Goal: Contribute content: Contribute content

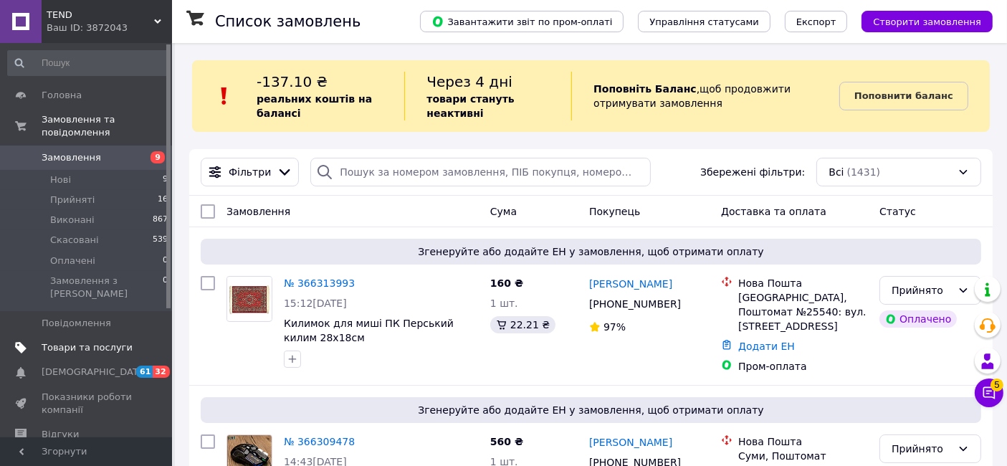
click at [67, 341] on span "Товари та послуги" at bounding box center [87, 347] width 91 height 13
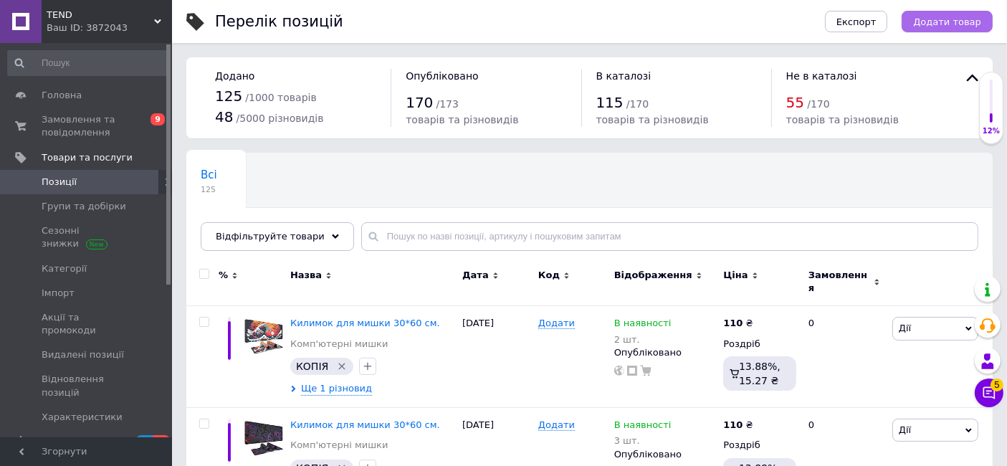
click at [932, 16] on span "Додати товар" at bounding box center [947, 21] width 68 height 11
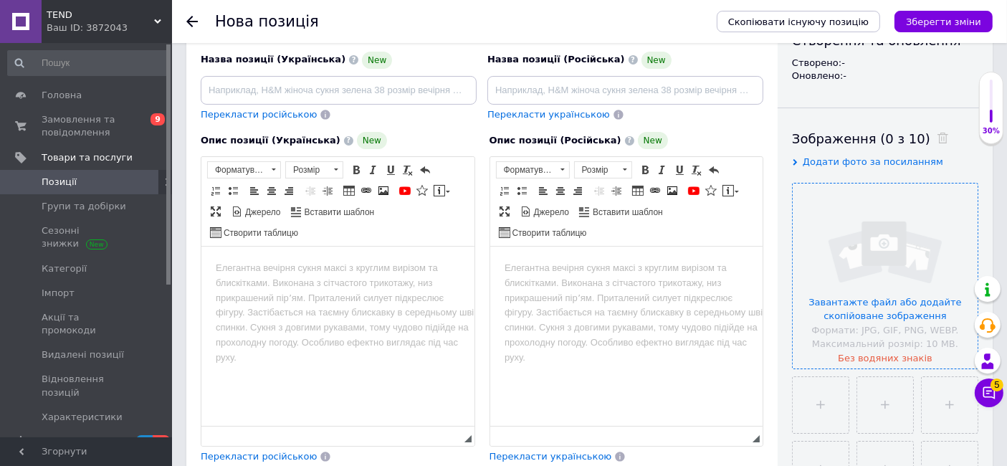
scroll to position [318, 0]
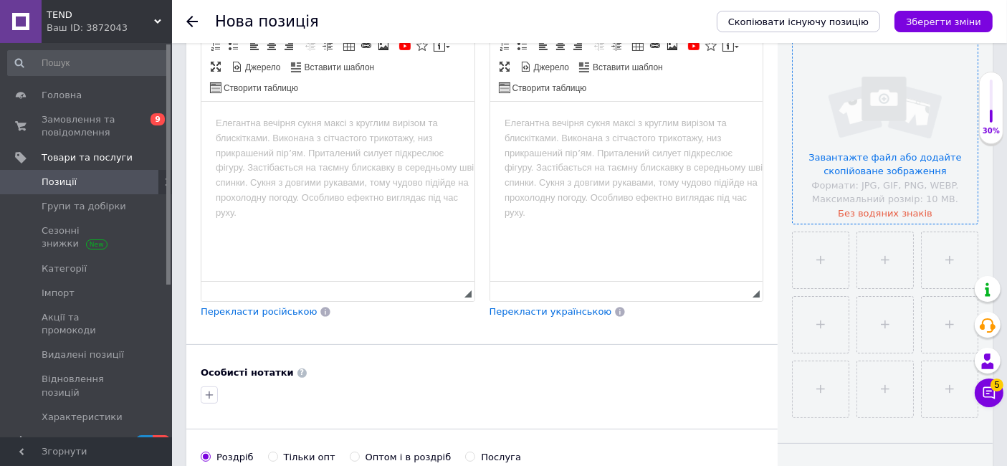
click at [905, 157] on input "file" at bounding box center [885, 131] width 185 height 185
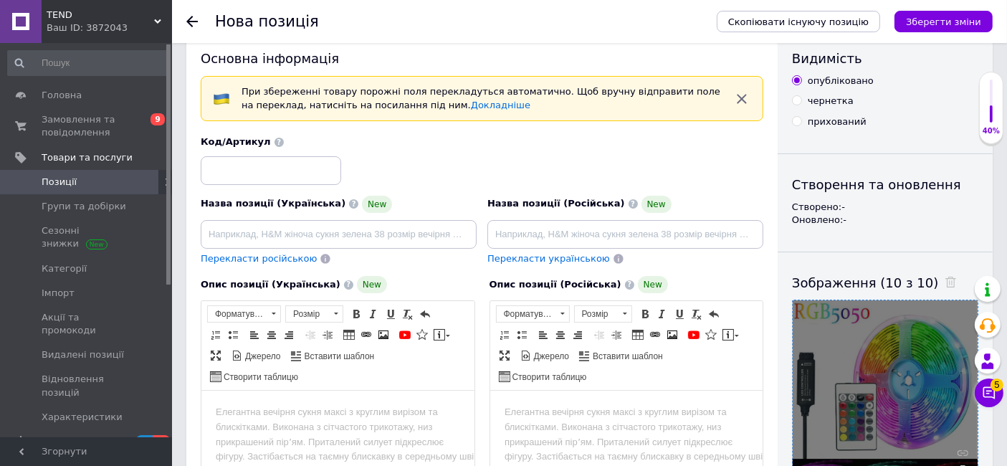
scroll to position [0, 0]
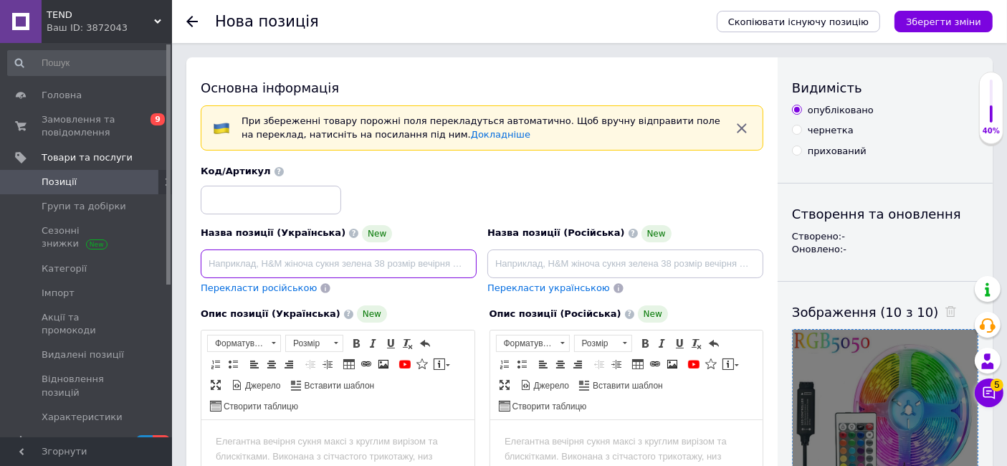
click at [277, 265] on input at bounding box center [339, 263] width 276 height 29
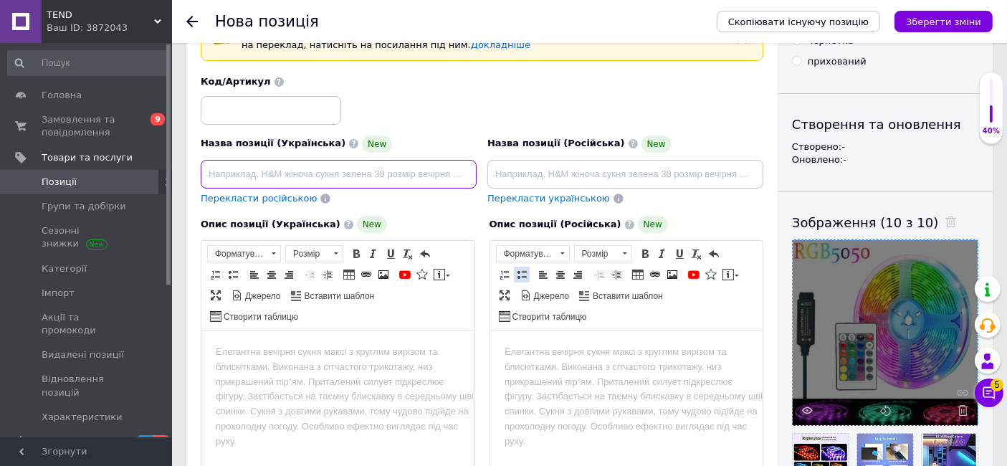
scroll to position [159, 0]
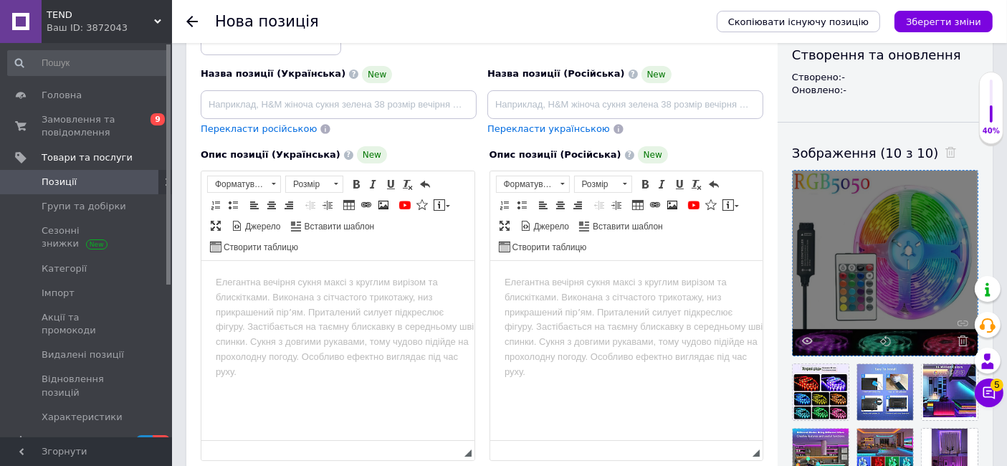
click at [546, 295] on html at bounding box center [626, 283] width 273 height 44
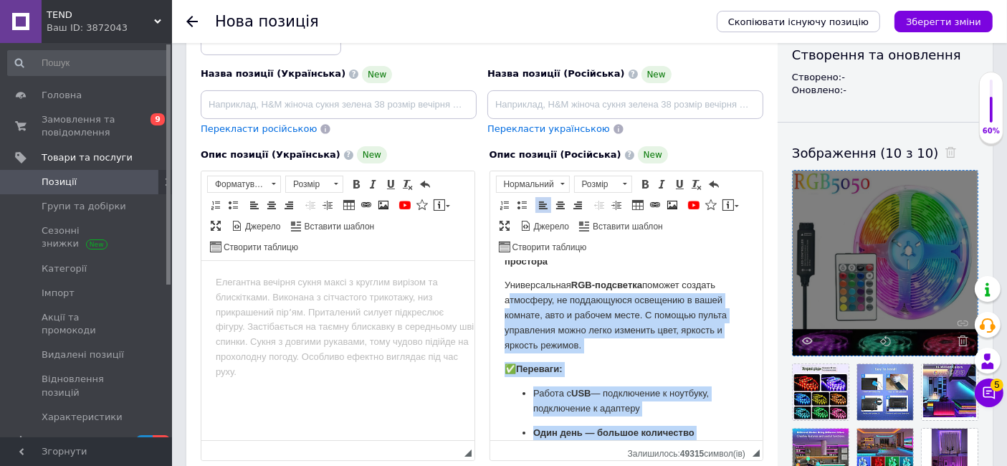
scroll to position [0, 0]
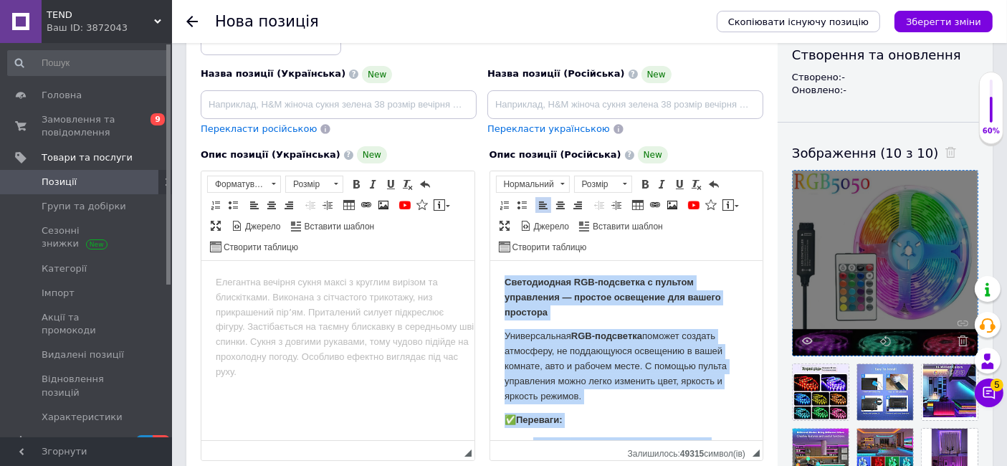
drag, startPoint x: 648, startPoint y: 395, endPoint x: 490, endPoint y: 275, distance: 198.4
copy body "Светодиодная RGB-подсветка с пультом управления — простое освещение для вашего …"
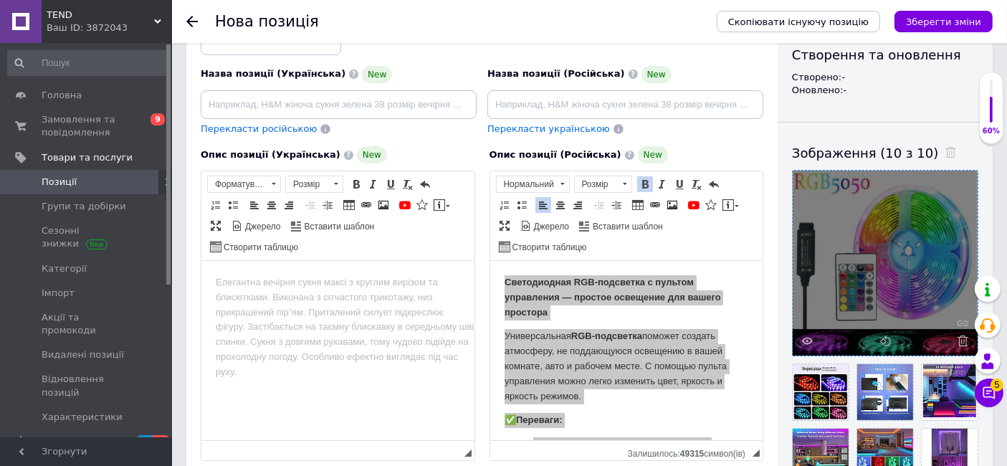
click at [351, 305] on html at bounding box center [337, 283] width 273 height 44
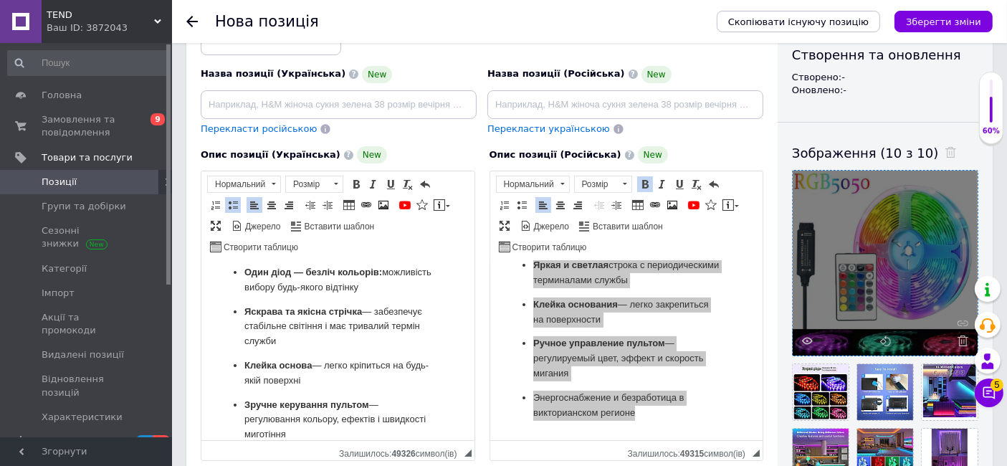
scroll to position [291, 0]
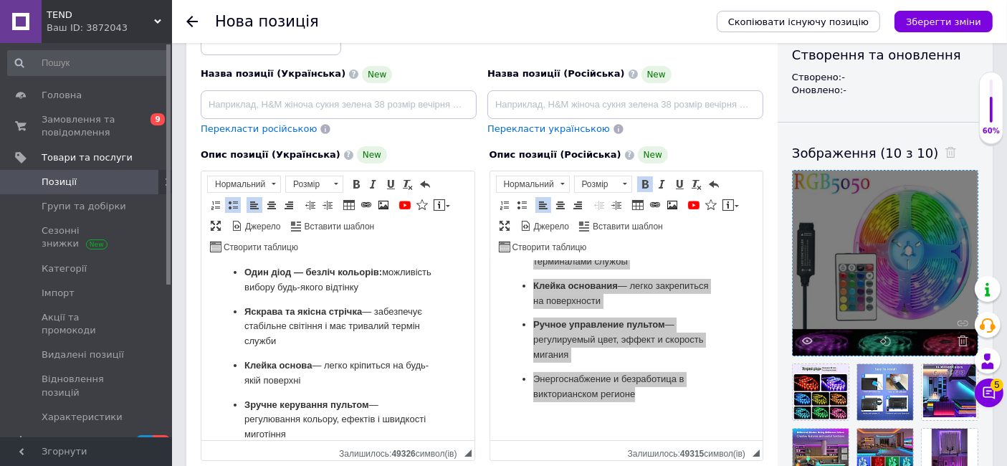
click at [326, 379] on p "Клейка основа — легко кріпиться на будь-якій поверхні" at bounding box center [337, 373] width 187 height 30
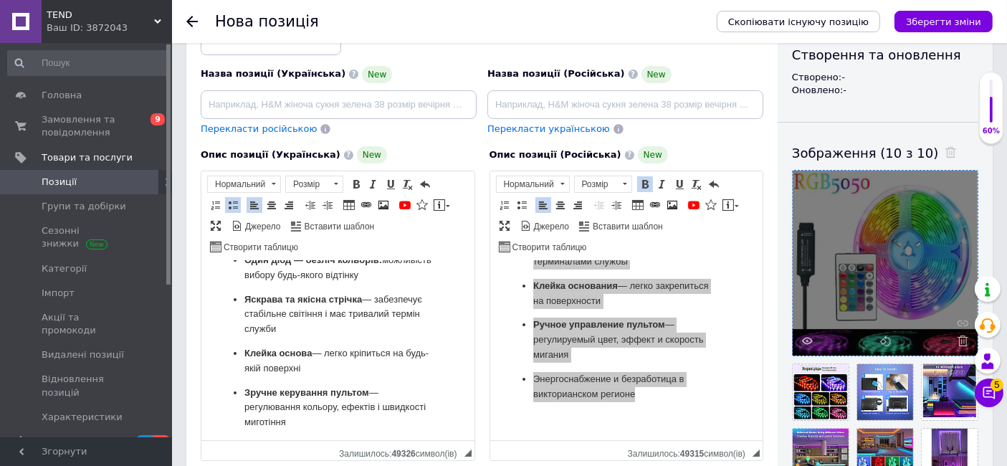
scroll to position [213, 0]
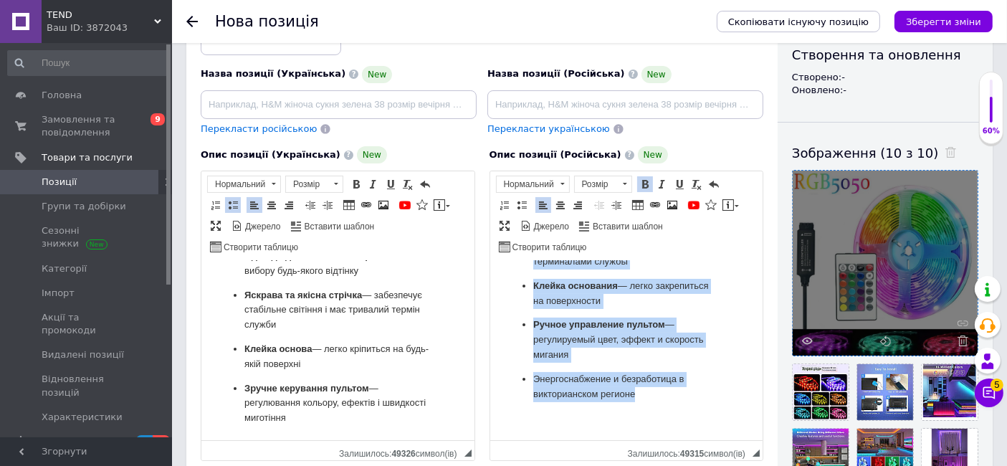
click at [669, 390] on p "Энергоснабжение и безработица в викторианском регионе" at bounding box center [626, 387] width 187 height 30
click at [657, 399] on p "Энергоснабжение и безработица в викторианском регионе" at bounding box center [626, 387] width 187 height 30
click at [649, 401] on p "Энергоснабжение и безработица в викторианском регионе" at bounding box center [626, 387] width 187 height 30
click at [559, 379] on font "Энергоснабжение и безработица в викторианском регионе" at bounding box center [608, 386] width 151 height 26
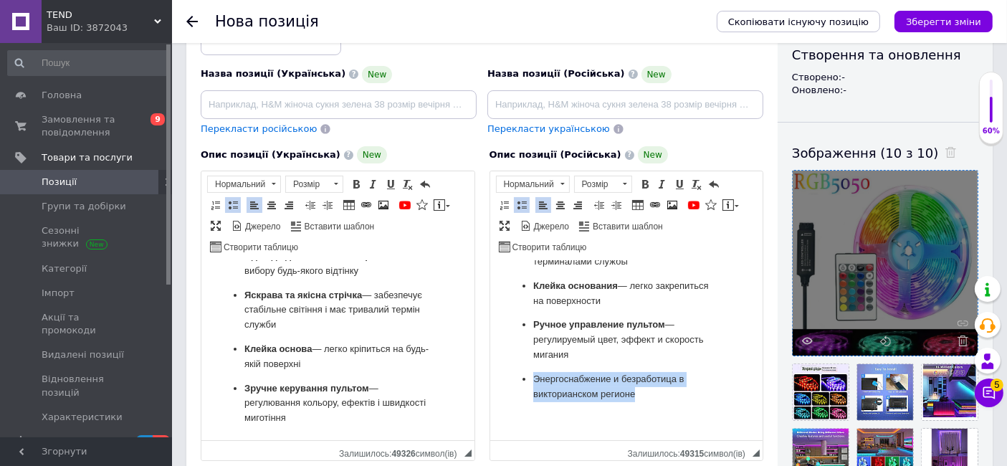
drag, startPoint x: 642, startPoint y: 398, endPoint x: 513, endPoint y: 380, distance: 131.0
click at [513, 380] on ul "Работа с USB — подключение к ноутбуку, подключение к адаптеру Один день — больш…" at bounding box center [626, 273] width 244 height 255
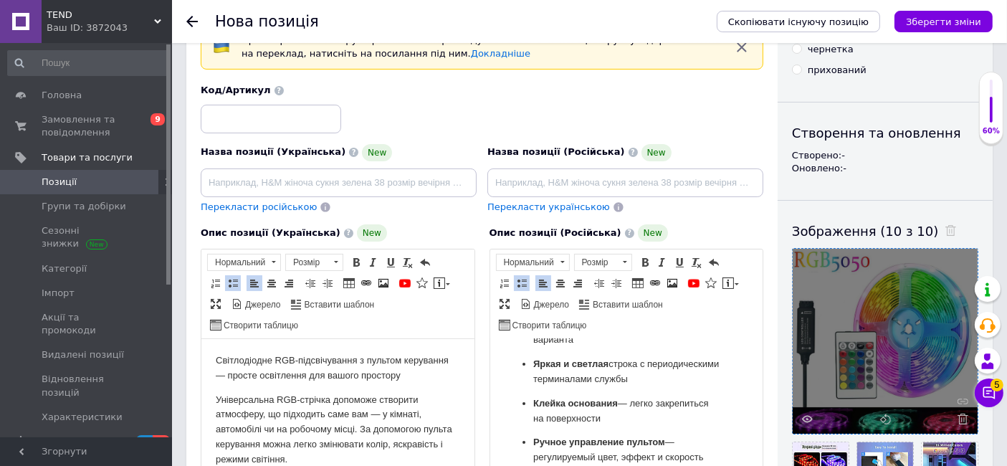
scroll to position [159, 0]
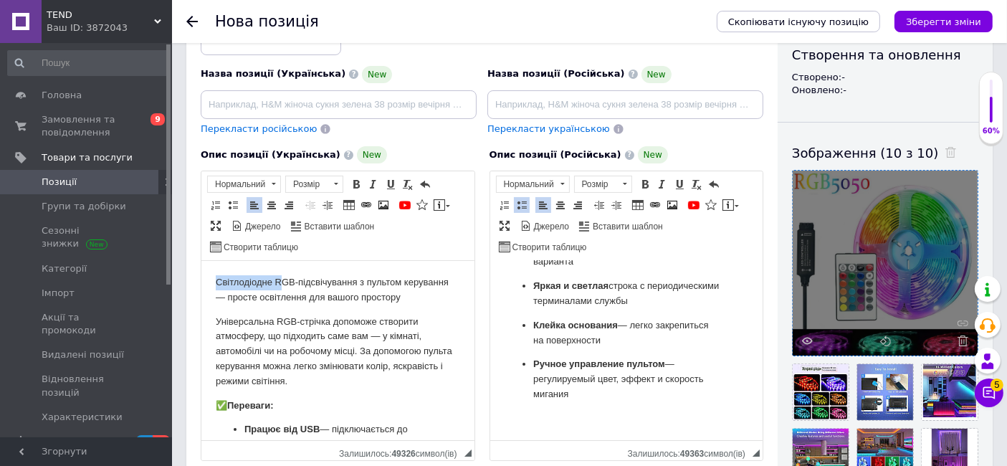
drag, startPoint x: 212, startPoint y: 277, endPoint x: 282, endPoint y: 281, distance: 69.6
click at [282, 281] on html "Світлодіодне RGB-підсвічування з пультом керування — просте освітлення для вашо…" at bounding box center [337, 457] width 273 height 392
click at [362, 355] on p "Універсальна RGB-стрічка допоможе створити атмосферу, що підходить саме вам — у…" at bounding box center [337, 352] width 244 height 75
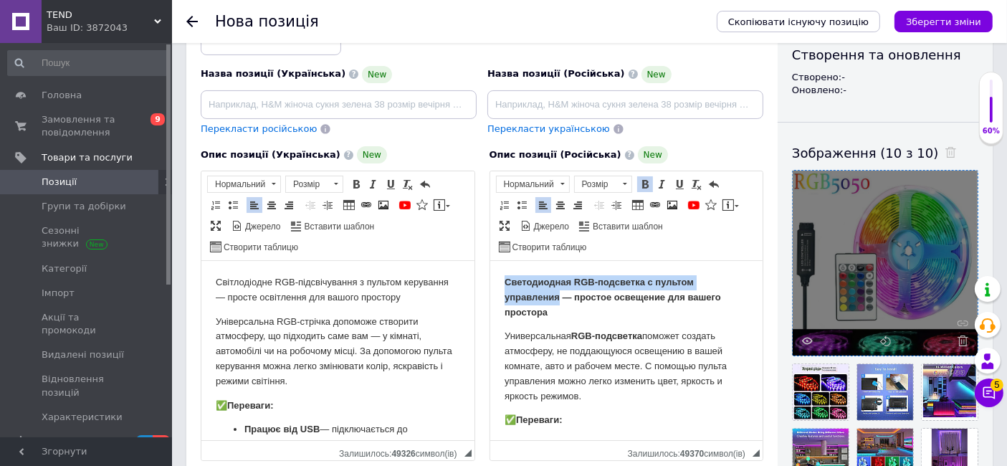
drag, startPoint x: 500, startPoint y: 281, endPoint x: 558, endPoint y: 303, distance: 61.5
copy font "Светодиодная RGB-подсветка с пультом управления"
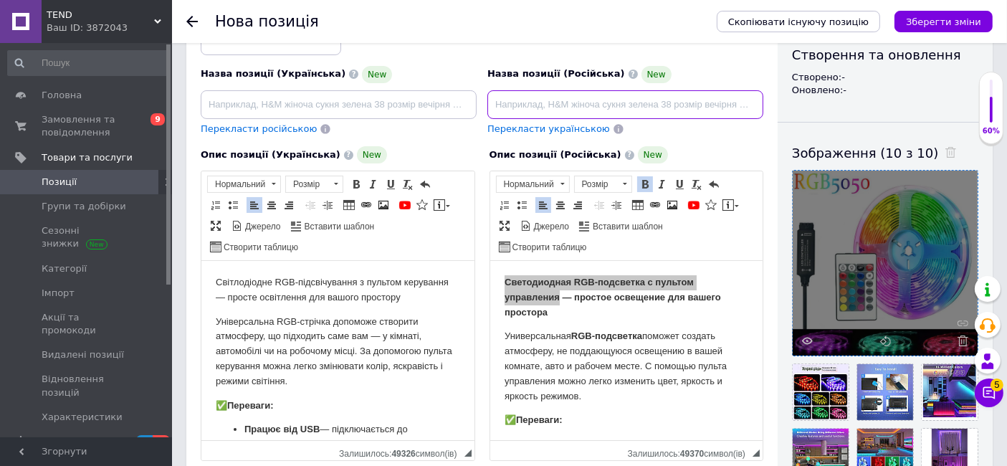
click at [500, 100] on input at bounding box center [625, 104] width 276 height 29
paste input "Светодиодная RGB-подсветка с пультом управления"
click at [543, 99] on input "Светодиодная RGB-подсветка с пультом управления" at bounding box center [625, 104] width 276 height 29
click at [538, 97] on input "RGB-подсветка с пультом управления" at bounding box center [625, 104] width 276 height 29
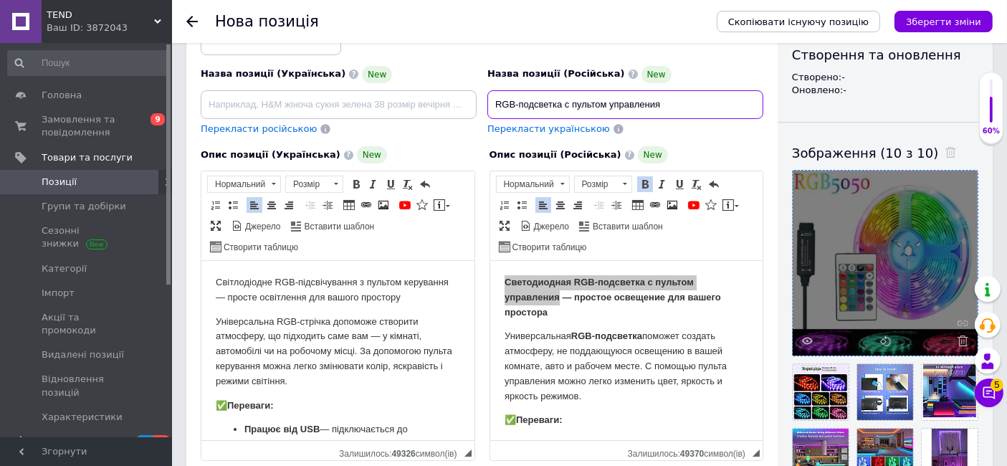
click at [538, 97] on input "RGB-подсветка с пультом управления" at bounding box center [625, 104] width 276 height 29
click at [634, 110] on input "RGB-лента 10м с пультом управления" at bounding box center [625, 104] width 276 height 29
click at [632, 108] on input "RGB-лента 10м с пультом управления" at bounding box center [625, 104] width 276 height 29
click at [629, 104] on input "RGB-лента 10м с пультом управления" at bounding box center [625, 104] width 276 height 29
click at [629, 103] on input "RGB-лента 10м с пультом управления" at bounding box center [625, 104] width 276 height 29
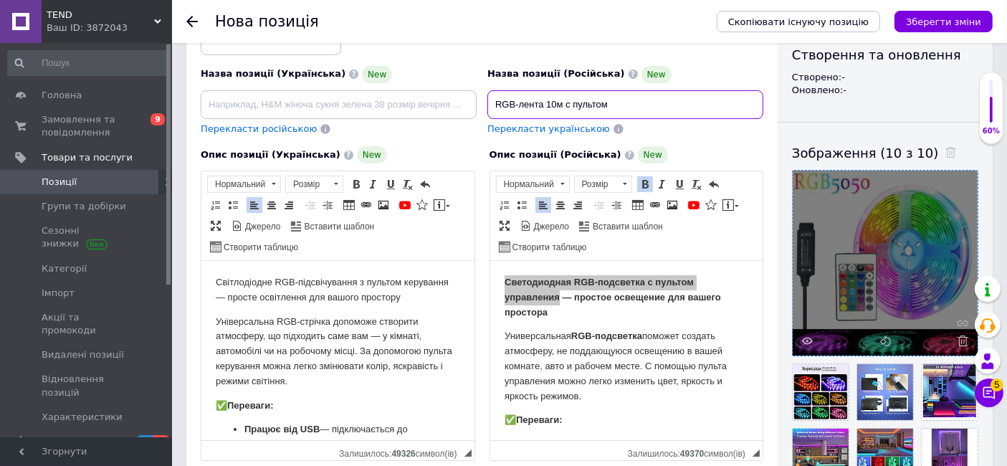
type input "RGB-лента 10м с пультом"
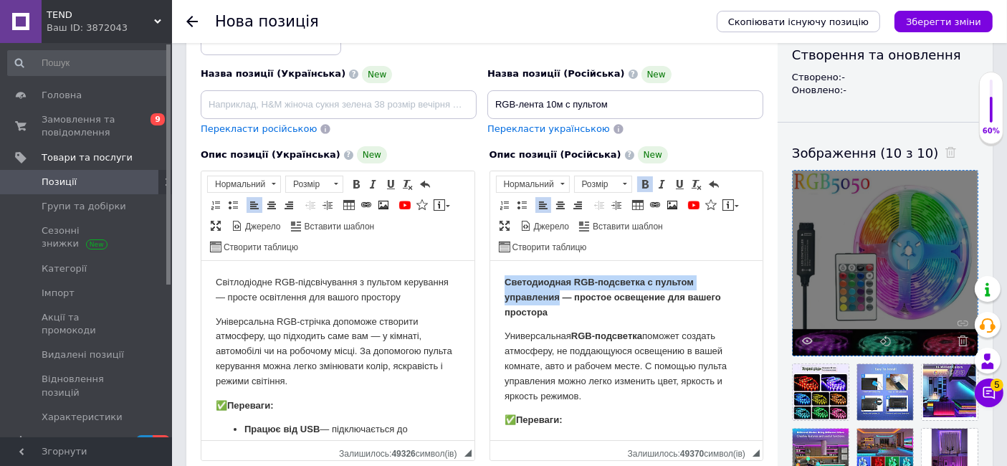
click at [617, 287] on p "Светодиодная RGB-подсветка с пультом управления — простое освещение для вашего …" at bounding box center [626, 297] width 244 height 44
click at [550, 343] on p "Универсальная RGB-подсветка поможет создать атмосферу, не поддающуюся освещению…" at bounding box center [626, 366] width 244 height 75
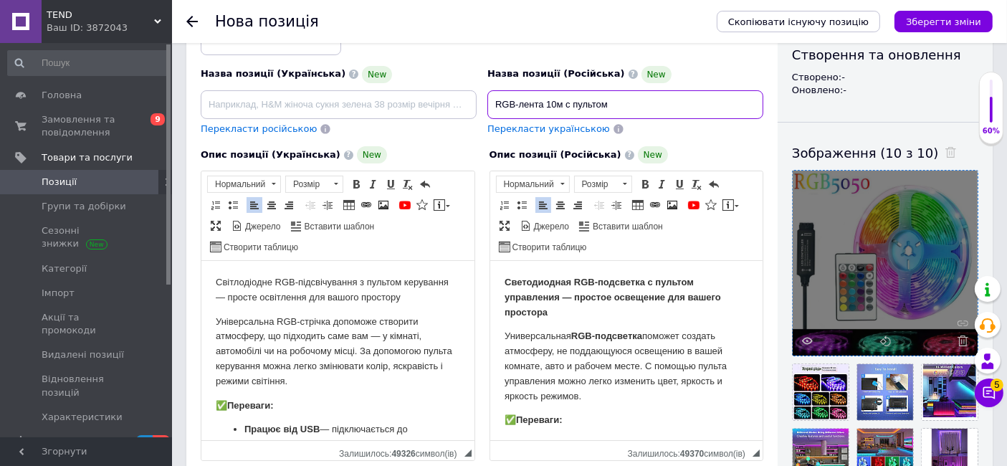
drag, startPoint x: 651, startPoint y: 115, endPoint x: 544, endPoint y: 120, distance: 106.9
click at [544, 120] on div "Назва позиції (Російська) New RGB-лента 10м с пультом Перекласти українською" at bounding box center [625, 100] width 287 height 81
click at [305, 105] on input at bounding box center [339, 104] width 276 height 29
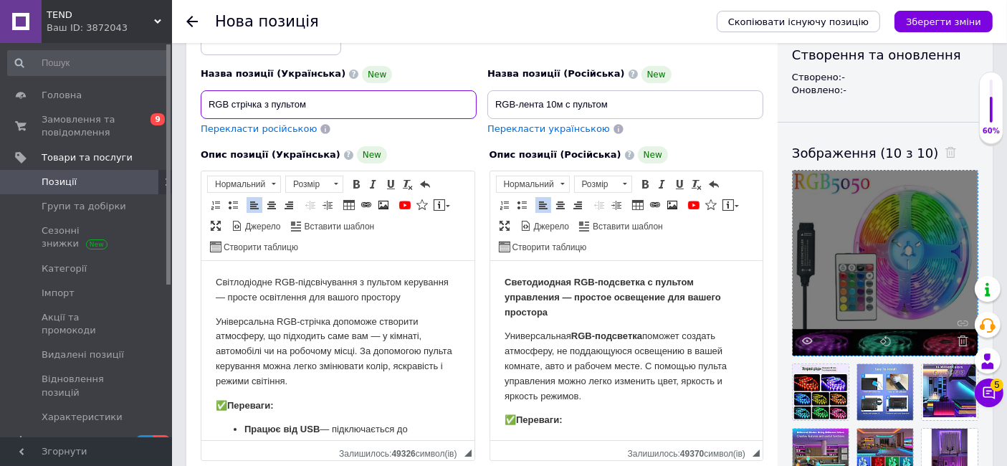
click at [266, 99] on input "RGB стрічка з пультом" at bounding box center [339, 104] width 276 height 29
click at [336, 101] on input "RGB стрічка 10м з пультом" at bounding box center [339, 104] width 276 height 29
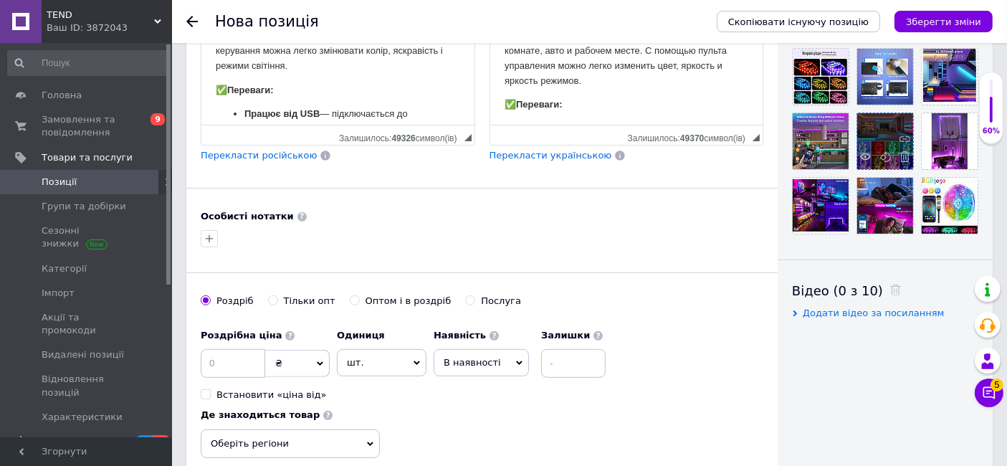
scroll to position [477, 0]
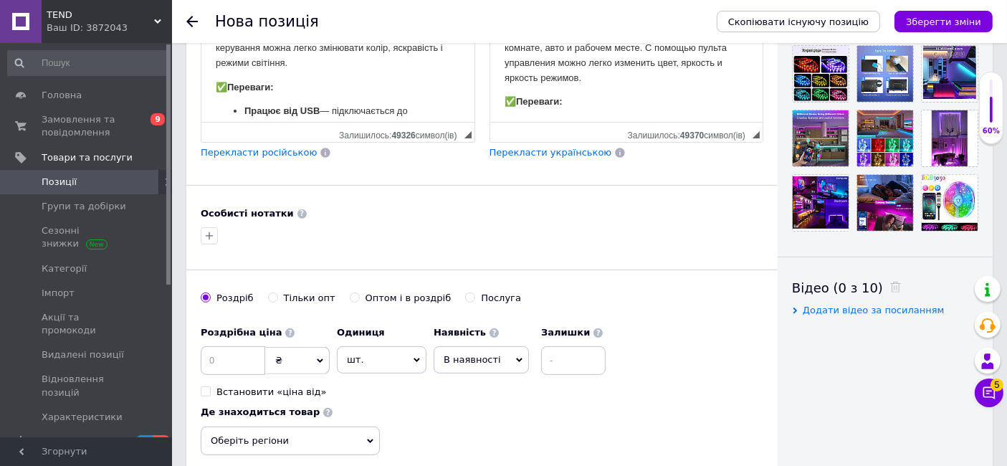
type input "RGB стрічка 10м з пультом"
click at [222, 358] on input at bounding box center [233, 360] width 65 height 29
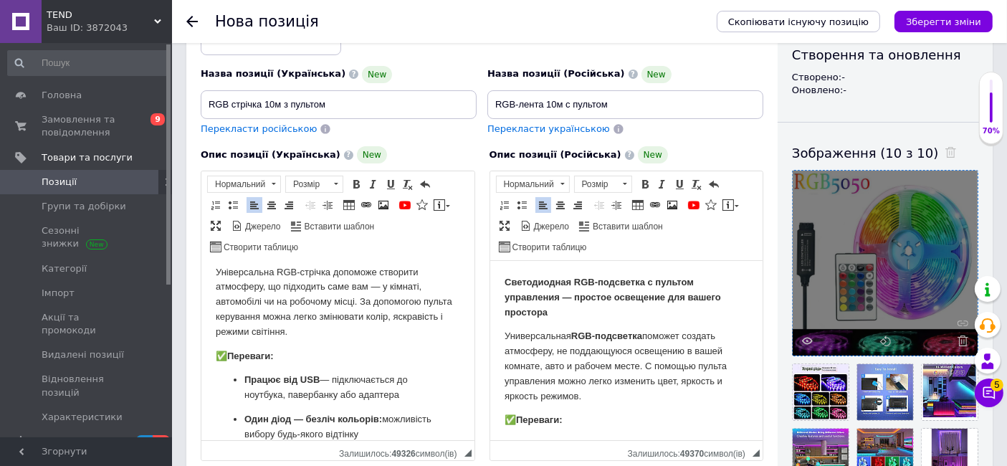
scroll to position [0, 0]
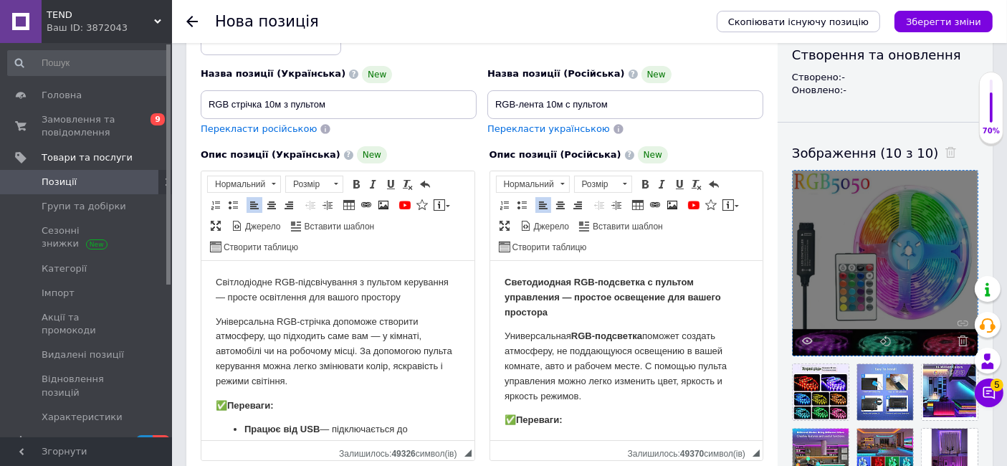
type input "1"
click at [347, 100] on input "RGB стрічка 10м з пультом" at bounding box center [339, 104] width 276 height 29
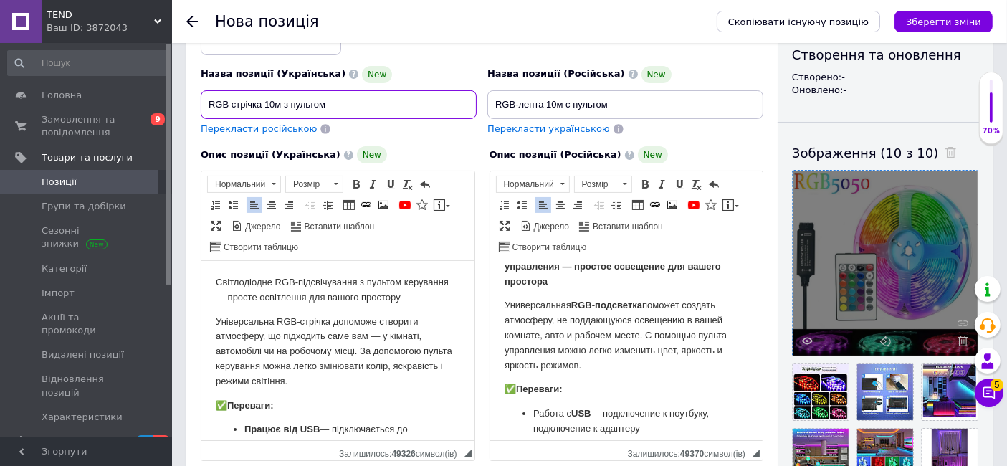
scroll to position [80, 0]
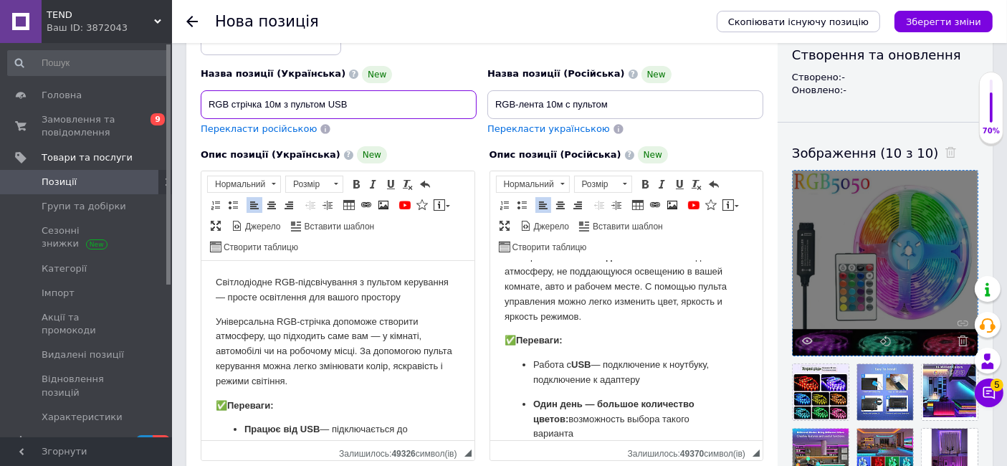
type input "RGB стрічка 10м з пультом USB"
click at [644, 95] on input "RGB-лента 10м с пультом" at bounding box center [625, 104] width 276 height 29
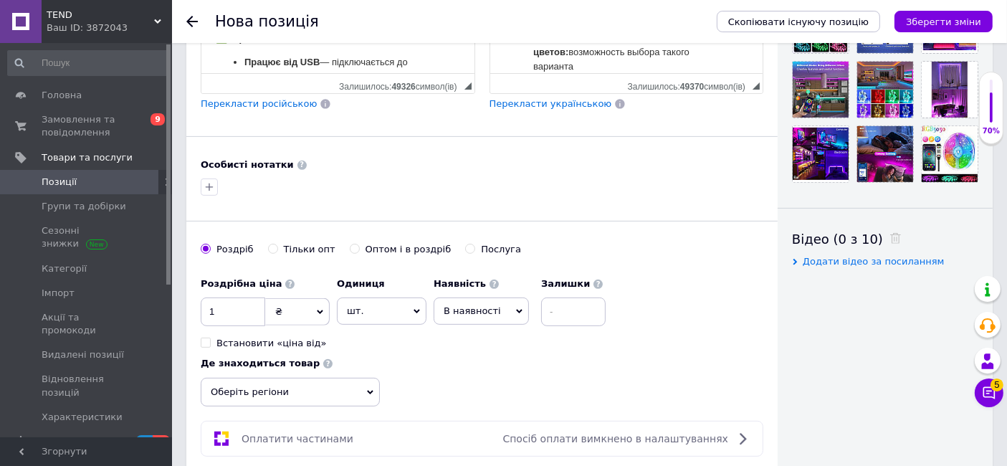
scroll to position [557, 0]
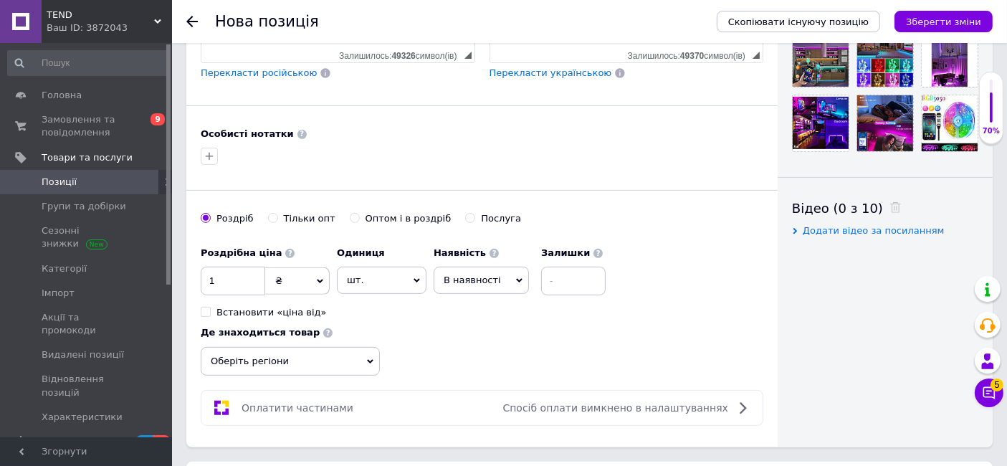
type input "RGB-лента 10м с пультом USB"
click at [243, 280] on input "1" at bounding box center [233, 281] width 65 height 29
type input "150"
click at [573, 274] on input at bounding box center [573, 281] width 65 height 29
type input "8"
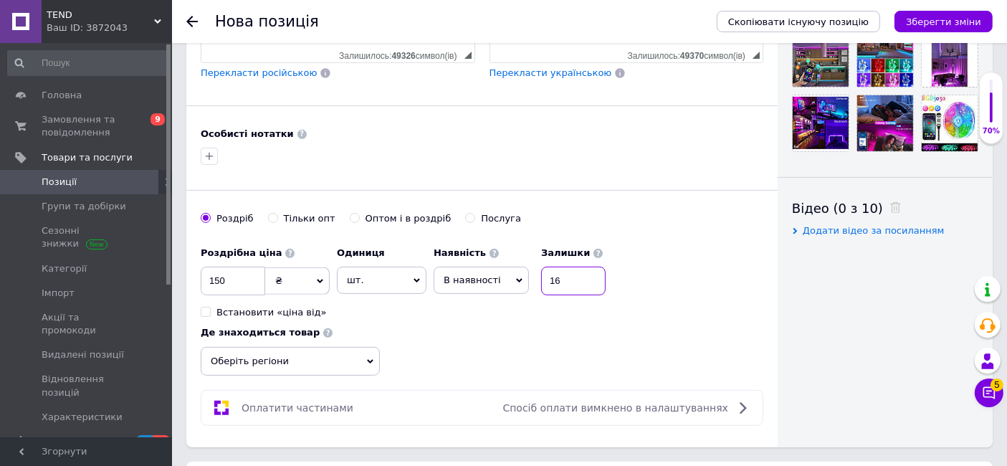
click at [568, 288] on input "16" at bounding box center [573, 281] width 65 height 29
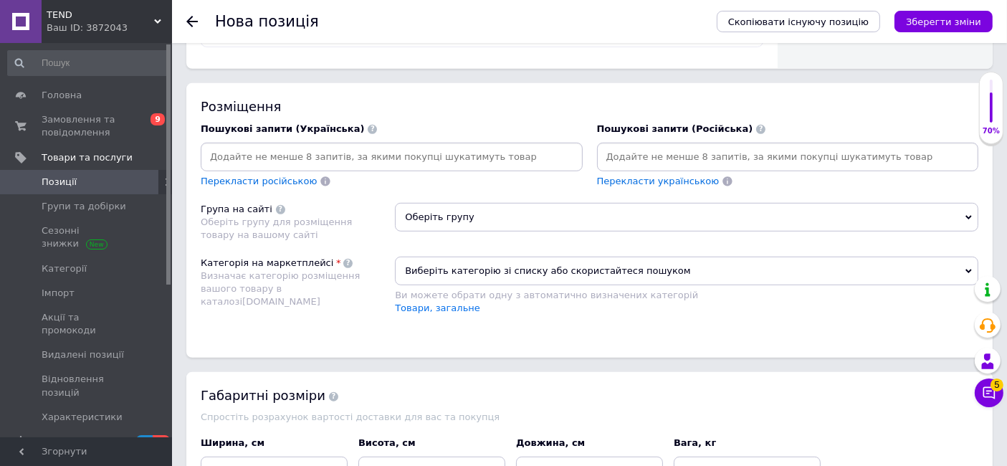
scroll to position [956, 0]
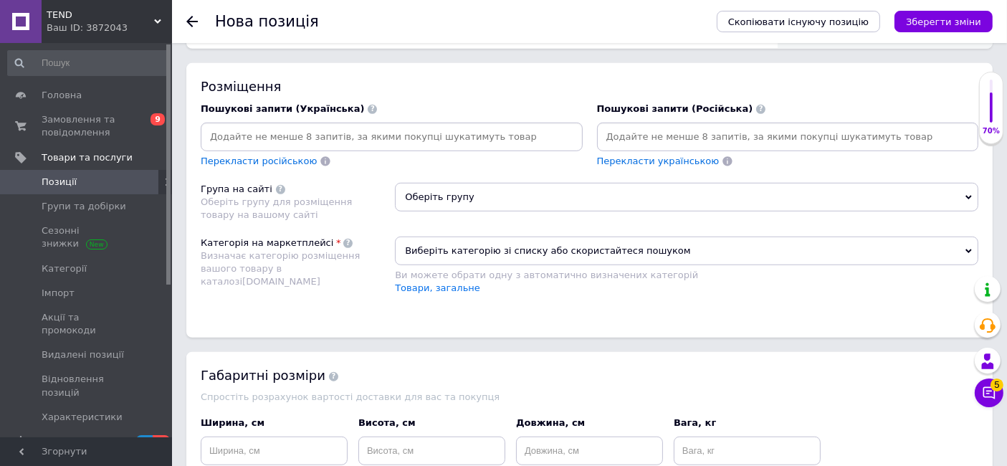
type input "14"
click at [432, 134] on input at bounding box center [392, 137] width 376 height 22
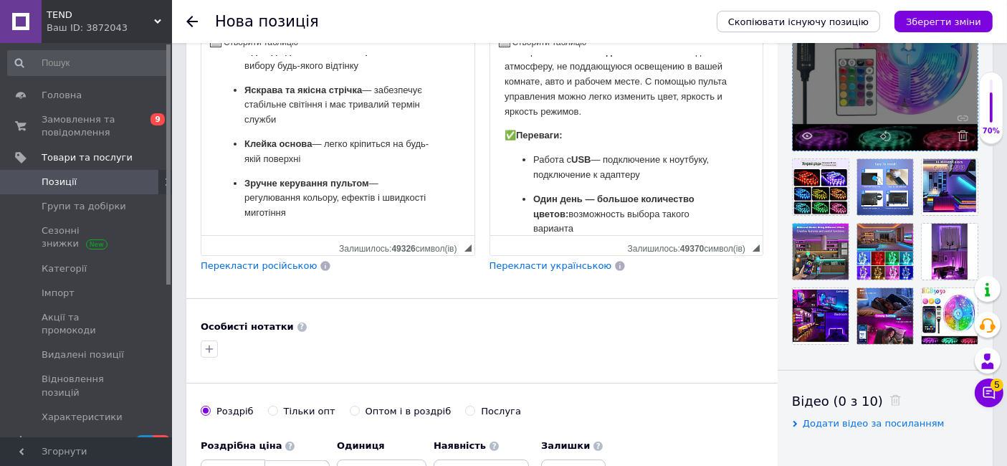
scroll to position [477, 0]
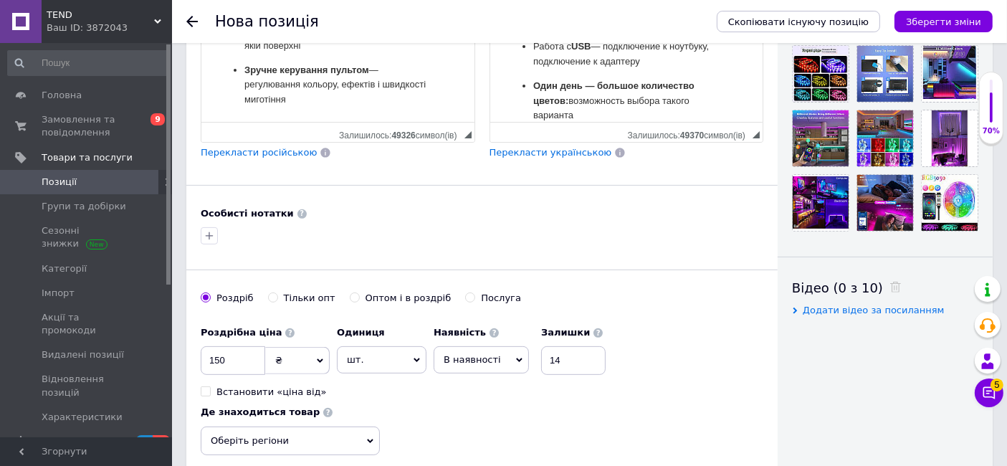
drag, startPoint x: 215, startPoint y: -35, endPoint x: 373, endPoint y: 265, distance: 339.6
copy article "Світлодіодне RGB-підсвічування з пультом керування — просте освітлення для вашо…"
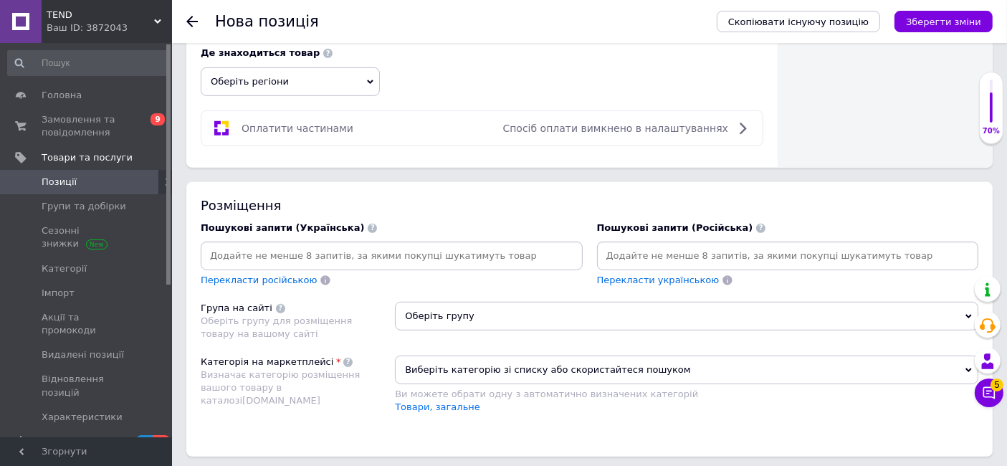
scroll to position [956, 0]
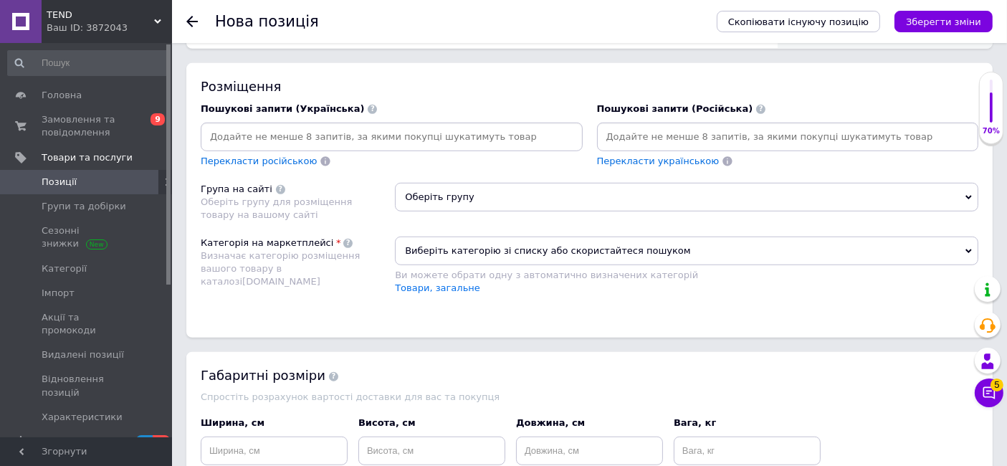
click at [331, 130] on input at bounding box center [392, 137] width 376 height 22
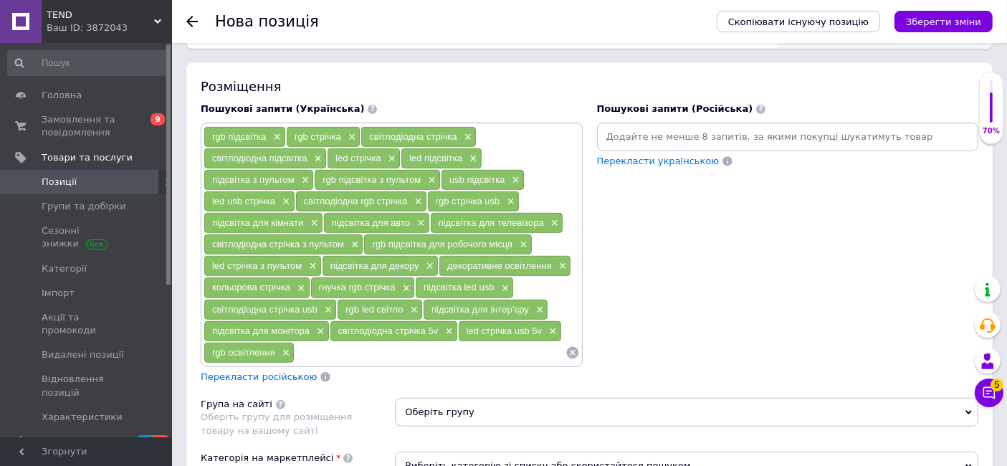
click at [668, 128] on input at bounding box center [788, 137] width 376 height 22
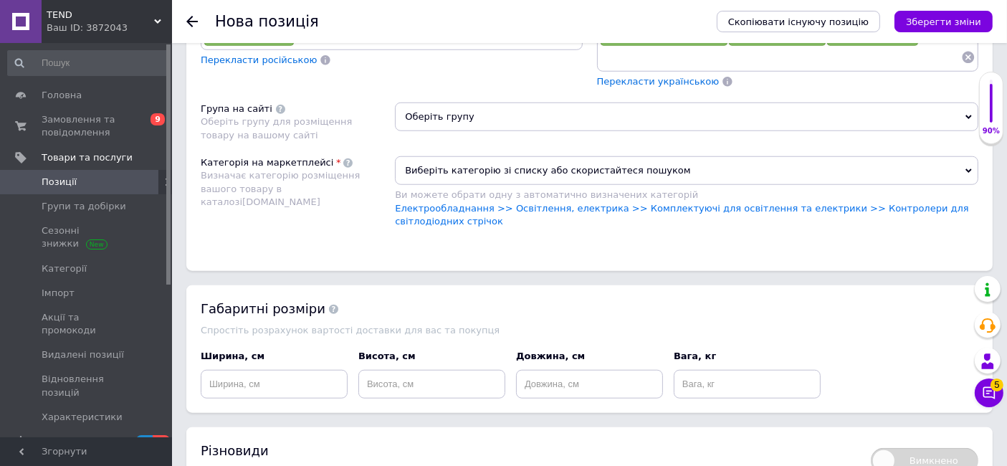
scroll to position [1274, 0]
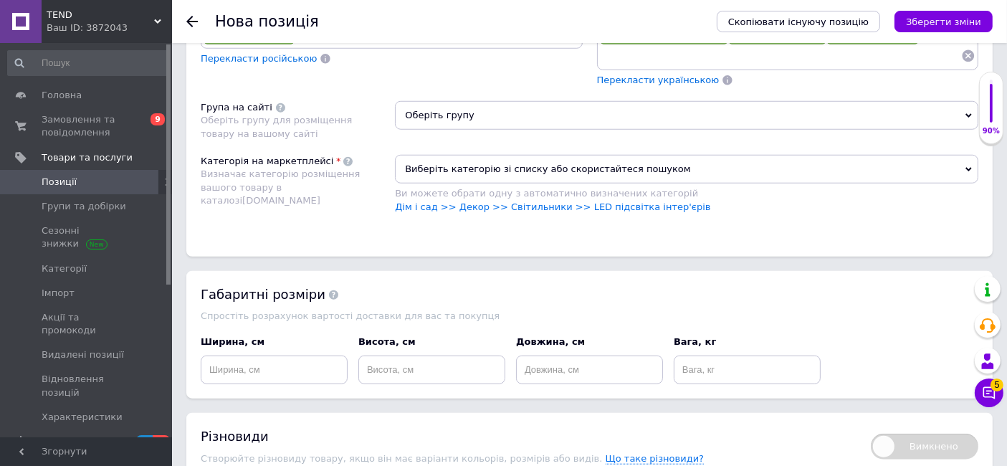
click at [493, 114] on span "Оберіть групу" at bounding box center [687, 115] width 584 height 29
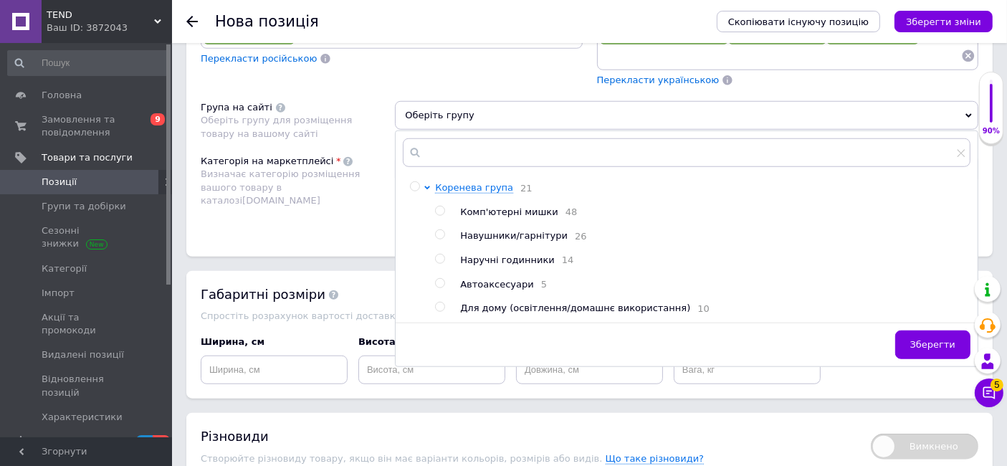
click at [437, 303] on input "radio" at bounding box center [439, 307] width 9 height 9
radio input "true"
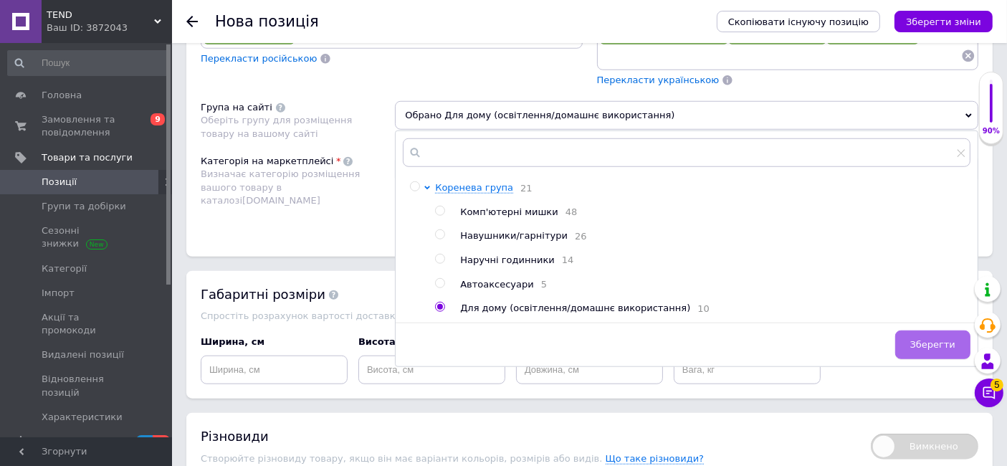
click at [923, 339] on span "Зберегти" at bounding box center [932, 344] width 45 height 11
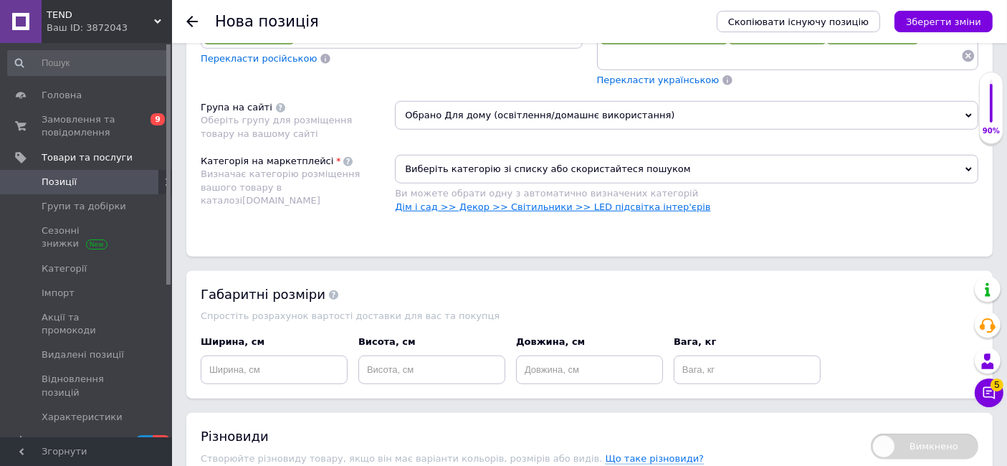
click at [614, 201] on link "Дім і сад >> Декор >> Світильники >> LED підсвітка інтер'єрів" at bounding box center [552, 206] width 315 height 11
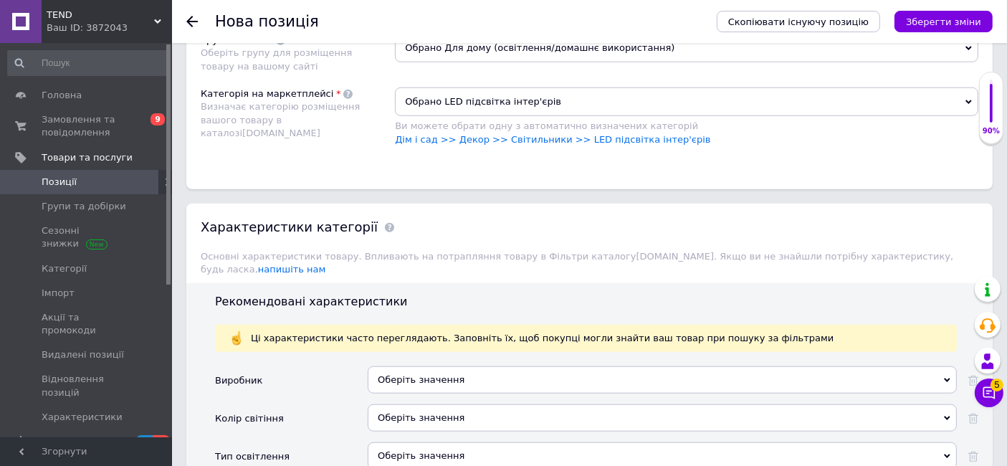
scroll to position [1434, 0]
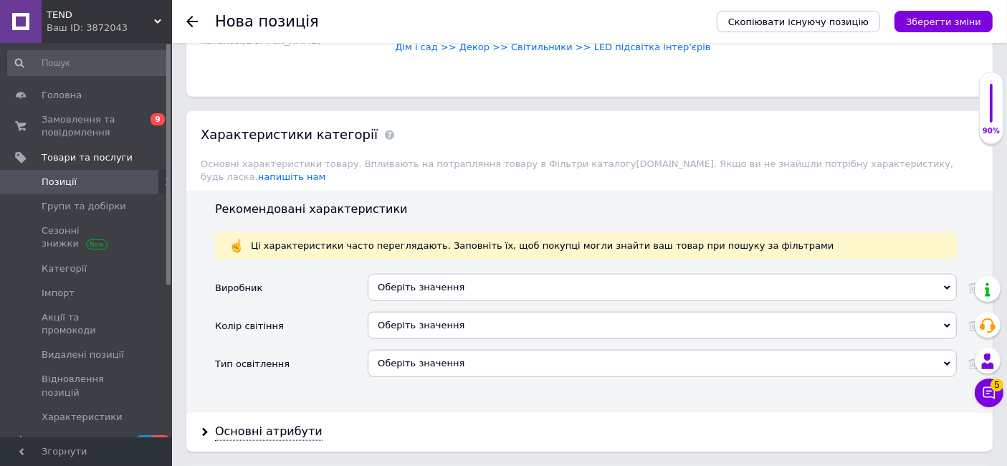
click at [419, 274] on div "Оберіть значення" at bounding box center [662, 287] width 589 height 27
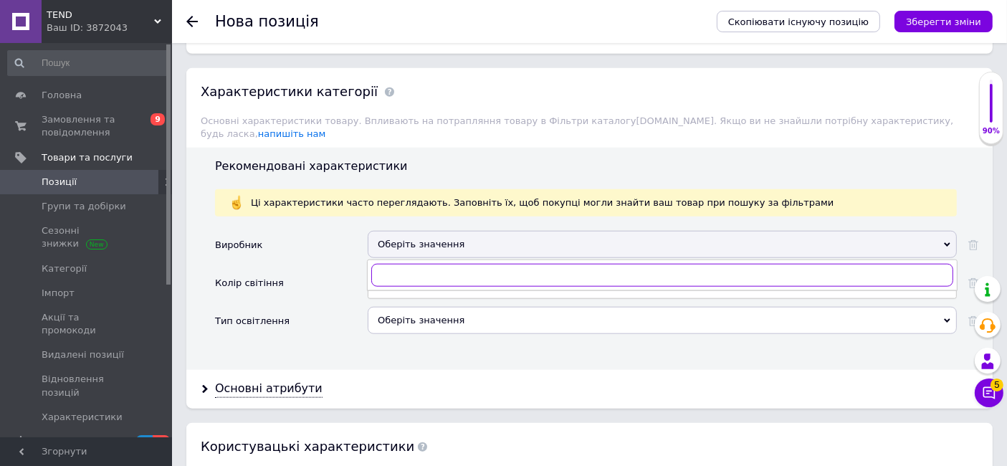
scroll to position [1513, 0]
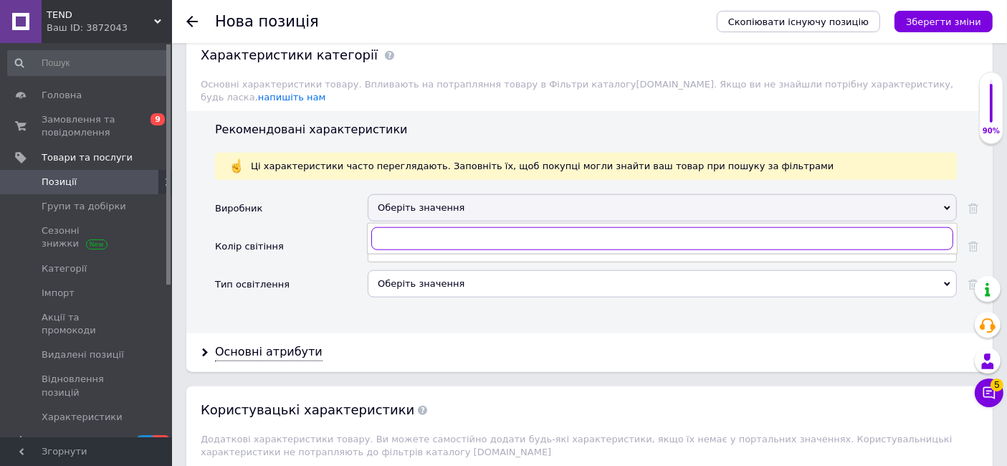
click at [436, 227] on input "text" at bounding box center [662, 238] width 582 height 23
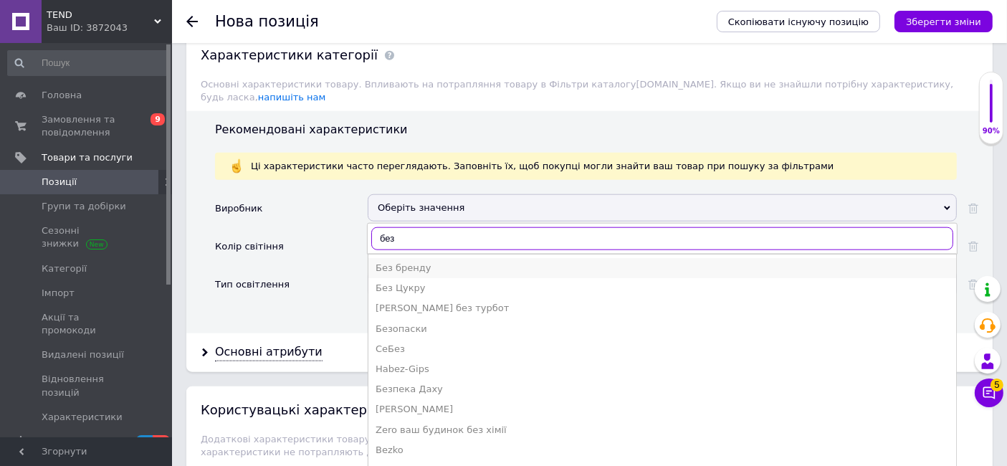
type input "без"
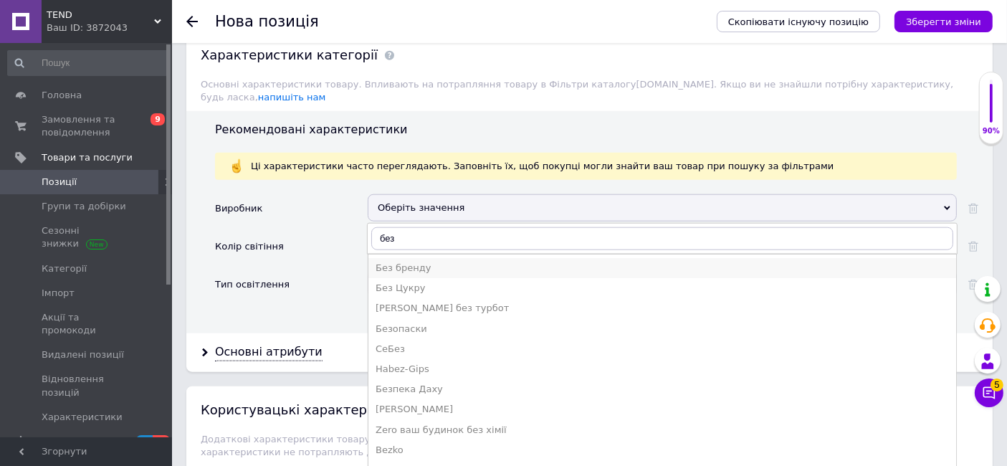
click at [424, 262] on div "Без бренду" at bounding box center [662, 268] width 573 height 13
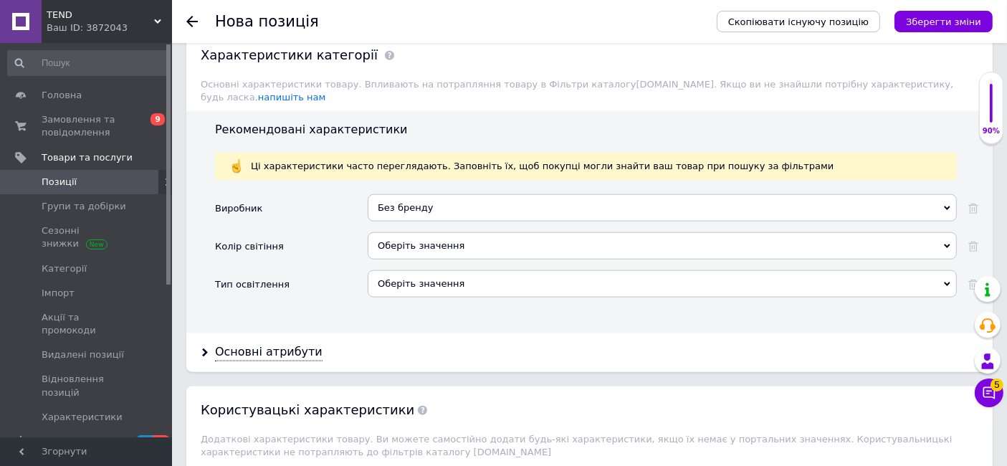
click at [415, 232] on div "Оберіть значення" at bounding box center [662, 245] width 589 height 27
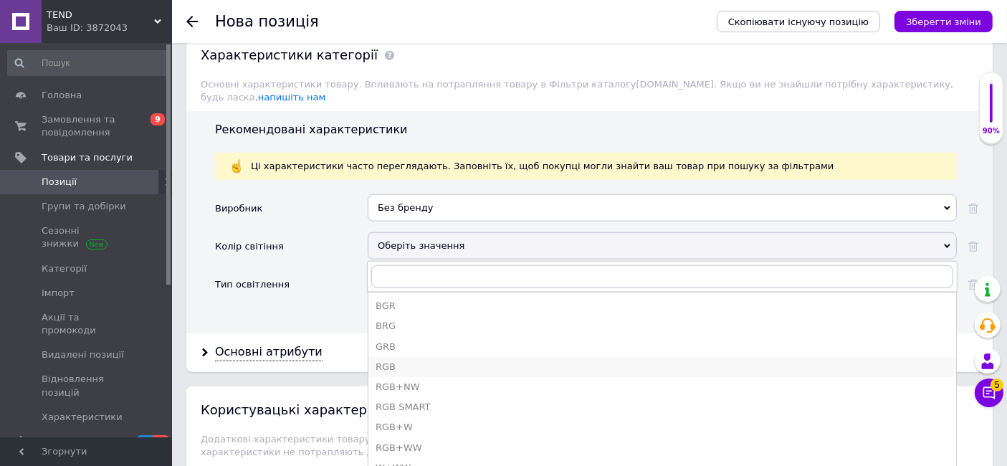
click at [389, 361] on div "RGB" at bounding box center [662, 367] width 573 height 13
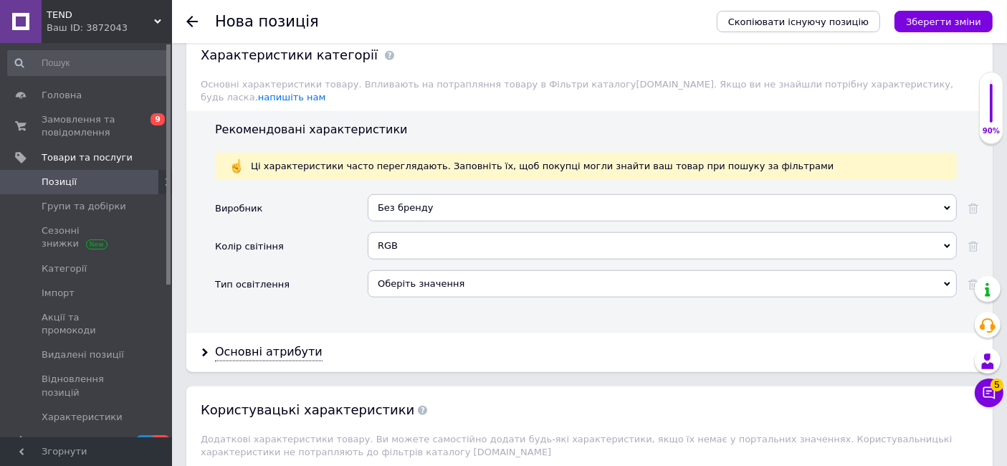
click at [413, 270] on div "Оберіть значення" at bounding box center [662, 283] width 589 height 27
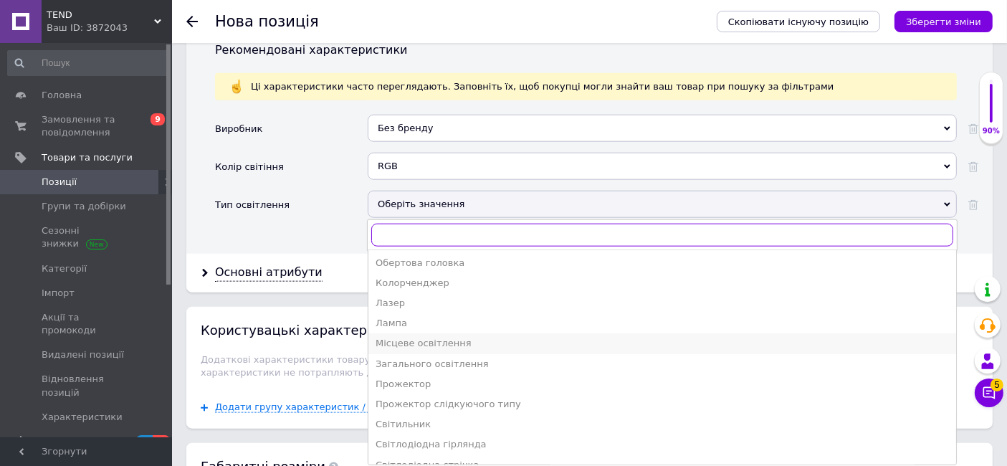
scroll to position [80, 0]
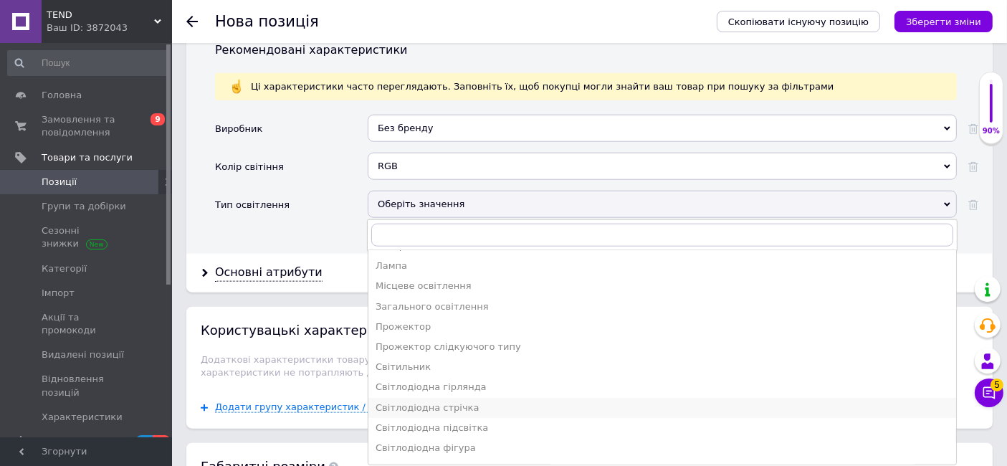
click at [472, 401] on div "Світлодіодна стрічка" at bounding box center [662, 407] width 573 height 13
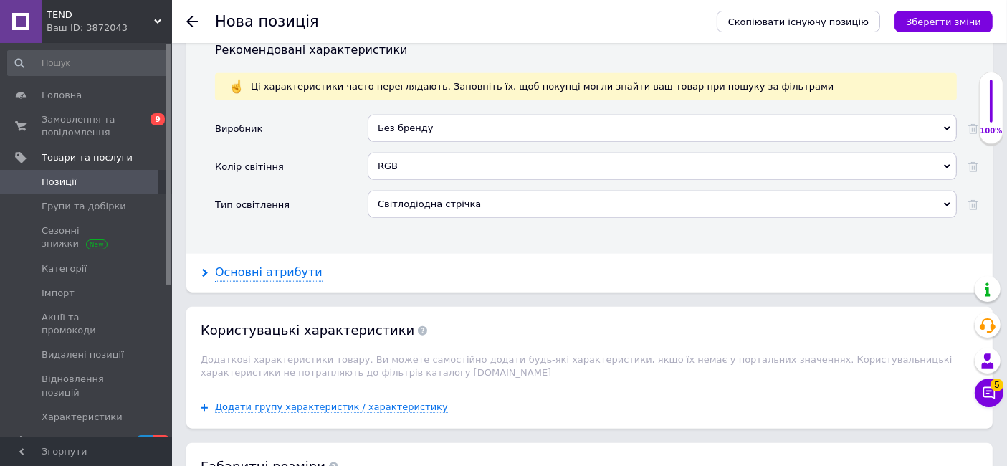
click at [282, 265] on div "Основні атрибути" at bounding box center [269, 273] width 108 height 16
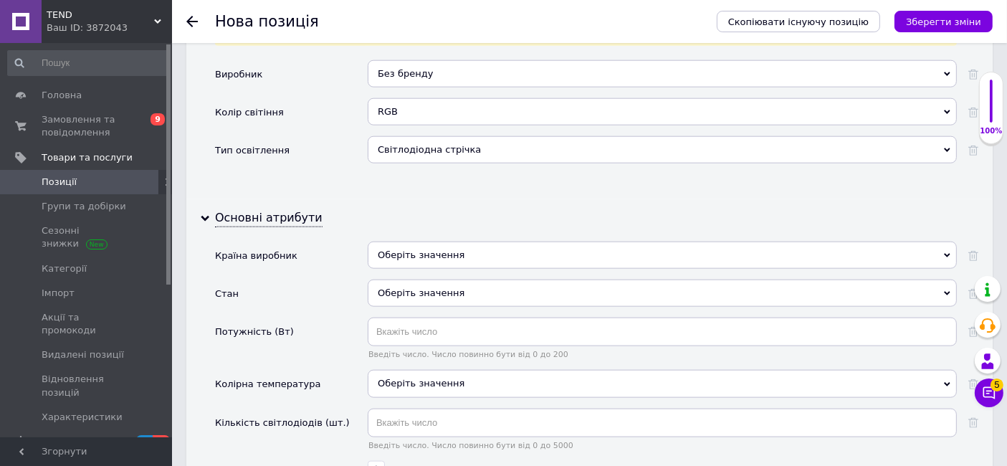
scroll to position [1672, 0]
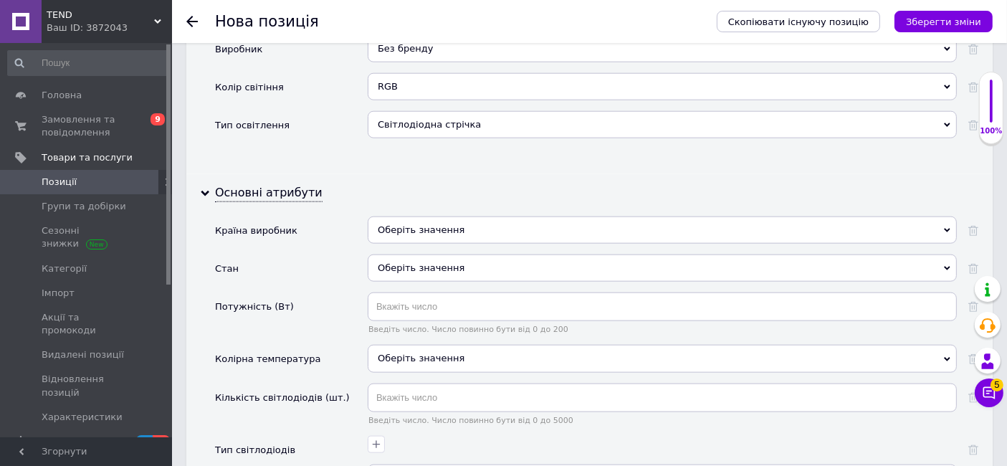
click at [439, 254] on div "Оберіть значення" at bounding box center [662, 267] width 589 height 27
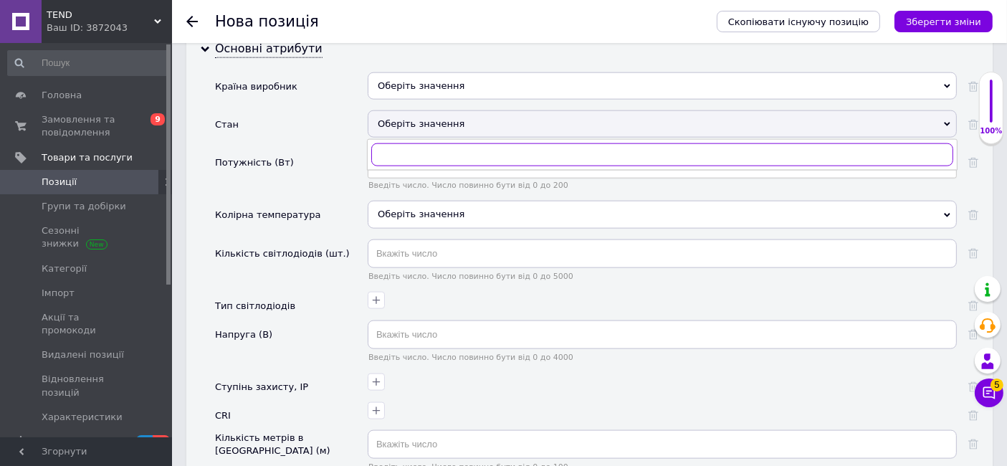
scroll to position [1832, 0]
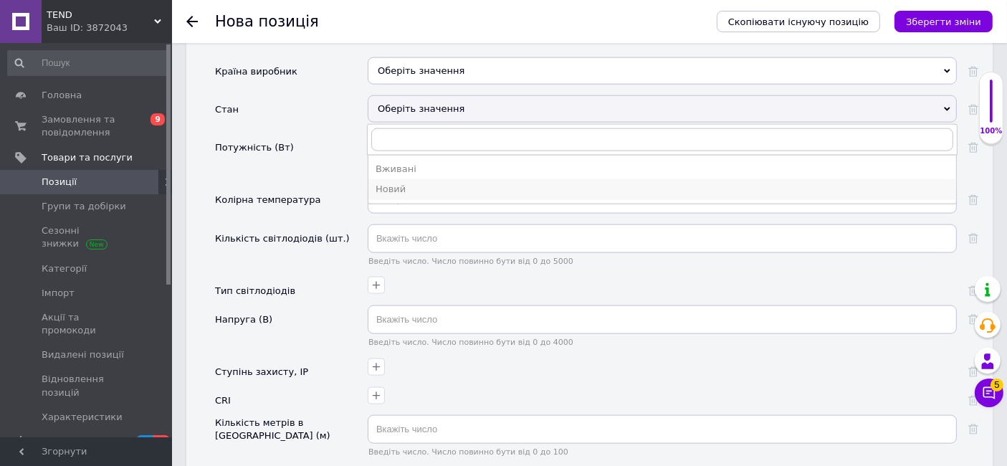
click at [402, 183] on div "Новий" at bounding box center [662, 189] width 573 height 13
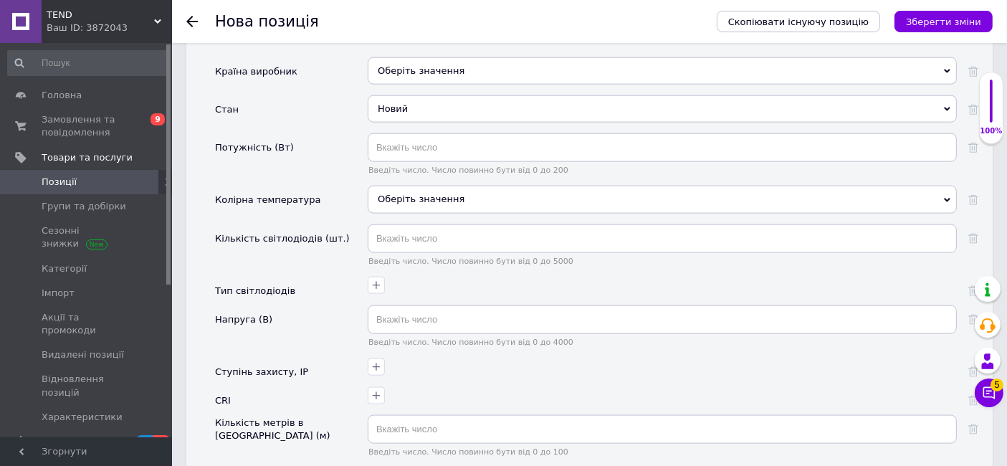
click at [399, 186] on div "Оберіть значення" at bounding box center [662, 199] width 589 height 27
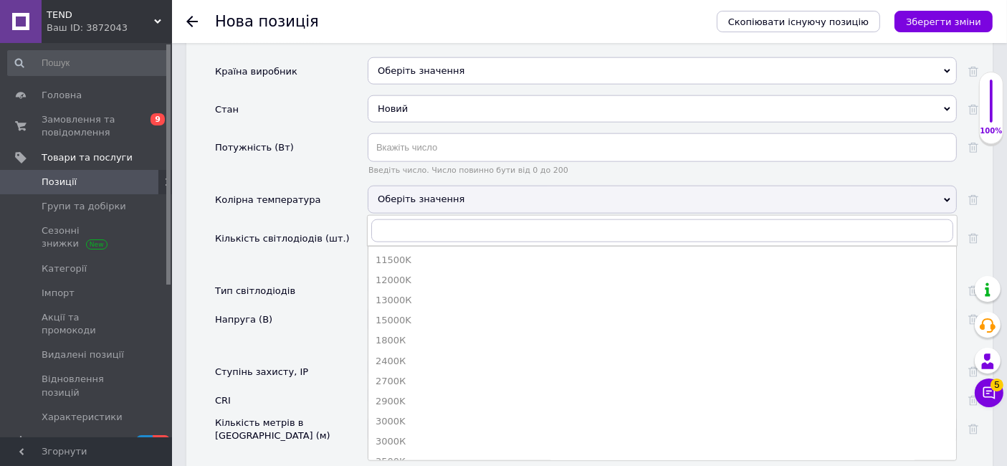
click at [332, 193] on div "Колірна температура" at bounding box center [291, 205] width 153 height 38
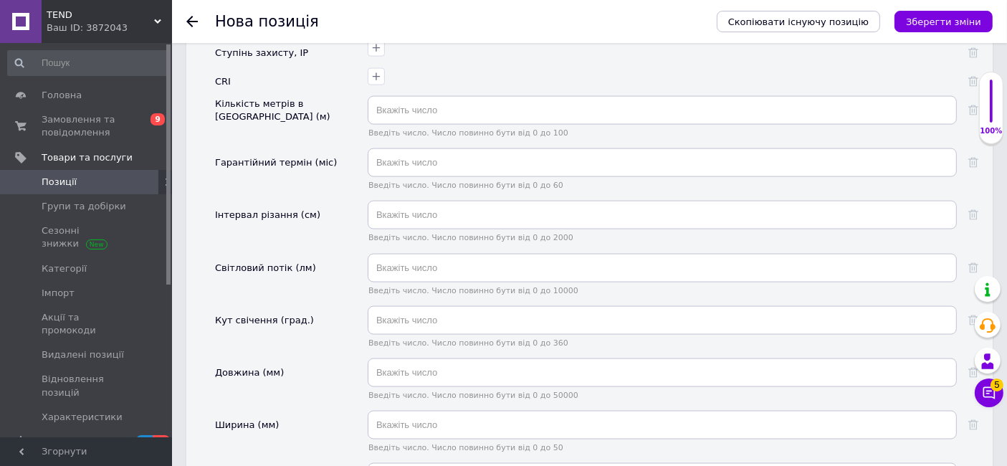
scroll to position [2310, 0]
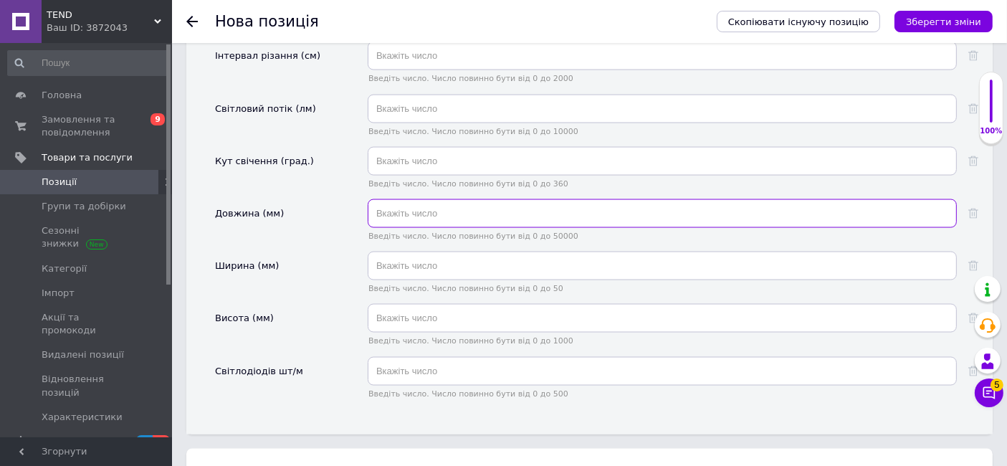
click at [417, 199] on input "text" at bounding box center [662, 213] width 589 height 29
type input "1000"
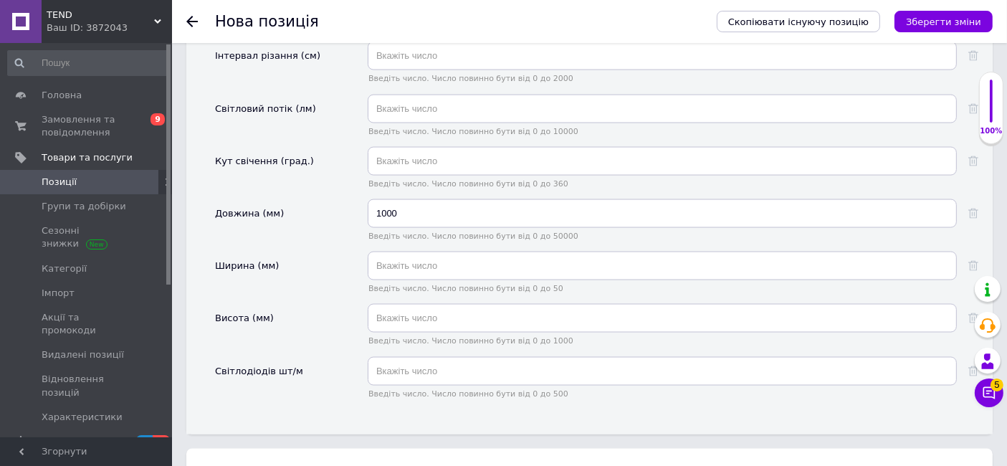
click at [346, 211] on div "Довжина (мм)" at bounding box center [291, 225] width 153 height 52
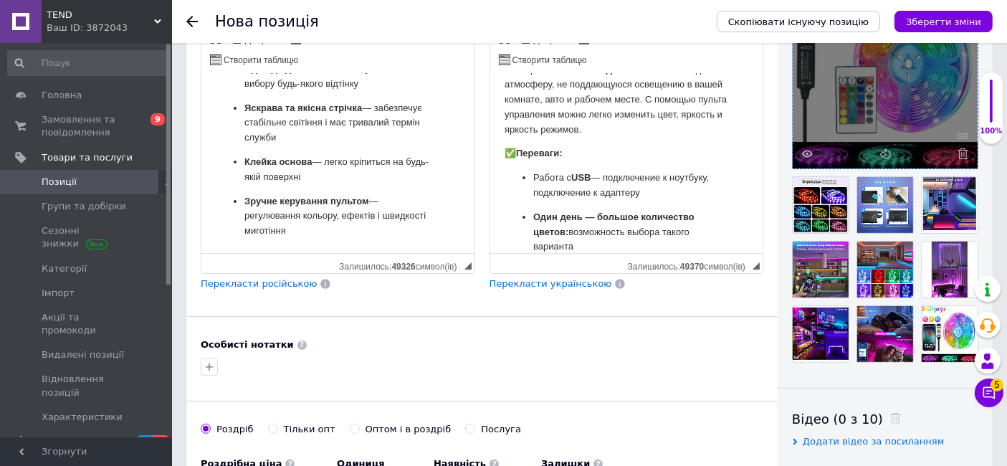
scroll to position [159, 0]
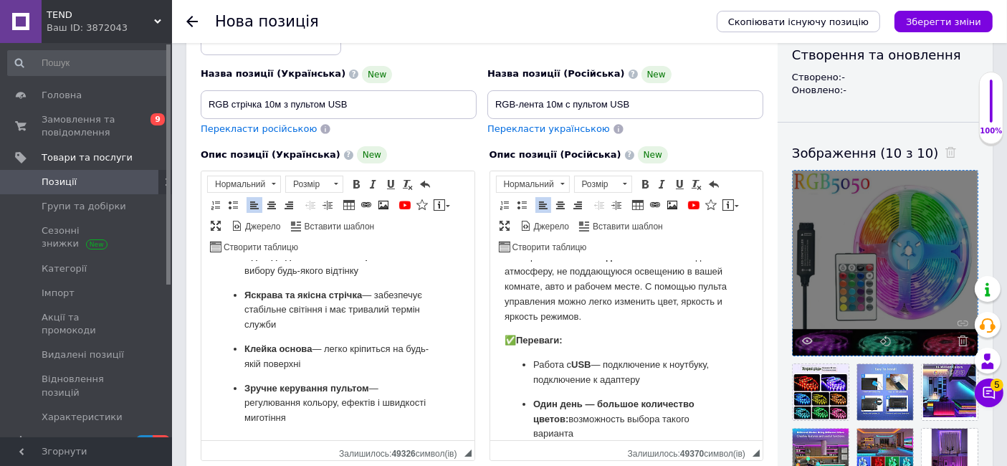
click at [318, 320] on p "Яскрава та якісна стрічка — забезпечує стабільне світіння і має тривалий термін…" at bounding box center [337, 310] width 187 height 44
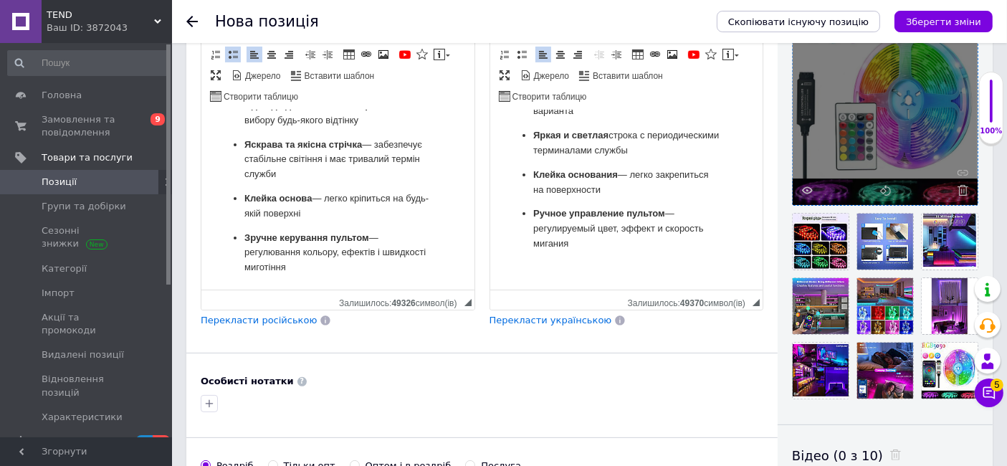
scroll to position [239, 0]
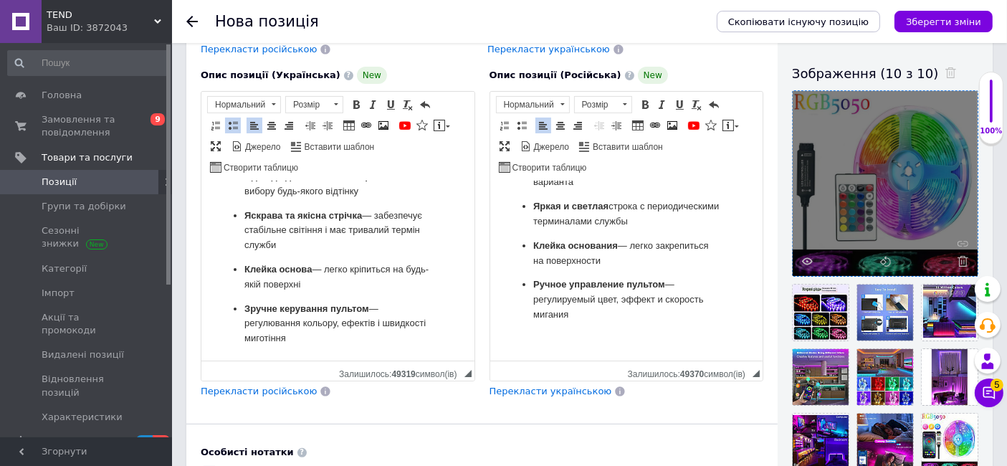
click at [362, 348] on html "Світлодіодне RGB-підсвічування з пультом керування — просте освітлення для вашо…" at bounding box center [337, 164] width 273 height 392
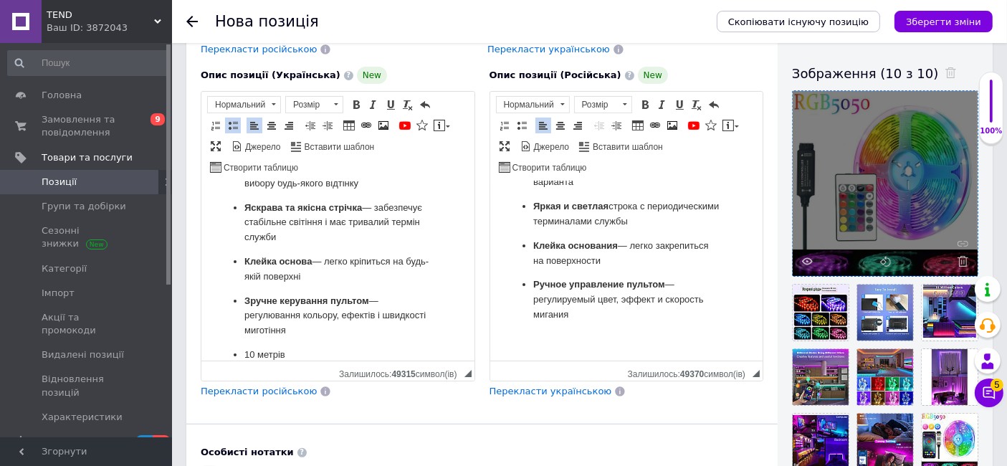
click at [597, 320] on p "Ручное управление пультом — регулируемый цвет, эффект и скорость мигания" at bounding box center [626, 299] width 187 height 44
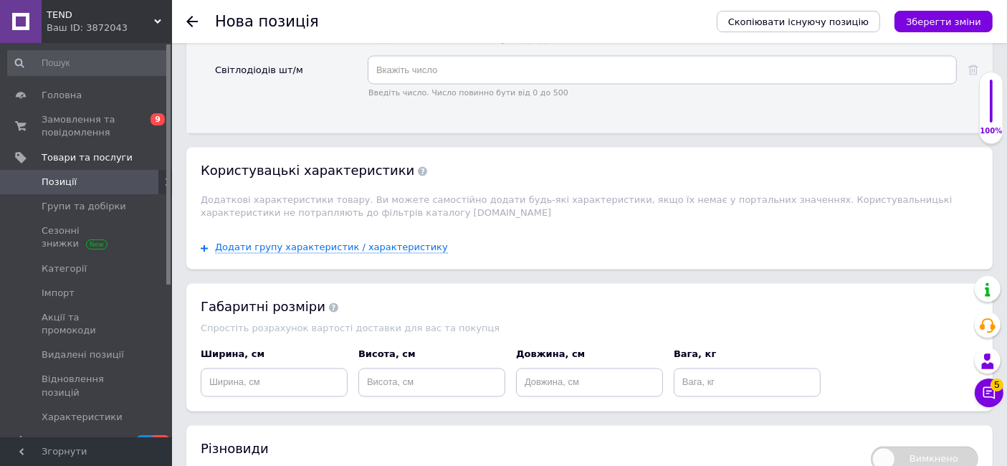
scroll to position [2743, 0]
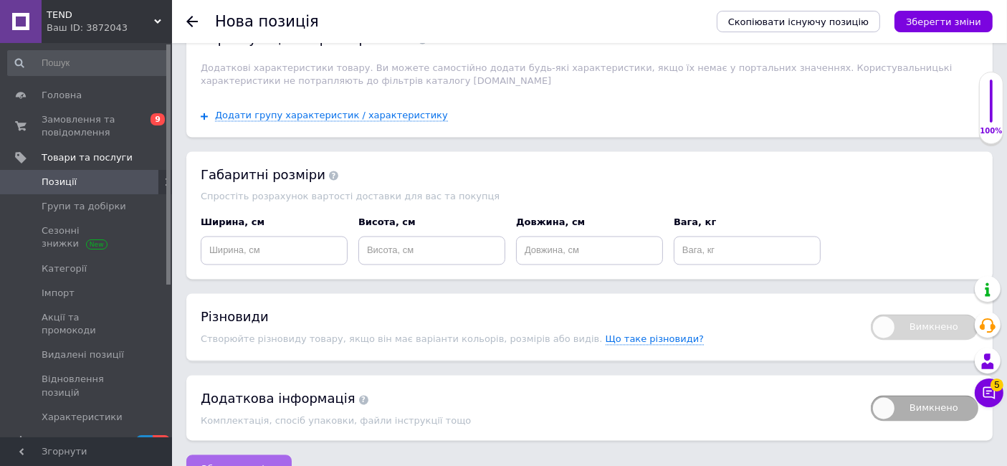
click at [218, 463] on span "Зберегти зміни" at bounding box center [238, 468] width 75 height 11
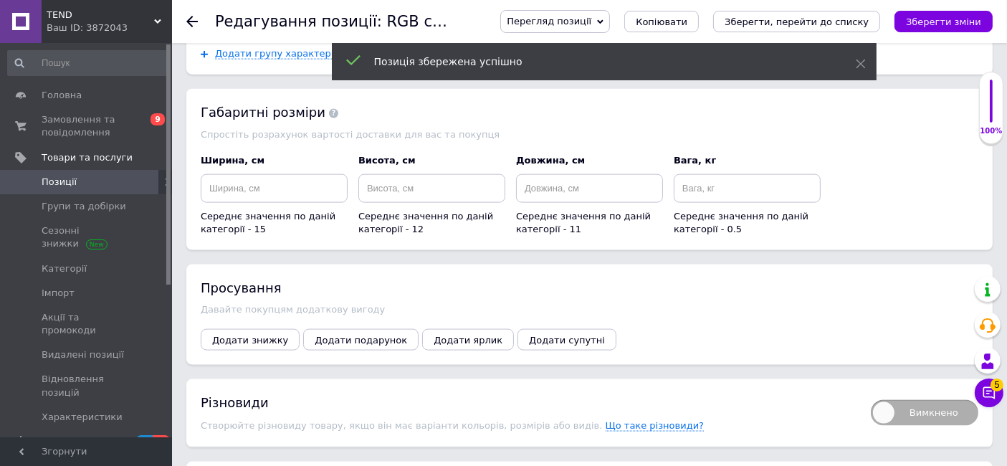
scroll to position [2028, 0]
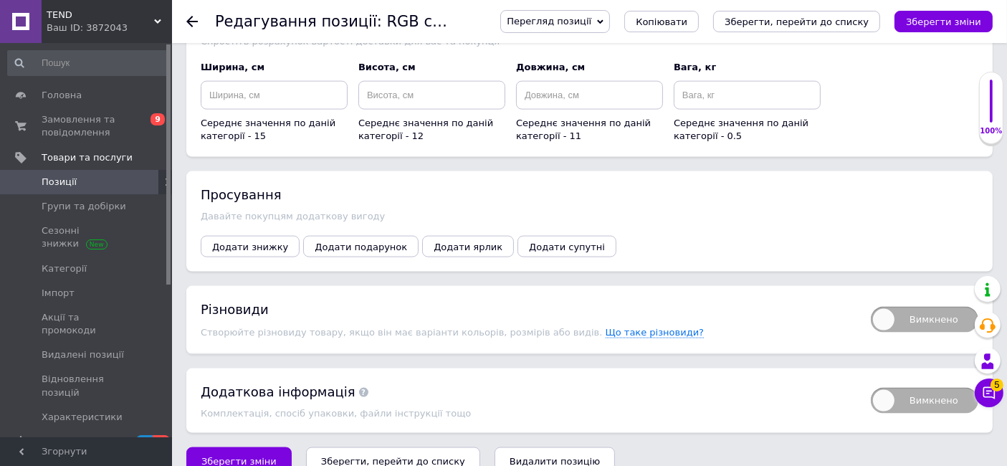
click at [882, 307] on span "Вимкнено" at bounding box center [925, 320] width 108 height 26
click at [871, 297] on input "Вимкнено" at bounding box center [866, 301] width 9 height 9
checkbox input "true"
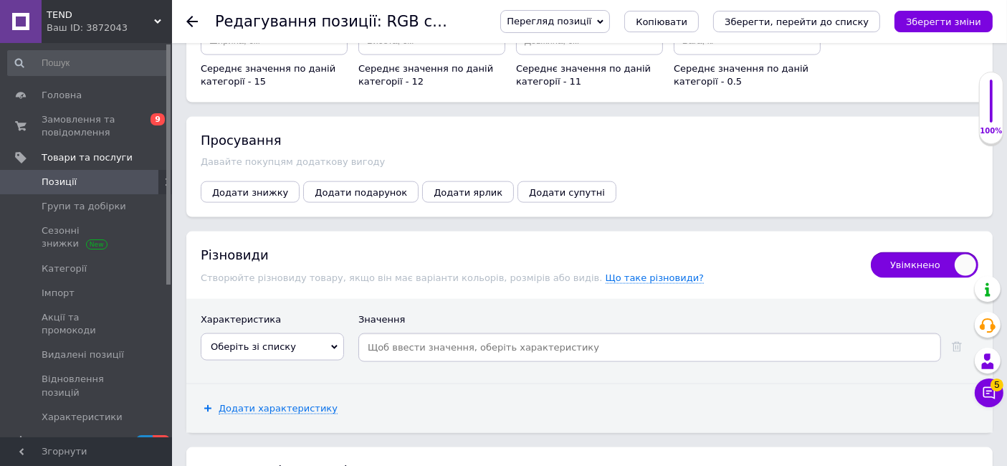
scroll to position [2108, 0]
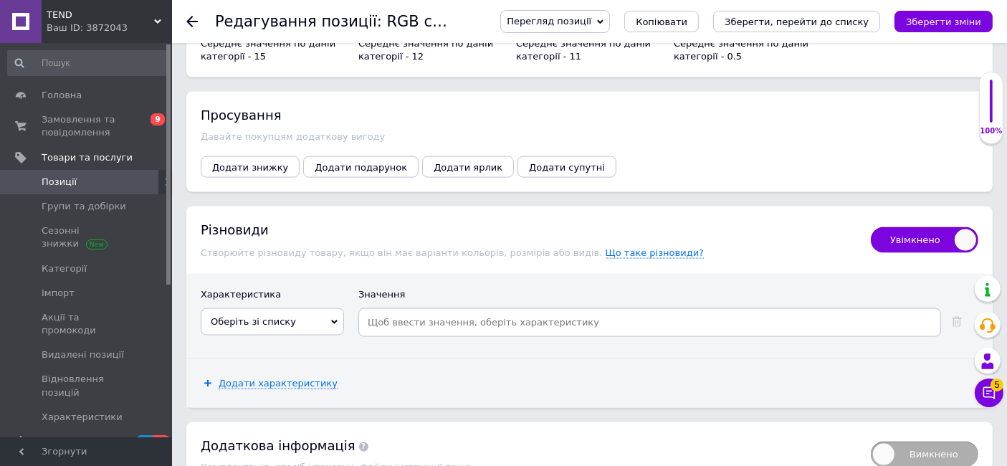
click at [319, 308] on span "Оберіть зі списку" at bounding box center [272, 321] width 143 height 27
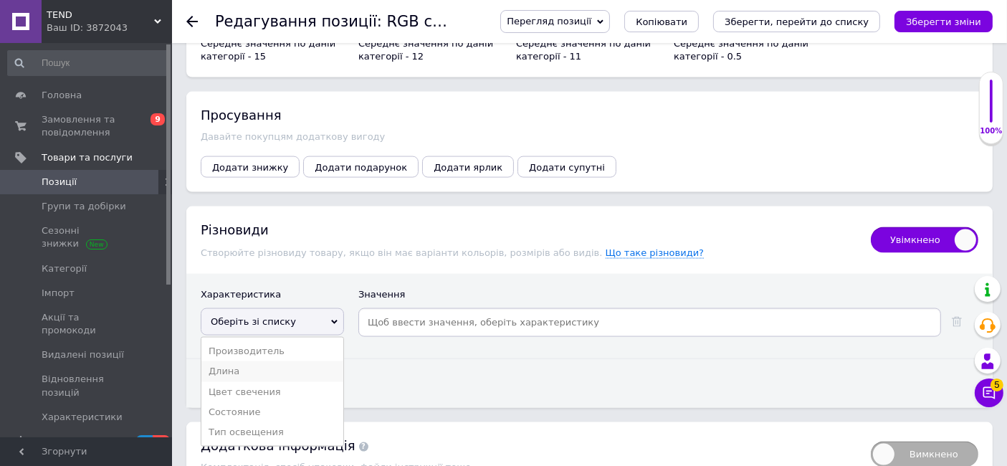
click at [239, 361] on li "Длина" at bounding box center [272, 371] width 142 height 20
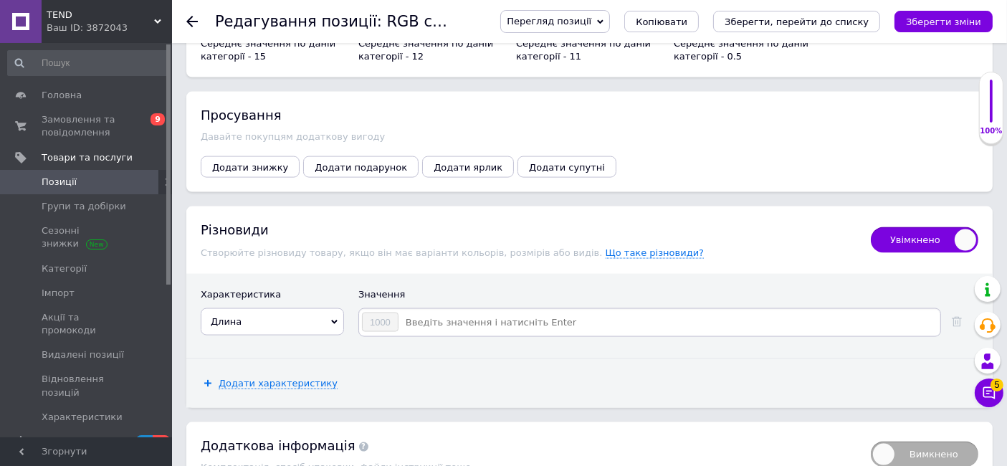
click at [417, 312] on input at bounding box center [668, 323] width 539 height 22
type input "5 метрів"
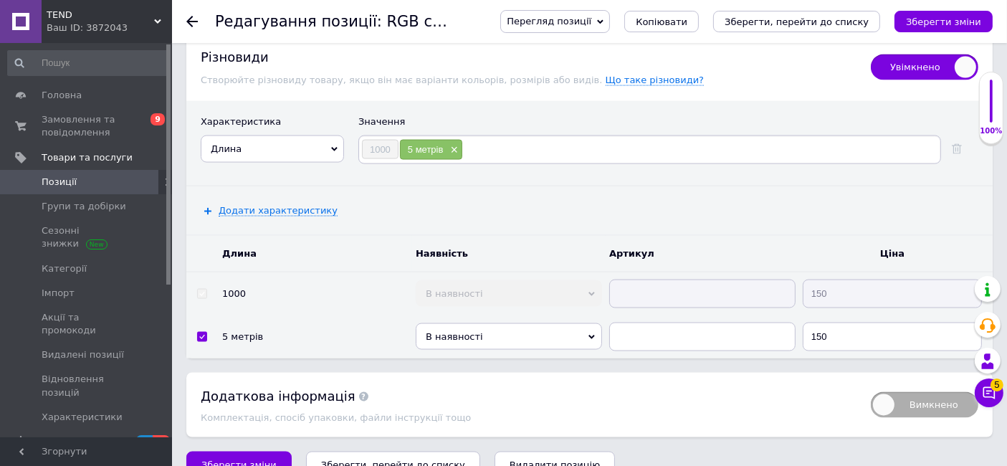
scroll to position [2283, 0]
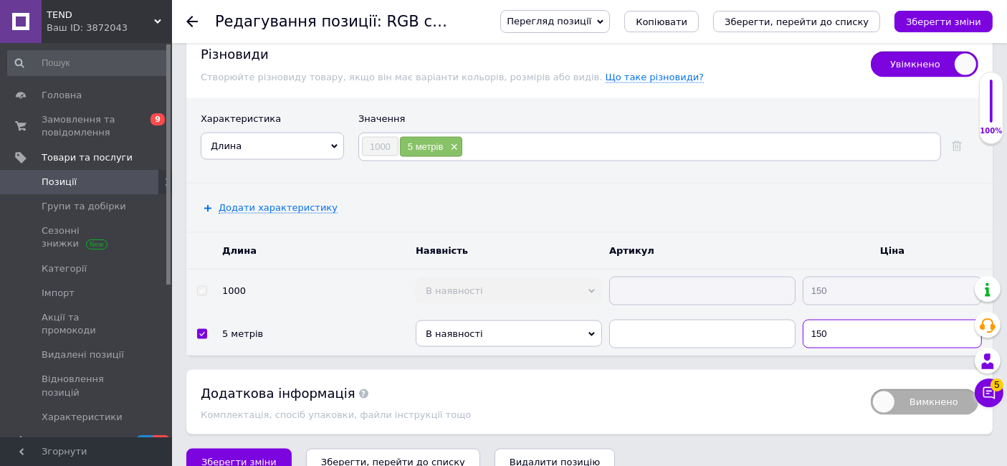
click at [838, 320] on input "150" at bounding box center [892, 334] width 179 height 29
type input "100"
click at [235, 457] on span "Зберегти зміни" at bounding box center [238, 462] width 75 height 11
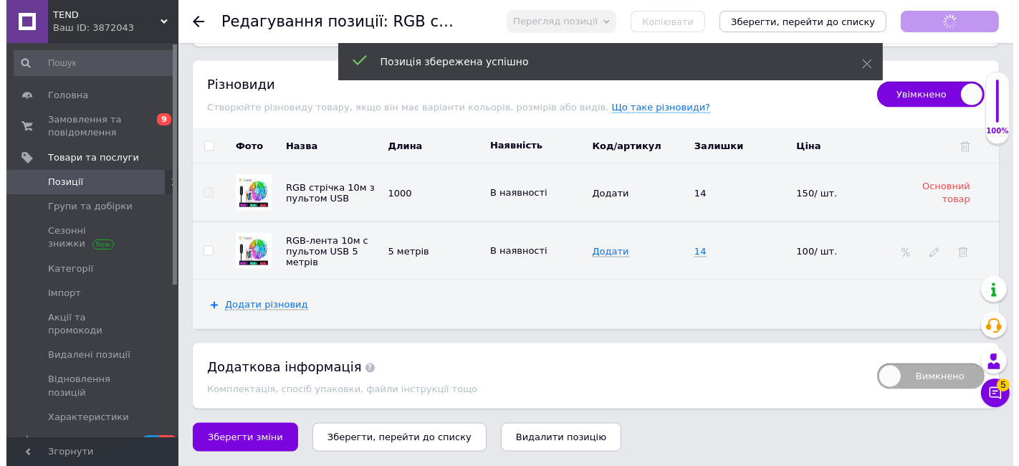
scroll to position [2228, 0]
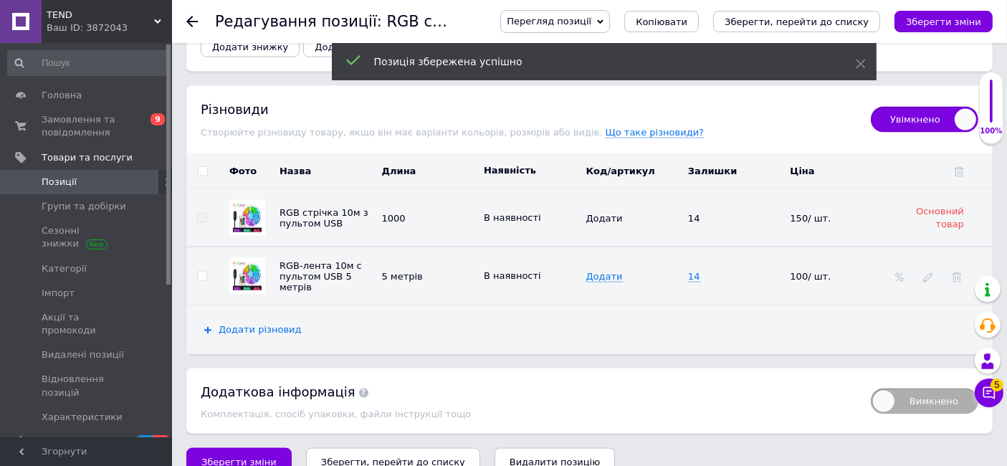
click at [237, 324] on span "Додати різновид" at bounding box center [260, 329] width 83 height 11
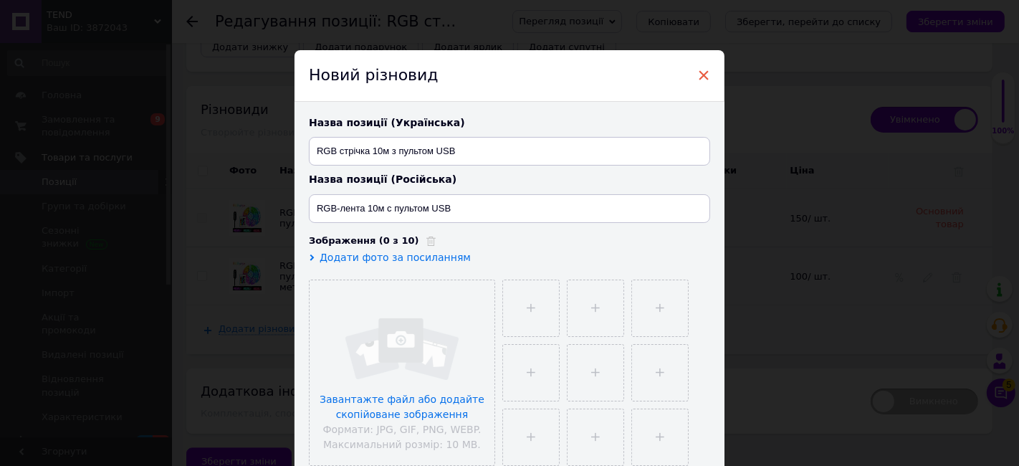
click at [703, 70] on span "×" at bounding box center [704, 75] width 13 height 24
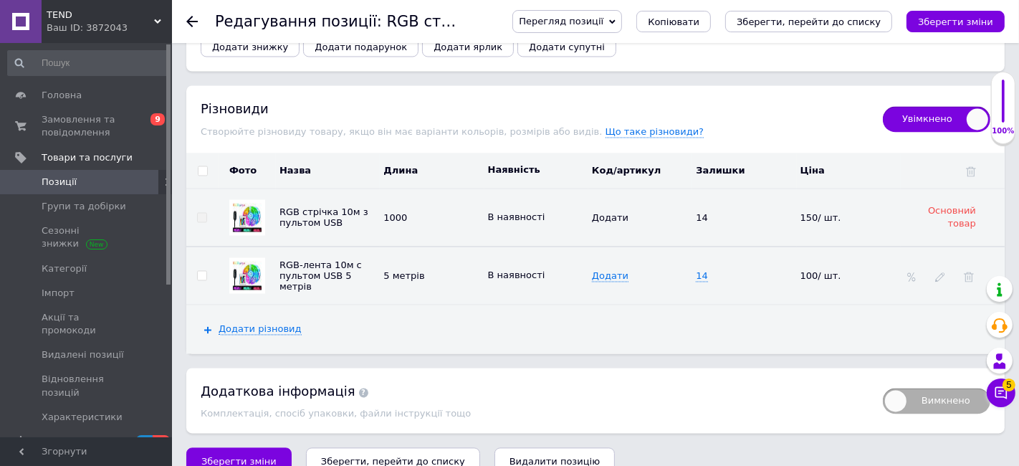
scroll to position [2208, 0]
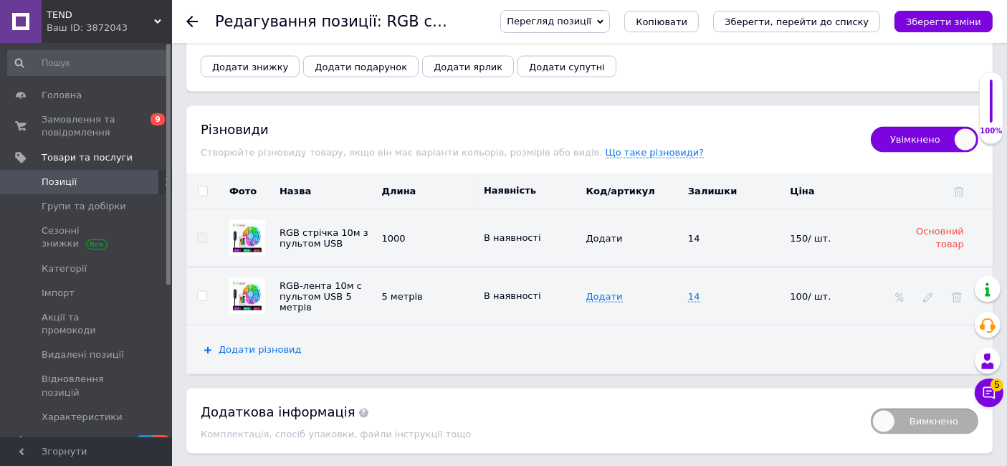
click at [239, 344] on span "Додати різновид" at bounding box center [260, 349] width 83 height 11
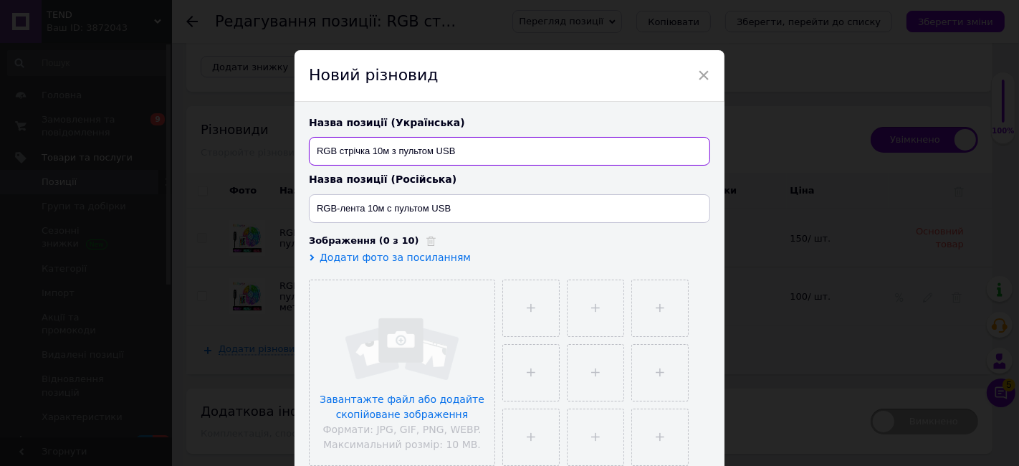
click at [371, 148] on input "RGB стрічка 10м з пультом USB" at bounding box center [509, 151] width 401 height 29
click at [389, 150] on input "RGB стрічка bloototh 10м з пультом USB" at bounding box center [509, 151] width 401 height 29
drag, startPoint x: 393, startPoint y: 147, endPoint x: 510, endPoint y: 155, distance: 117.8
click at [394, 146] on input "RGB стрічка bluetoth 10м з пультом USB" at bounding box center [509, 151] width 401 height 29
click at [397, 146] on input "RGB стрічка bluetooth 10м з пультом USB" at bounding box center [509, 151] width 401 height 29
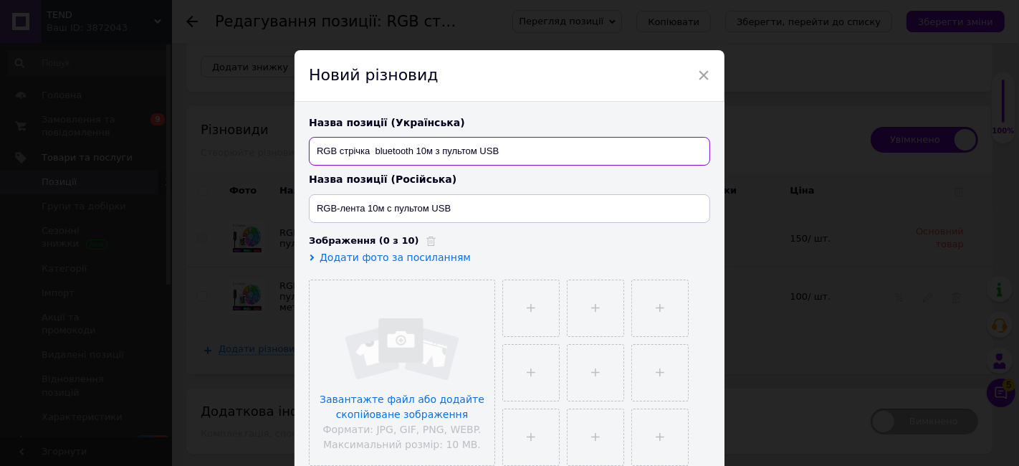
click at [397, 146] on input "RGB стрічка bluetooth 10м з пультом USB" at bounding box center [509, 151] width 401 height 29
type input "RGB стрічка bluetooth 10м з пультом USB"
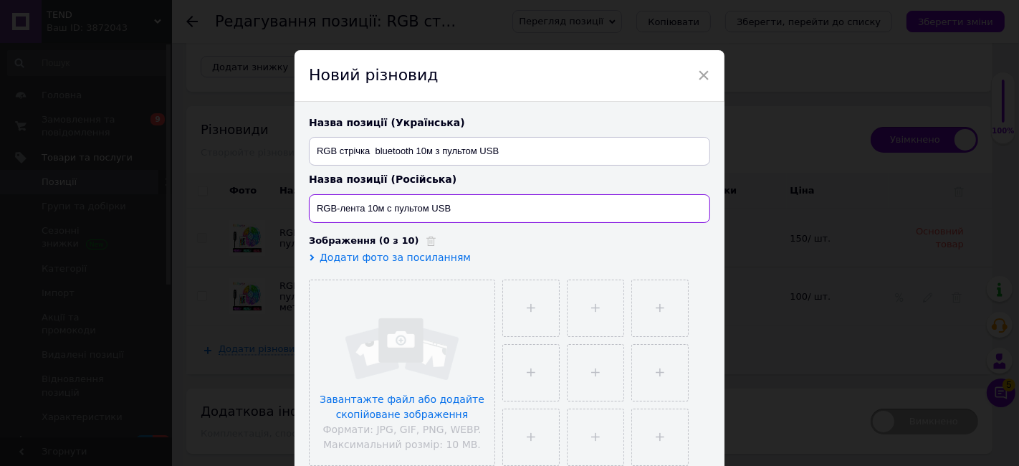
click at [366, 203] on input "RGB-лента 10м с пультом USB" at bounding box center [509, 208] width 401 height 29
paste input "bluetooth"
type input "RGB-лента bluetooth 10м с пультом USB"
click at [381, 380] on input "file" at bounding box center [402, 372] width 185 height 185
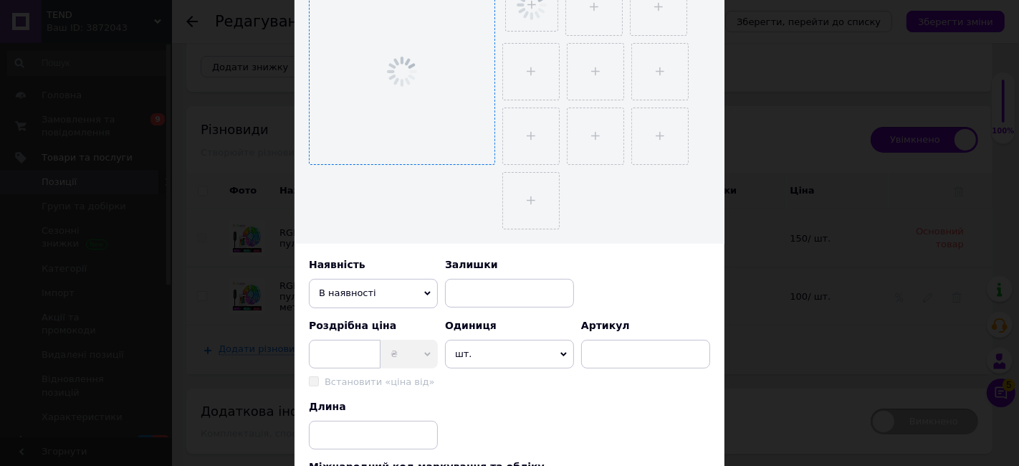
scroll to position [398, 0]
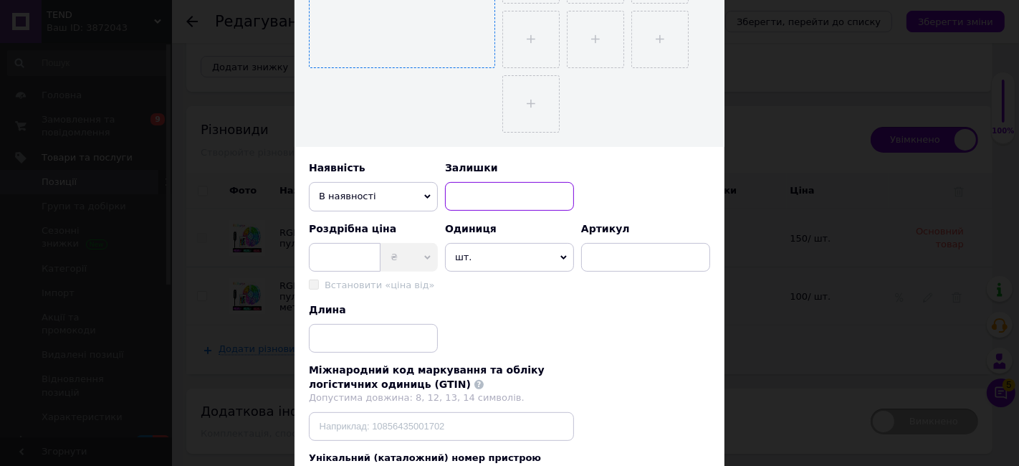
click at [485, 187] on input at bounding box center [509, 196] width 129 height 29
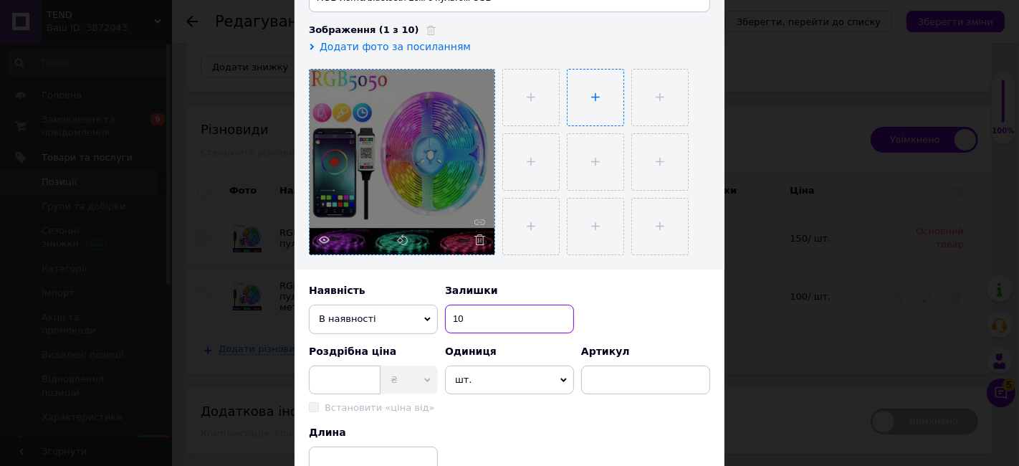
scroll to position [153, 0]
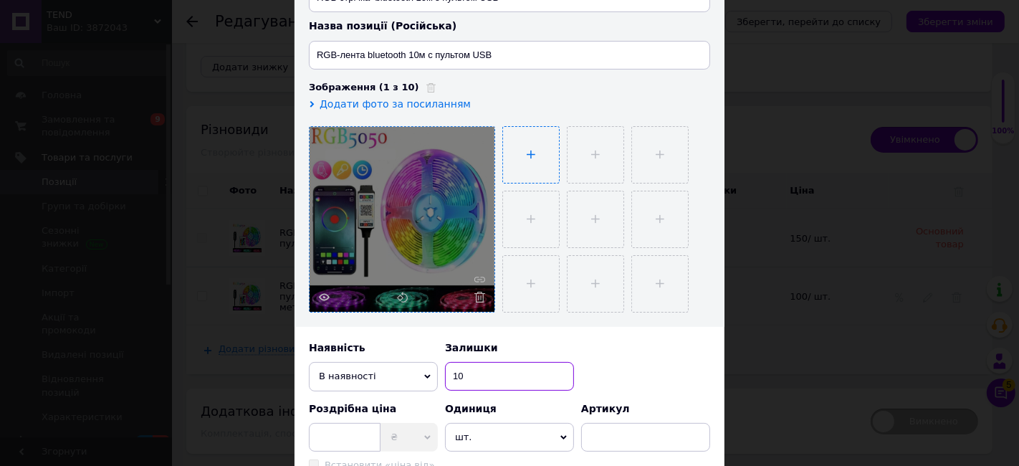
type input "10"
click at [512, 158] on input "file" at bounding box center [531, 155] width 56 height 56
type input "C:\fakepath\543f9bbc-2f30-4760-be73-30b0bcc02f75.jpg"
click at [576, 164] on input "file" at bounding box center [594, 155] width 56 height 56
type input "C:\fakepath\53bdcd45-1f69-43e2-89cb-4bd68f8ebc07.jpg"
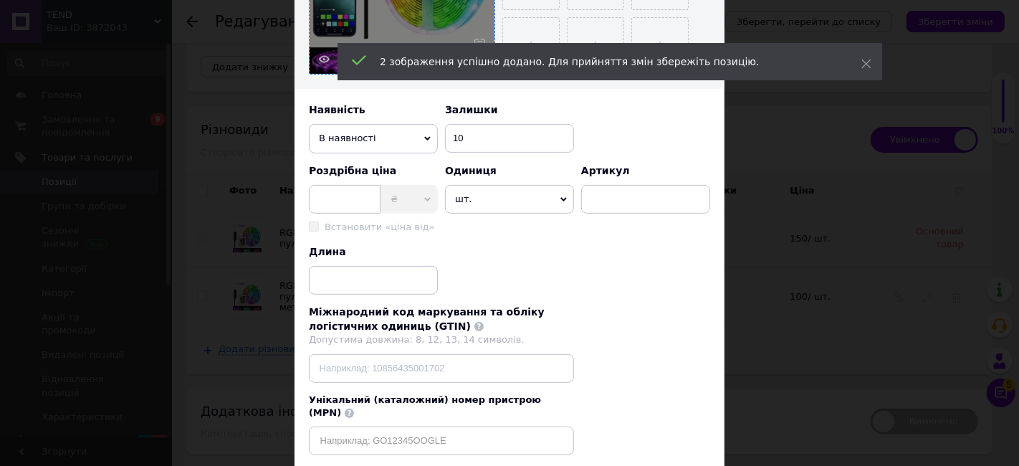
scroll to position [313, 0]
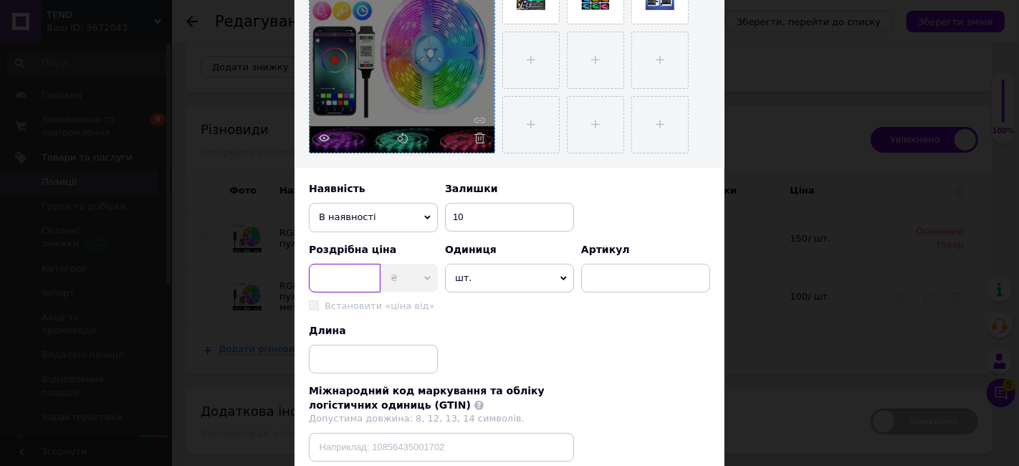
click at [335, 270] on input at bounding box center [345, 278] width 72 height 29
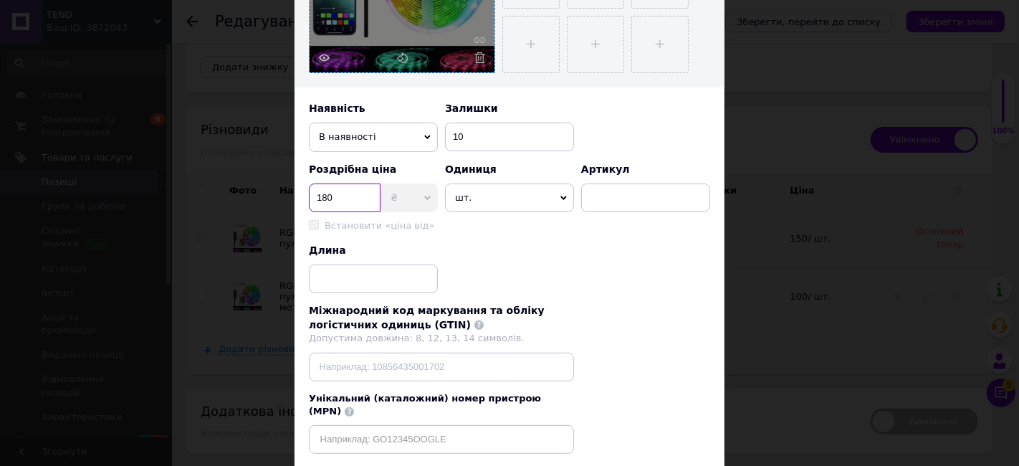
scroll to position [472, 0]
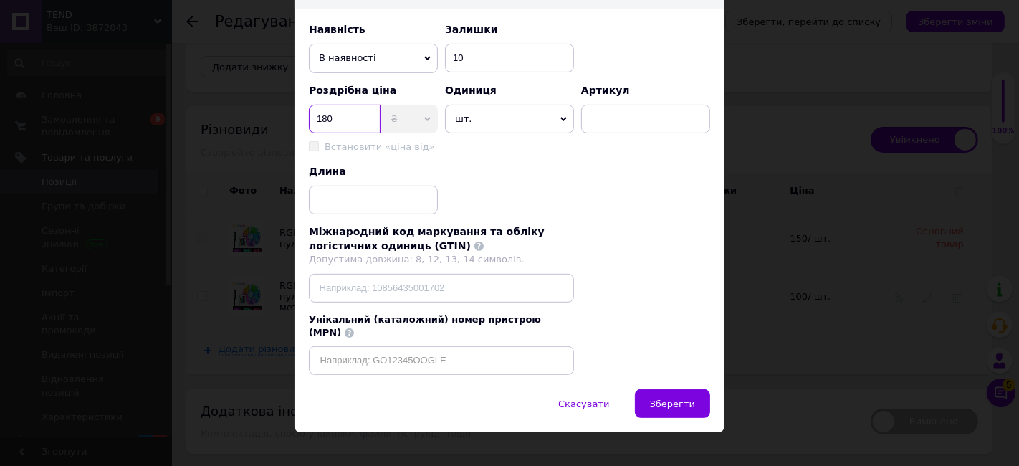
type input "180"
click at [396, 211] on div "Назва позиції (Українська) RGB стрічка bluetooth 10м з пультом USB Назва позиці…" at bounding box center [510, 9] width 430 height 759
click at [376, 194] on input at bounding box center [373, 200] width 129 height 29
click at [682, 399] on span "Зберегти" at bounding box center [672, 404] width 45 height 11
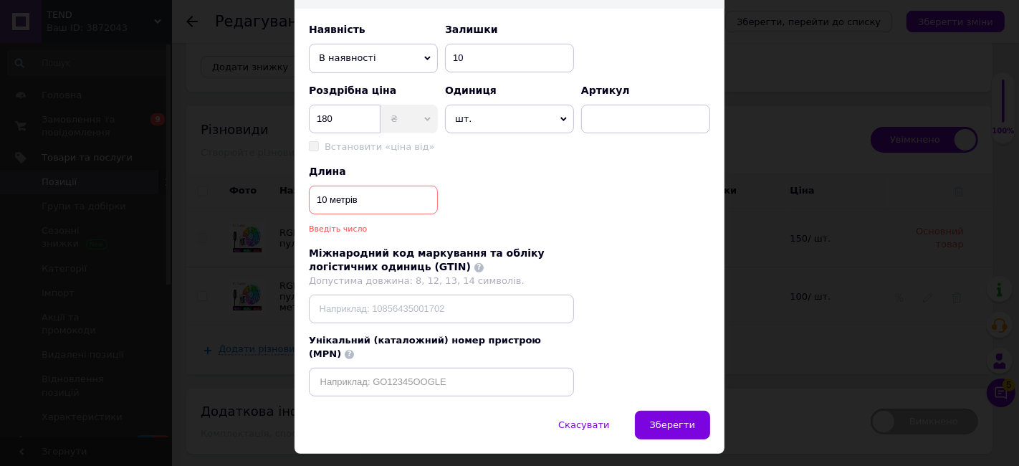
scroll to position [465, 0]
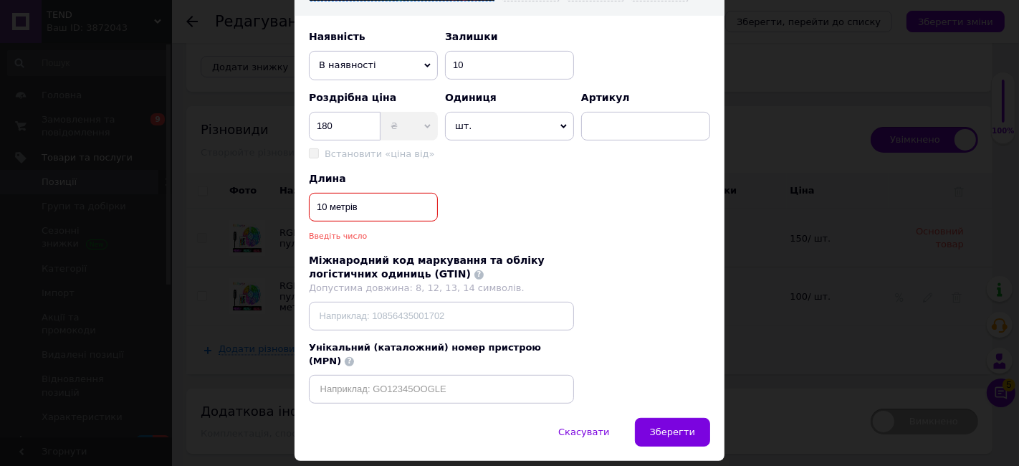
click at [358, 207] on input "10 метрів" at bounding box center [373, 207] width 129 height 29
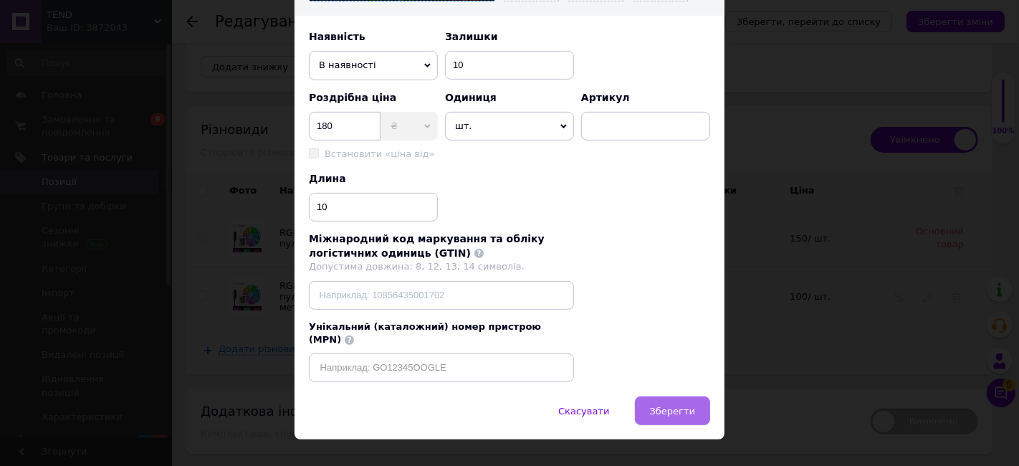
click at [655, 406] on span "Зберегти" at bounding box center [672, 411] width 45 height 11
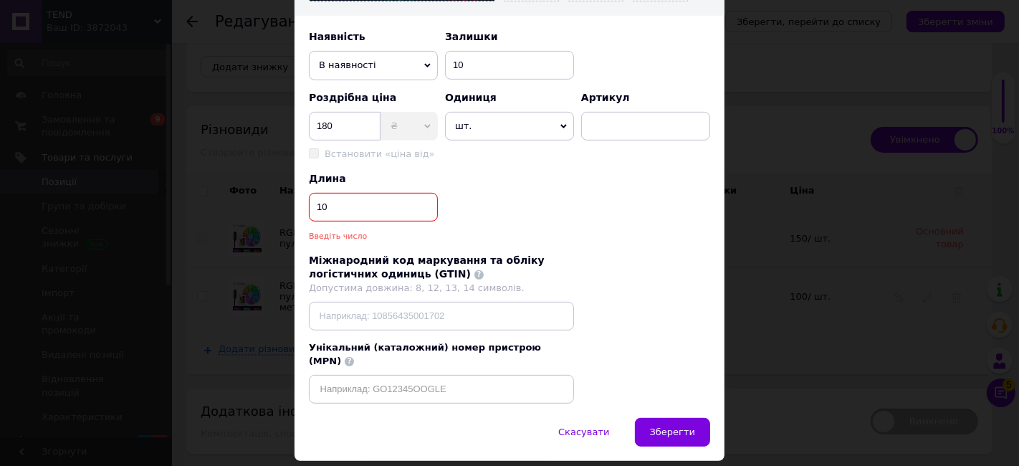
click at [372, 211] on input "10" at bounding box center [373, 207] width 129 height 29
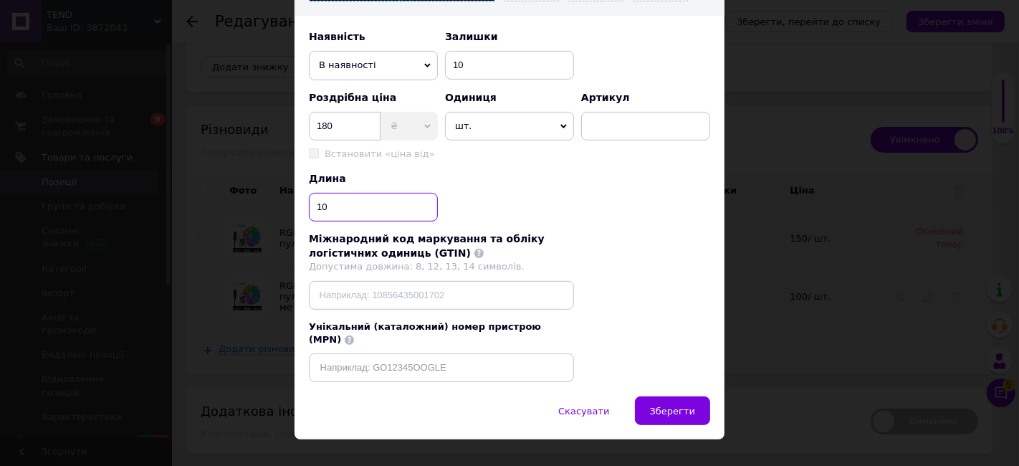
type input "10"
click at [665, 406] on span "Зберегти" at bounding box center [672, 411] width 45 height 11
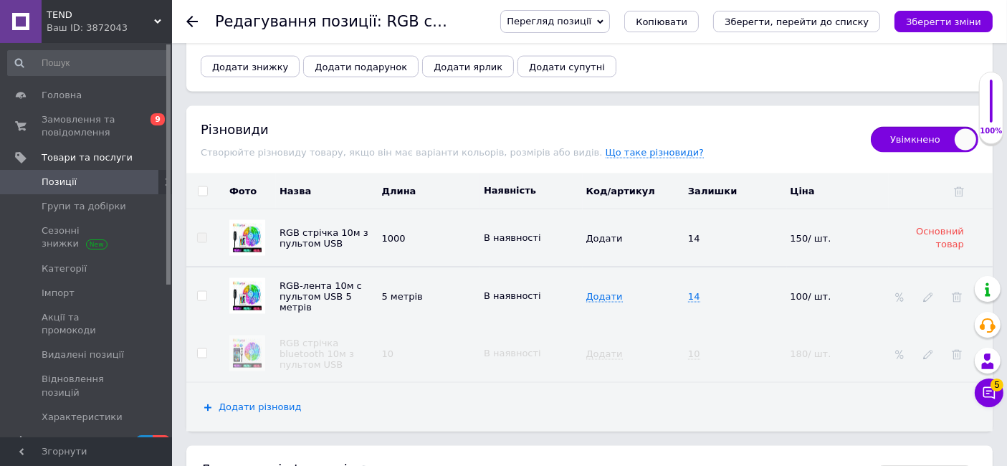
click at [227, 401] on span "Додати різновид" at bounding box center [260, 406] width 83 height 11
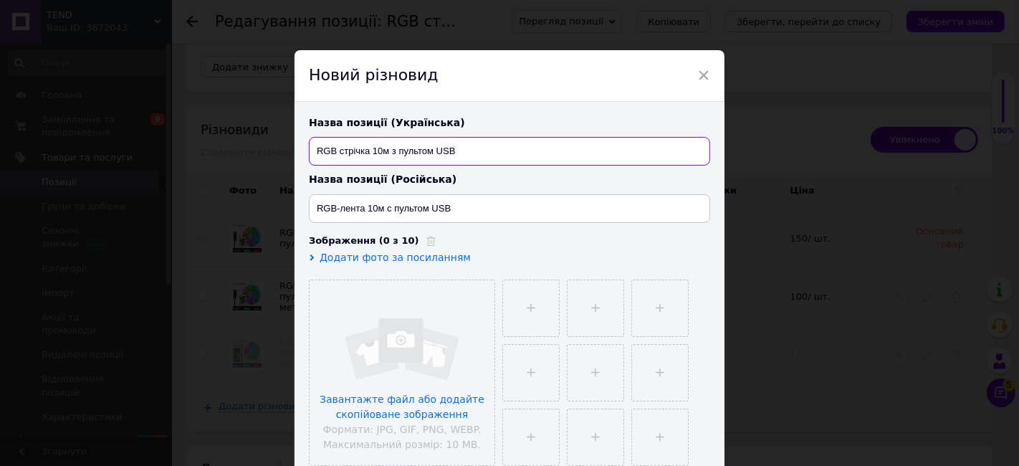
click at [369, 148] on input "RGB стрічка 10м з пультом USB" at bounding box center [509, 151] width 401 height 29
type input "RGB стрічка bluetooth 10м з пультом USB"
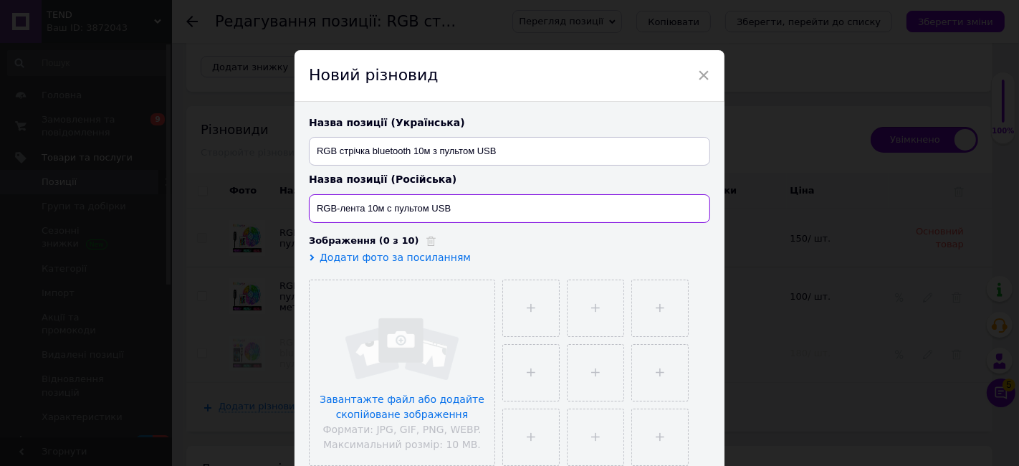
click at [364, 217] on input "RGB-лента 10м с пультом USB" at bounding box center [509, 208] width 401 height 29
type input "RGB-лента bluetooth 10м с пультом USB"
click at [374, 367] on input "file" at bounding box center [402, 372] width 185 height 185
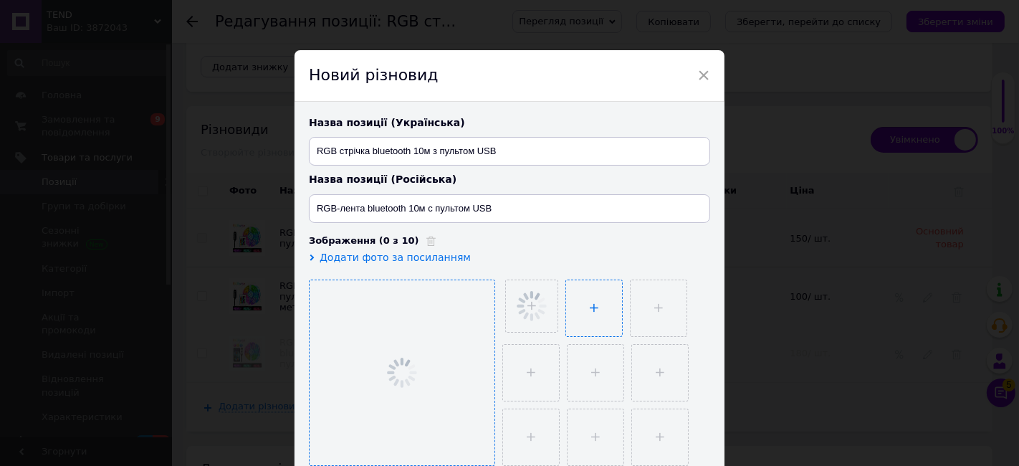
click at [571, 304] on input "file" at bounding box center [594, 308] width 56 height 56
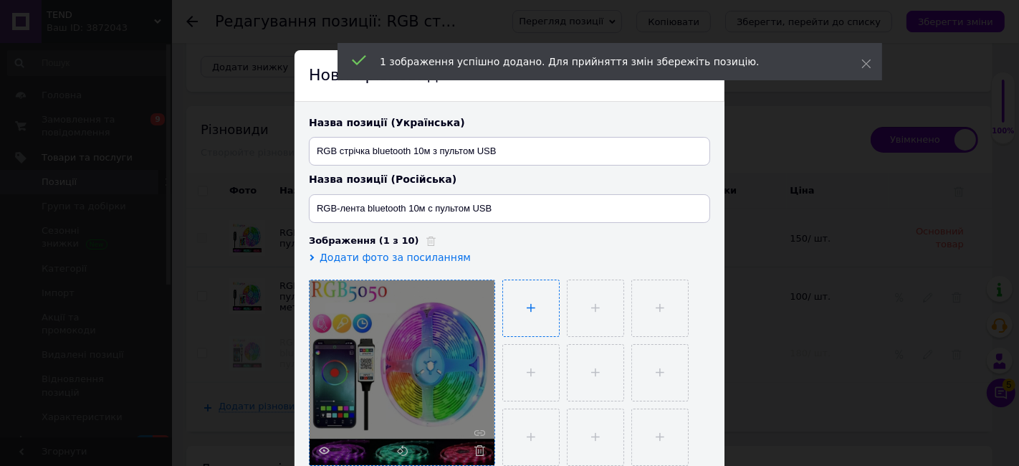
type input "C:\fakepath\53bdcd45-1f69-43e2-89cb-4bd68f8ebc07.jpg"
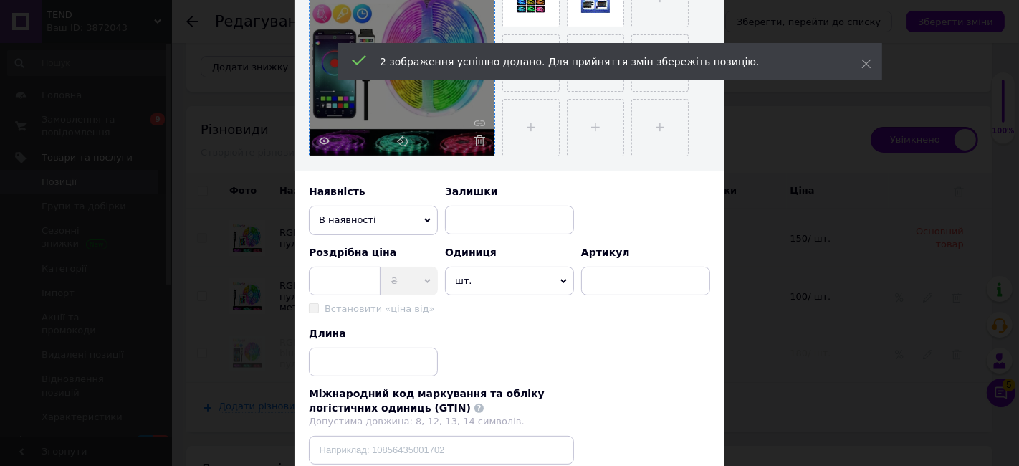
scroll to position [318, 0]
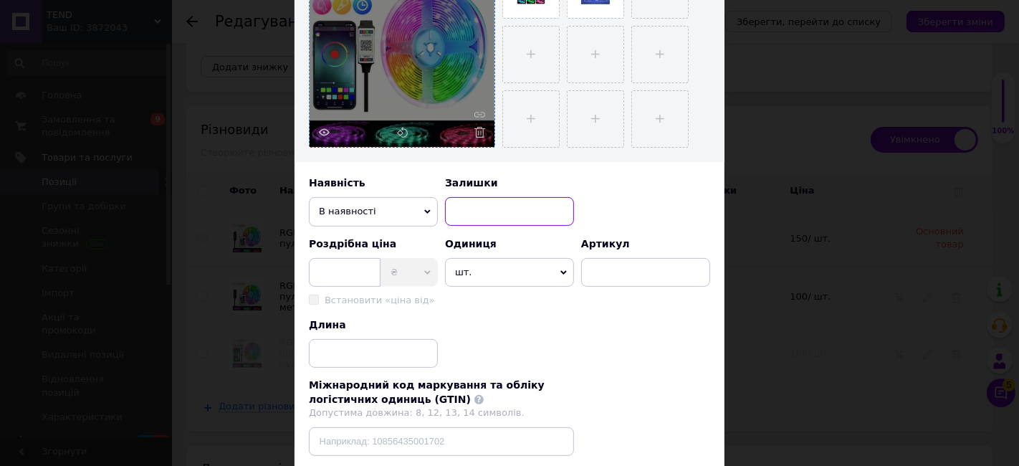
click at [486, 207] on input at bounding box center [509, 211] width 129 height 29
type input "5"
click at [367, 351] on input at bounding box center [373, 353] width 129 height 29
type input "5"
click at [340, 267] on input at bounding box center [345, 272] width 72 height 29
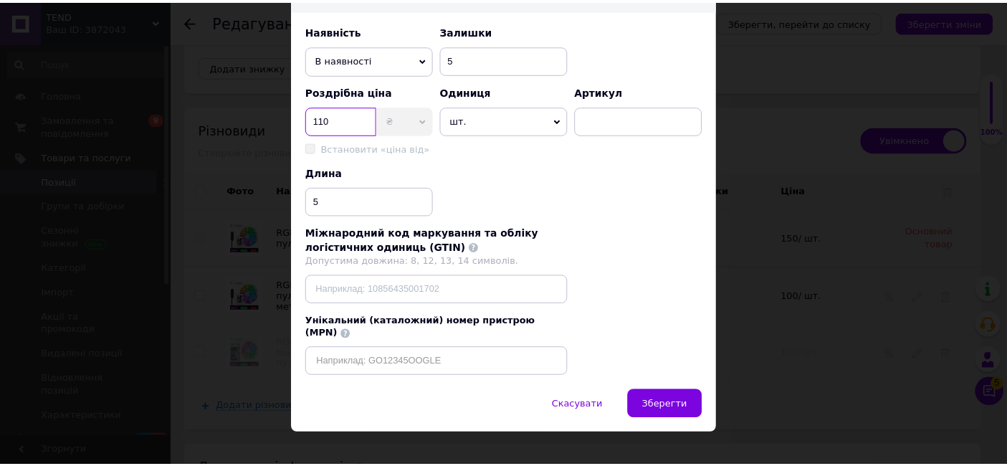
scroll to position [472, 0]
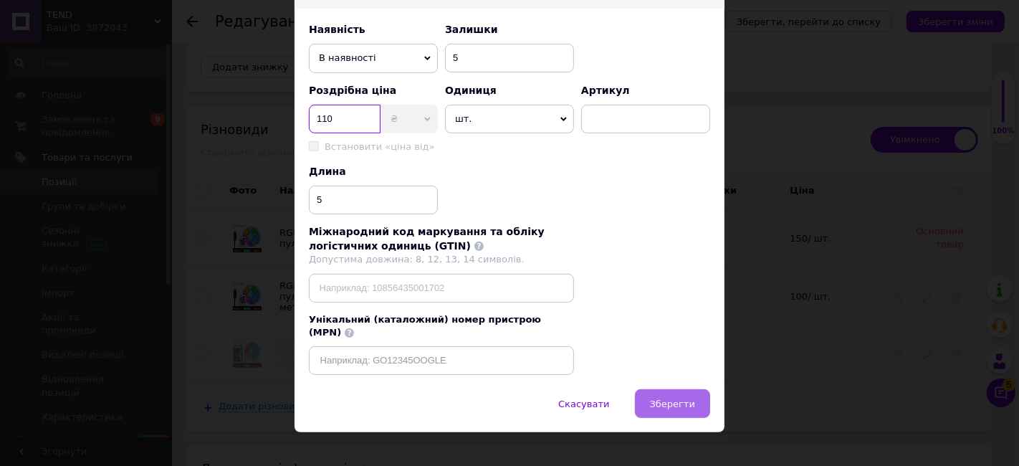
type input "110"
click at [654, 389] on button "Зберегти" at bounding box center [672, 403] width 75 height 29
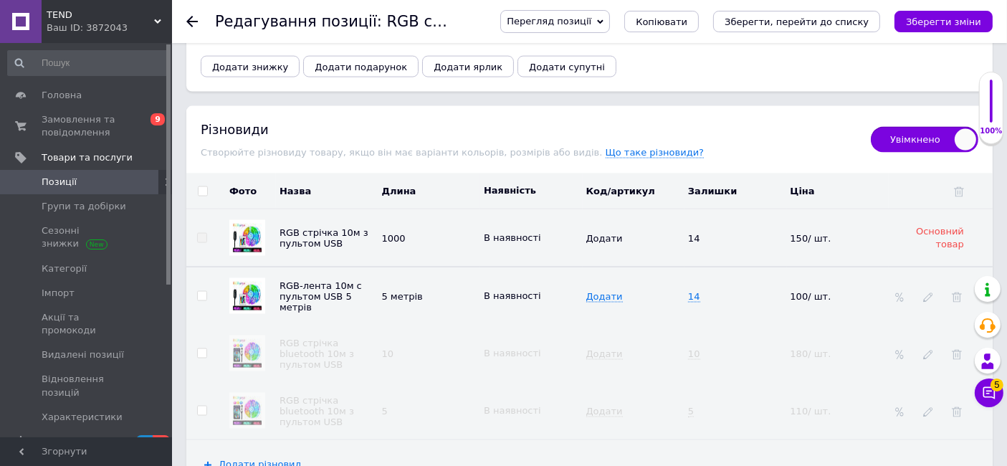
click at [972, 14] on button "Зберегти зміни" at bounding box center [944, 22] width 98 height 22
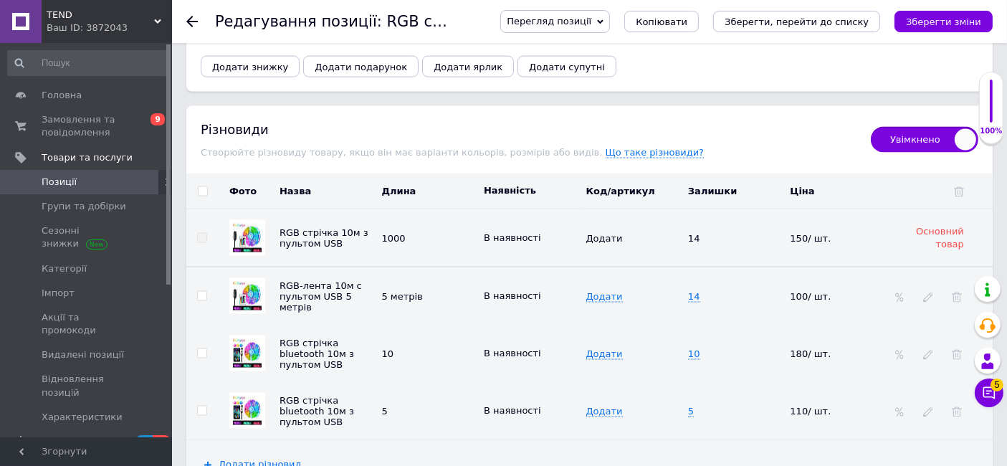
click at [913, 15] on button "Зберегти зміни" at bounding box center [944, 22] width 98 height 22
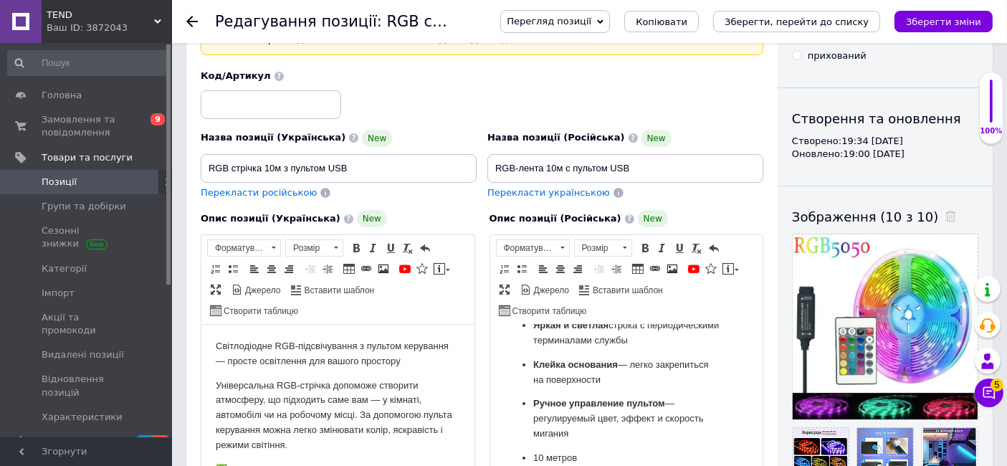
scroll to position [0, 0]
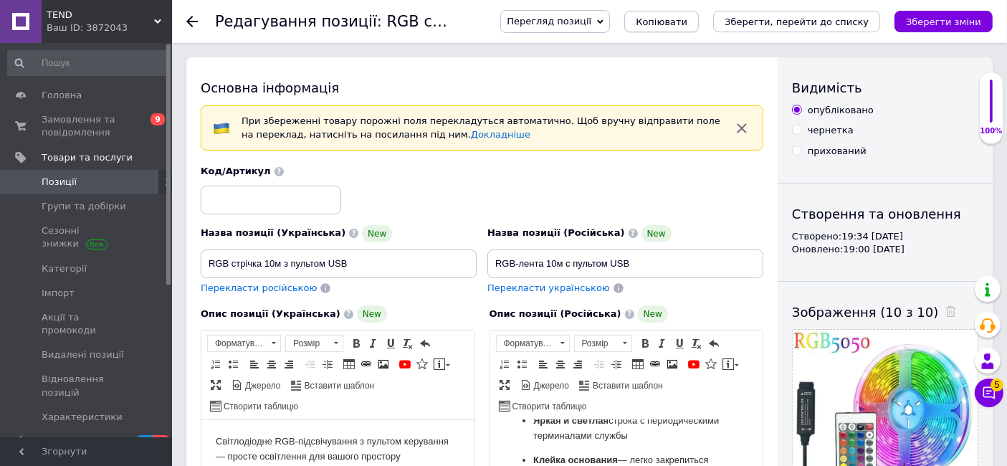
click at [687, 24] on span "Копіювати" at bounding box center [662, 21] width 52 height 11
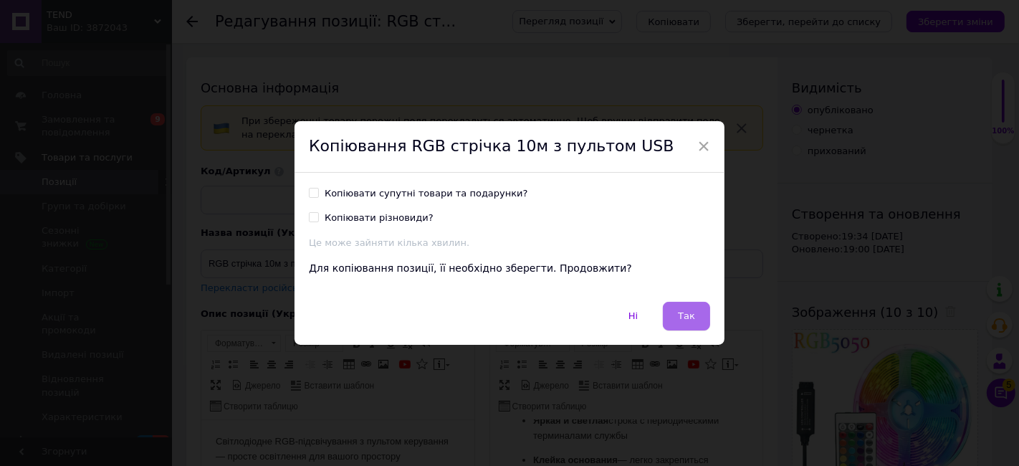
click at [695, 310] on button "Так" at bounding box center [686, 316] width 47 height 29
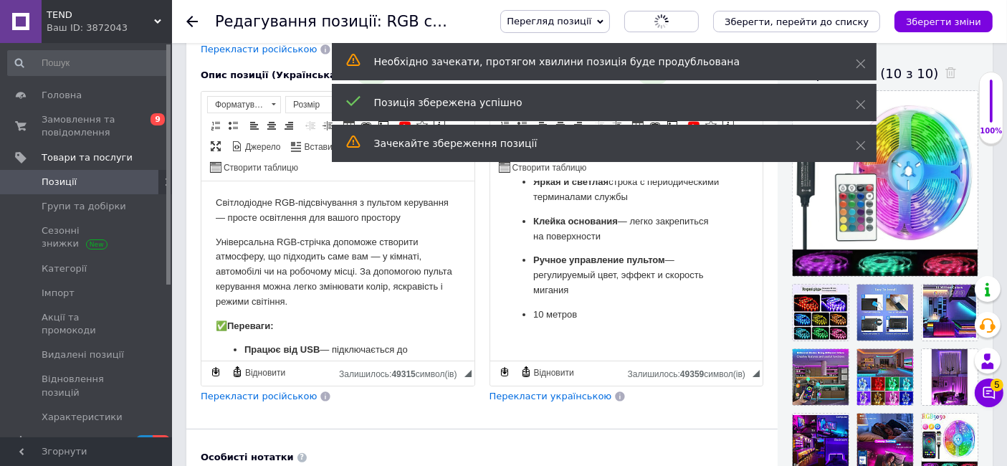
scroll to position [477, 0]
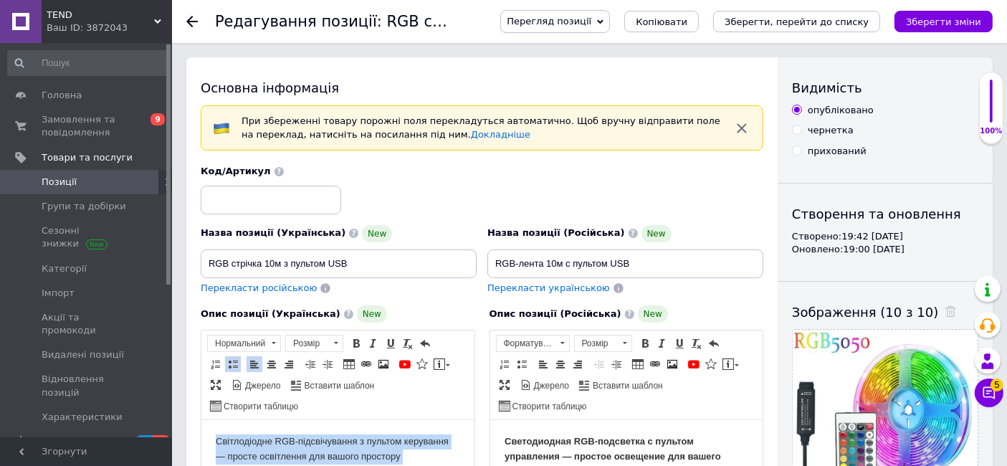
drag, startPoint x: 356, startPoint y: 576, endPoint x: 388, endPoint y: 809, distance: 234.4
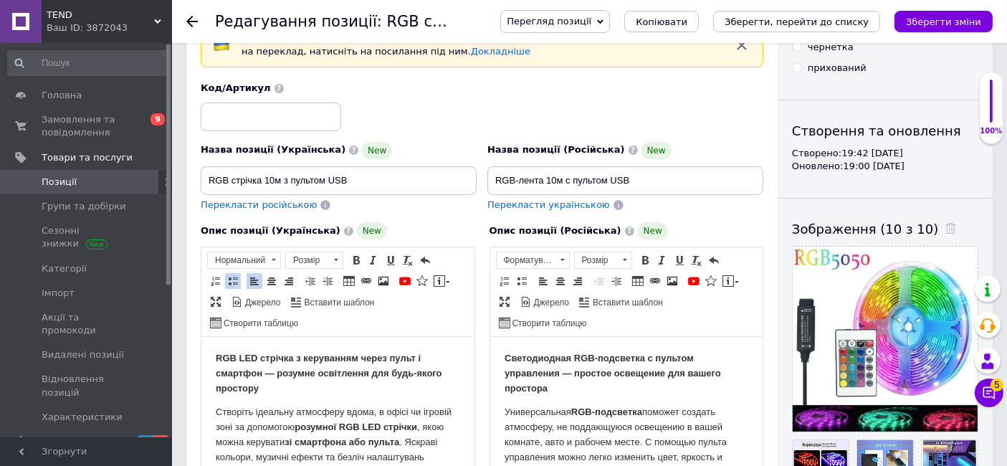
scroll to position [159, 0]
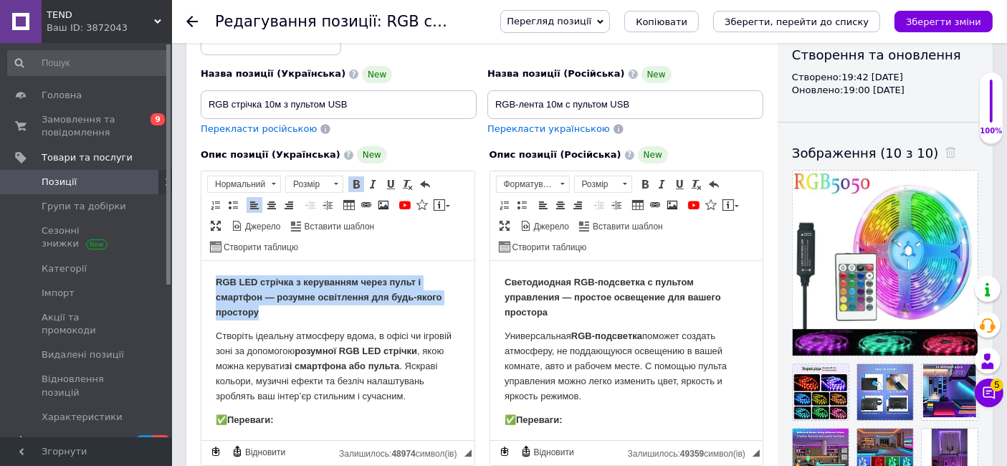
drag, startPoint x: 215, startPoint y: 277, endPoint x: 267, endPoint y: 306, distance: 60.0
click at [271, 312] on p "RGB LED стрічка з керуванням через пульт і смартфон — розумне освітлення для бу…" at bounding box center [337, 297] width 244 height 44
click at [266, 308] on p "RGB LED стрічка з керуванням через пульт і смартфон — розумне освітлення для бу…" at bounding box center [337, 297] width 244 height 44
drag, startPoint x: 214, startPoint y: 277, endPoint x: 261, endPoint y: 318, distance: 62.5
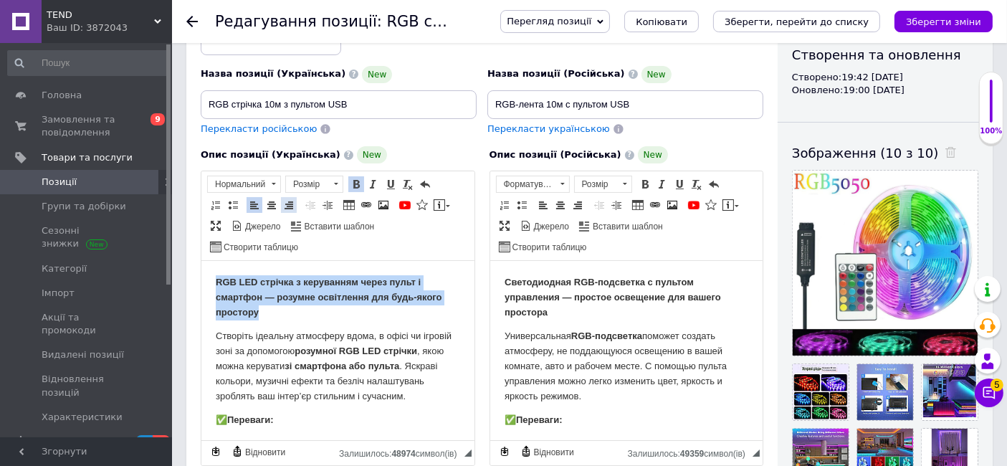
copy strong "RGB LED стрічка з керуванням через пульт і смартфон — розумне освітлення для бу…"
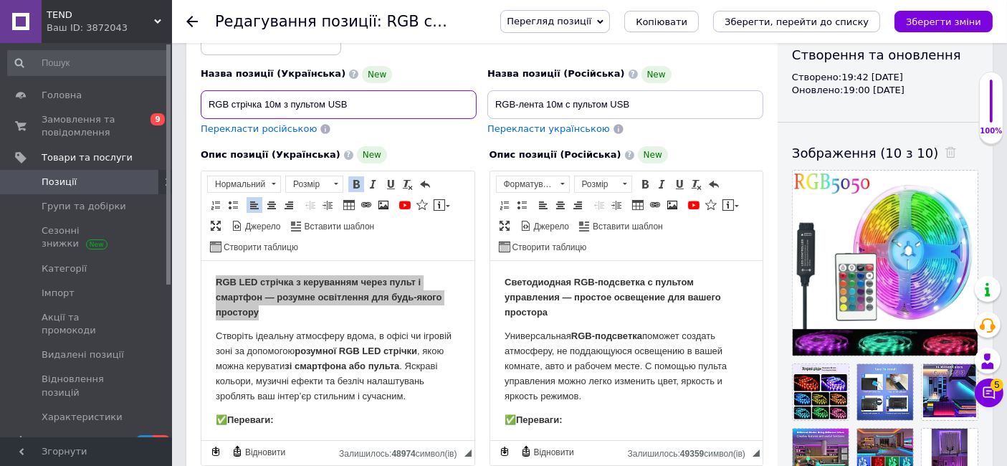
drag, startPoint x: 368, startPoint y: 109, endPoint x: 199, endPoint y: 103, distance: 169.3
click at [199, 103] on div "Назва позиції (Українська) New RGB стрічка 10м з пультом USB Перекласти російсь…" at bounding box center [339, 100] width 287 height 81
drag, startPoint x: 268, startPoint y: 108, endPoint x: 182, endPoint y: 108, distance: 86.0
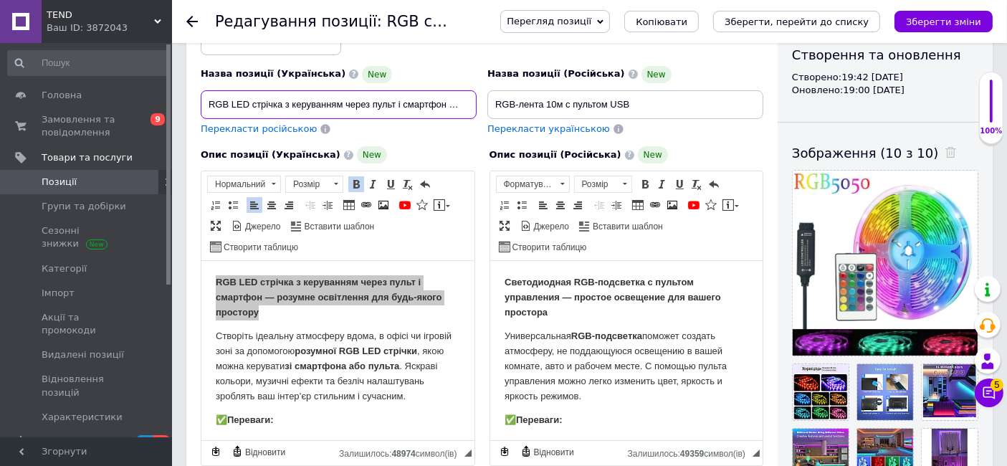
click at [237, 107] on input "RGB LED стрічка з керуванням через пульт і смартфон — розумне освітлення для бу…" at bounding box center [339, 104] width 276 height 29
click at [243, 102] on input "RGB LED стрічка з керуванням через пульт і смартфон — розумне освітлення для бу…" at bounding box center [339, 104] width 276 height 29
drag, startPoint x: 242, startPoint y: 103, endPoint x: 185, endPoint y: 103, distance: 56.6
click at [252, 102] on input "RGB LED стрічка з керуванням через пульт і смартфон — розумне освітлення для бу…" at bounding box center [339, 104] width 276 height 29
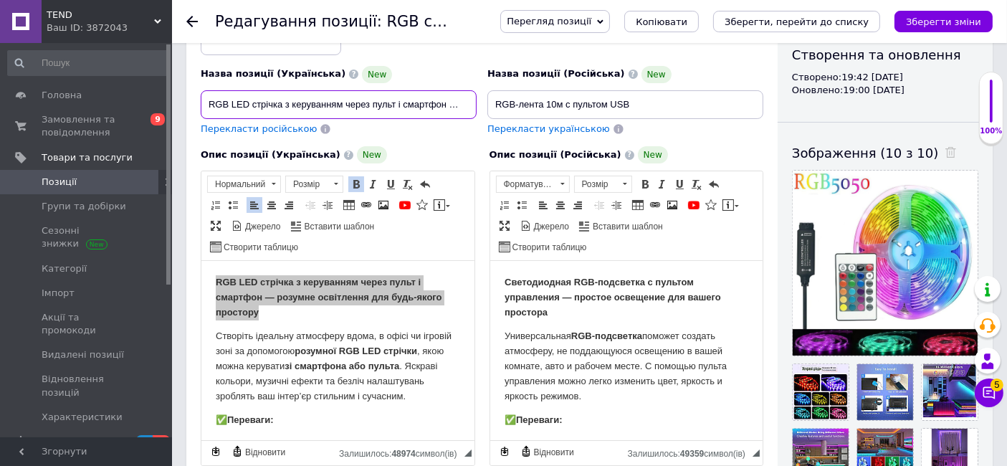
click at [237, 101] on input "RGB LED стрічка з керуванням через пульт і смартфон — розумне освітлення для бу…" at bounding box center [339, 104] width 276 height 29
drag, startPoint x: 373, startPoint y: 101, endPoint x: 285, endPoint y: 102, distance: 88.2
click at [285, 102] on input "RGB стрічка 10м. з керуванням через пульт і смартфон — розумне освітлення для б…" at bounding box center [339, 104] width 276 height 29
click at [315, 103] on input "RGB стрічка 10м.пульт і смартфон — розумне освітлення для будь-якого простору" at bounding box center [339, 104] width 276 height 29
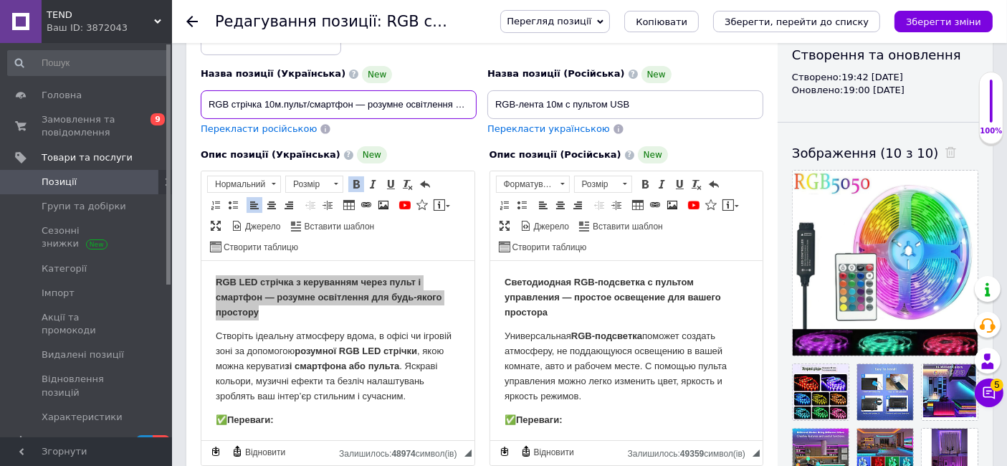
drag, startPoint x: 399, startPoint y: 101, endPoint x: 380, endPoint y: 99, distance: 18.8
click at [391, 100] on input "RGB стрічка 10м.пульт/смартфон — розумне освітлення для будь-якого простору" at bounding box center [339, 104] width 276 height 29
drag, startPoint x: 358, startPoint y: 105, endPoint x: 490, endPoint y: 125, distance: 134.2
click at [490, 125] on div "Назва позиції (Українська) New RGB стрічка 10м.пульт/смартфон — розумне освітле…" at bounding box center [482, 71] width 573 height 141
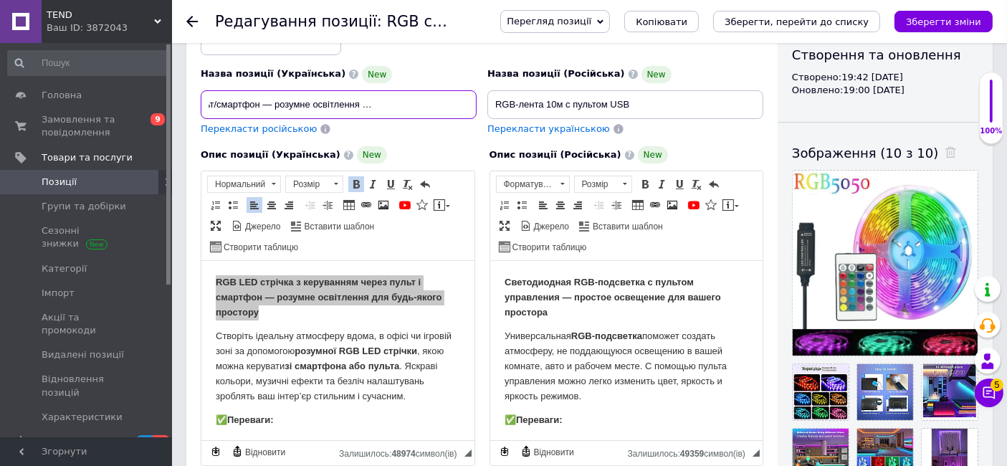
click at [447, 107] on input "RGB стрічка 10м.пульт/смартфон — розумне освітлення для будь-якого простору" at bounding box center [339, 104] width 276 height 29
click at [309, 99] on input "RGB стрічка 10м.пульт/смартфон — розумне освітлення для будь-якого простору" at bounding box center [339, 104] width 276 height 29
drag, startPoint x: 262, startPoint y: 103, endPoint x: 479, endPoint y: 112, distance: 217.4
click at [479, 110] on div "Назва позиції (Українська) New RGB стрічка 10м.пульт/смартфон — розумне освітле…" at bounding box center [339, 100] width 287 height 81
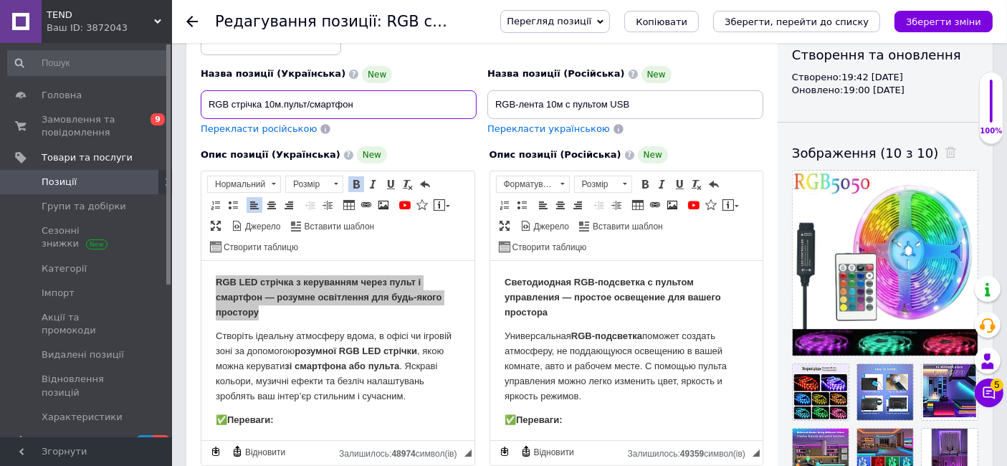
type input "RGB стрічка 10м.пульт/смартфон"
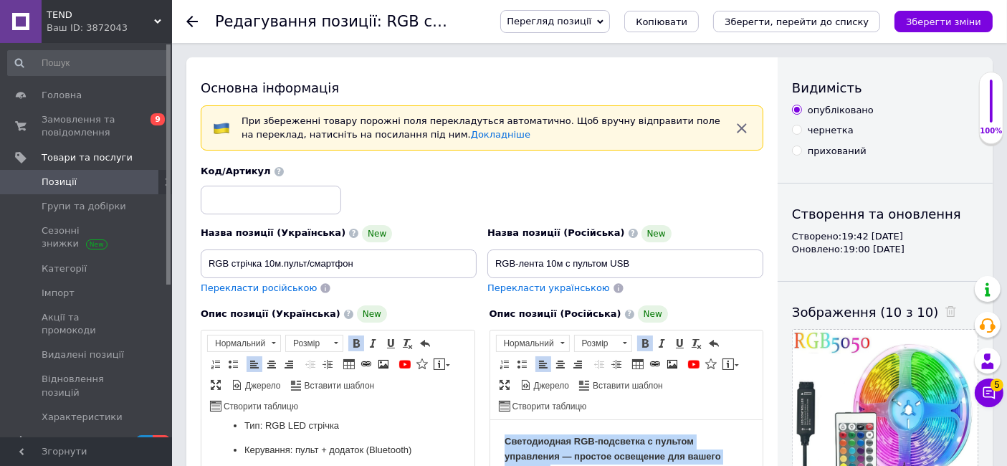
drag, startPoint x: 607, startPoint y: 565, endPoint x: 970, endPoint y: 762, distance: 412.8
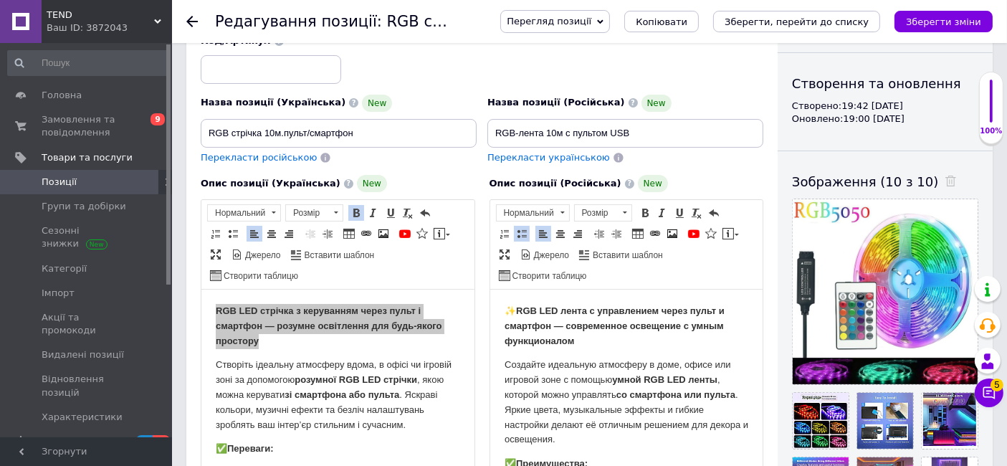
click at [589, 400] on p "Создайте идеальную атмосферу в доме, офисе или игровой зоне с помощью умной RGB…" at bounding box center [626, 403] width 244 height 90
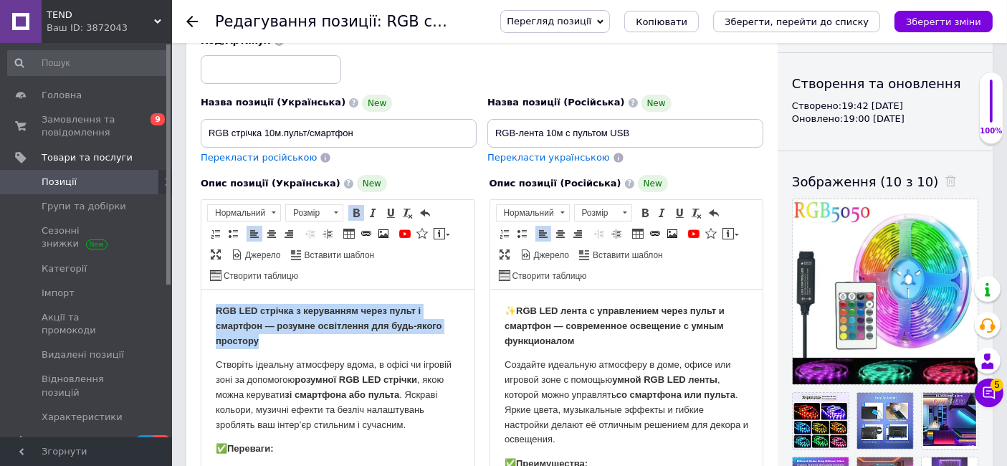
click at [376, 333] on p "RGB LED стрічка з керуванням через пульт і смартфон — розумне освітлення для бу…" at bounding box center [337, 326] width 244 height 44
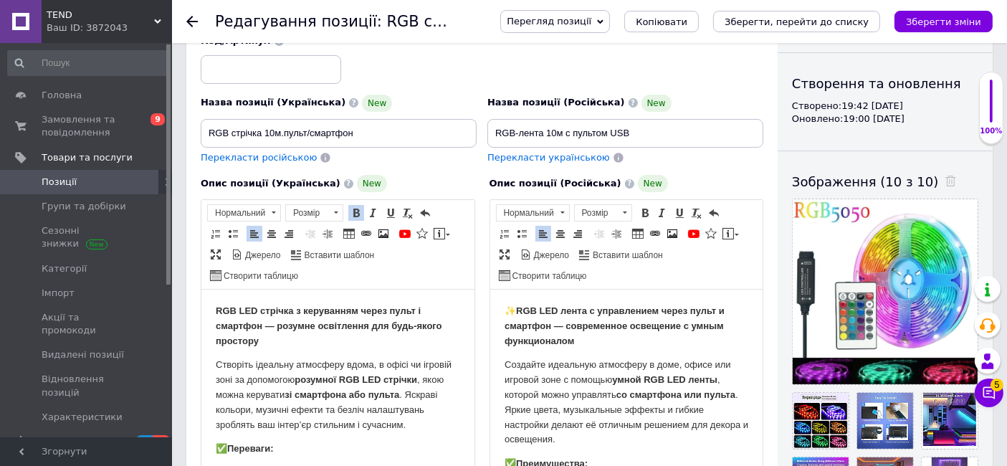
click at [346, 403] on p "Створіть ідеальну атмосферу вдома, в офісі чи ігровій зоні за допомогою розумно…" at bounding box center [337, 395] width 244 height 75
click at [515, 313] on p "✨ RGB LED лента с управлением через пульт и смартфон — современное освещение с …" at bounding box center [626, 326] width 244 height 44
drag, startPoint x: 519, startPoint y: 313, endPoint x: 503, endPoint y: 313, distance: 15.8
click at [504, 313] on p "✨ RGB LED лента с управлением через пульт и смартфон — современное освещение с …" at bounding box center [626, 326] width 244 height 44
copy p "✨"
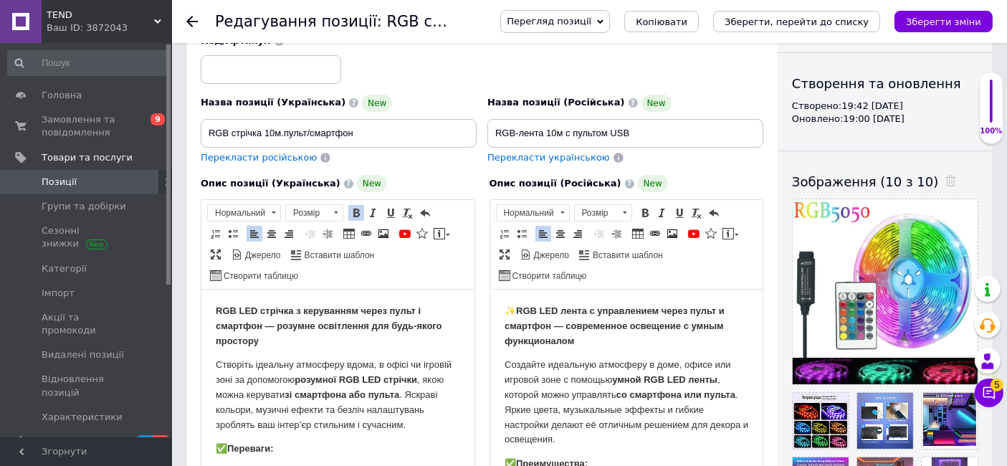
click at [599, 358] on p "Создайте идеальную атмосферу в доме, офисе или игровой зоне с помощью умной RGB…" at bounding box center [626, 403] width 244 height 90
drag, startPoint x: 376, startPoint y: 136, endPoint x: 202, endPoint y: 136, distance: 173.5
click at [202, 136] on input "RGB стрічка 10м.пульт/смартфон" at bounding box center [339, 133] width 276 height 29
drag, startPoint x: 675, startPoint y: 134, endPoint x: 447, endPoint y: 137, distance: 228.0
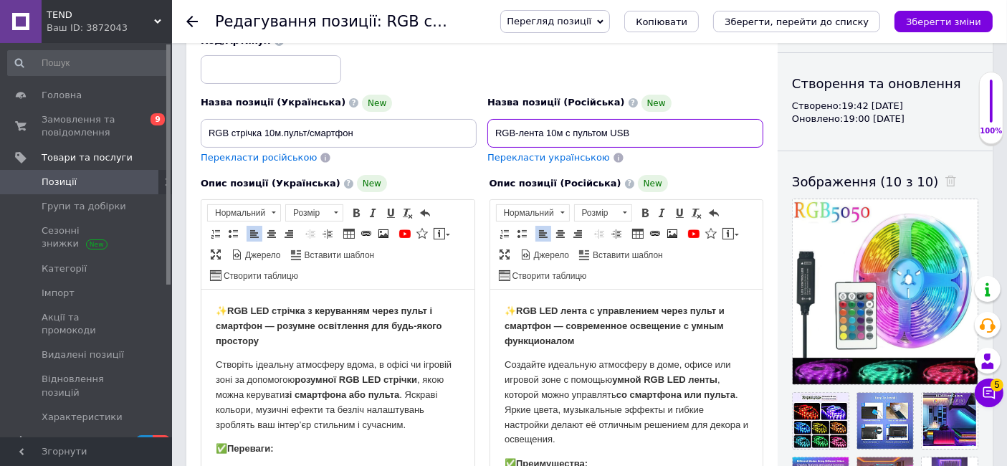
click at [447, 137] on div "Назва позиції (Українська) New RGB стрічка 10м.пульт/смартфон Перекласти російс…" at bounding box center [482, 99] width 573 height 141
paste input "стрічка 10м.пульт/смартфон"
click at [533, 136] on input "RGB стрічка 10м.пульт/смартфон" at bounding box center [625, 133] width 276 height 29
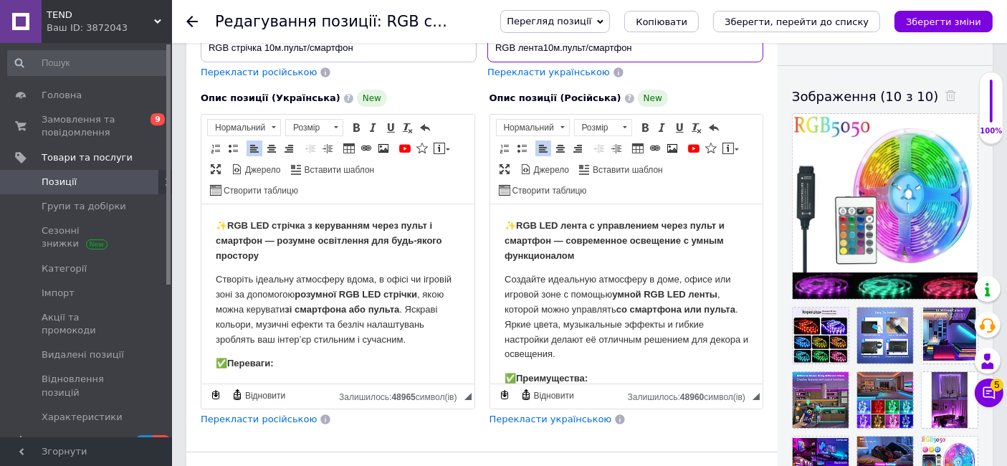
scroll to position [130, 0]
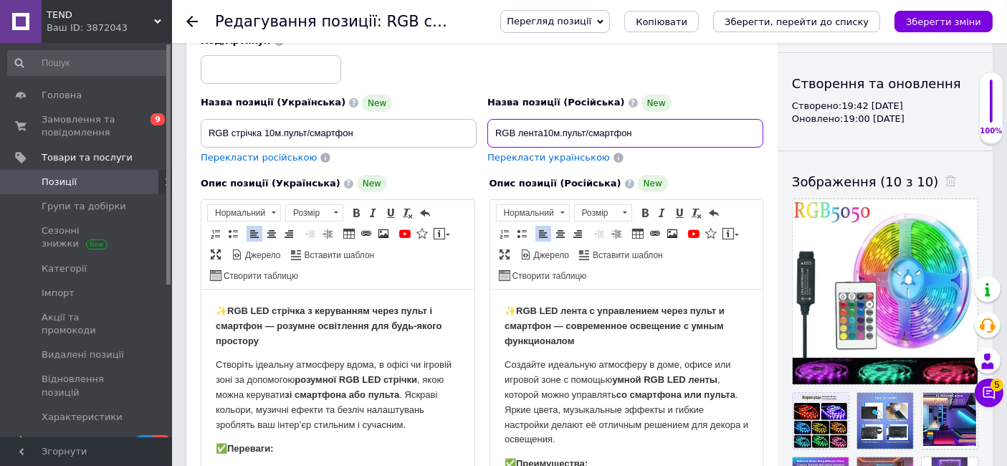
click at [610, 132] on input "RGB лента10м.пульт/смартфон" at bounding box center [625, 133] width 276 height 29
click at [657, 142] on input "RGB лента10м.пульт/смартфон" at bounding box center [625, 133] width 276 height 29
type input "RGB лента10м.пульт/смартфон"
click at [284, 128] on input "RGB стрічка 10м.пульт/смартфон" at bounding box center [339, 133] width 276 height 29
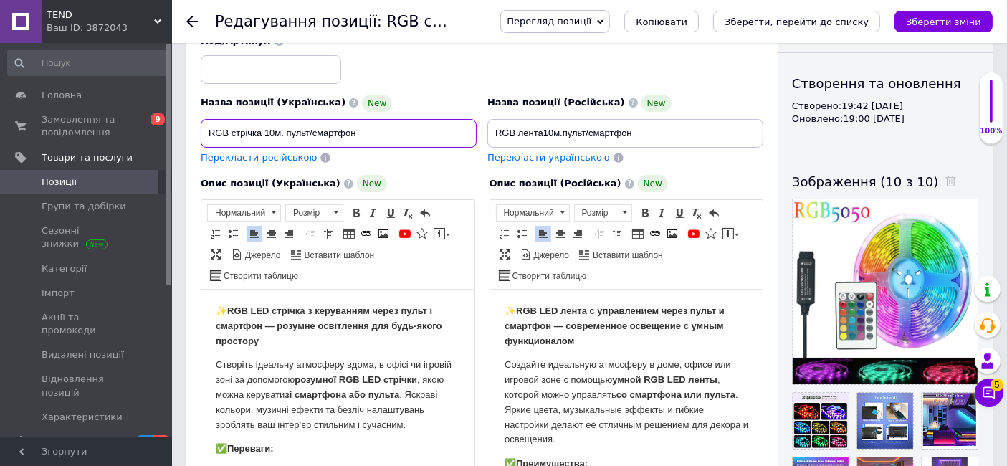
type input "RGB стрічка 10м. пульт/смартфон"
click at [563, 126] on input "RGB лента10м.пульт/смартфон" at bounding box center [625, 133] width 276 height 29
type input "RGB лента10м. пульт/смартфон"
click at [377, 132] on input "RGB стрічка 10м. пульт/смартфон" at bounding box center [339, 133] width 276 height 29
type input "RGB стрічка 10м. пульт/смартфон USB"
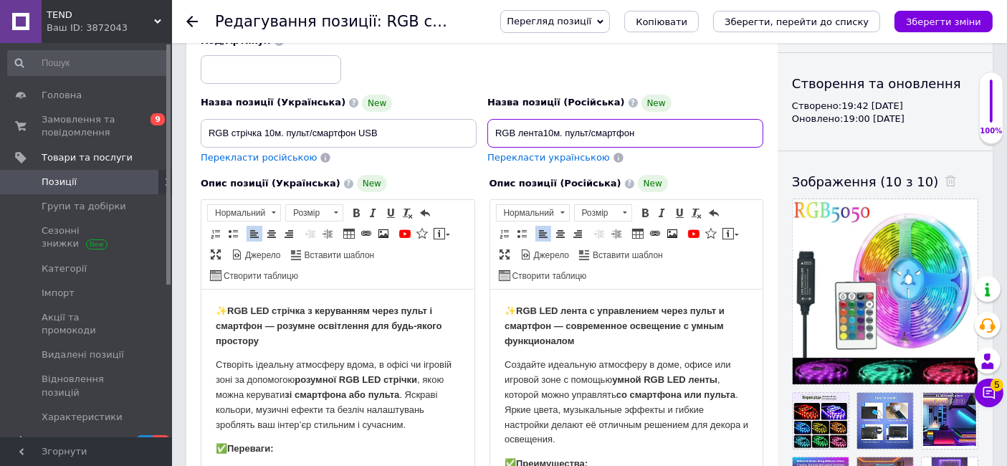
click at [665, 129] on input "RGB лента10м. пульт/смартфон" at bounding box center [625, 133] width 276 height 29
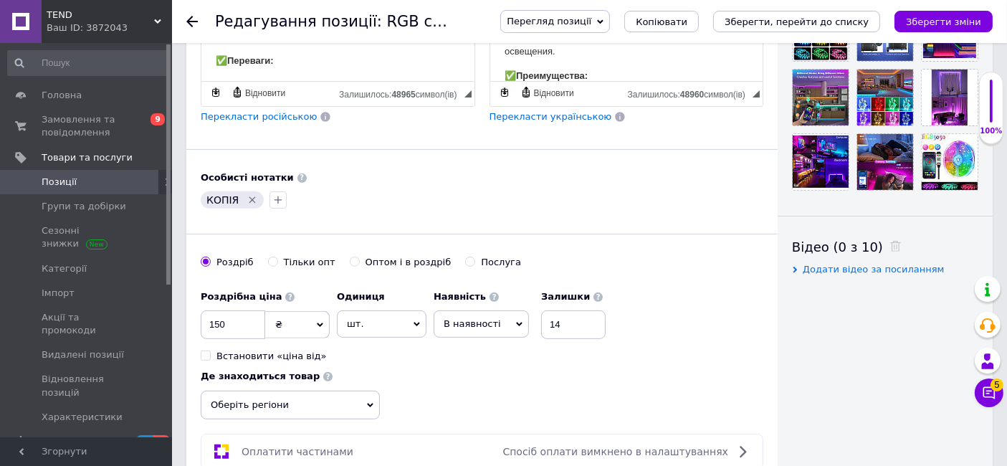
scroll to position [688, 0]
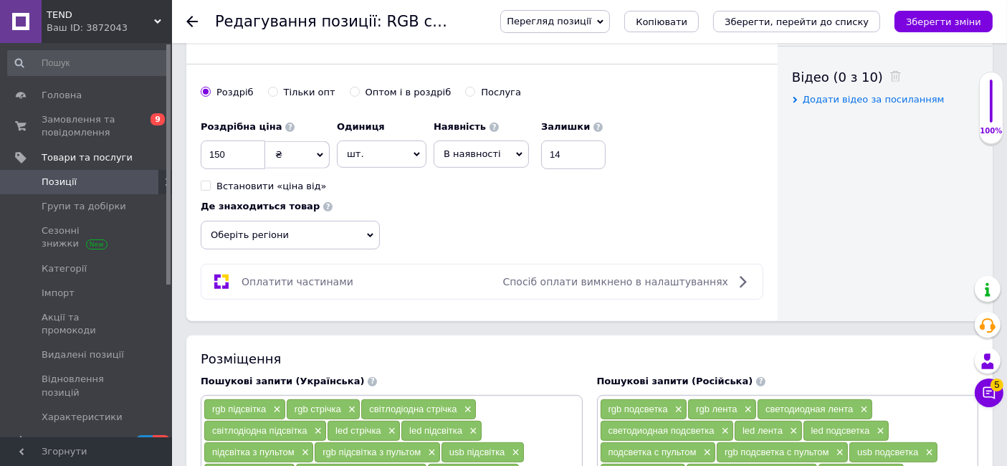
type input "RGB лента10м. пульт/смартфон USB"
click at [221, 148] on input "150" at bounding box center [233, 155] width 65 height 29
type input "180"
click at [575, 156] on input "14" at bounding box center [573, 155] width 65 height 29
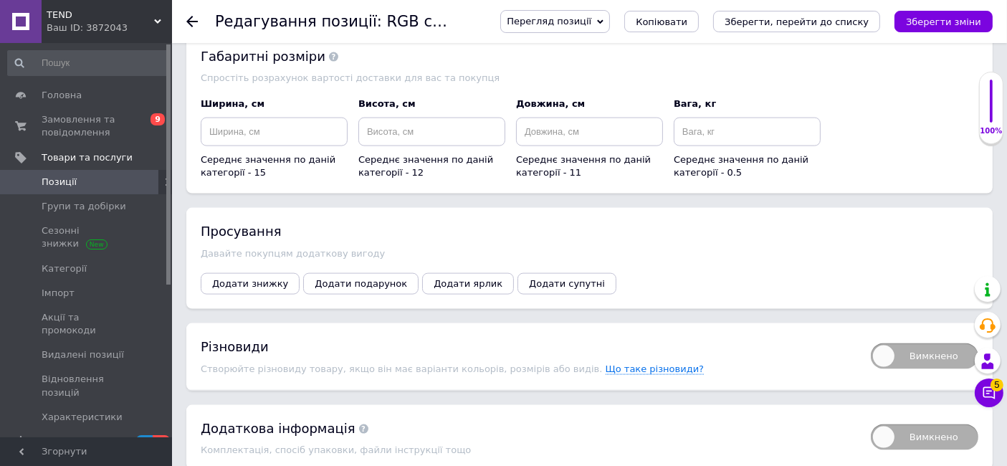
scroll to position [2045, 0]
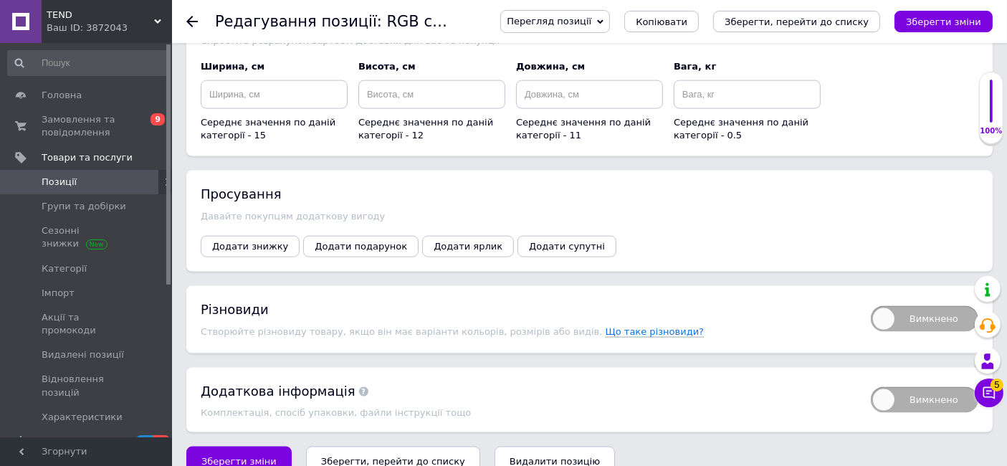
type input "10"
click at [898, 306] on span "Вимкнено" at bounding box center [925, 319] width 108 height 26
click at [871, 297] on input "Вимкнено" at bounding box center [866, 301] width 9 height 9
checkbox input "true"
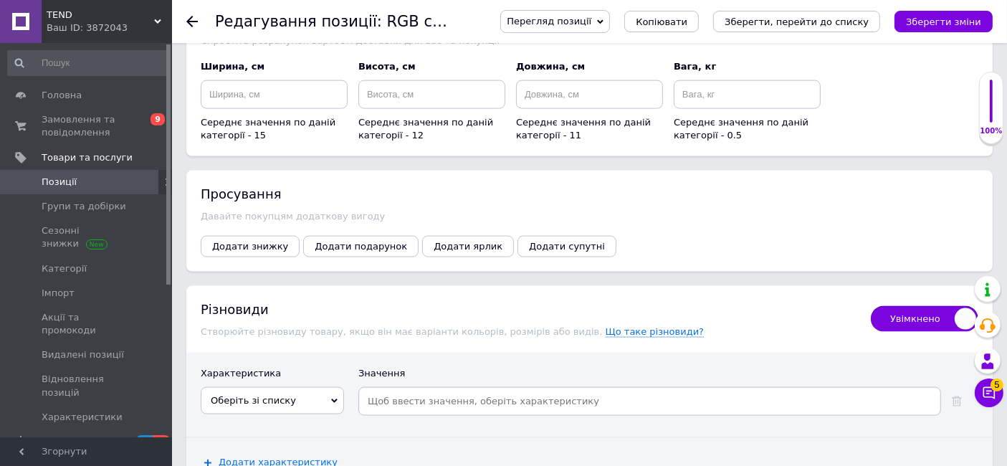
click at [328, 387] on span "Оберіть зі списку" at bounding box center [272, 400] width 143 height 27
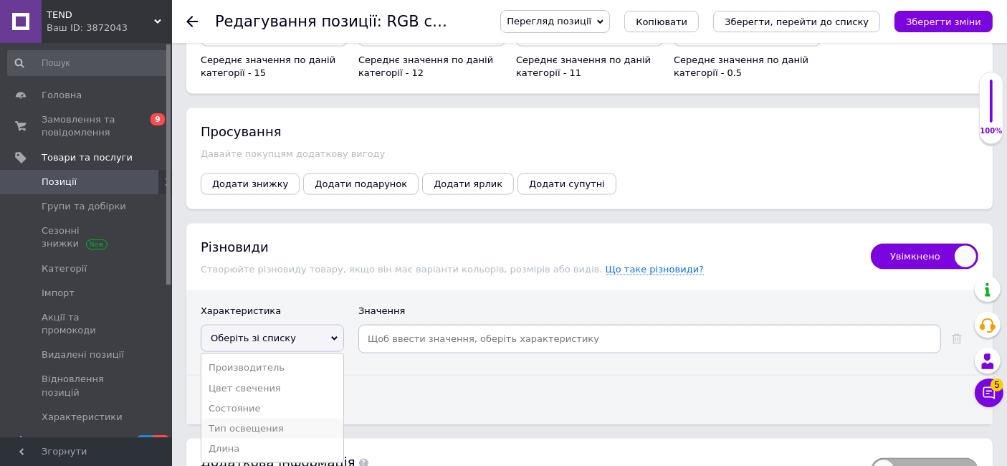
scroll to position [2178, 0]
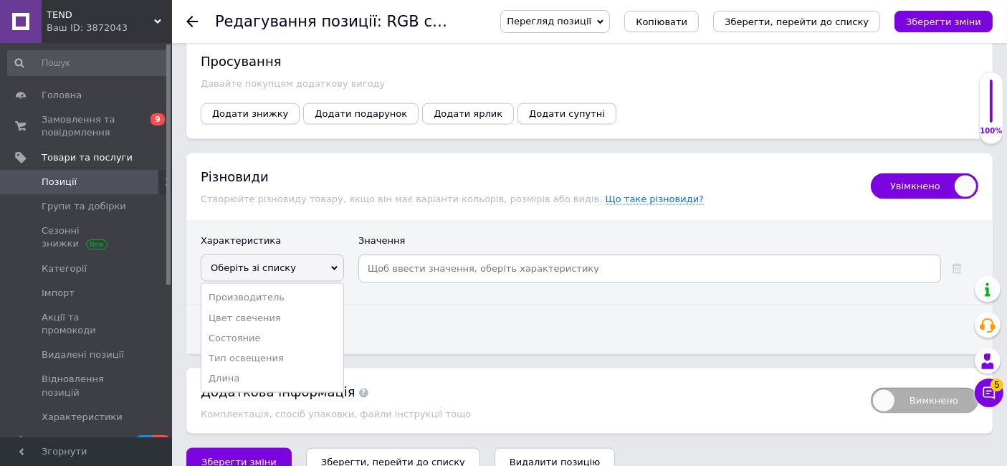
click at [258, 368] on li "Длина" at bounding box center [272, 378] width 142 height 20
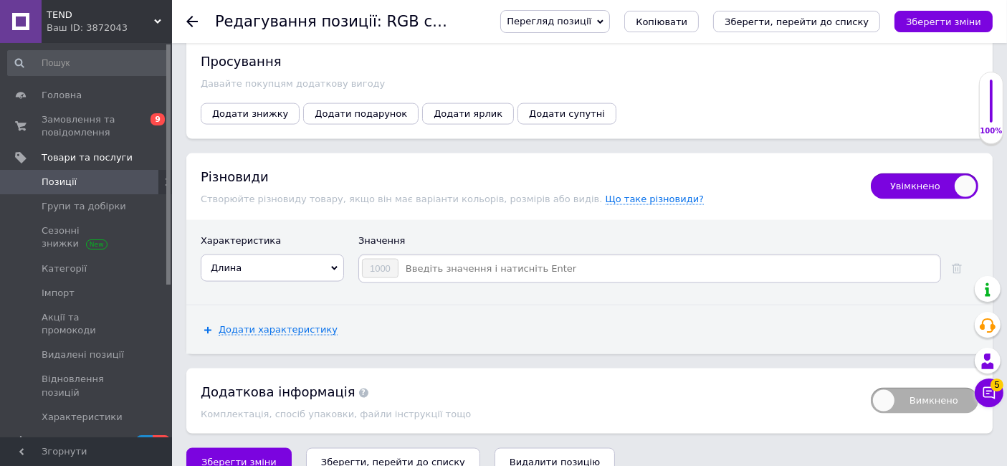
click at [453, 258] on input at bounding box center [668, 269] width 539 height 22
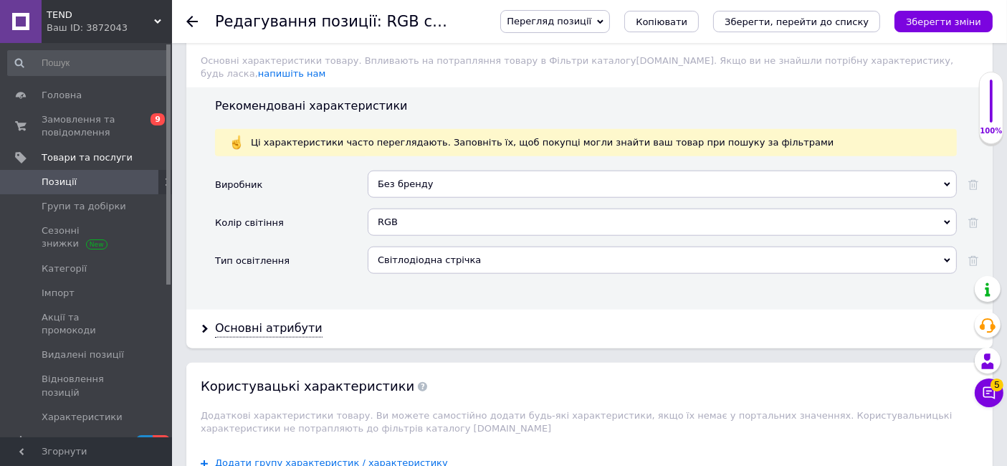
scroll to position [1541, 0]
type input "500"
click at [270, 322] on div "Основні атрибути" at bounding box center [269, 330] width 108 height 16
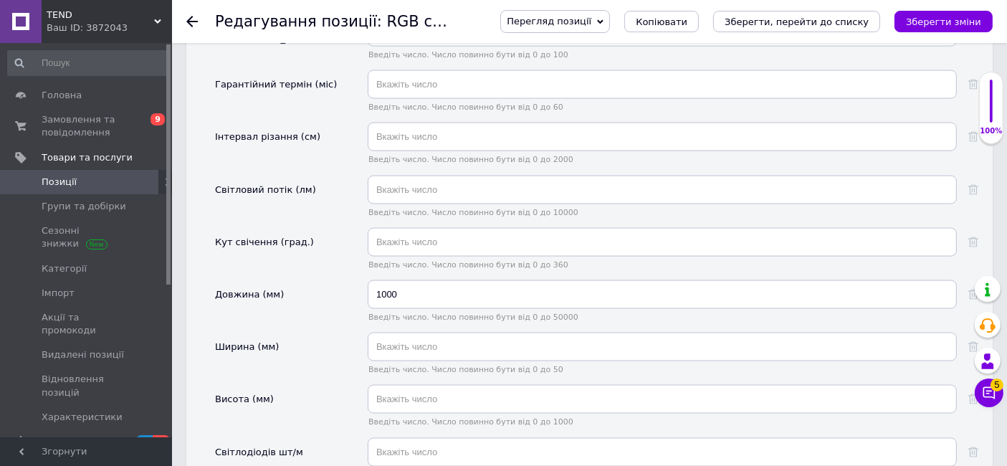
scroll to position [2257, 0]
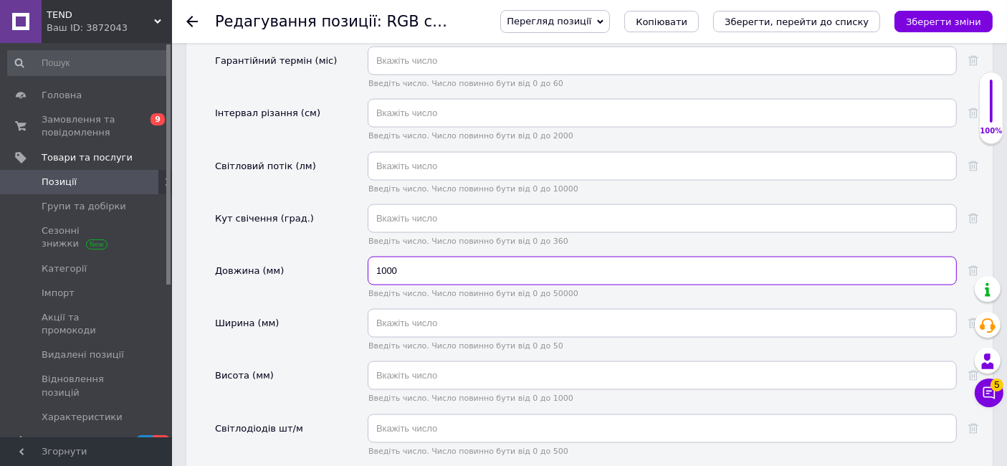
click at [432, 257] on input "1000" at bounding box center [662, 271] width 589 height 29
type input "10000"
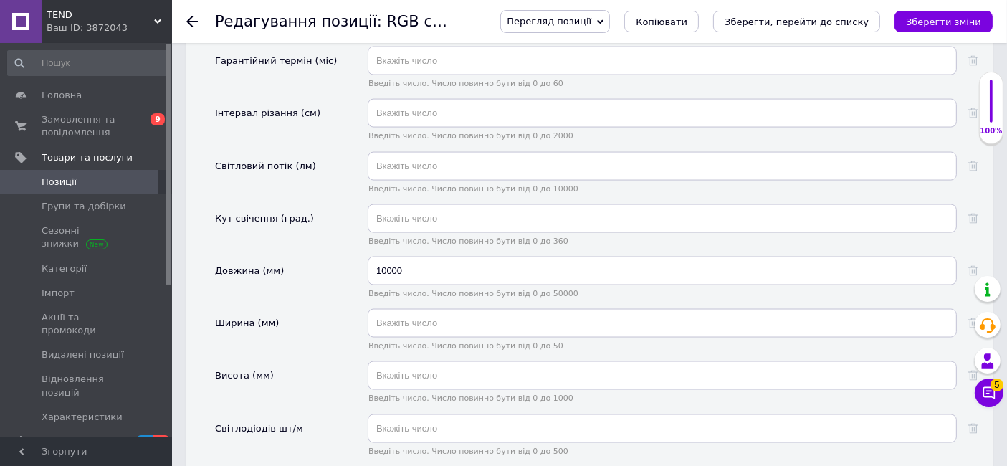
click at [961, 21] on icon "Зберегти зміни" at bounding box center [943, 21] width 75 height 11
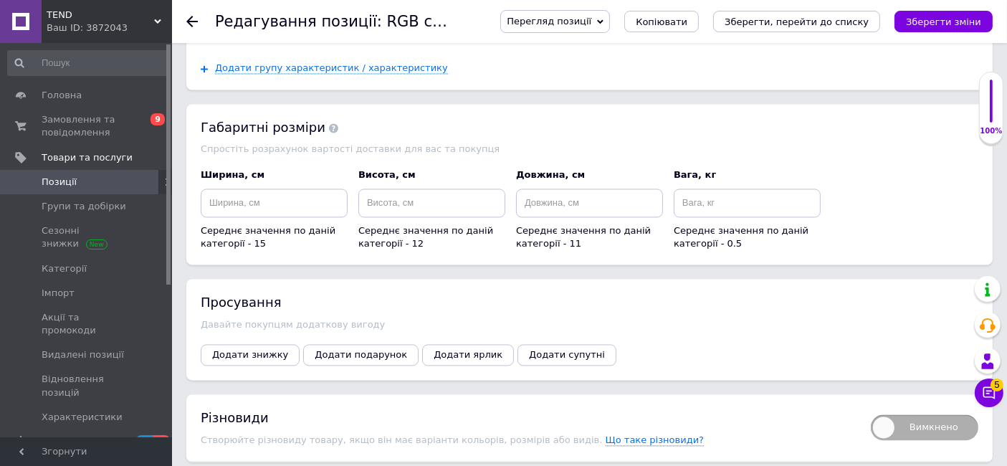
scroll to position [2898, 0]
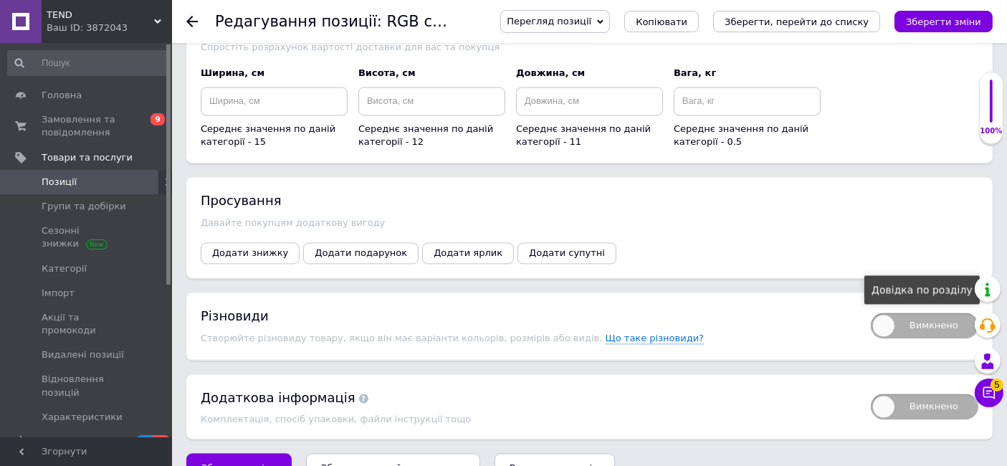
click at [940, 281] on div "Довідка по розділу" at bounding box center [922, 289] width 115 height 29
click at [899, 313] on span "Вимкнено" at bounding box center [925, 326] width 108 height 26
click at [871, 303] on input "Вимкнено" at bounding box center [866, 307] width 9 height 9
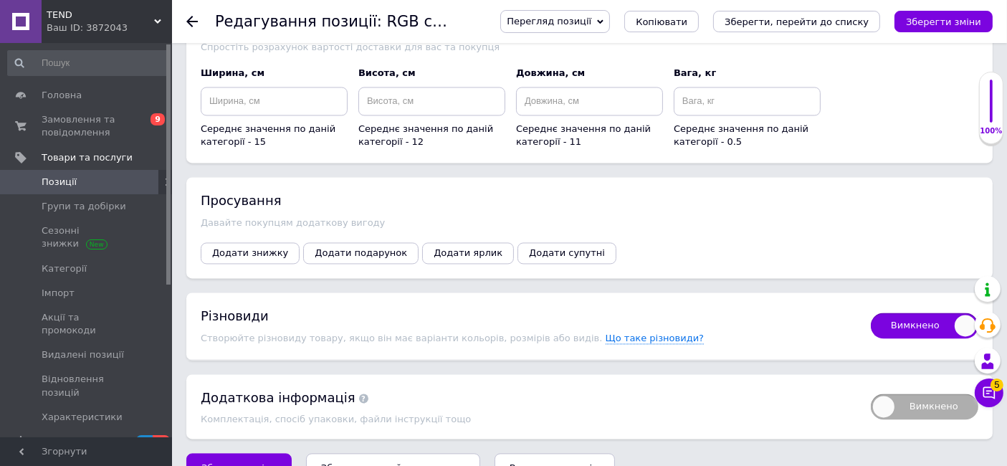
checkbox input "true"
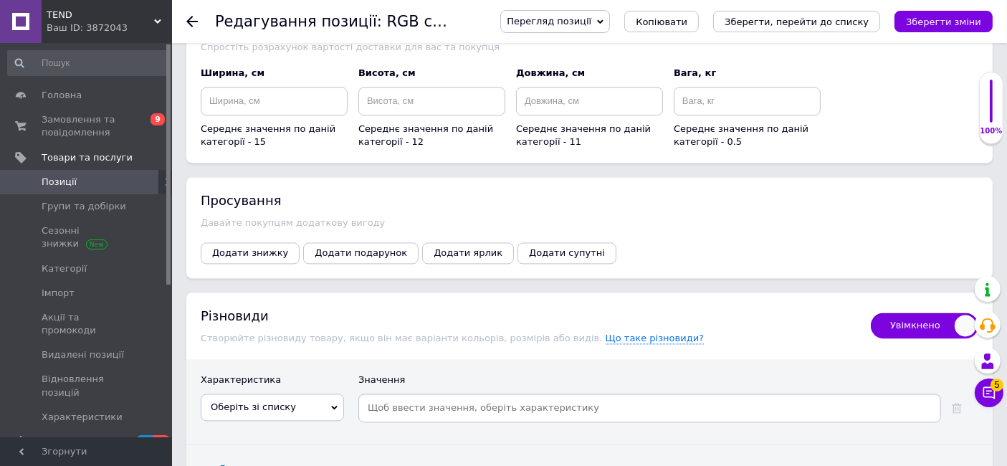
click at [490, 397] on input at bounding box center [649, 408] width 577 height 22
click at [308, 394] on span "Оберіть зі списку" at bounding box center [272, 407] width 143 height 27
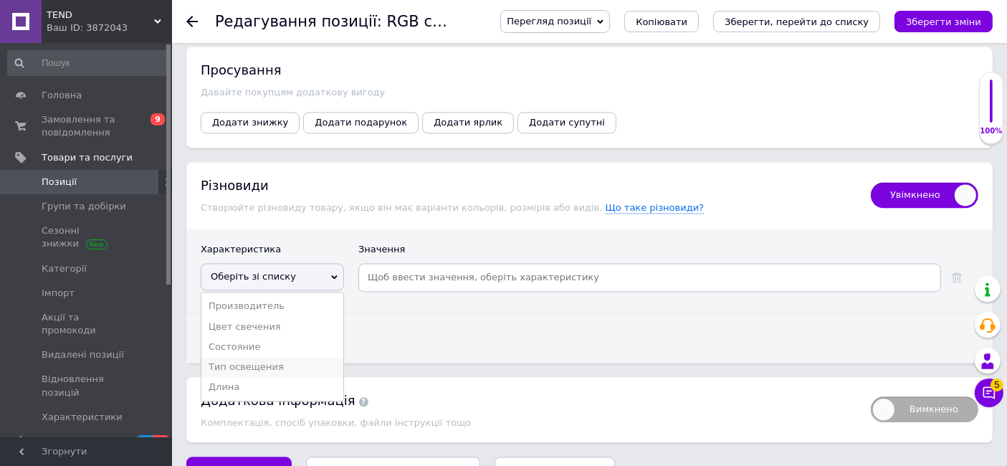
scroll to position [3031, 0]
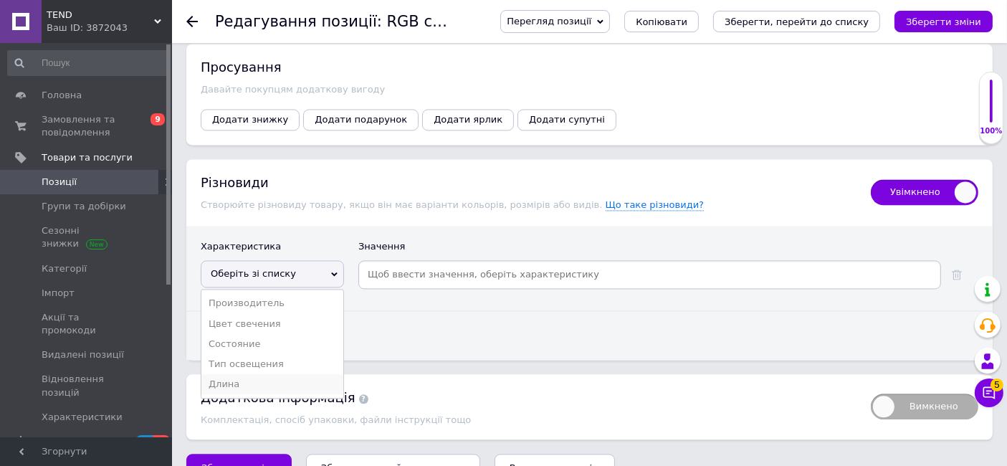
click at [272, 374] on li "Длина" at bounding box center [272, 384] width 142 height 20
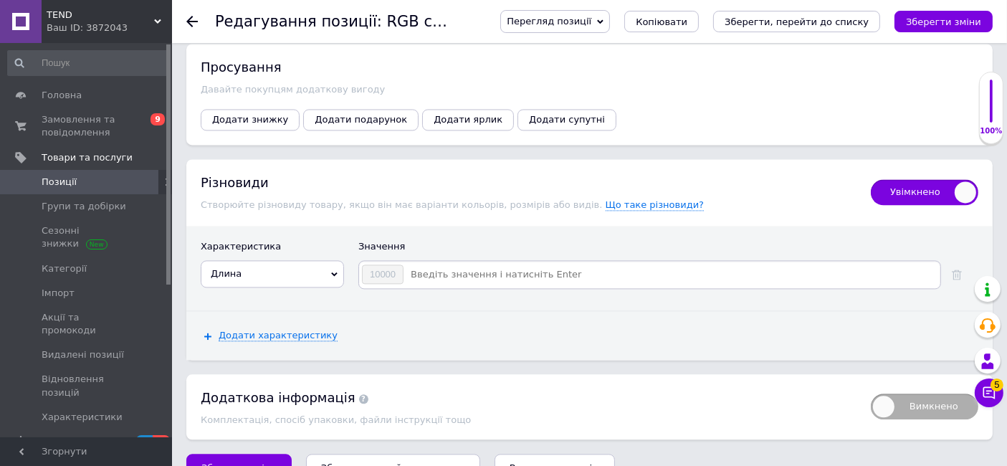
click at [470, 264] on input at bounding box center [671, 275] width 534 height 22
type input "5000"
click at [943, 17] on icon "Зберегти зміни" at bounding box center [943, 21] width 75 height 11
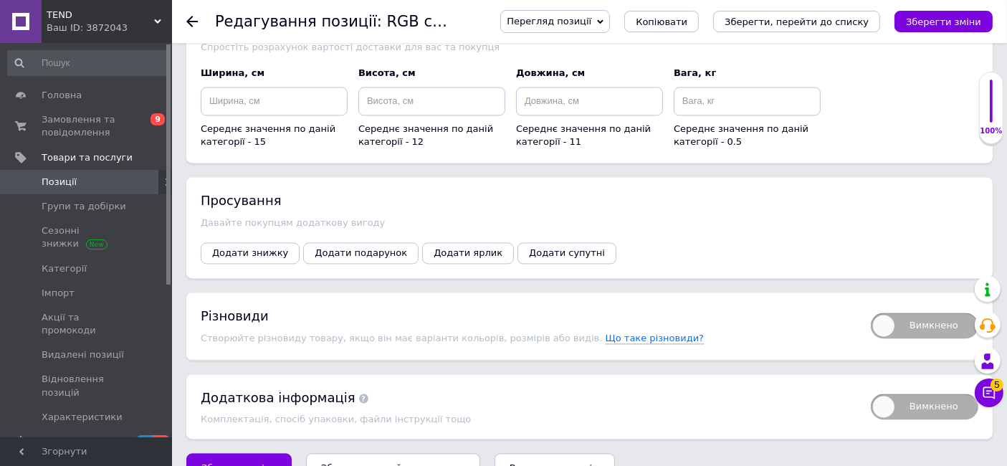
click at [890, 313] on span "Вимкнено" at bounding box center [925, 326] width 108 height 26
click at [871, 303] on input "Вимкнено" at bounding box center [866, 307] width 9 height 9
checkbox input "true"
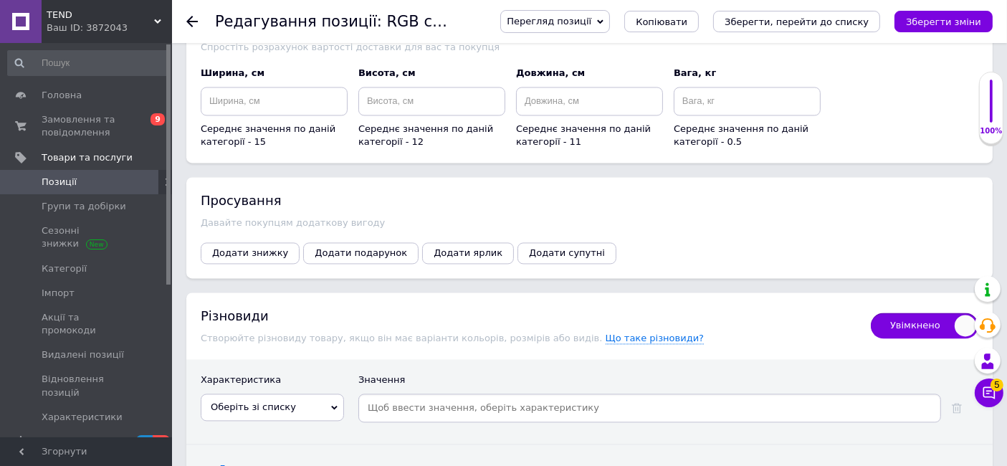
click at [321, 394] on span "Оберіть зі списку" at bounding box center [272, 407] width 143 height 27
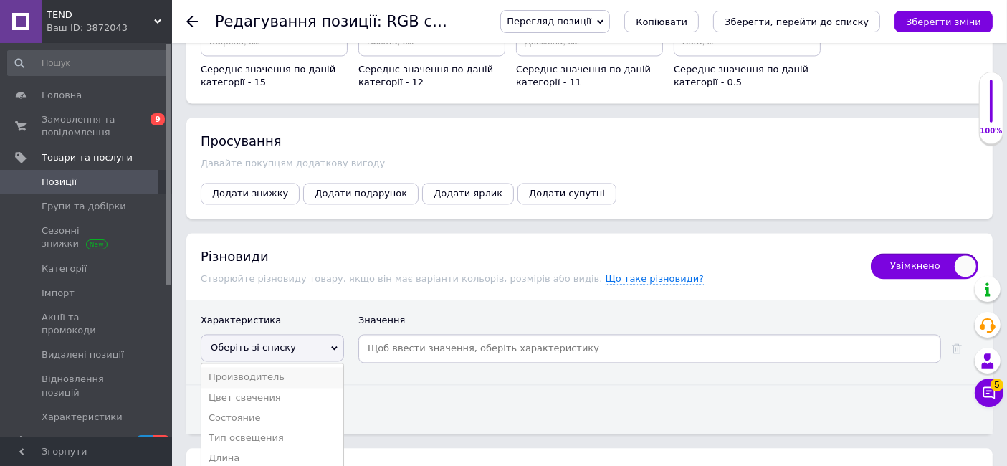
scroll to position [3031, 0]
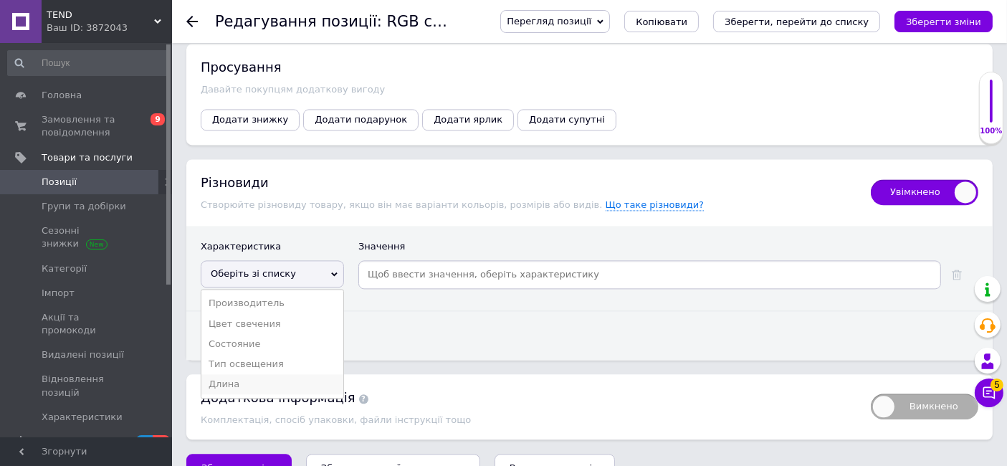
click at [250, 374] on li "Длина" at bounding box center [272, 384] width 142 height 20
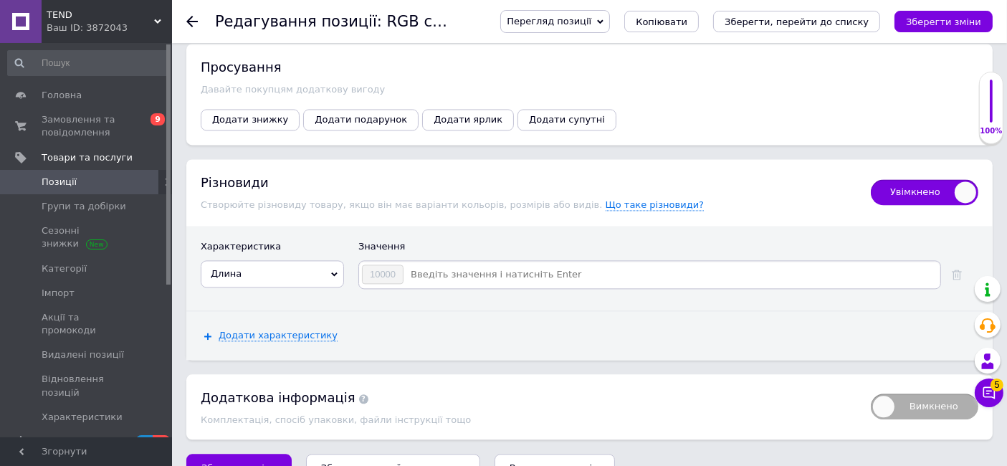
click at [468, 264] on input at bounding box center [671, 275] width 534 height 22
type input "5"
click at [936, 17] on icon "Зберегти зміни" at bounding box center [943, 21] width 75 height 11
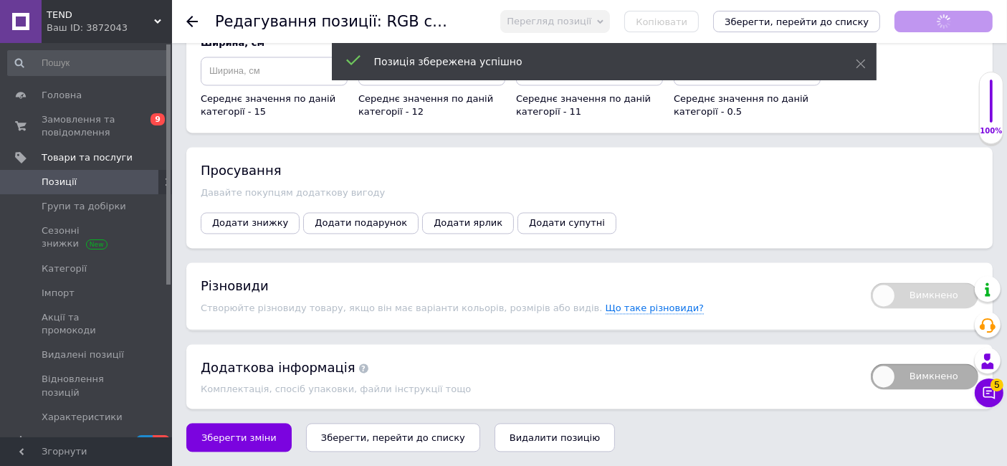
scroll to position [2898, 0]
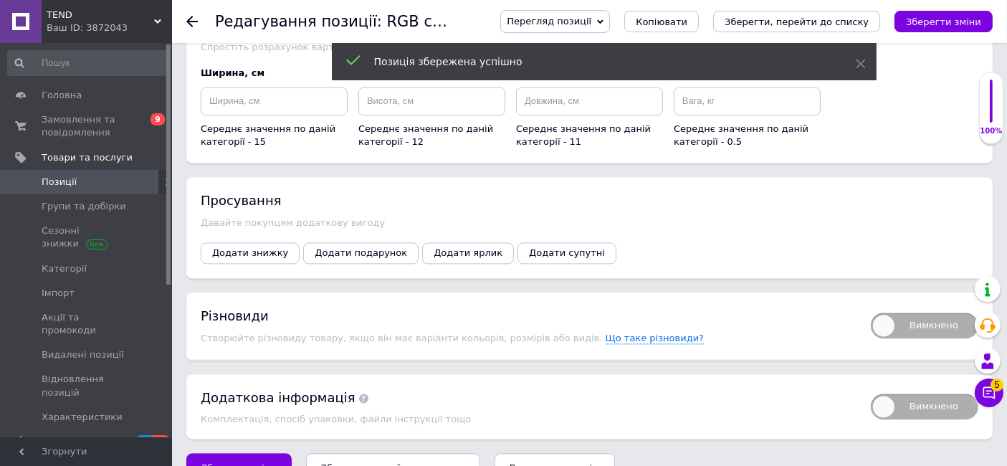
click at [921, 313] on span "Вимкнено" at bounding box center [925, 326] width 108 height 26
click at [871, 303] on input "Вимкнено" at bounding box center [866, 307] width 9 height 9
checkbox input "true"
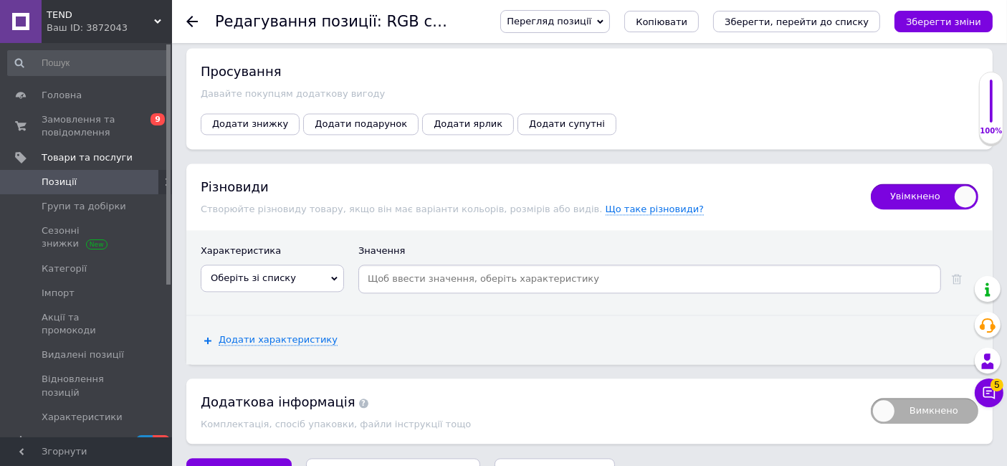
scroll to position [3031, 0]
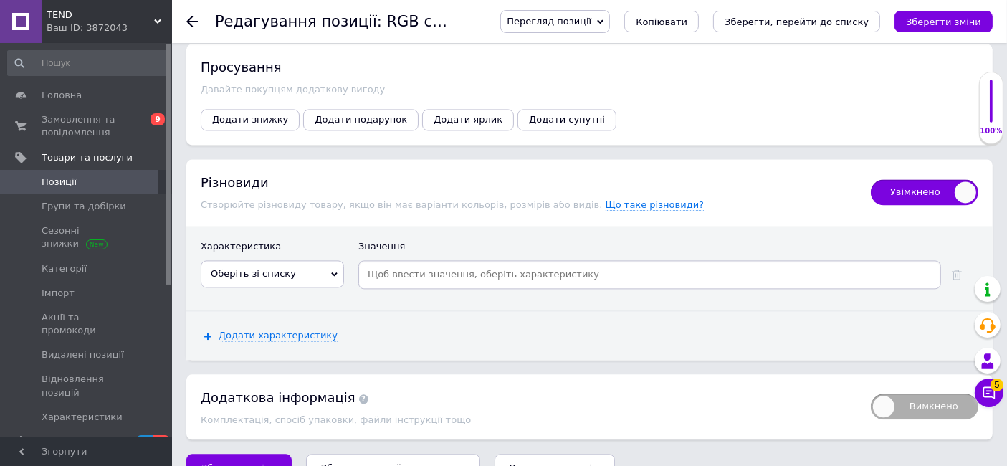
click at [300, 260] on span "Оберіть зі списку" at bounding box center [272, 273] width 143 height 27
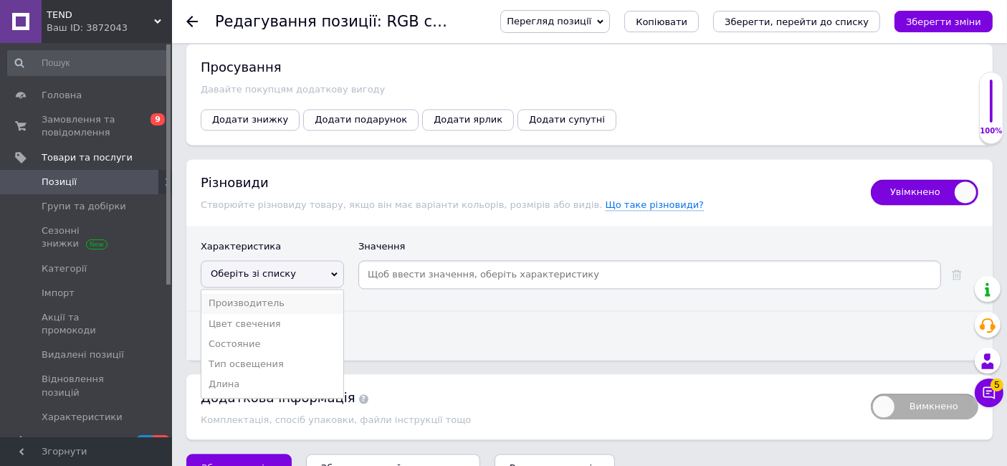
click at [284, 293] on li "Производитель" at bounding box center [272, 303] width 142 height 20
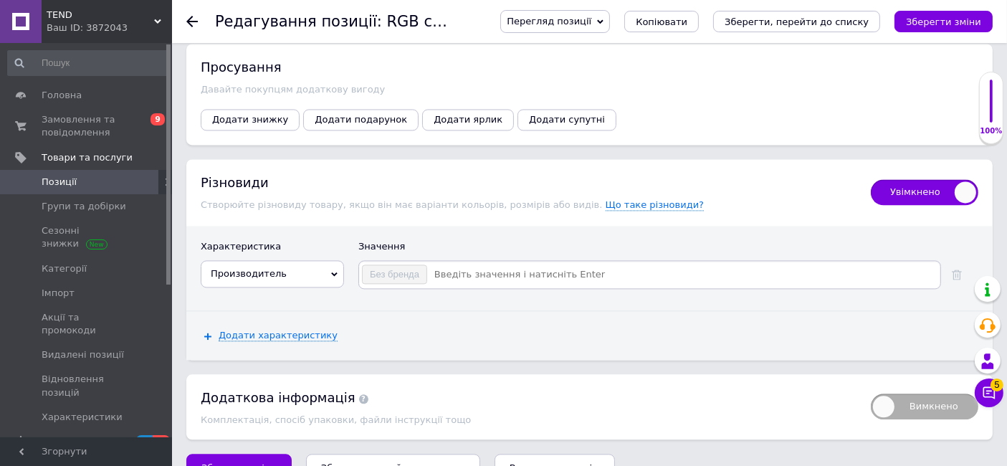
click at [470, 264] on input at bounding box center [683, 275] width 510 height 22
type input "5 b"
click at [961, 27] on button "Зберегти зміни" at bounding box center [944, 22] width 98 height 22
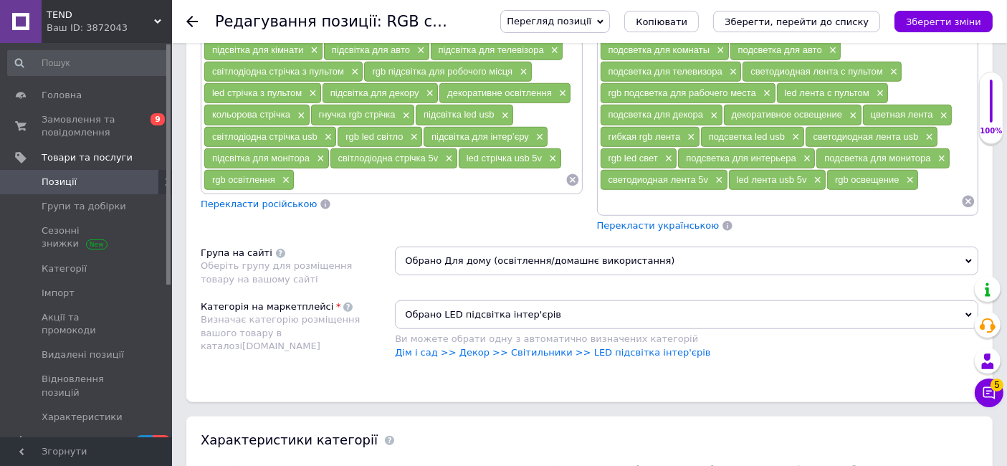
scroll to position [1066, 0]
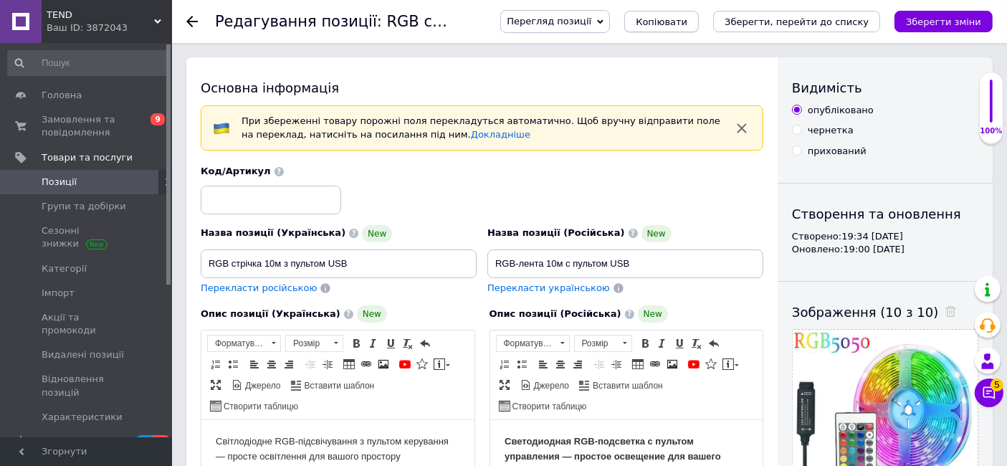
click at [687, 25] on span "Копіювати" at bounding box center [662, 21] width 52 height 11
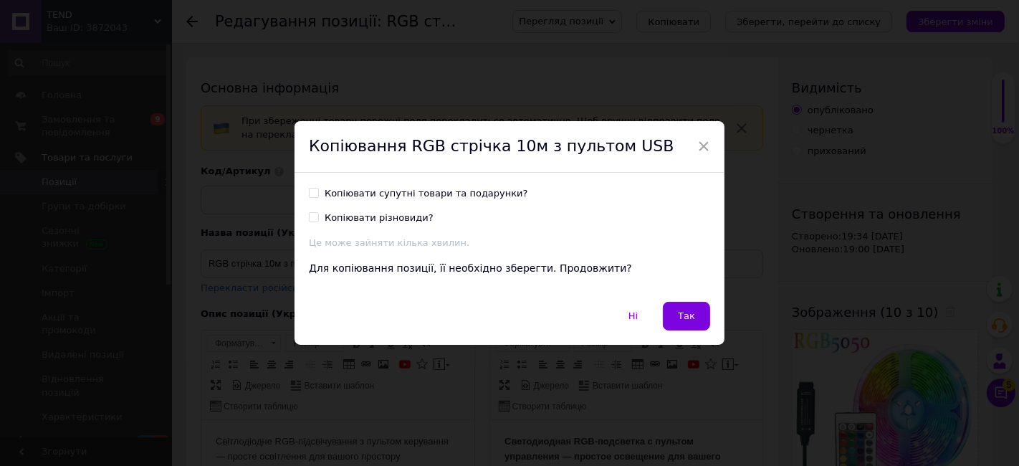
click at [385, 187] on div "Копіювати супутні товари та подарунки?" at bounding box center [427, 193] width 204 height 13
click at [318, 188] on input "Копіювати супутні товари та подарунки?" at bounding box center [313, 192] width 9 height 9
checkbox input "true"
click at [377, 221] on div "Копіювати різновиди?" at bounding box center [379, 217] width 109 height 13
click at [318, 221] on input "Копіювати різновиди?" at bounding box center [313, 216] width 9 height 9
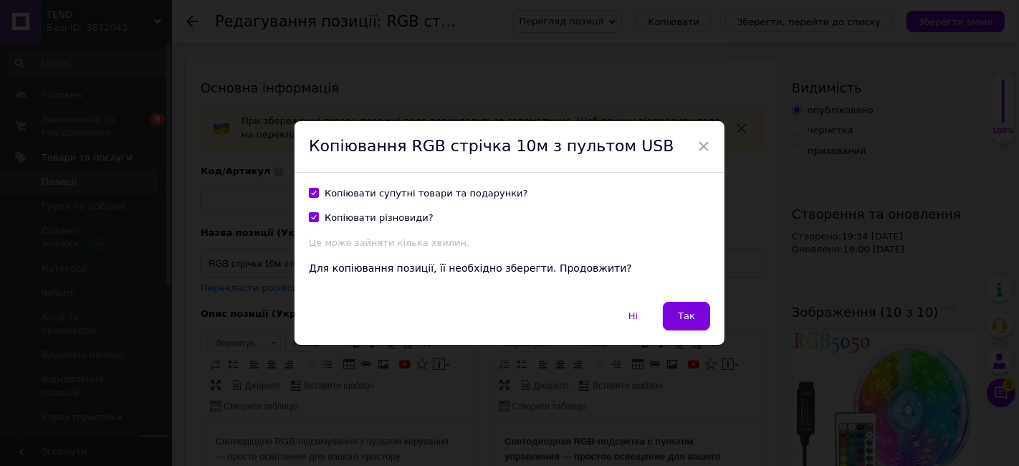
checkbox input "true"
click at [689, 306] on button "Так" at bounding box center [686, 316] width 47 height 29
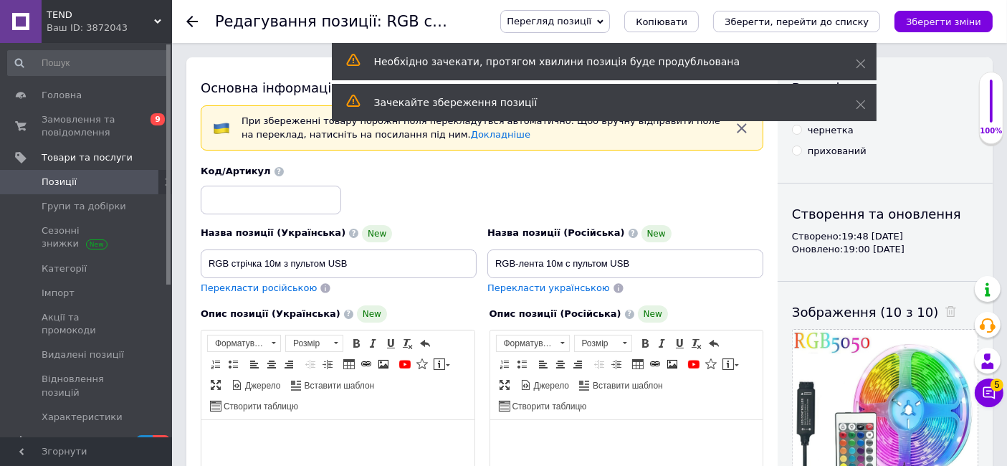
click at [189, 13] on div at bounding box center [200, 21] width 29 height 43
click at [189, 17] on icon at bounding box center [191, 21] width 11 height 11
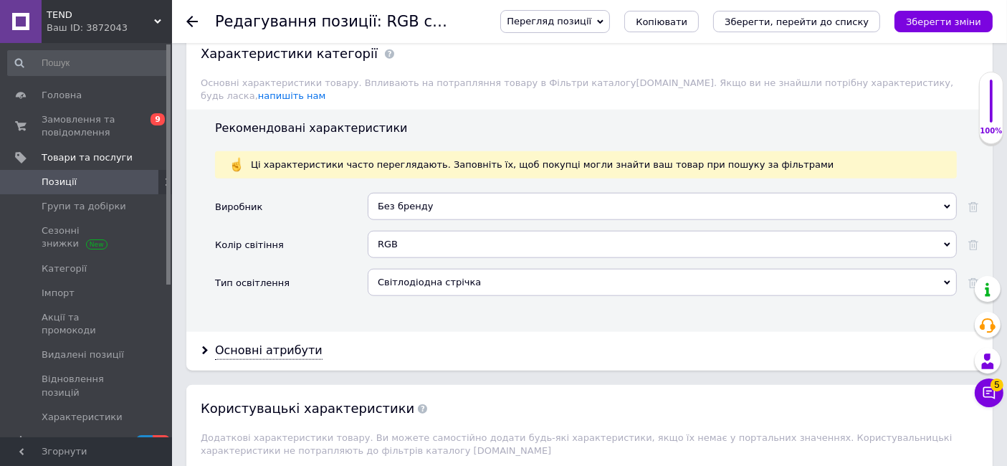
scroll to position [1672, 0]
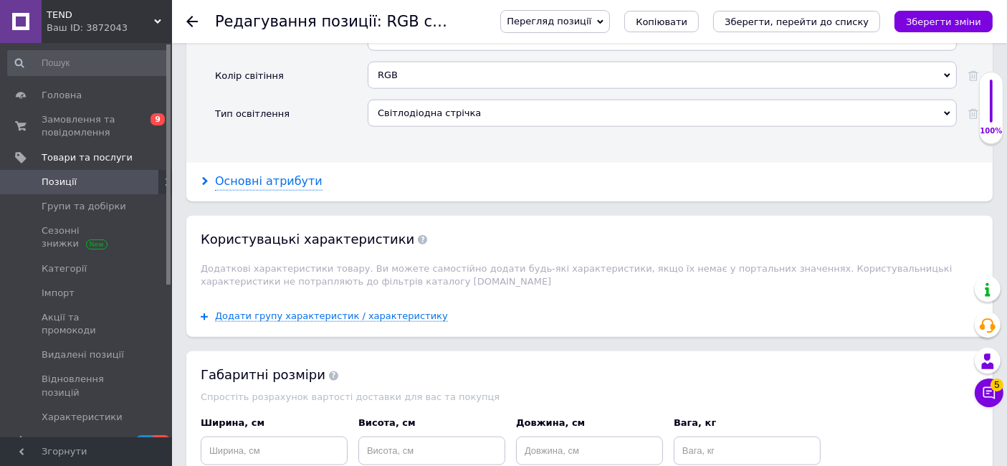
click at [272, 173] on div "Основні атрибути" at bounding box center [269, 181] width 108 height 16
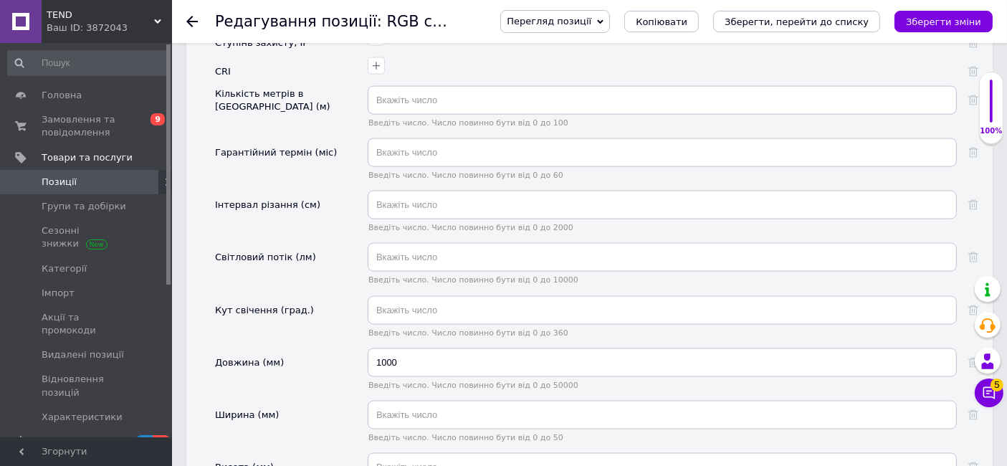
scroll to position [2151, 0]
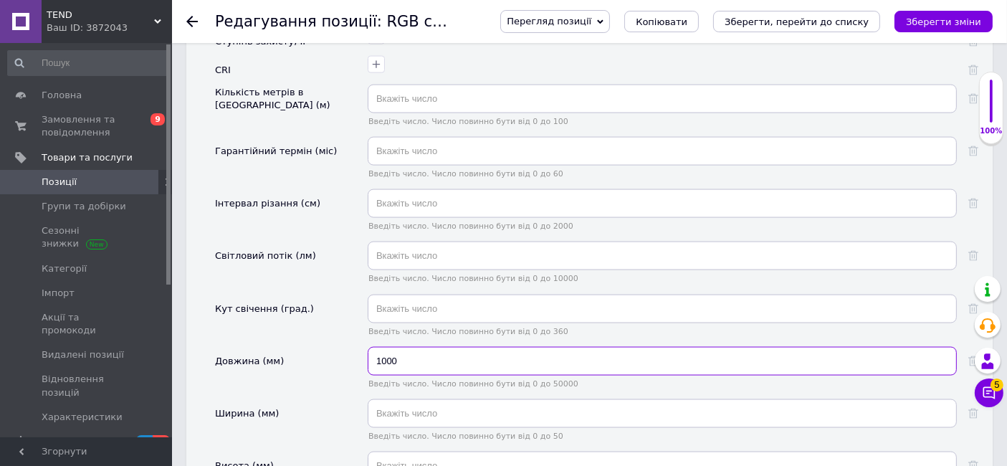
click at [430, 347] on input "1000" at bounding box center [662, 361] width 589 height 29
type input "10000"
click at [954, 18] on icon "Зберегти зміни" at bounding box center [943, 21] width 75 height 11
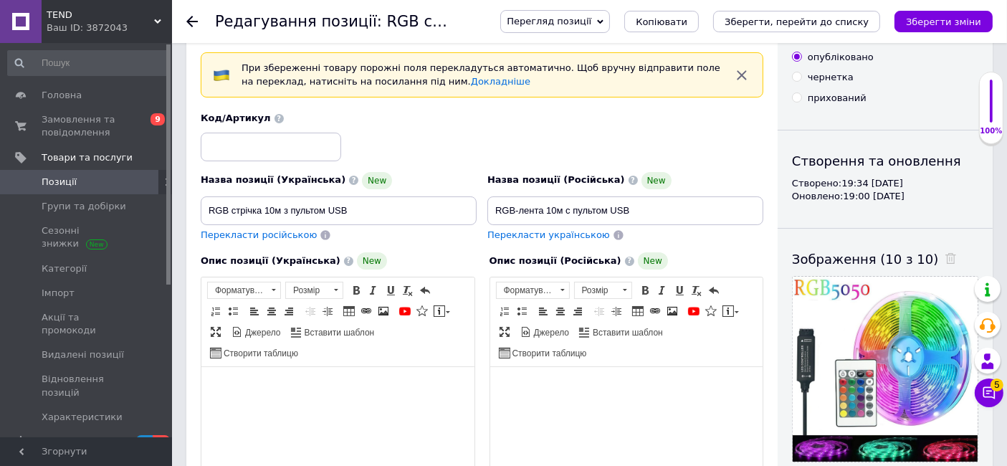
scroll to position [0, 0]
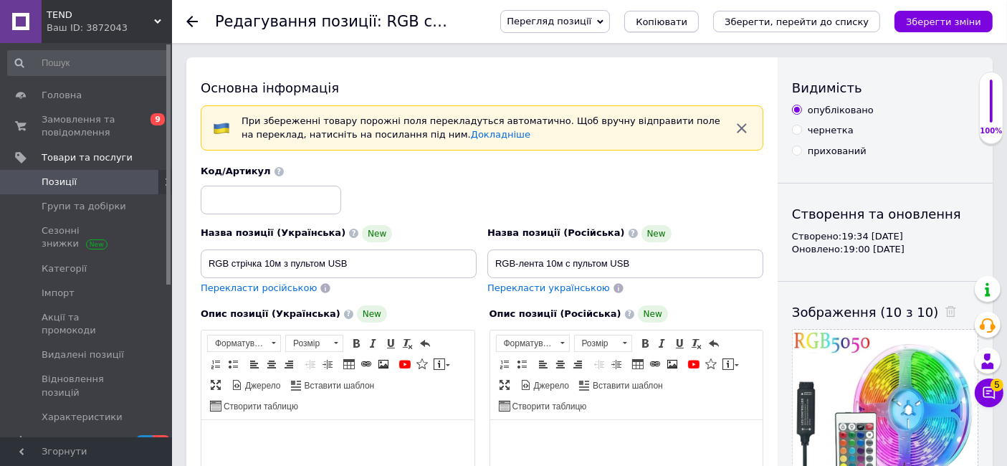
click at [687, 22] on span "Копіювати" at bounding box center [662, 21] width 52 height 11
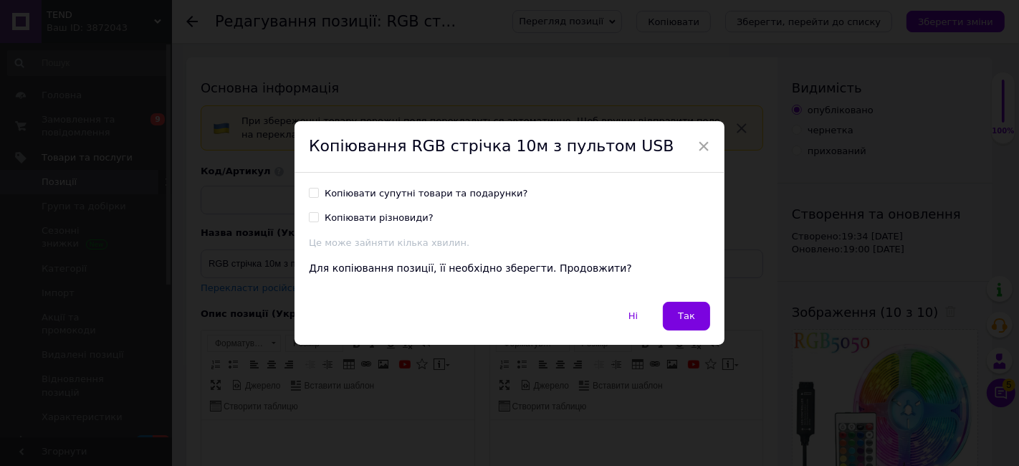
click at [403, 188] on div "Копіювати супутні товари та подарунки?" at bounding box center [427, 193] width 204 height 13
click at [318, 188] on input "Копіювати супутні товари та подарунки?" at bounding box center [313, 192] width 9 height 9
checkbox input "true"
click at [399, 219] on div "Копіювати різновиди?" at bounding box center [379, 217] width 109 height 13
click at [318, 219] on input "Копіювати різновиди?" at bounding box center [313, 216] width 9 height 9
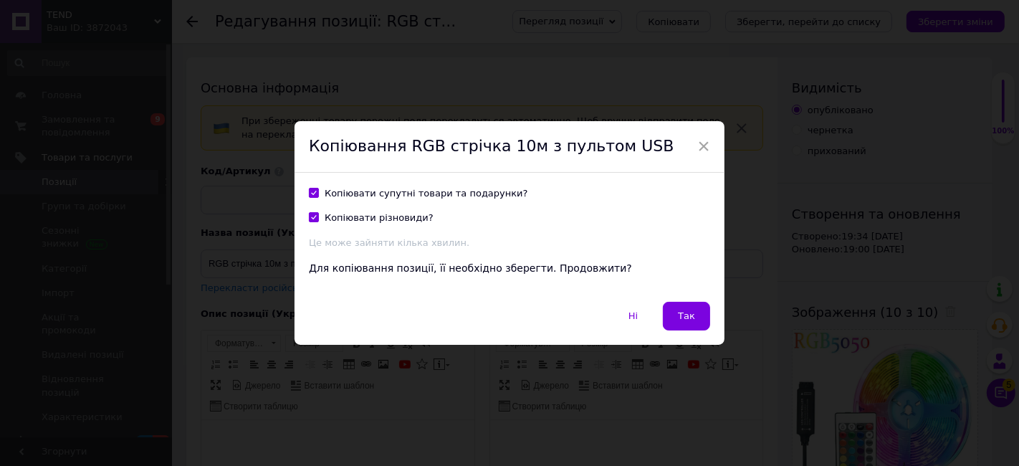
checkbox input "true"
click at [702, 311] on button "Так" at bounding box center [686, 316] width 47 height 29
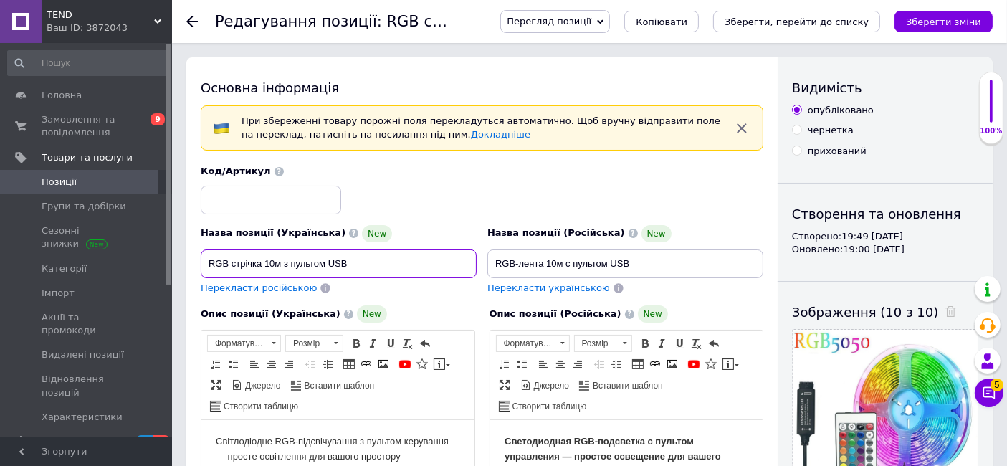
click at [231, 261] on input "RGB стрічка 10м з пультом USB" at bounding box center [339, 263] width 276 height 29
drag, startPoint x: 353, startPoint y: 255, endPoint x: 204, endPoint y: 249, distance: 148.5
click at [204, 249] on input "RGB стрічка 10м з пультом USB" at bounding box center [339, 263] width 276 height 29
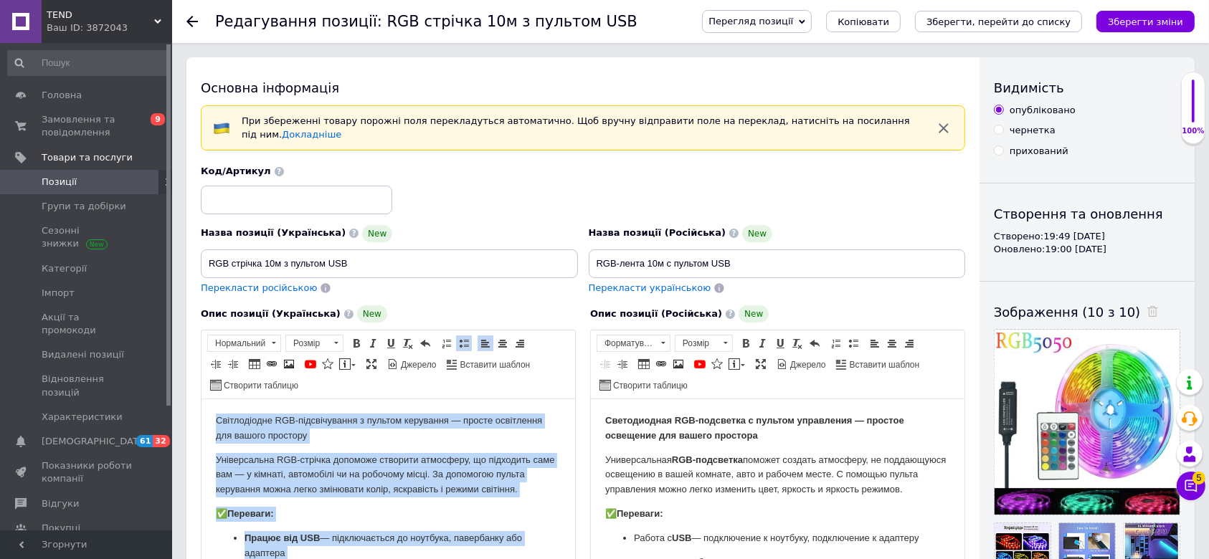
drag, startPoint x: 305, startPoint y: 558, endPoint x: 396, endPoint y: 690, distance: 159.3
click at [209, 399] on html "Світлодіодне RGB-підсвічування з пультом керування — просте освітлення для вашо…" at bounding box center [387, 570] width 373 height 342
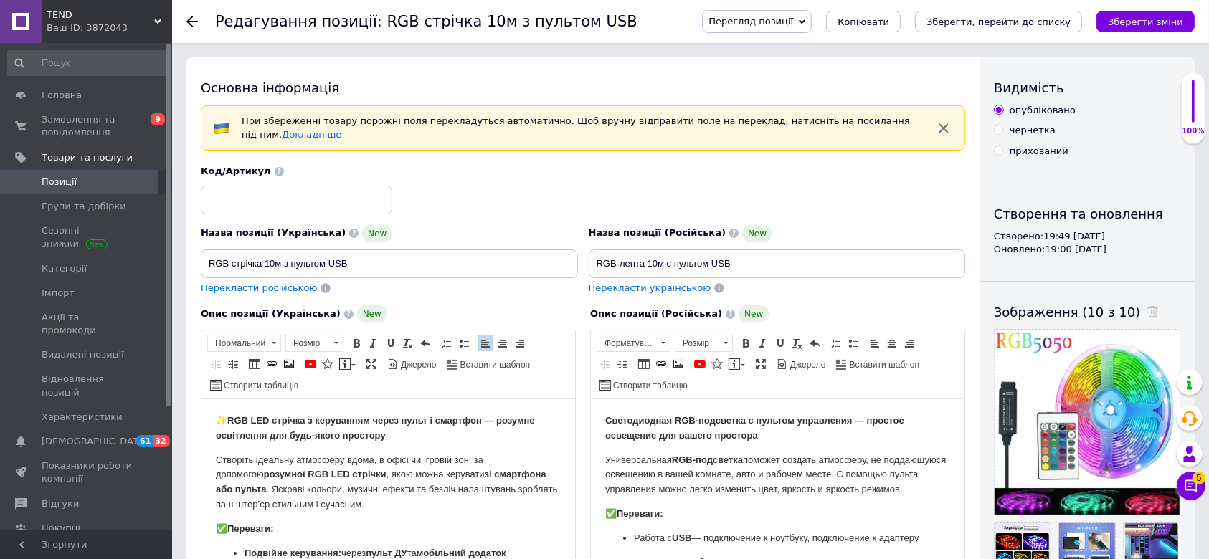
click at [232, 416] on strong "RGB LED стрічка з керуванням через пульт і смартфон — розумне освітлення для бу…" at bounding box center [374, 428] width 319 height 26
drag, startPoint x: 233, startPoint y: 416, endPoint x: 466, endPoint y: 426, distance: 233.2
click at [466, 426] on p "✨ RGB LED стрічка з керуванням через пульт і смартфон — розумне освітлення для …" at bounding box center [387, 429] width 345 height 30
copy strong "RGB LED стрічка з керуванням через пульт і смартфон"
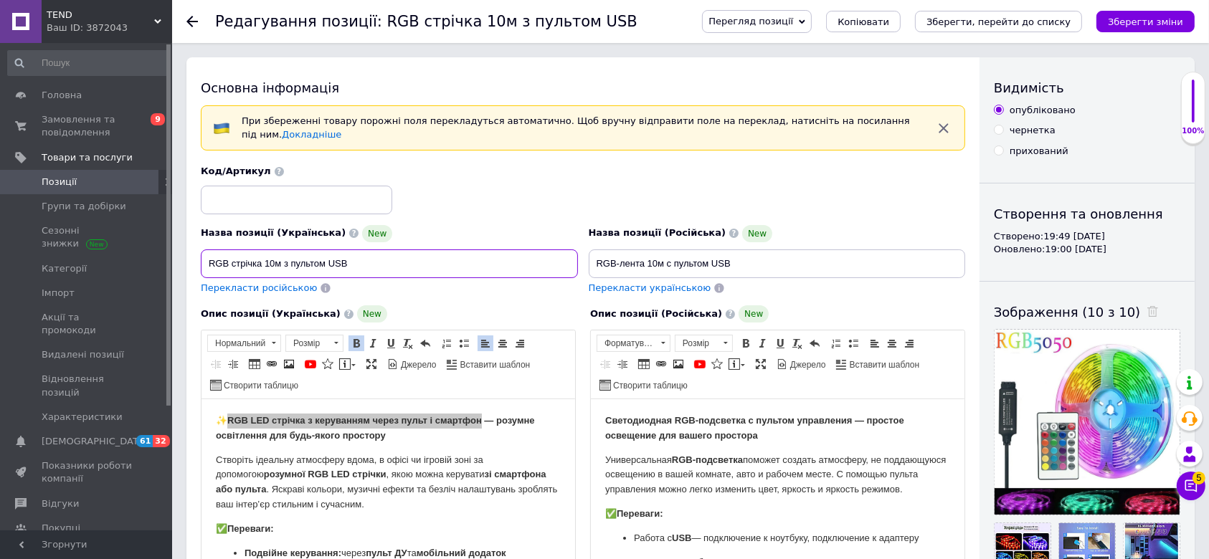
paste input "LED стрічка з керуванням через пульт і смартфон"
click at [242, 253] on input "RGB LED стрічка з керуванням через пульт і смартфон" at bounding box center [389, 263] width 377 height 29
click at [242, 252] on input "RGB LED стрічка з керуванням через пульт і смартфон" at bounding box center [389, 263] width 377 height 29
drag, startPoint x: 349, startPoint y: 257, endPoint x: 265, endPoint y: 261, distance: 83.9
click at [265, 261] on input "RGB стрічка з керуванням через пульт і смартфон" at bounding box center [389, 263] width 377 height 29
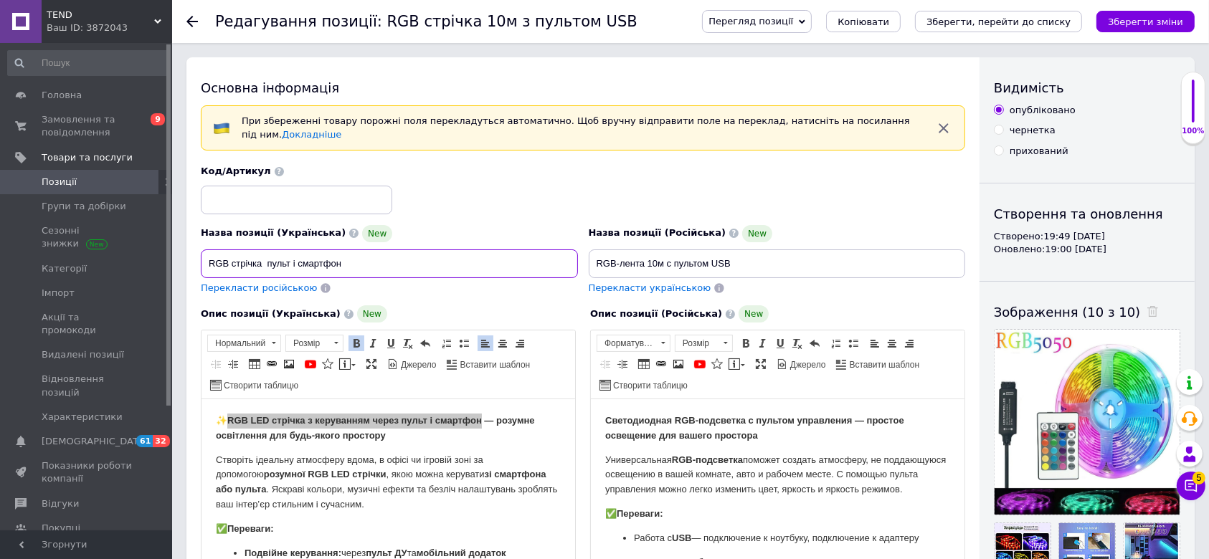
click at [295, 250] on input "RGB стрічка пульт і смартфон" at bounding box center [389, 263] width 377 height 29
drag, startPoint x: 379, startPoint y: 258, endPoint x: 206, endPoint y: 252, distance: 172.2
click at [206, 252] on input "RGB стрічка пульт|смартфон" at bounding box center [389, 263] width 377 height 29
type input "RGB стрічка пульт|смартфон"
drag, startPoint x: 737, startPoint y: 252, endPoint x: 542, endPoint y: 262, distance: 195.2
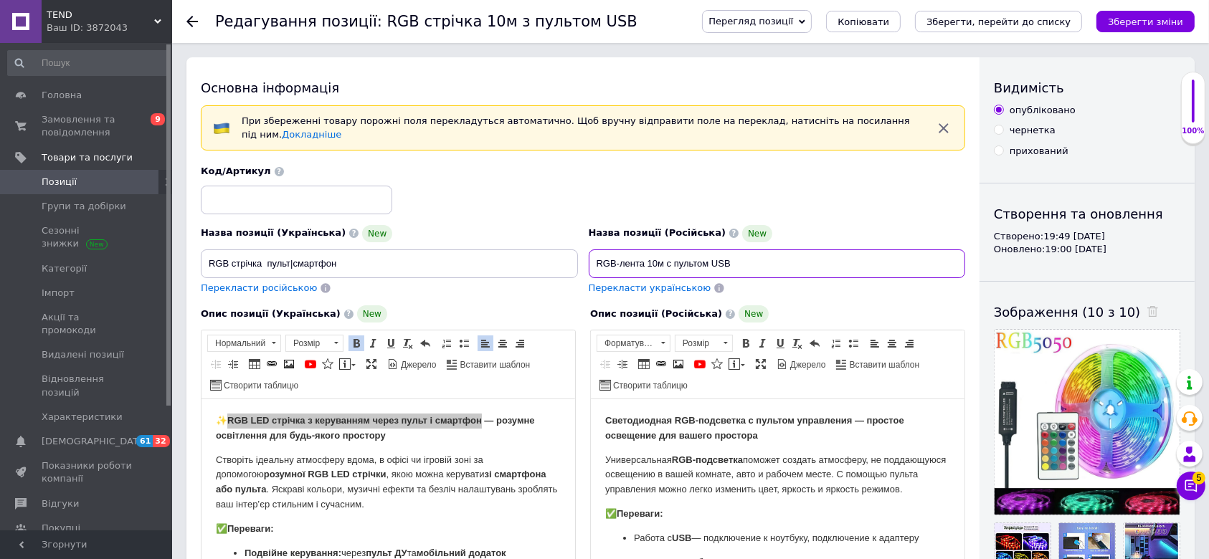
click at [542, 262] on div "Назва позиції (Українська) New RGB стрічка пульт|смартфон Перекласти російською…" at bounding box center [583, 230] width 775 height 141
paste input "стрічка пульт|смартфон"
click at [628, 255] on input "RGB стрічка пульт|смартфон" at bounding box center [777, 263] width 377 height 29
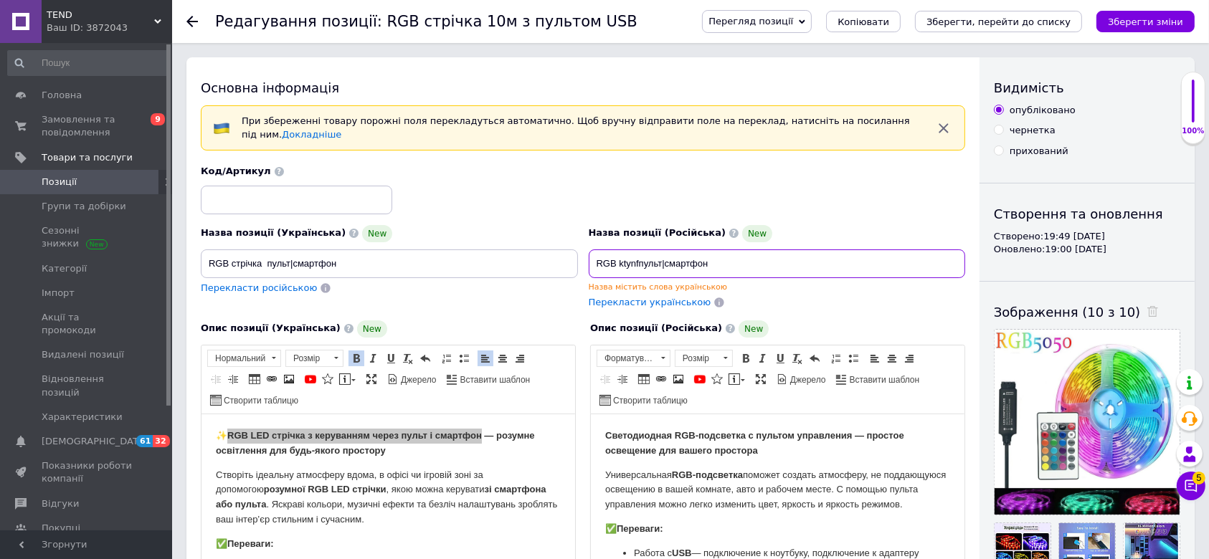
type input "RGB ktynfпульт|смартфон"
click at [300, 254] on input "RGB стрічка пульт|смартфон" at bounding box center [389, 263] width 377 height 29
type input "RGB стрічка пульт/смартфон"
click at [661, 252] on input "RGB ktynfпульт|смартфон" at bounding box center [777, 263] width 377 height 29
click at [672, 254] on input "RGB ktynfпульт|смартфон" at bounding box center [777, 263] width 377 height 29
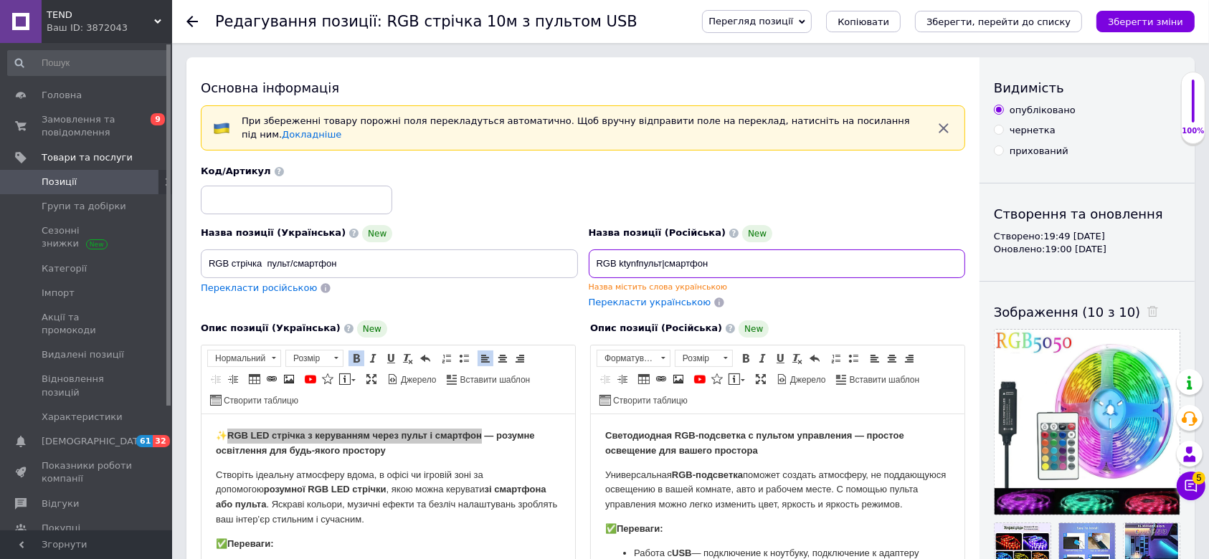
click at [638, 252] on input "RGB ktynfпульт|смартфон" at bounding box center [777, 263] width 377 height 29
click at [624, 254] on input "RGB ktynf пульт|смартфон" at bounding box center [777, 263] width 377 height 29
click at [677, 254] on input "RGB лента пульт|смартфон" at bounding box center [777, 263] width 377 height 29
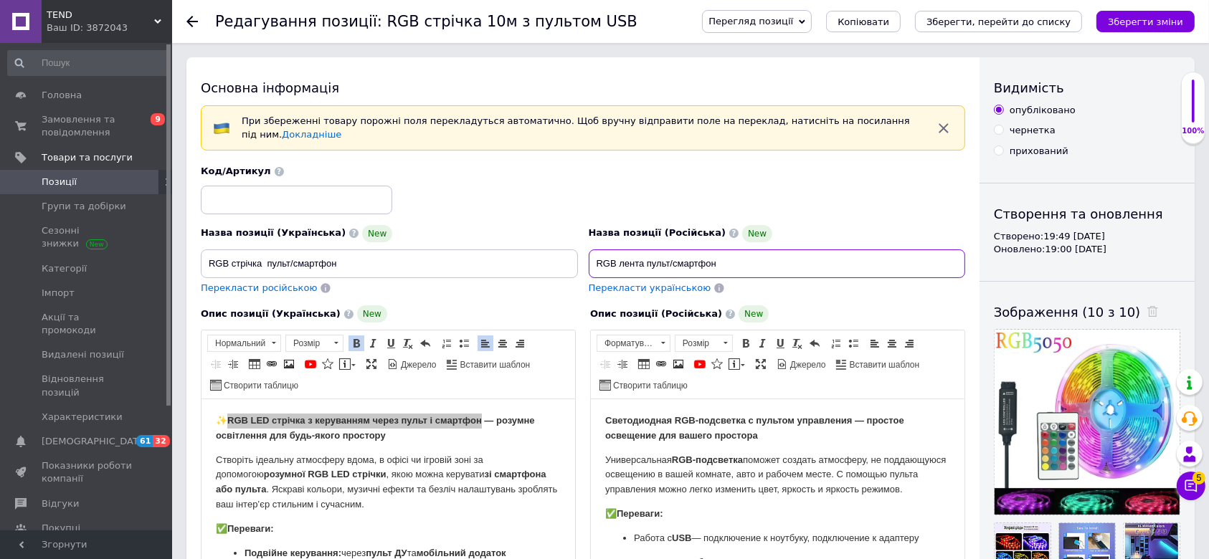
type input "RGB лента пульт/смартфон"
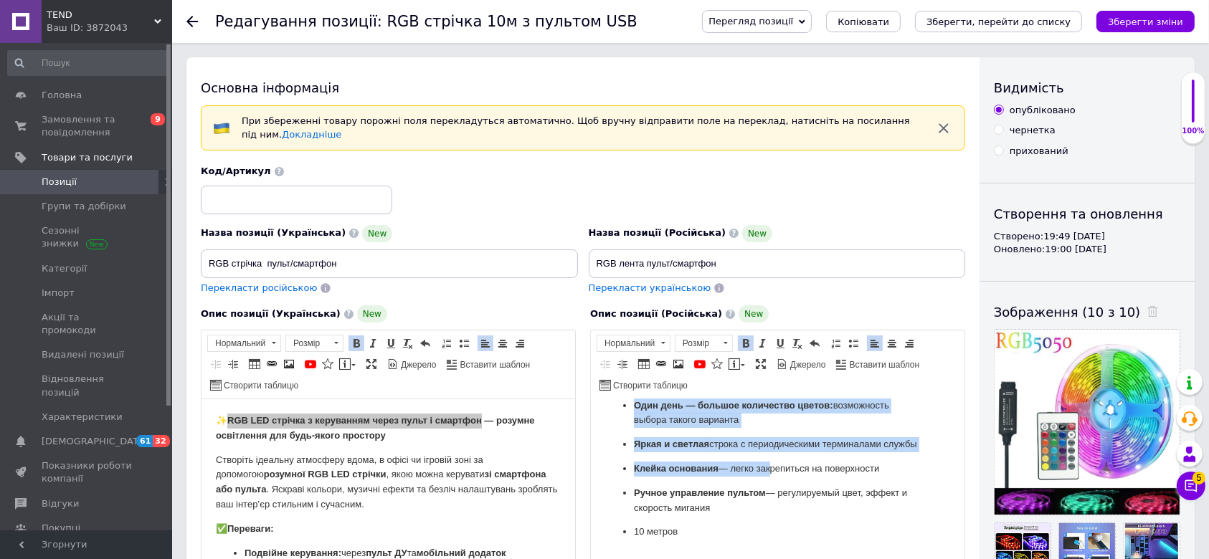
scroll to position [287, 0]
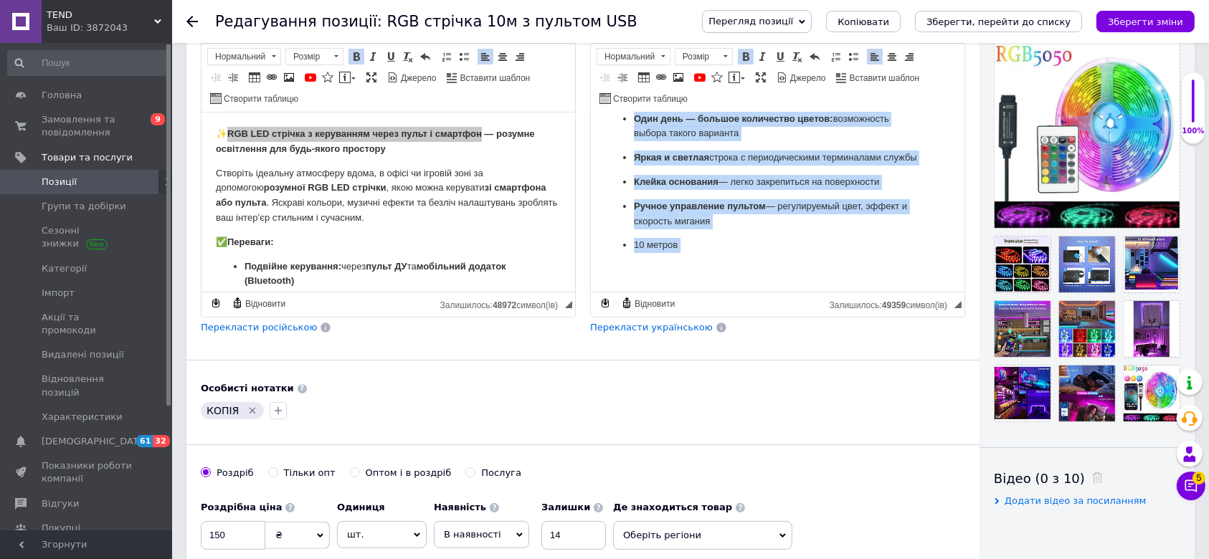
drag, startPoint x: 596, startPoint y: 125, endPoint x: 1359, endPoint y: 571, distance: 883.1
click at [770, 292] on html "Светодиодная RGB-подсветка с пультом управления — простое освещение для вашего …" at bounding box center [776, 124] width 373 height 336
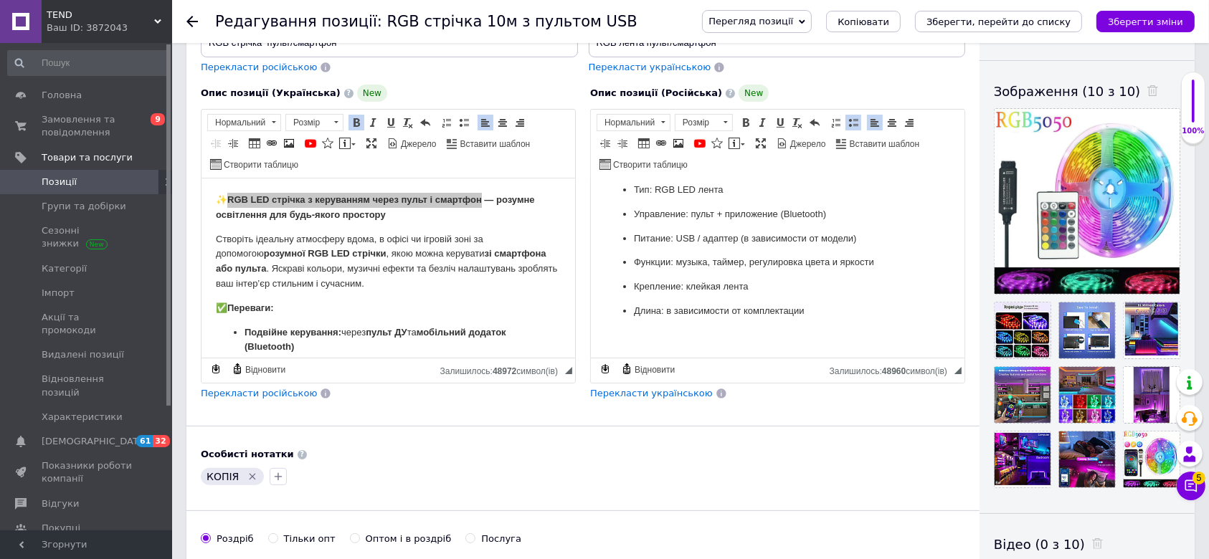
scroll to position [191, 0]
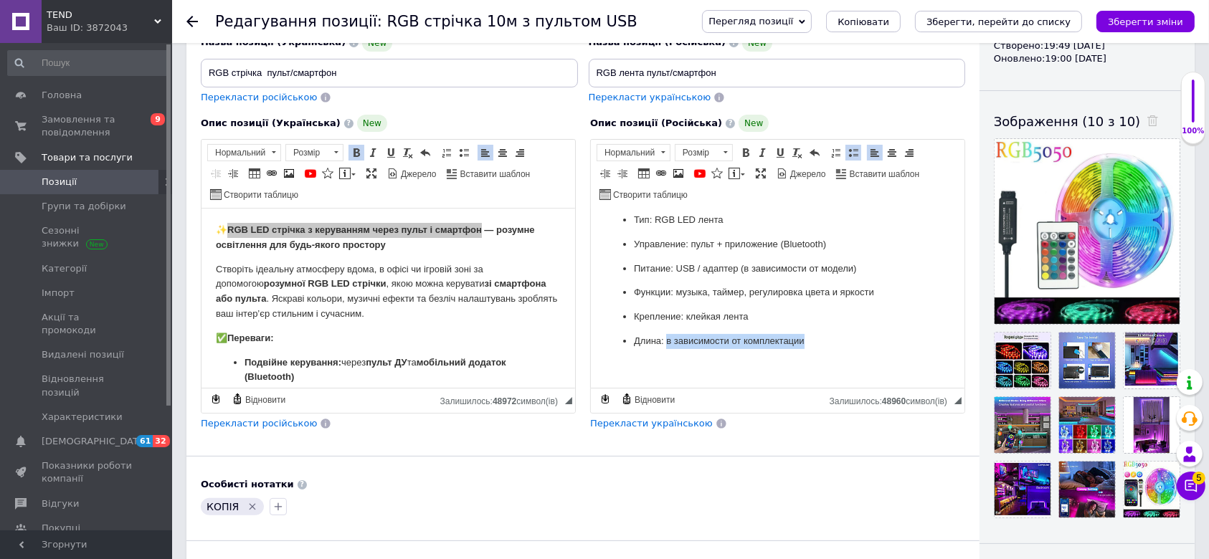
drag, startPoint x: 665, startPoint y: 342, endPoint x: 817, endPoint y: 341, distance: 152.7
click at [817, 341] on p "Длина: в зависимости от комплектации" at bounding box center [776, 341] width 287 height 15
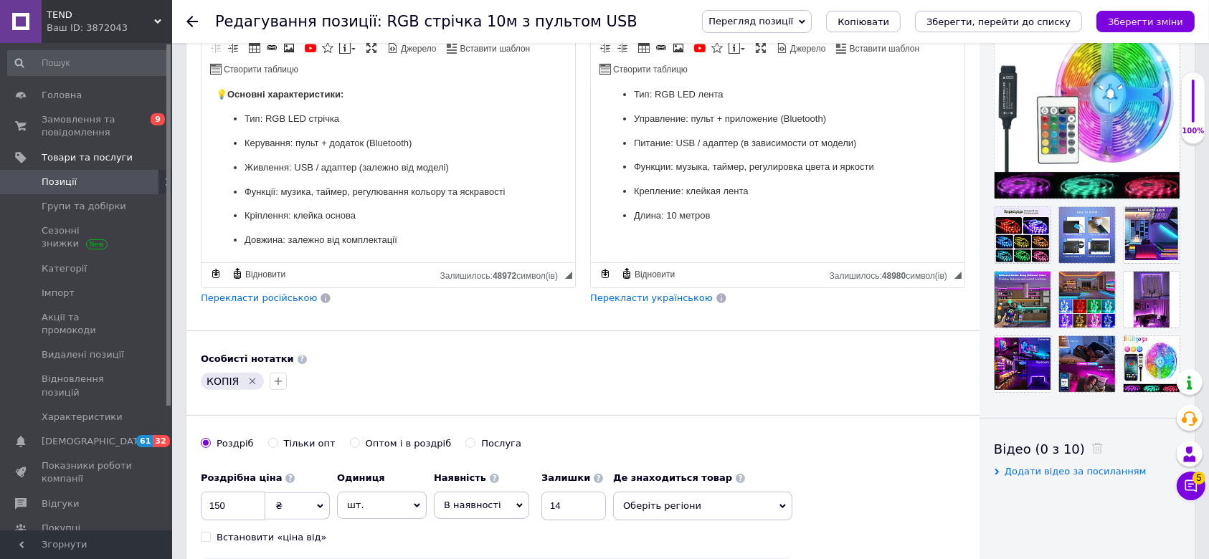
scroll to position [287, 0]
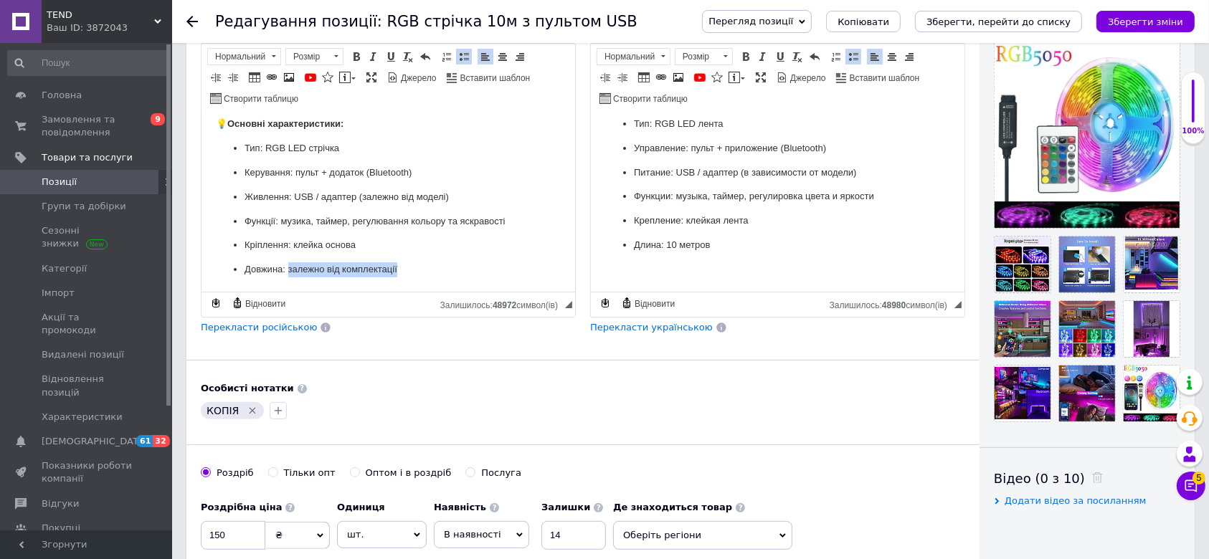
drag, startPoint x: 287, startPoint y: 270, endPoint x: 414, endPoint y: 275, distance: 127.0
click at [414, 275] on p "Довжина: залежно від комплектації" at bounding box center [387, 269] width 287 height 15
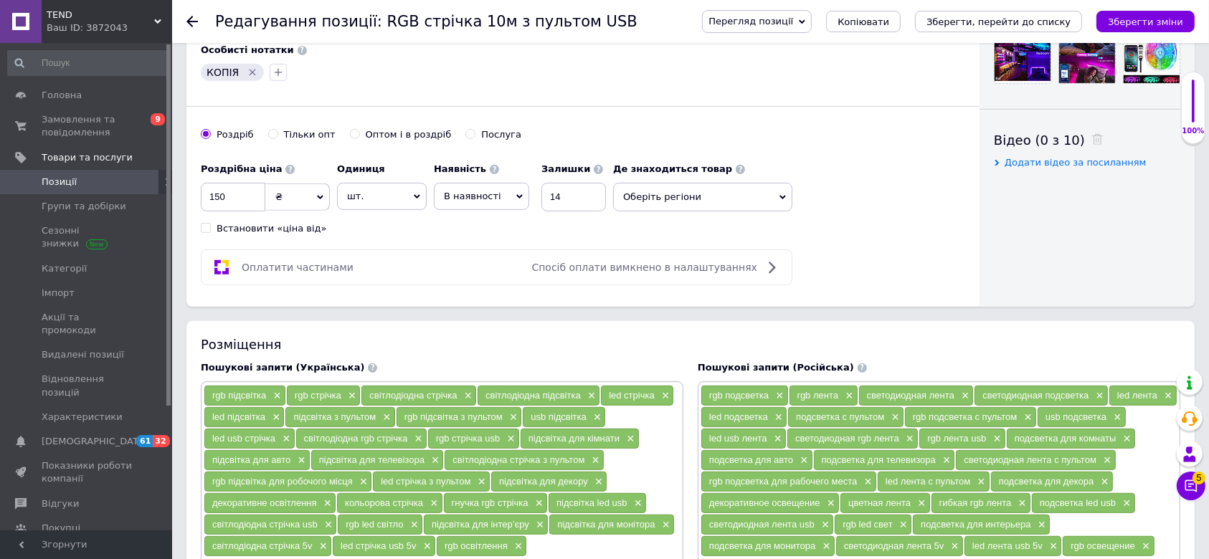
scroll to position [669, 0]
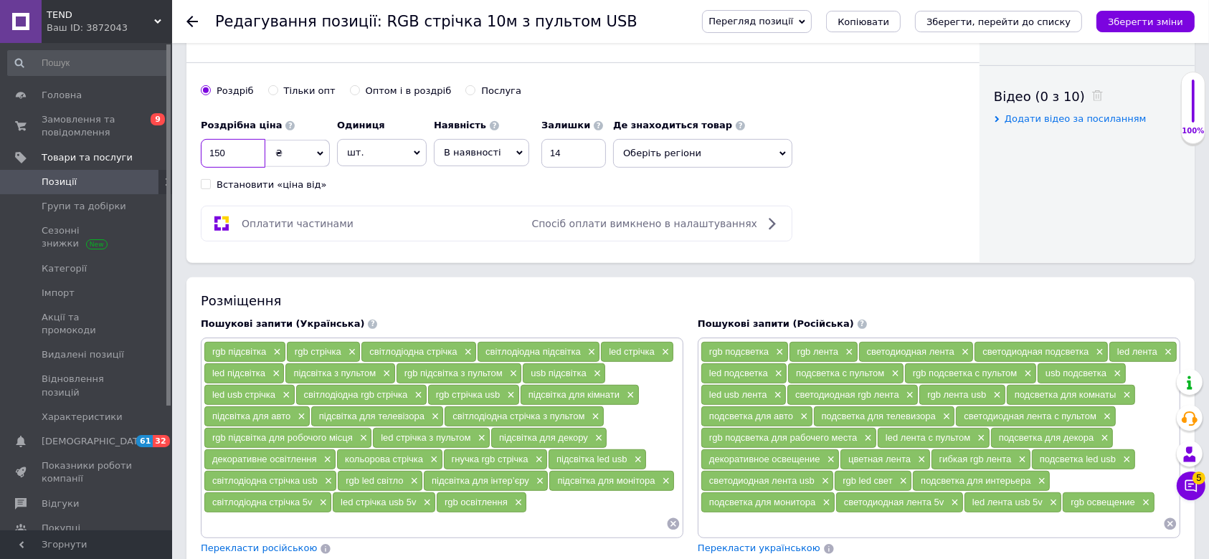
click at [217, 141] on input "150" at bounding box center [233, 153] width 65 height 29
type input "180"
click at [564, 146] on input "14" at bounding box center [573, 153] width 65 height 29
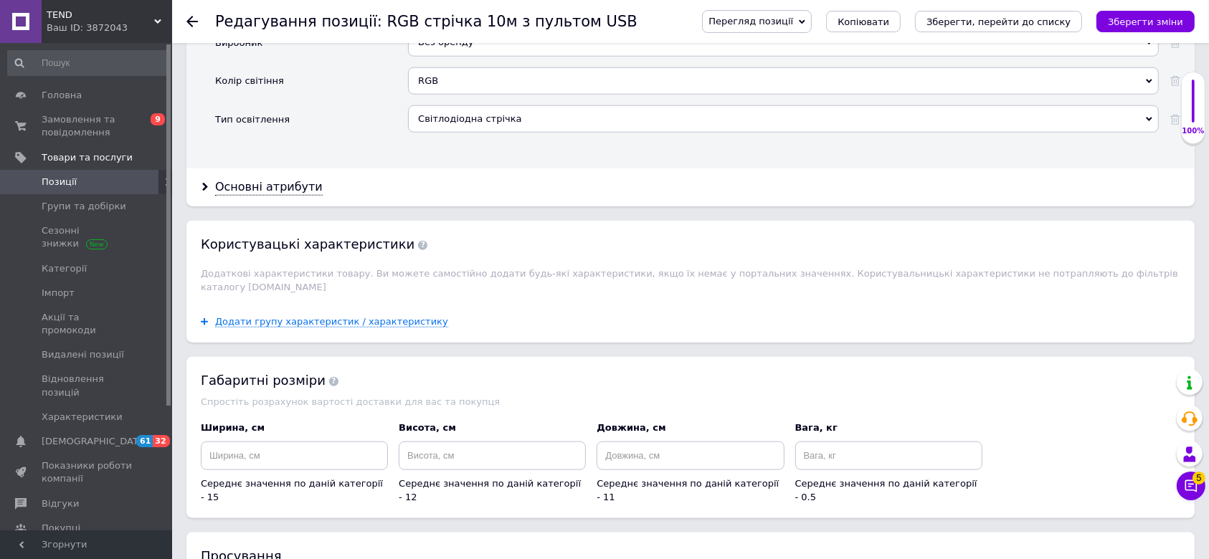
scroll to position [1785, 0]
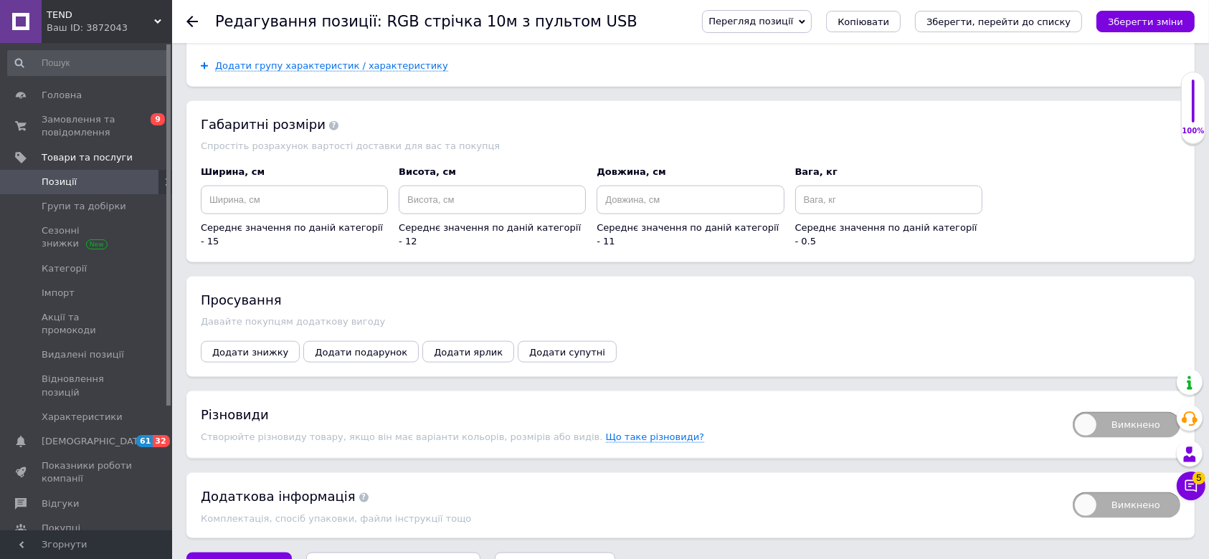
type input "10"
click at [1019, 412] on span "Вимкнено" at bounding box center [1126, 425] width 108 height 26
click at [1019, 403] on input "Вимкнено" at bounding box center [1067, 407] width 9 height 9
checkbox input "true"
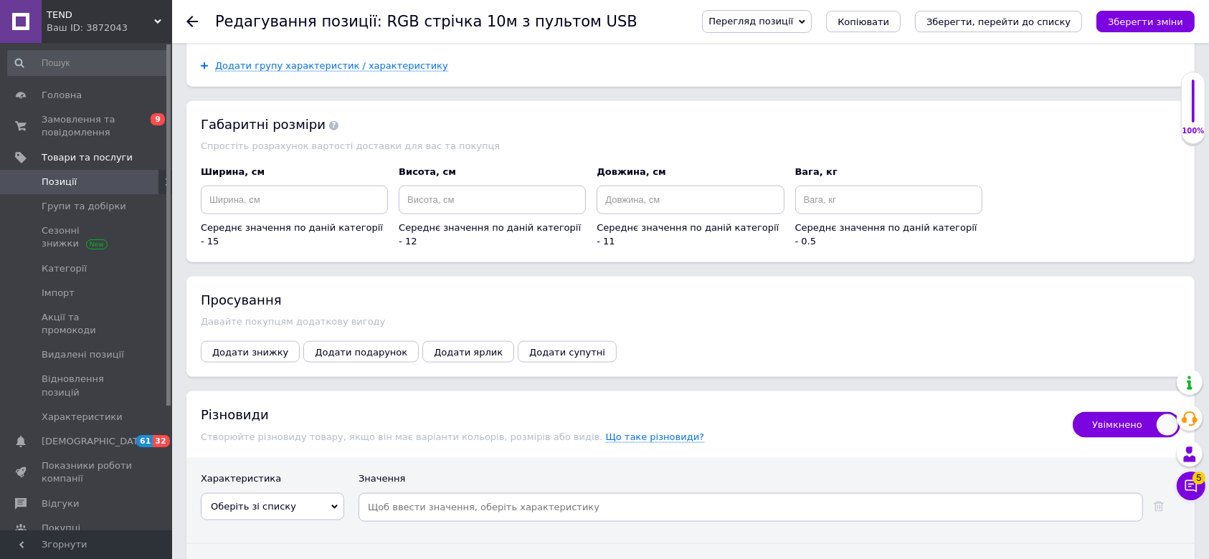
click at [323, 465] on span "Оберіть зі списку" at bounding box center [272, 506] width 143 height 27
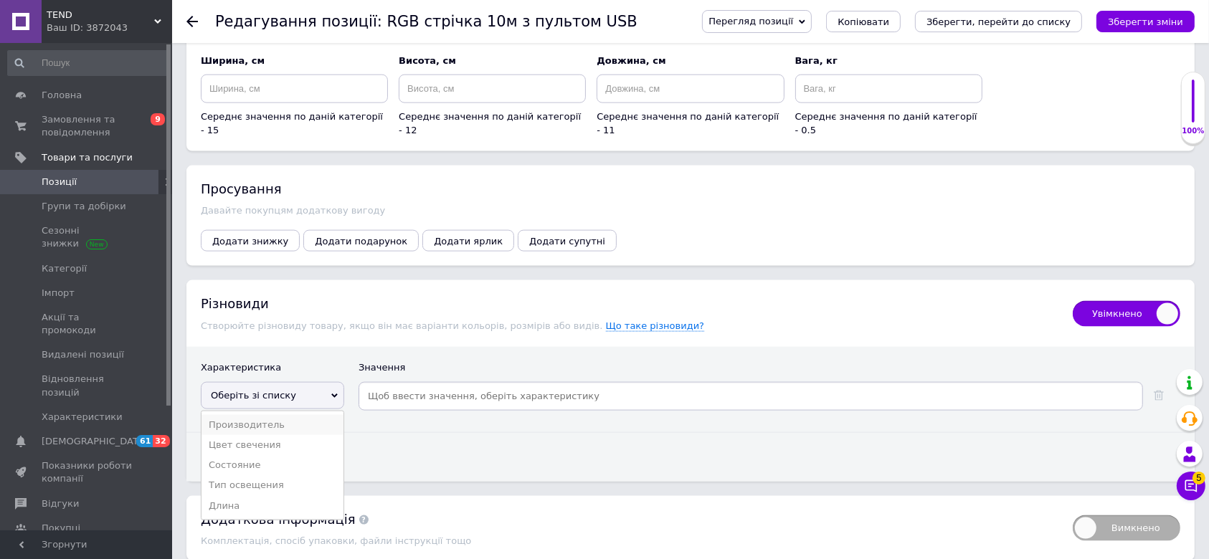
scroll to position [1918, 0]
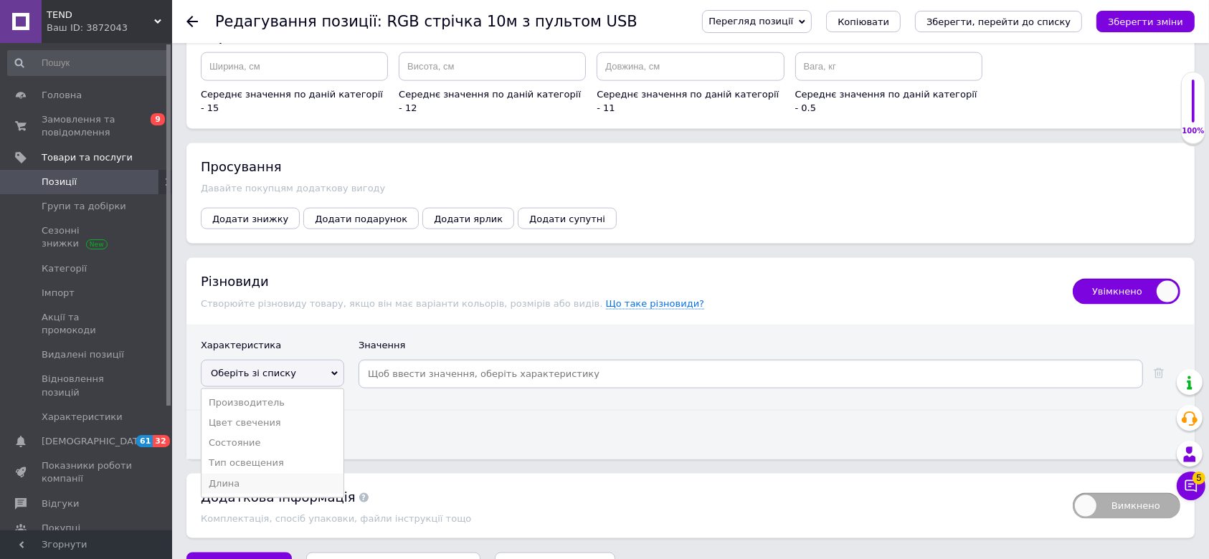
click at [275, 465] on li "Длина" at bounding box center [272, 484] width 142 height 20
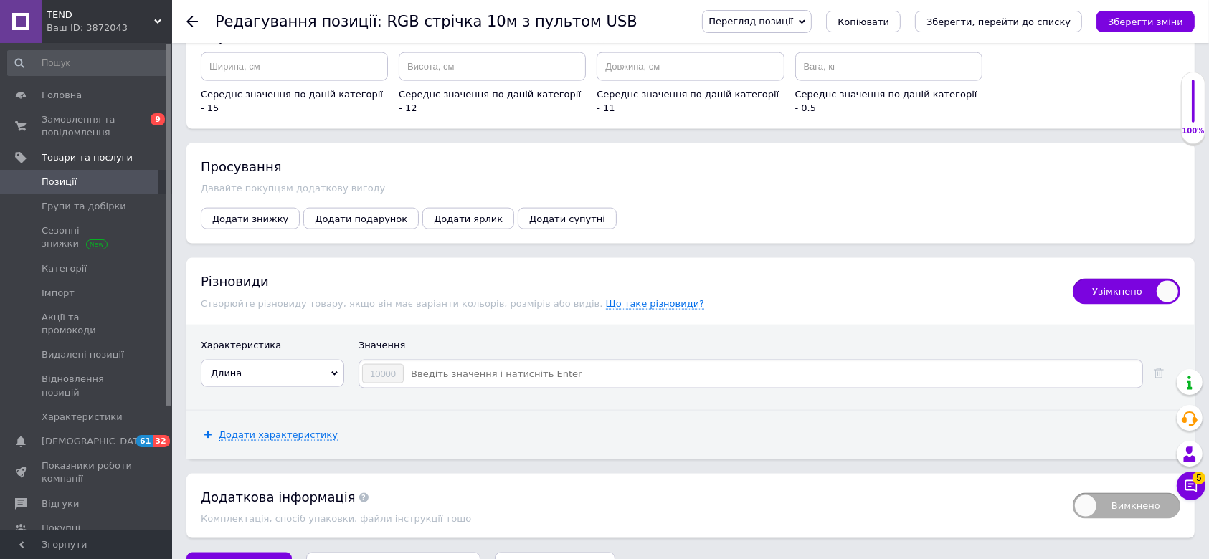
click at [439, 363] on input at bounding box center [771, 374] width 735 height 22
type input "5000"
click at [1019, 17] on icon "Зберегти зміни" at bounding box center [1145, 21] width 75 height 11
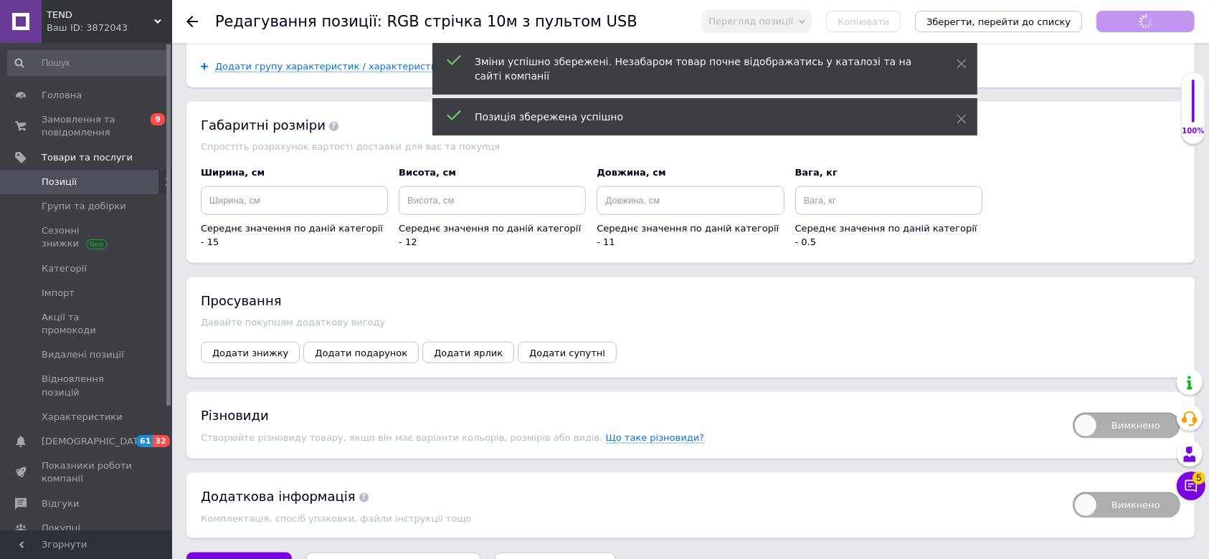
scroll to position [250, 0]
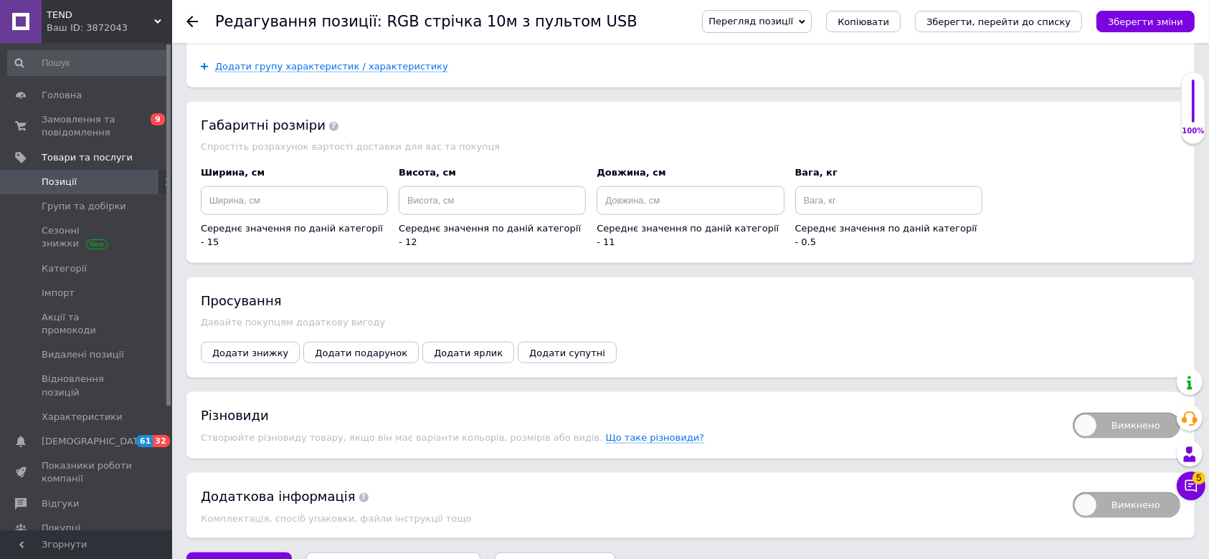
click at [1019, 413] on span "Вимкнено" at bounding box center [1126, 426] width 108 height 26
click at [1019, 404] on input "Вимкнено" at bounding box center [1067, 408] width 9 height 9
checkbox input "true"
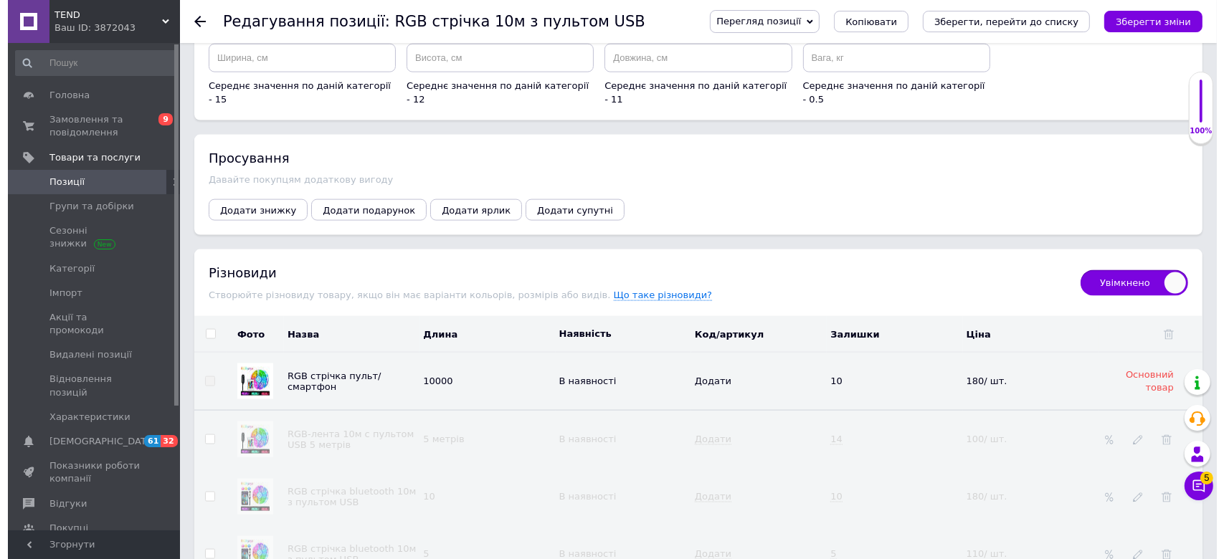
scroll to position [2071, 0]
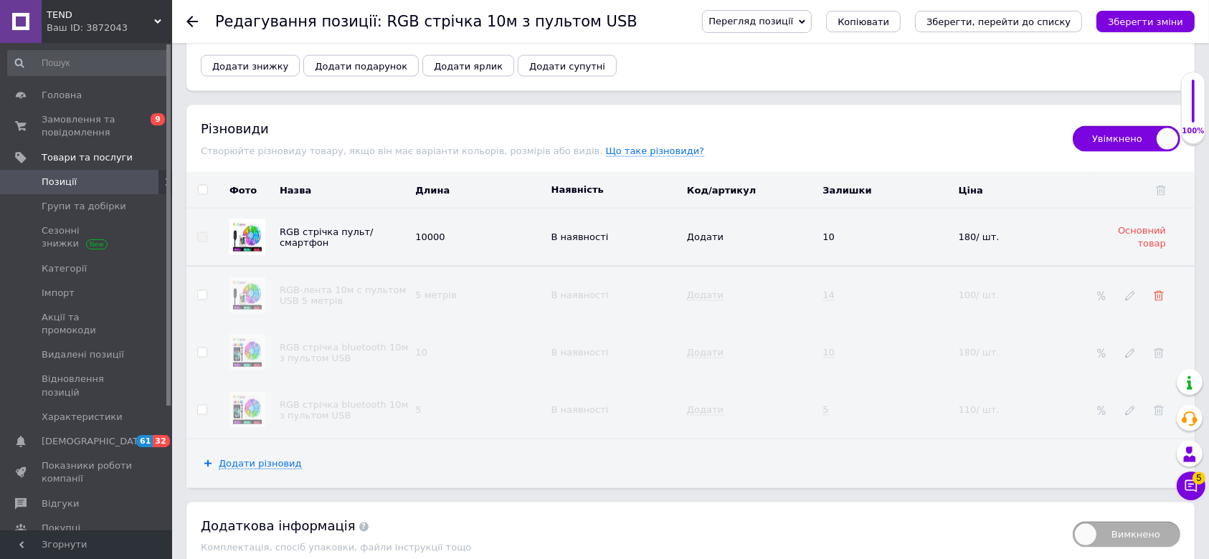
click at [1019, 291] on icon at bounding box center [1158, 296] width 10 height 10
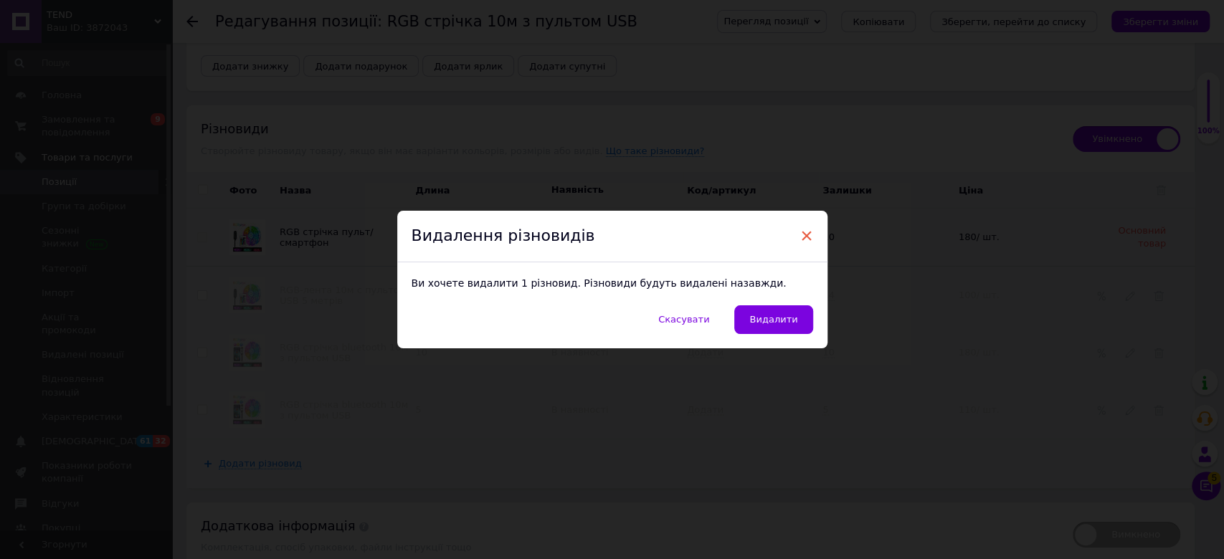
click at [804, 238] on span "×" at bounding box center [806, 236] width 13 height 24
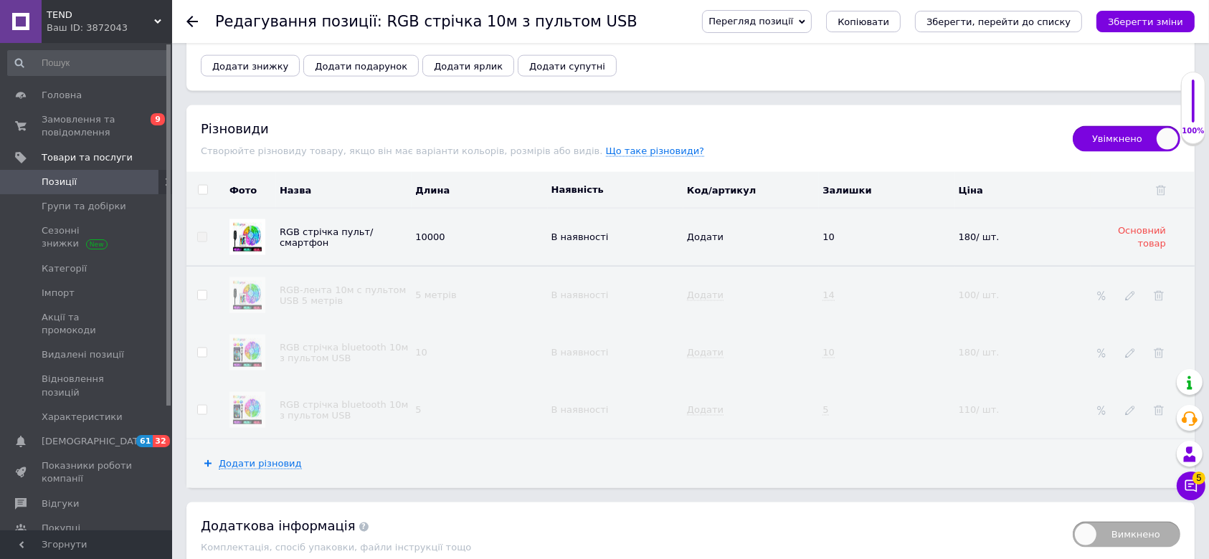
click at [252, 335] on div at bounding box center [247, 353] width 36 height 36
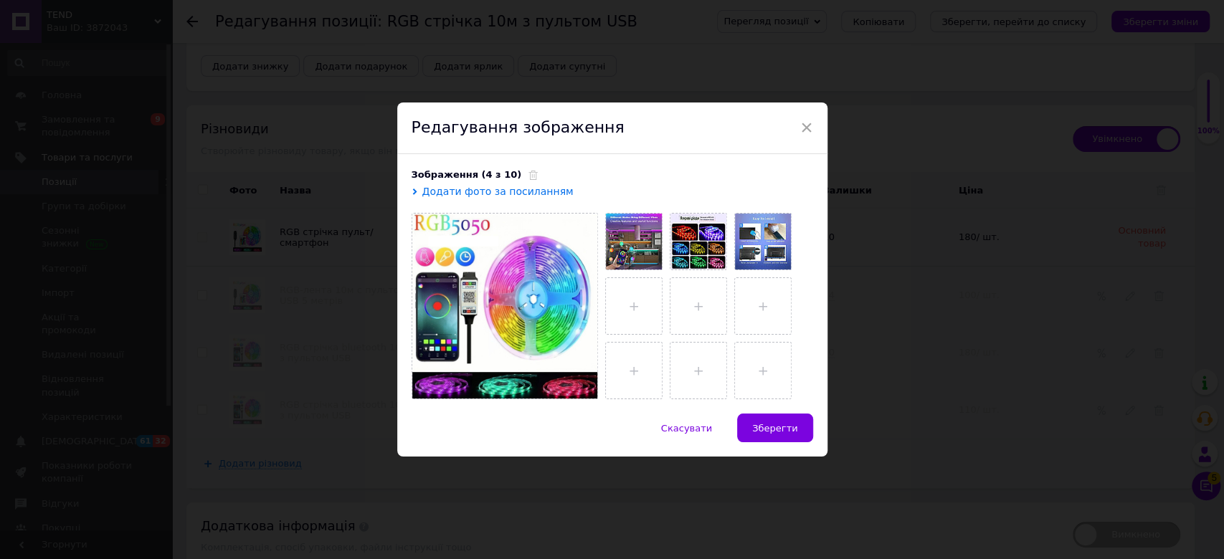
click at [796, 123] on div "Редагування зображення" at bounding box center [612, 129] width 430 height 52
drag, startPoint x: 804, startPoint y: 122, endPoint x: 811, endPoint y: 123, distance: 7.3
click at [805, 122] on span "×" at bounding box center [806, 127] width 13 height 24
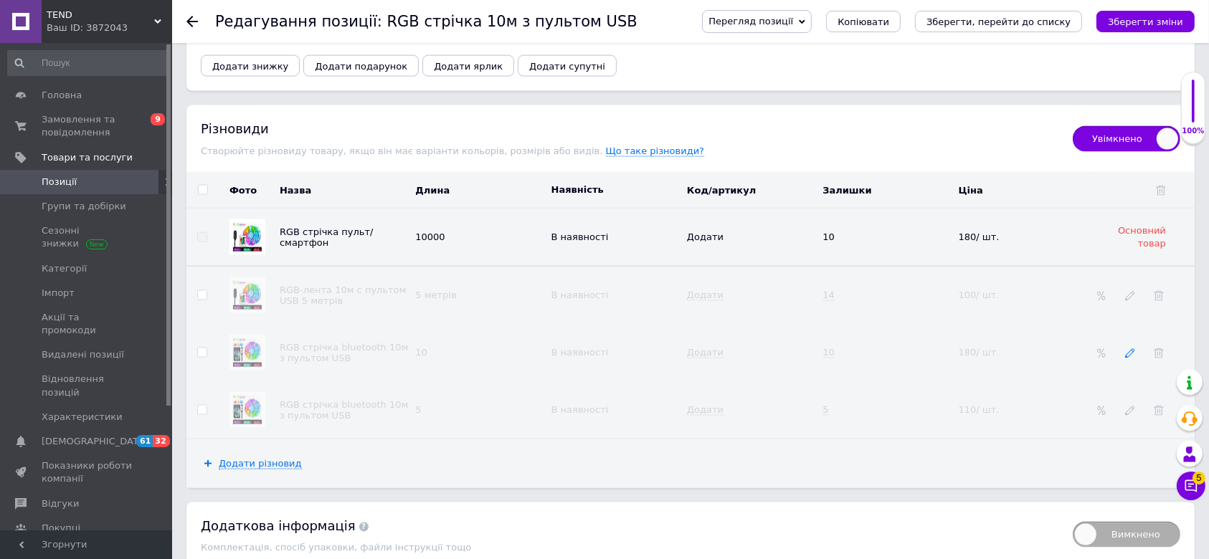
click at [1019, 348] on icon at bounding box center [1130, 353] width 10 height 10
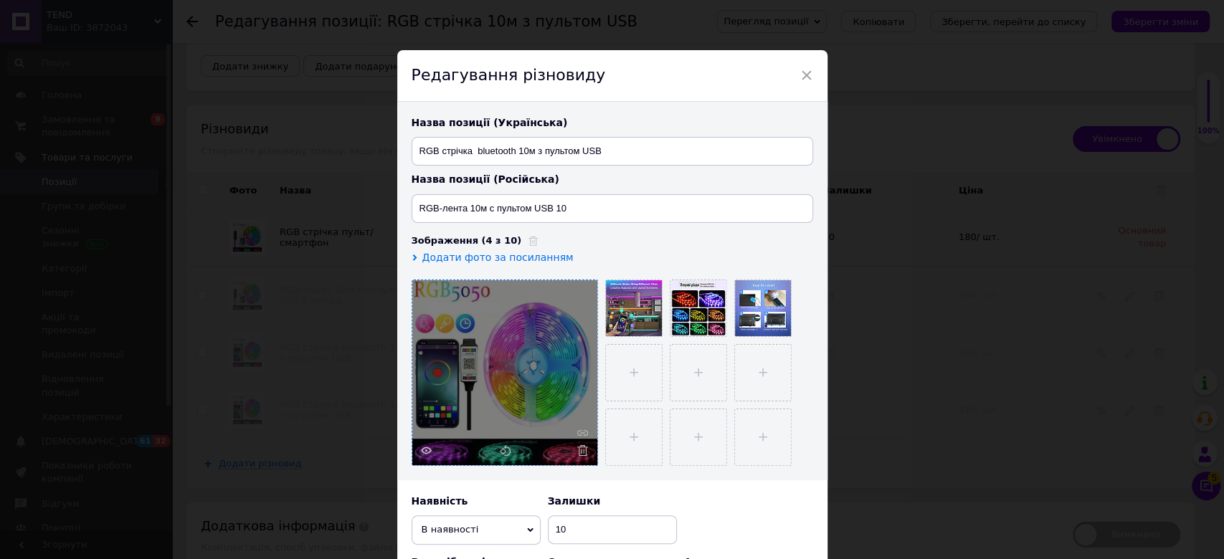
click at [583, 440] on div at bounding box center [504, 372] width 185 height 185
click at [583, 447] on icon at bounding box center [582, 450] width 11 height 11
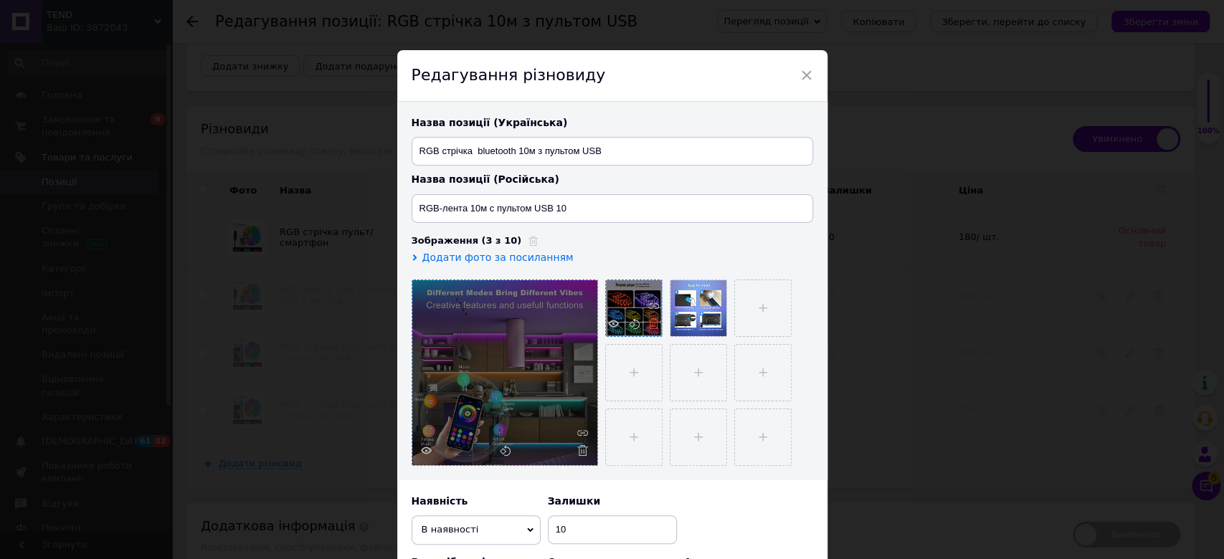
click at [654, 324] on icon at bounding box center [653, 323] width 11 height 11
click at [568, 382] on div at bounding box center [504, 372] width 185 height 185
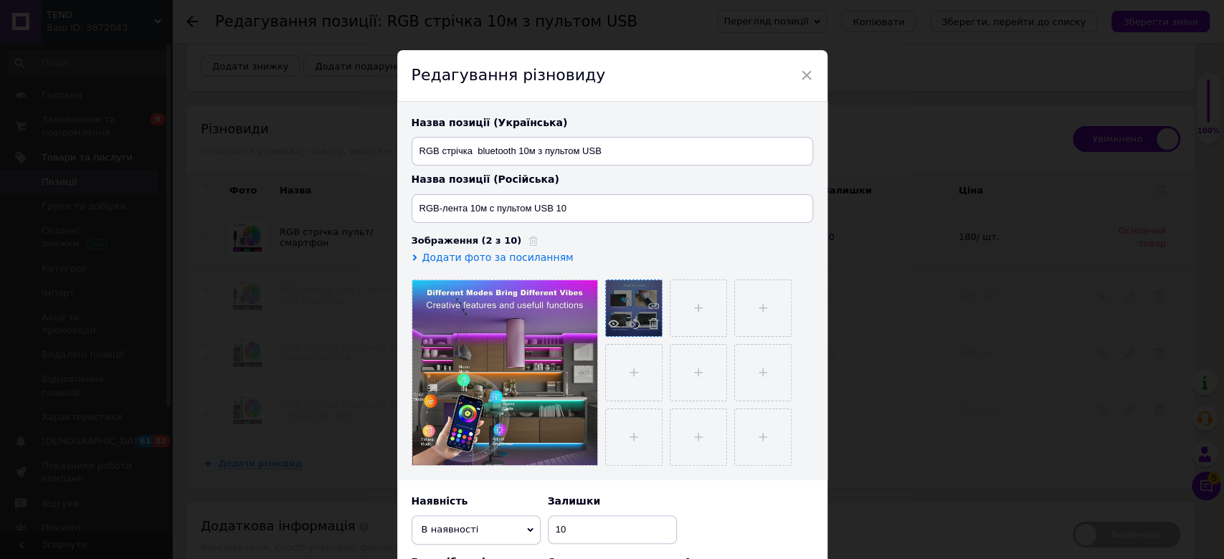
click at [637, 292] on div at bounding box center [634, 308] width 56 height 56
click at [653, 311] on icon at bounding box center [653, 305] width 11 height 11
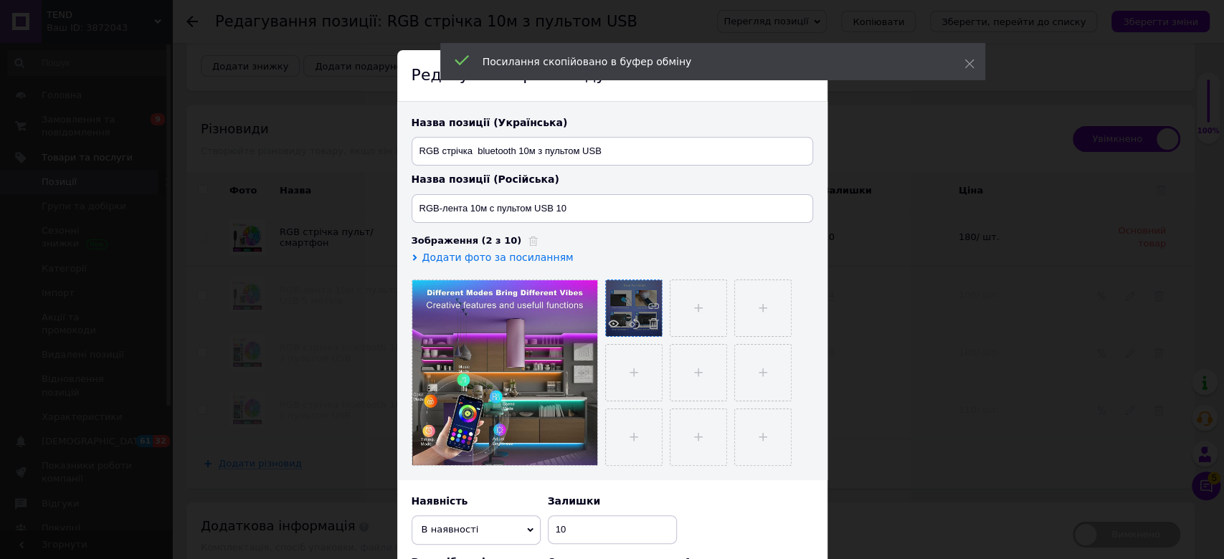
click at [644, 328] on span at bounding box center [650, 325] width 18 height 15
click at [654, 324] on input "file" at bounding box center [634, 308] width 56 height 56
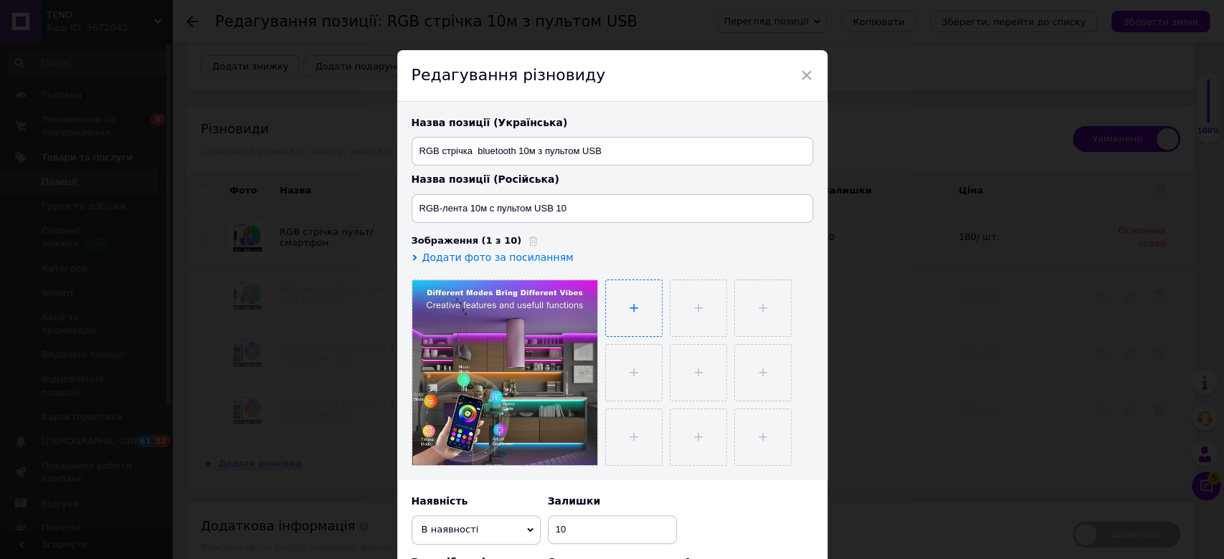
type input "C:\fakepath\0a145da4-9340-4f74-932c-9aa99909af09.jpg"
click at [686, 298] on input "file" at bounding box center [697, 308] width 56 height 56
type input "C:\fakepath\66e6ceed-cec4-4cd6-82fa-d019b0291560.jpg"
click at [734, 295] on input "file" at bounding box center [760, 308] width 56 height 56
type input "C:\fakepath\53bdcd45-1f69-43e2-89cb-4bd68f8ebc07.jpg"
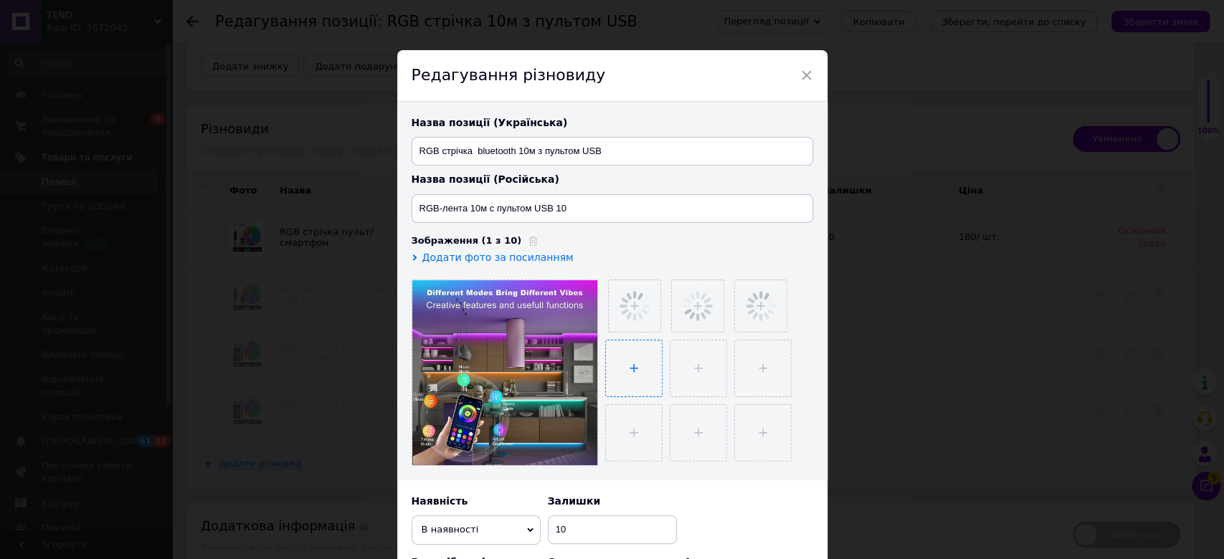
click at [633, 358] on input "file" at bounding box center [634, 369] width 56 height 56
type input "C:\fakepath\d9b35bae-1e62-4420-8560-a52ca9c71e8e.jpg"
click at [491, 146] on input "RGB стрічка bluetooth 10м з пультом USB" at bounding box center [611, 151] width 401 height 29
type input "RGB стрічка 10м з пультом USB"
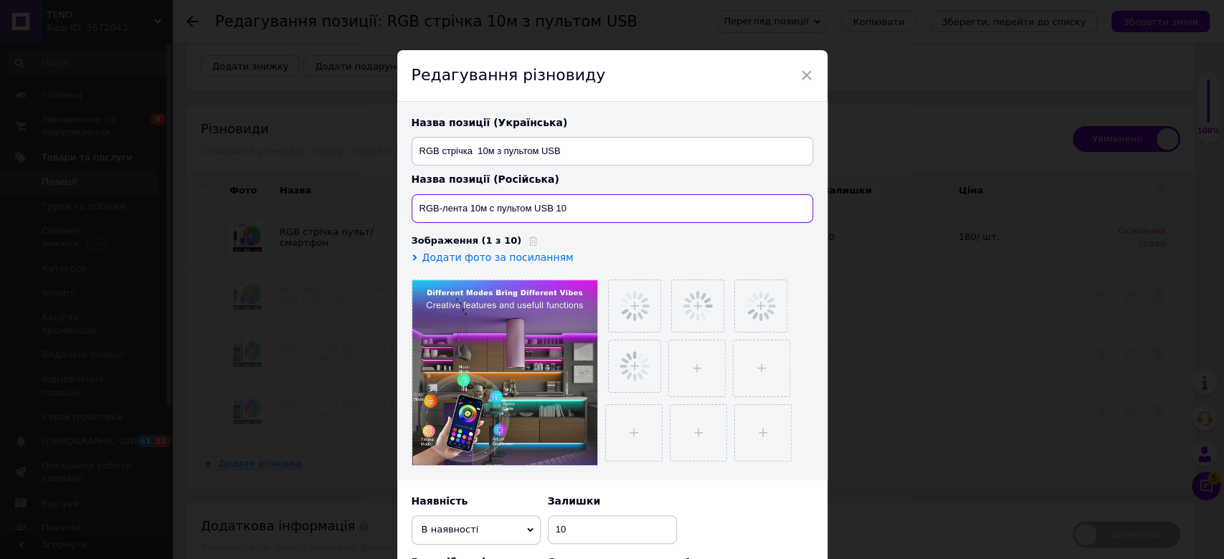
click at [573, 204] on input "RGB-лента 10м с пультом USB 10" at bounding box center [611, 208] width 401 height 29
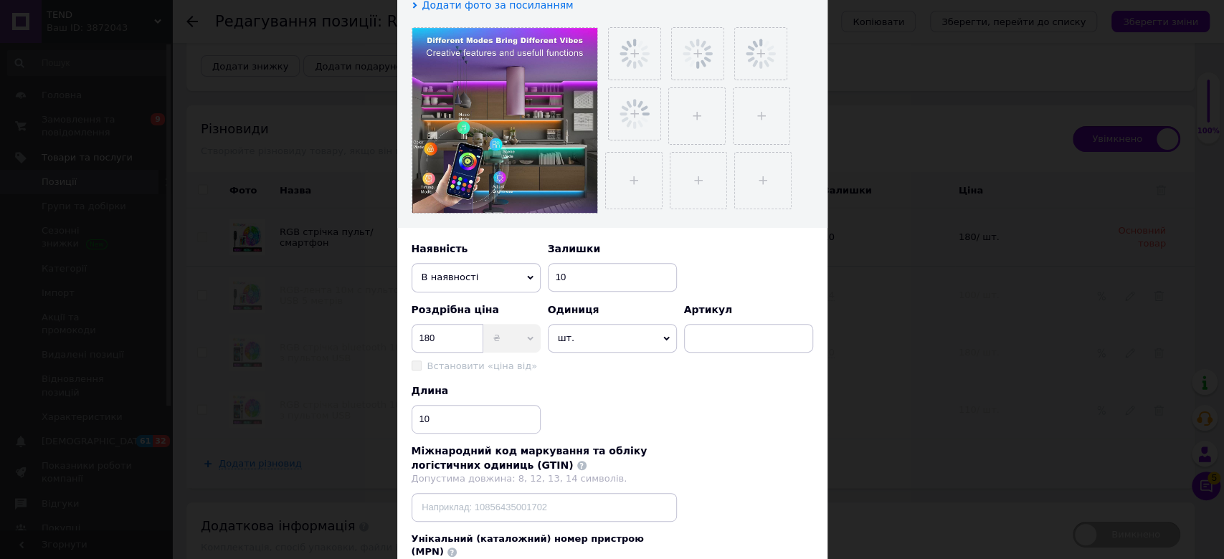
scroll to position [380, 0]
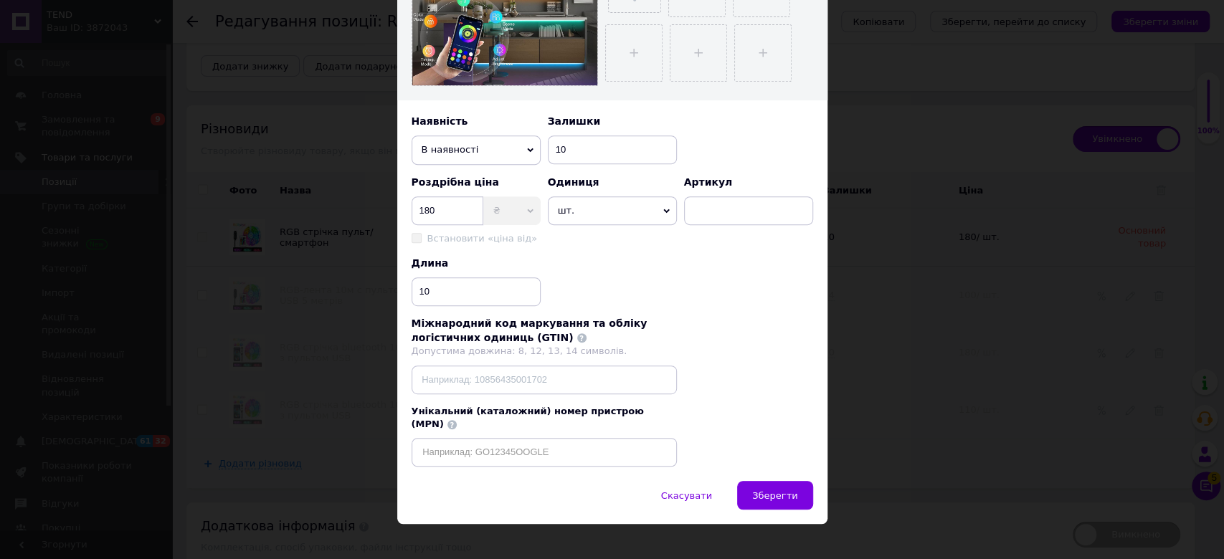
type input "RGB-лента 10м с пультом USB"
click at [584, 145] on input "10" at bounding box center [612, 149] width 129 height 29
click at [425, 210] on input "180" at bounding box center [447, 210] width 72 height 29
type input "150"
click at [757, 465] on span "Зберегти" at bounding box center [774, 495] width 45 height 11
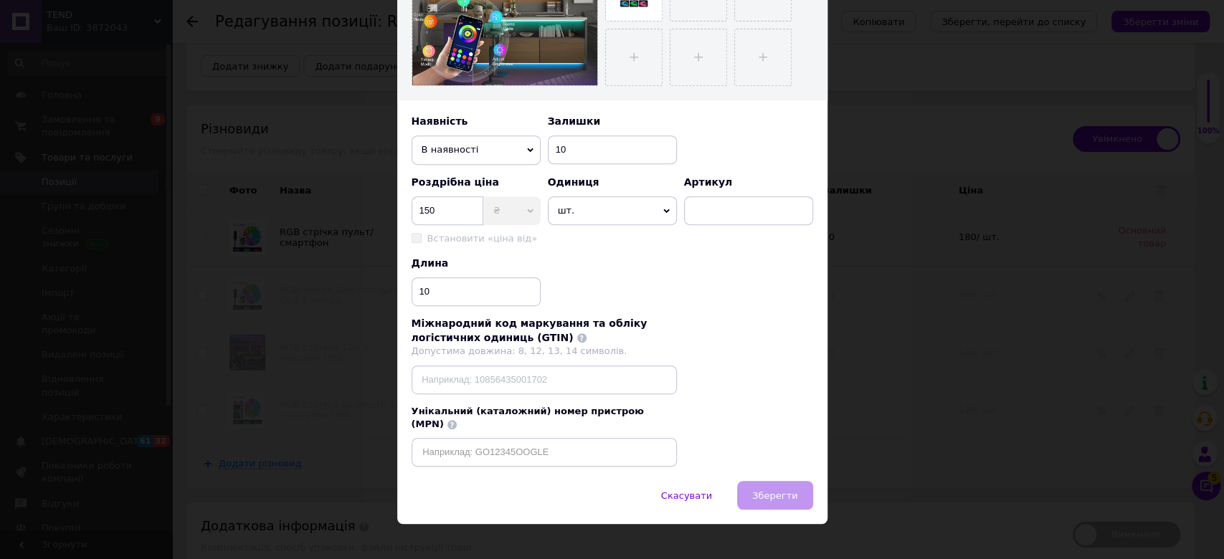
click at [780, 465] on div "Додаткова інформація" at bounding box center [629, 526] width 857 height 18
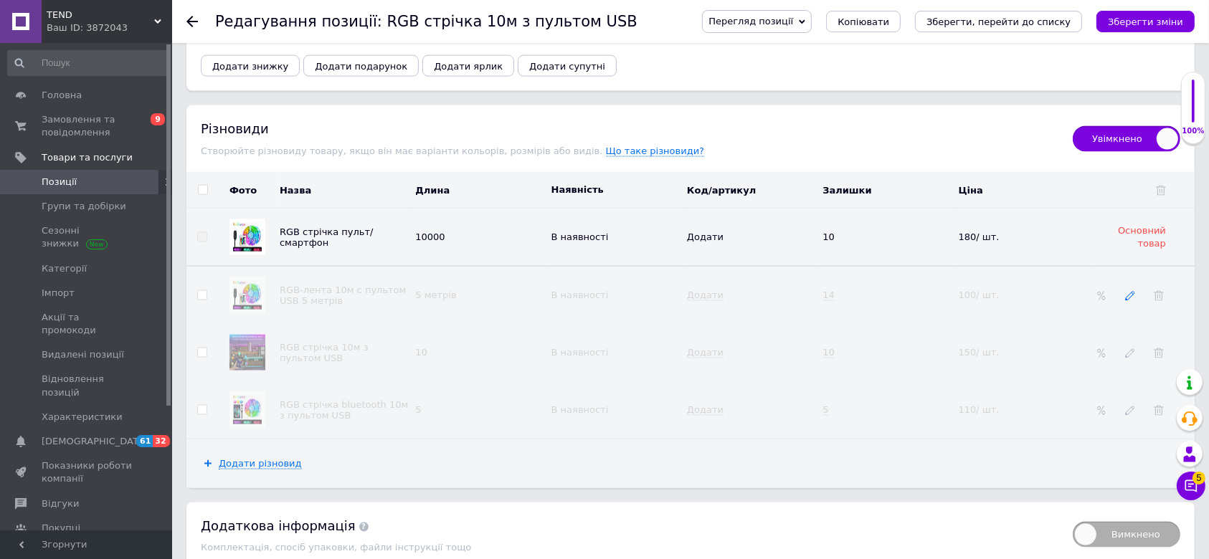
click at [1019, 291] on icon at bounding box center [1130, 296] width 10 height 10
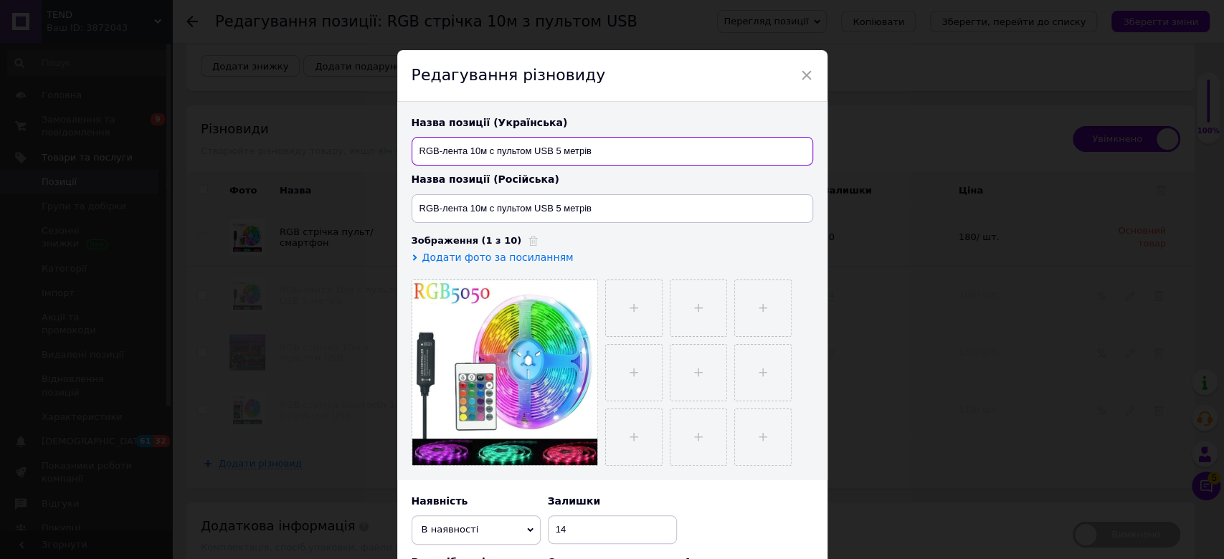
click at [478, 151] on input "RGB-лента 10м с пультом USB 5 метрів" at bounding box center [611, 151] width 401 height 29
click at [482, 153] on input "RGB-лента 5м с пультом USB 5 метрів" at bounding box center [611, 151] width 401 height 29
type input "RGB-лента с пультом USB 5 метрів"
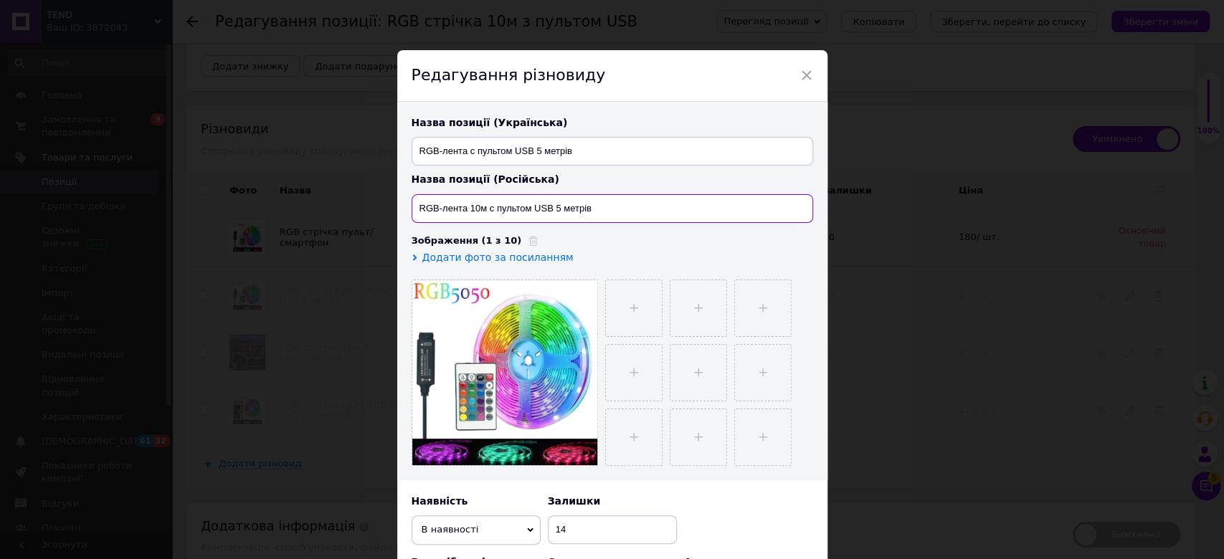
drag, startPoint x: 484, startPoint y: 200, endPoint x: 467, endPoint y: 206, distance: 17.5
click at [467, 206] on input "RGB-лента 10м с пультом USB 5 метрів" at bounding box center [611, 208] width 401 height 29
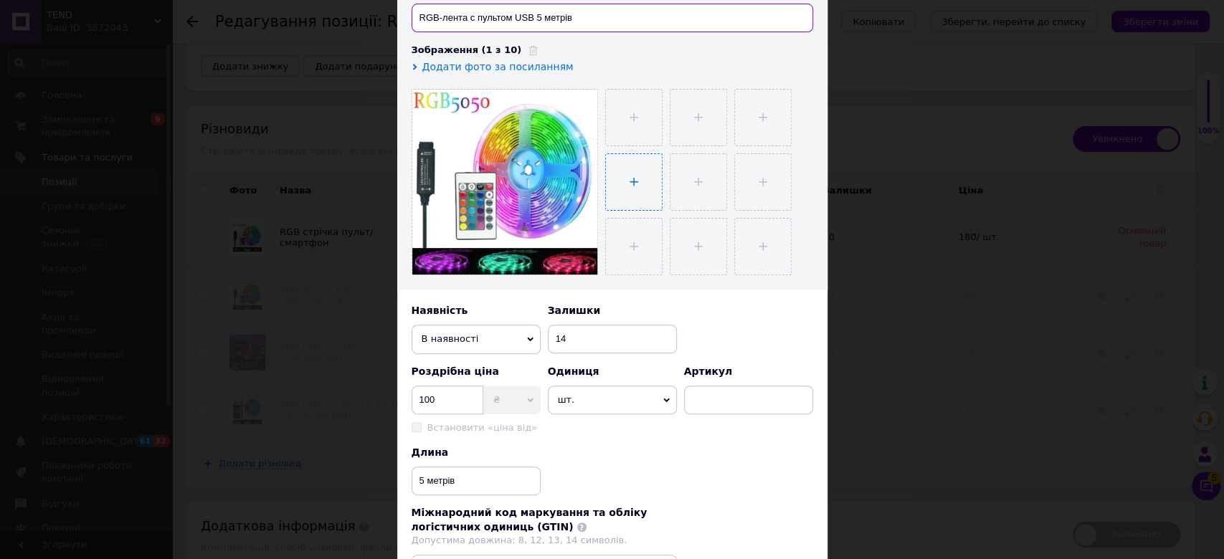
scroll to position [95, 0]
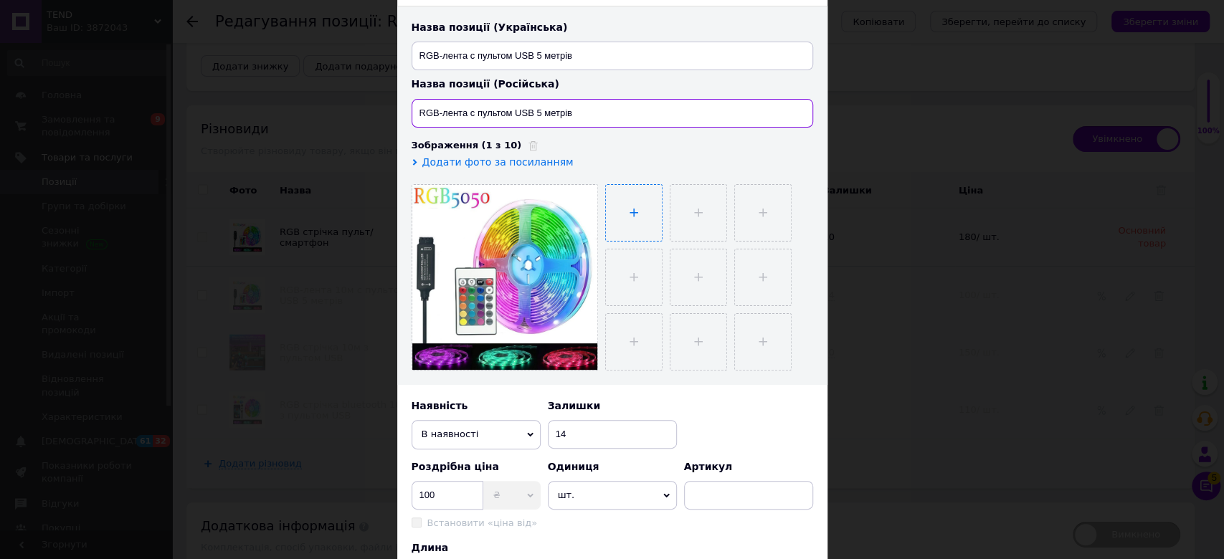
type input "RGB-лента с пультом USB 5 метрів"
click at [622, 201] on input "file" at bounding box center [634, 213] width 56 height 56
type input "C:\fakepath\b059550e-6646-48af-9456-5466c0033b2d.jpg"
click at [675, 196] on input "file" at bounding box center [697, 213] width 56 height 56
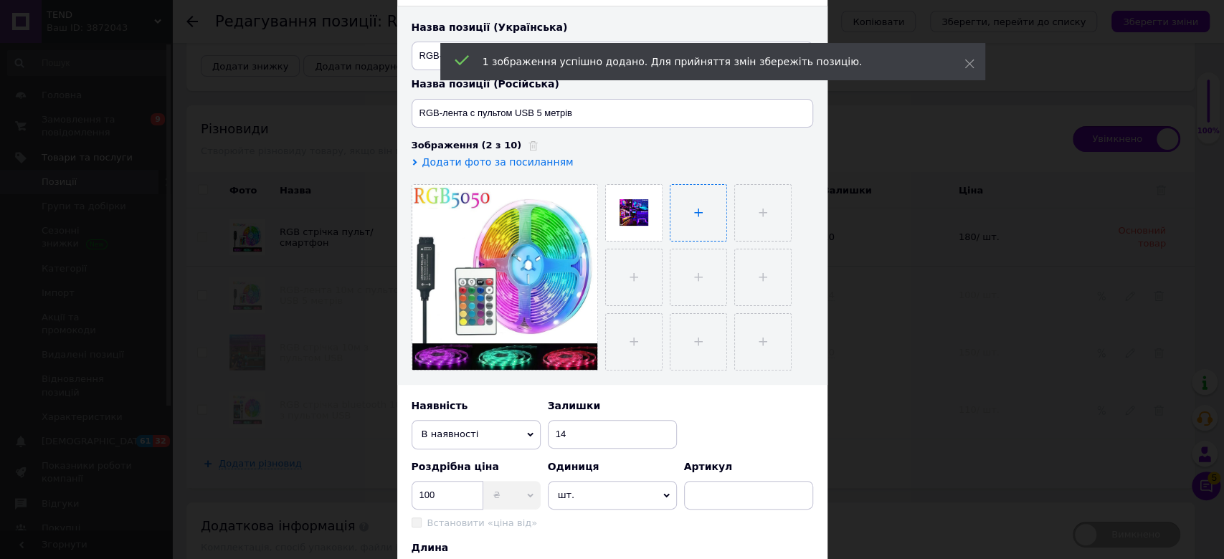
type input "C:\fakepath\53bdcd45-1f69-43e2-89cb-4bd68f8ebc07.jpg"
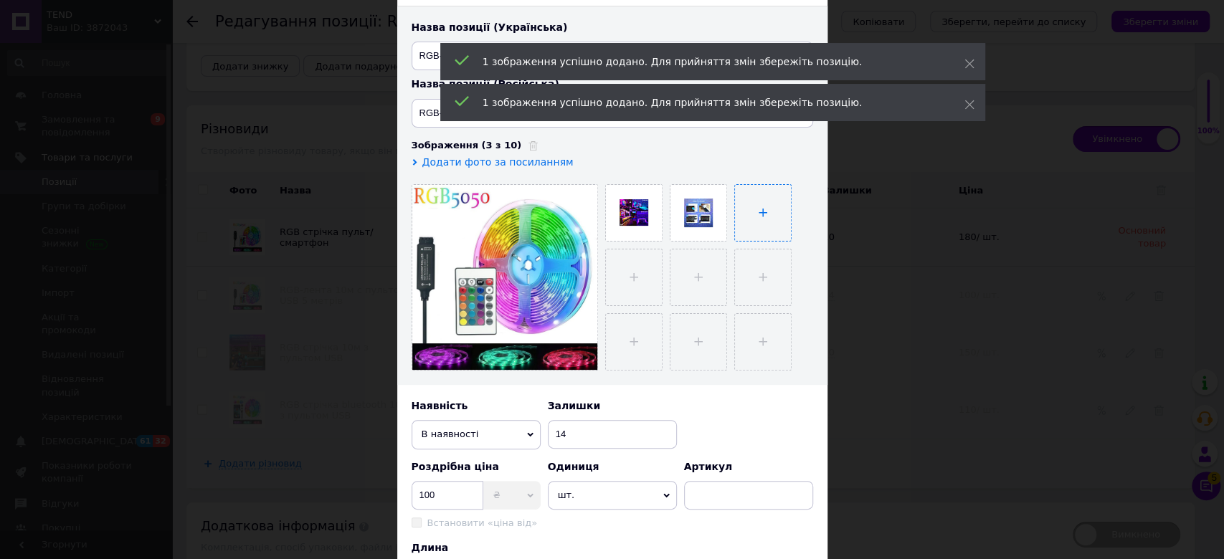
click at [751, 215] on input "file" at bounding box center [763, 213] width 56 height 56
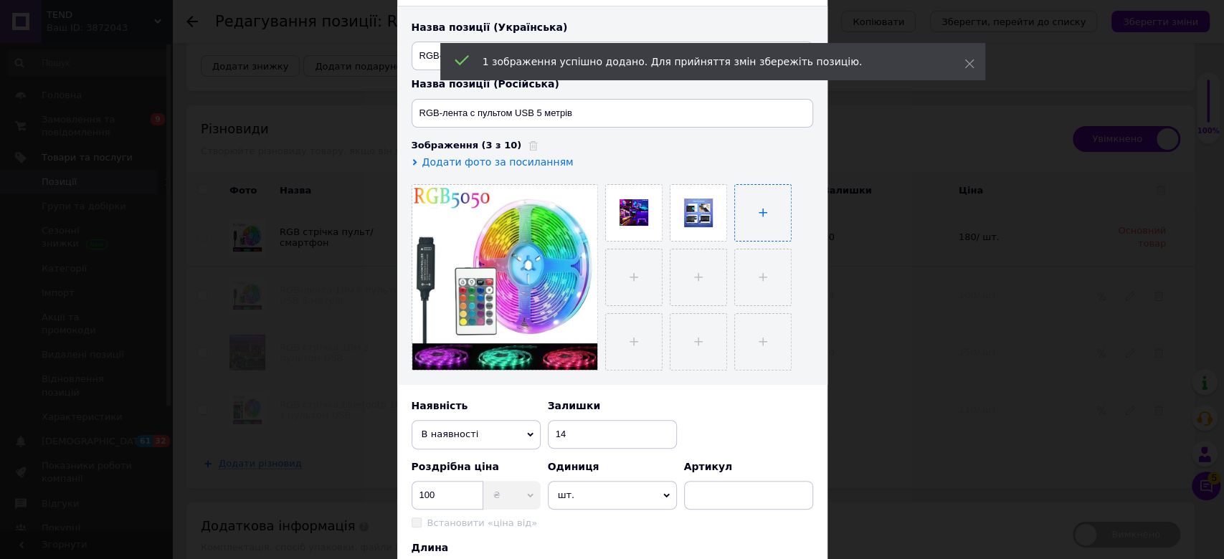
type input "C:\fakepath\66e6ceed-cec4-4cd6-82fa-d019b0291560.jpg"
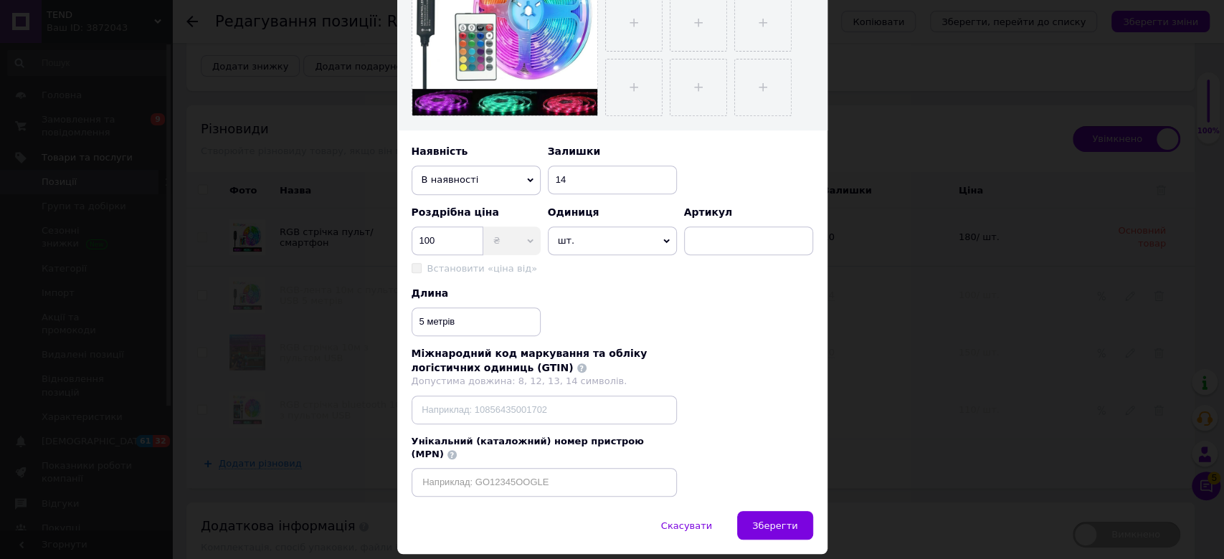
scroll to position [380, 0]
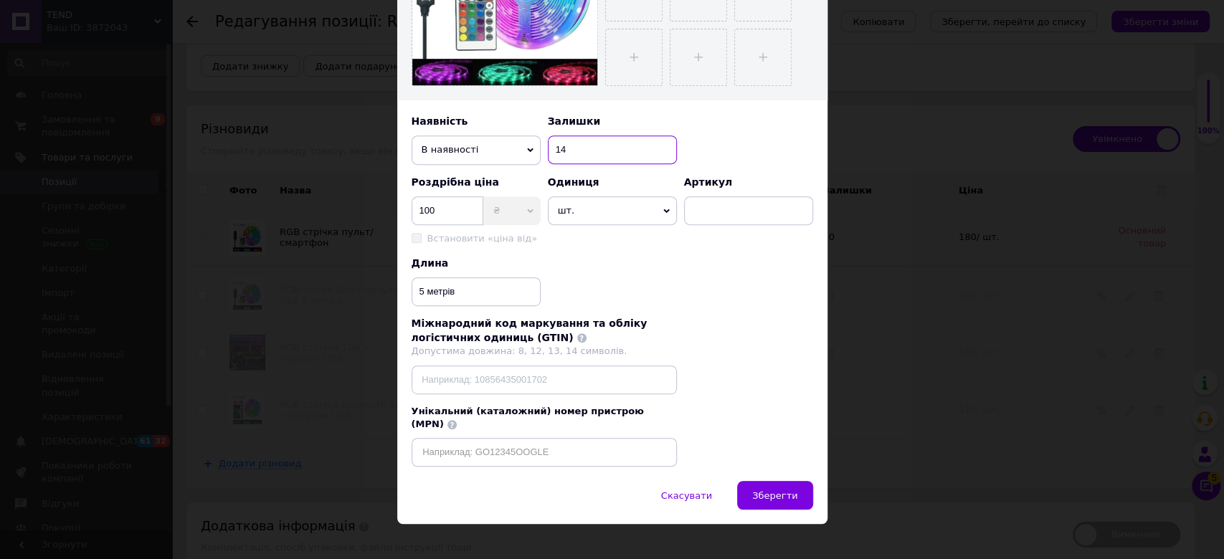
click at [584, 148] on input "14" at bounding box center [612, 149] width 129 height 29
type input "1"
type input "5"
click at [794, 465] on span "Зберегти" at bounding box center [774, 495] width 45 height 11
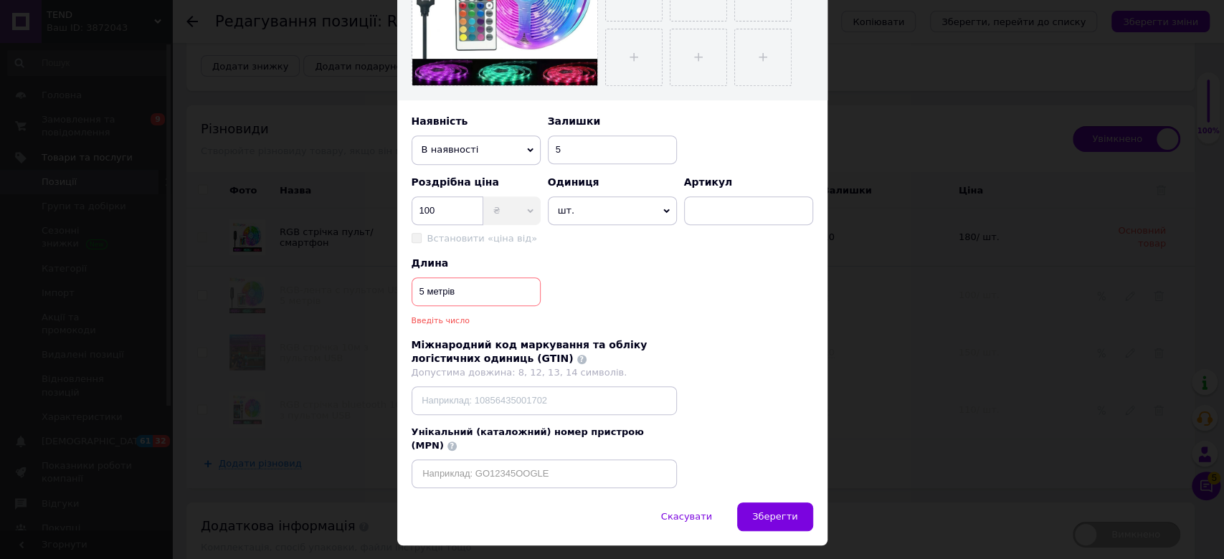
scroll to position [401, 0]
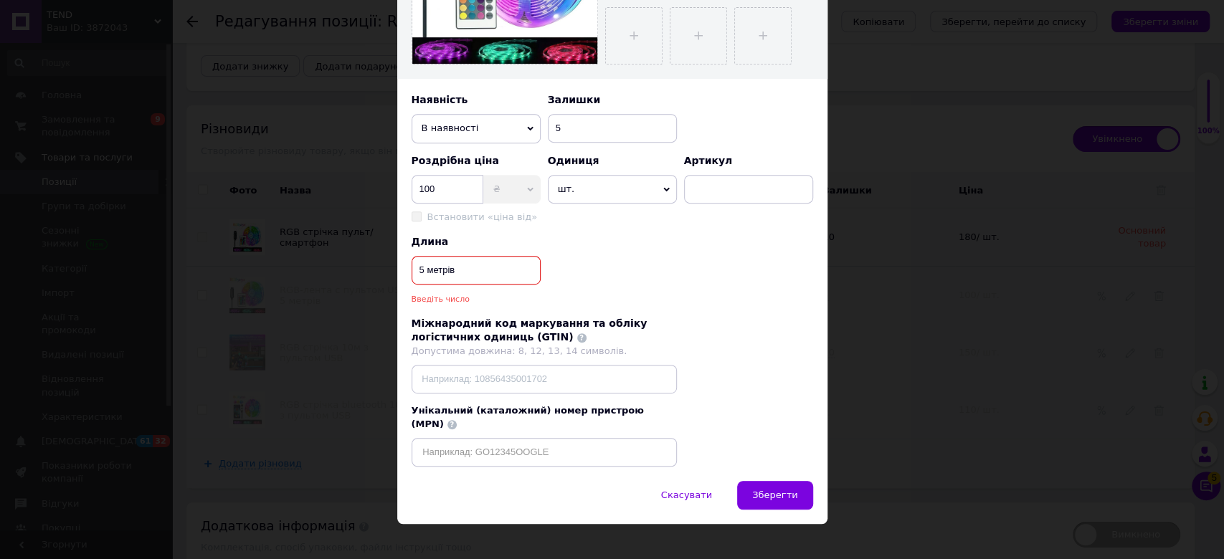
click at [452, 266] on input "5 метрів" at bounding box center [475, 270] width 129 height 29
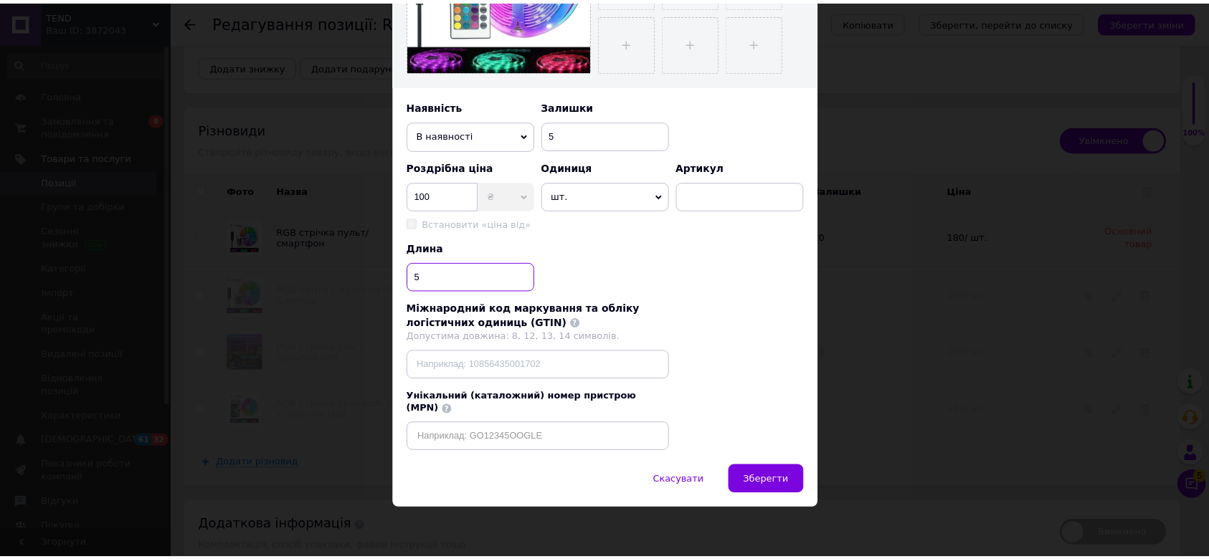
scroll to position [380, 0]
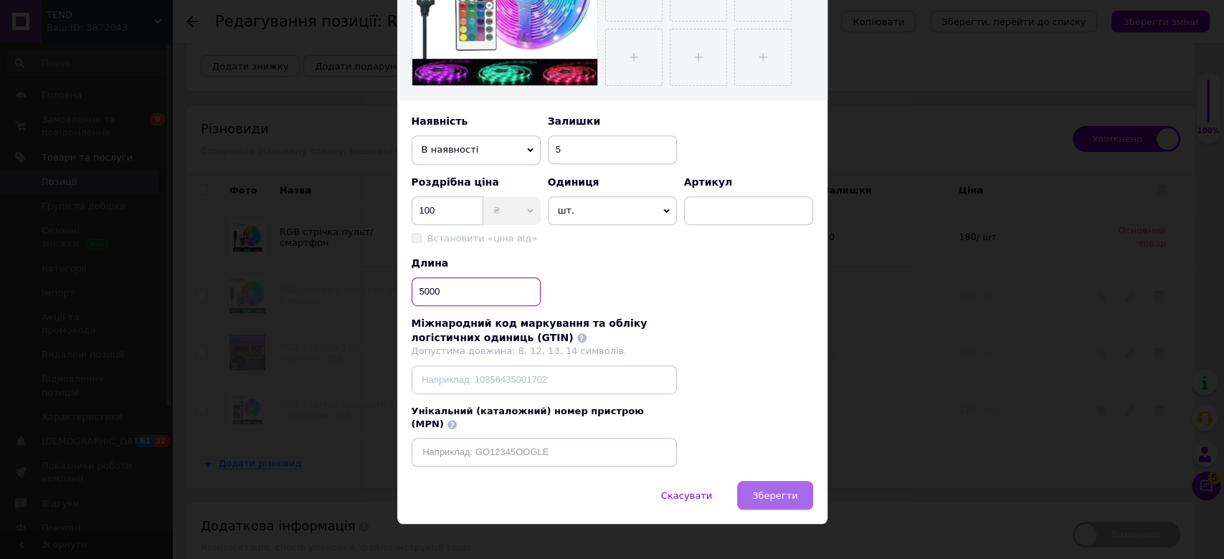
type input "5000"
click at [809, 465] on button "Зберегти" at bounding box center [774, 495] width 75 height 29
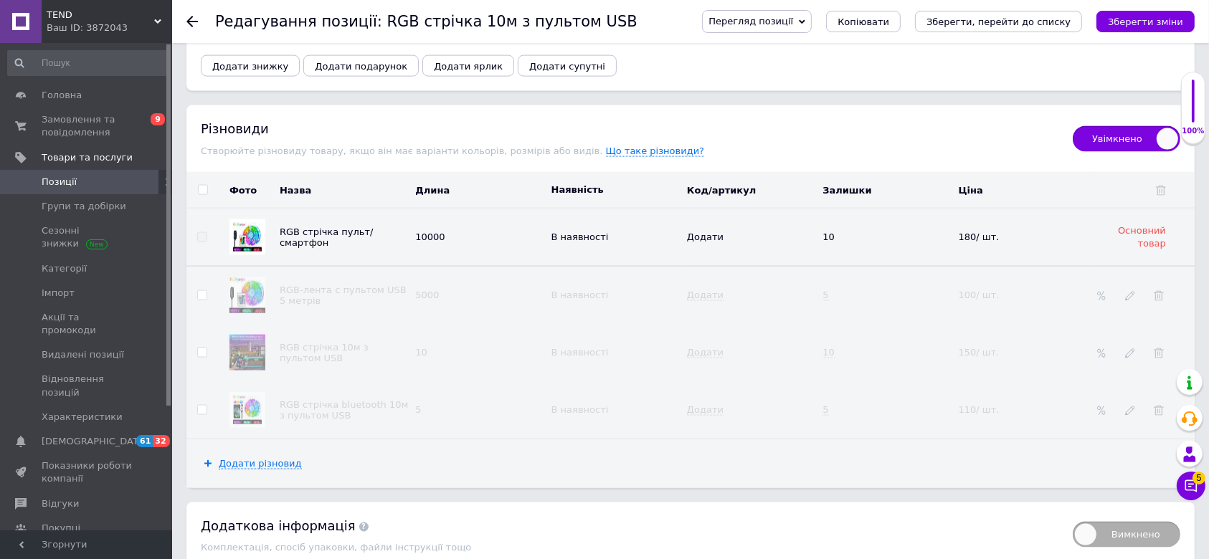
click at [1019, 20] on icon "Зберегти зміни" at bounding box center [1145, 21] width 75 height 11
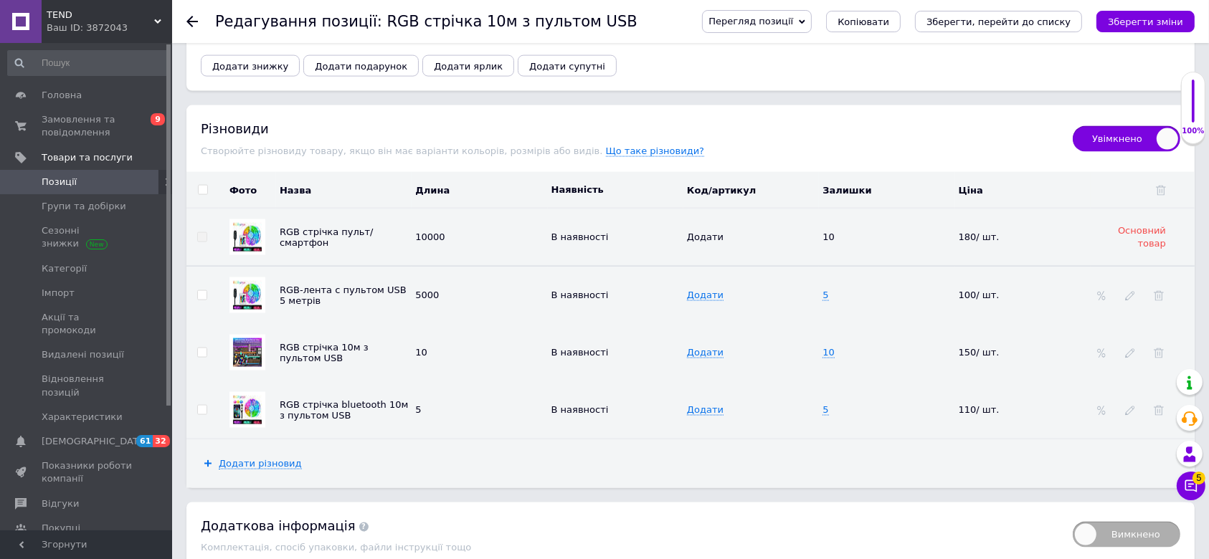
scroll to position [250, 0]
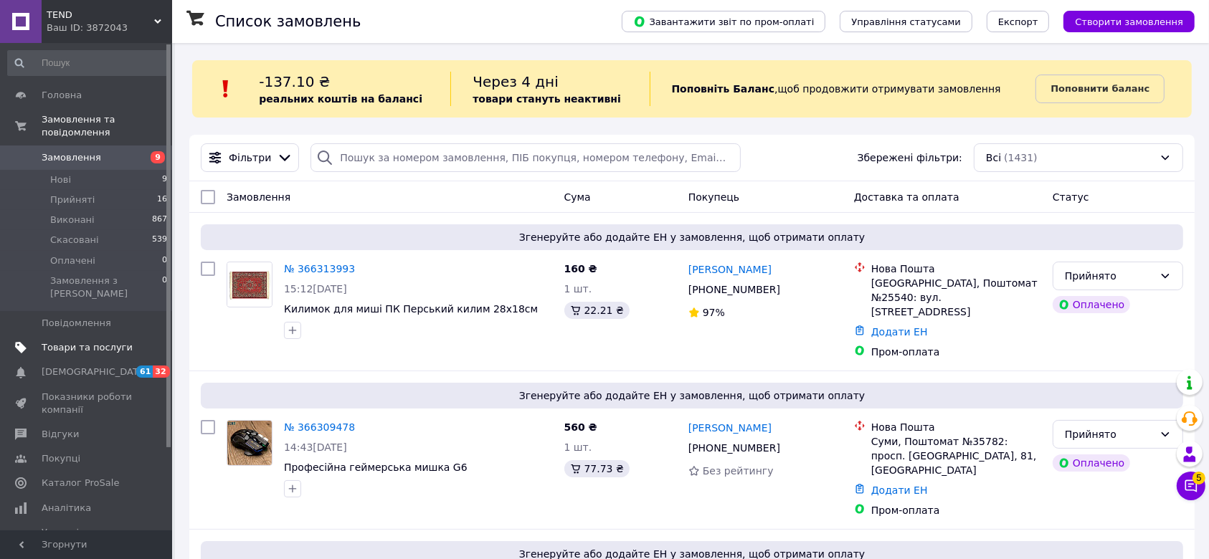
click at [70, 341] on span "Товари та послуги" at bounding box center [87, 347] width 91 height 13
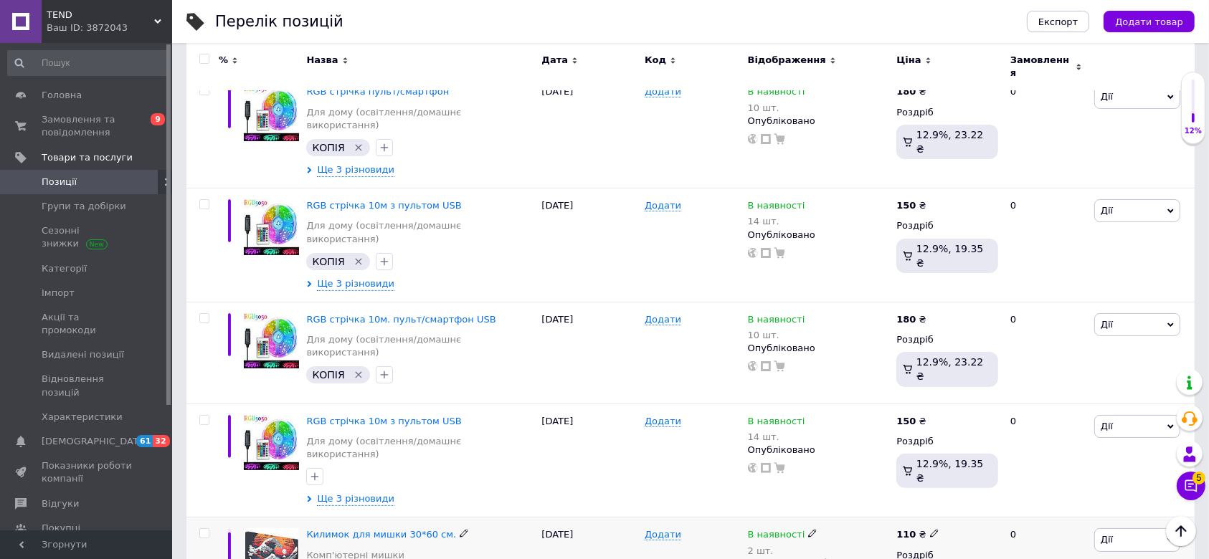
scroll to position [95, 0]
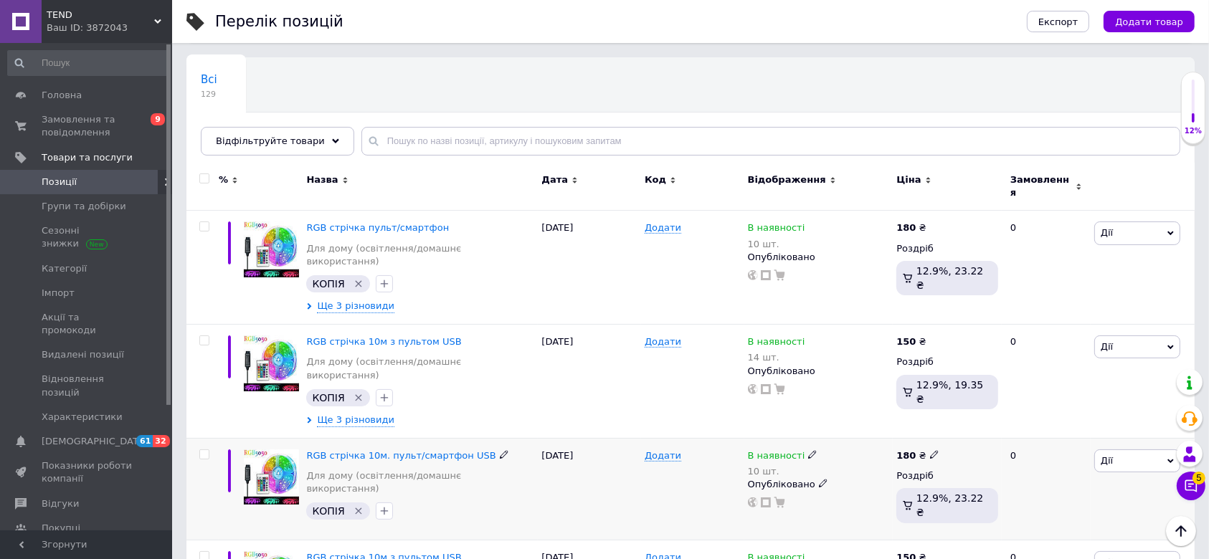
click at [1124, 449] on span "Дії" at bounding box center [1137, 460] width 86 height 23
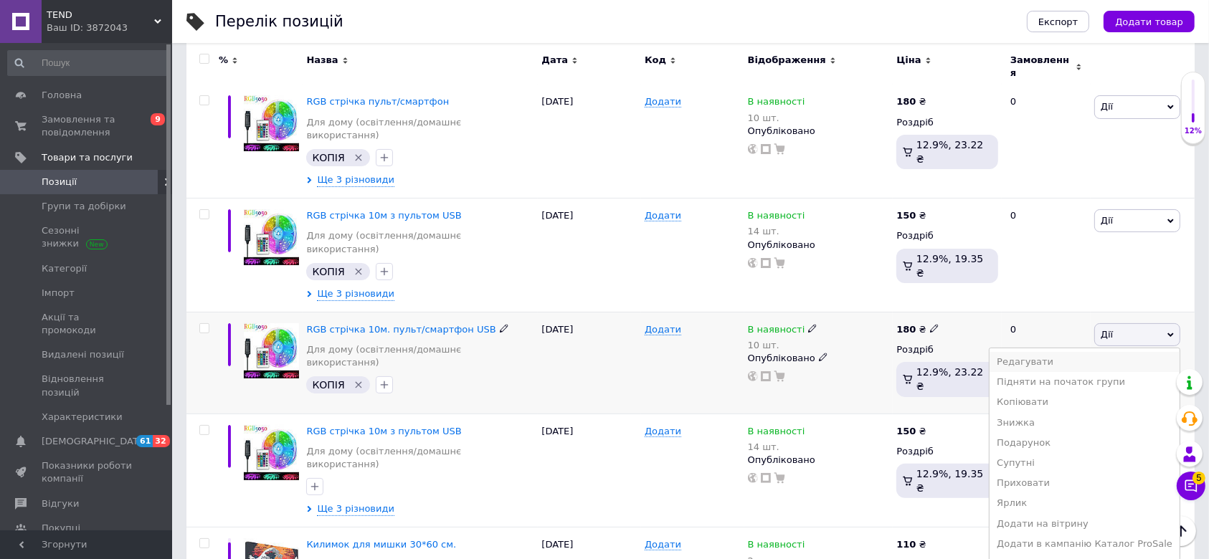
scroll to position [287, 0]
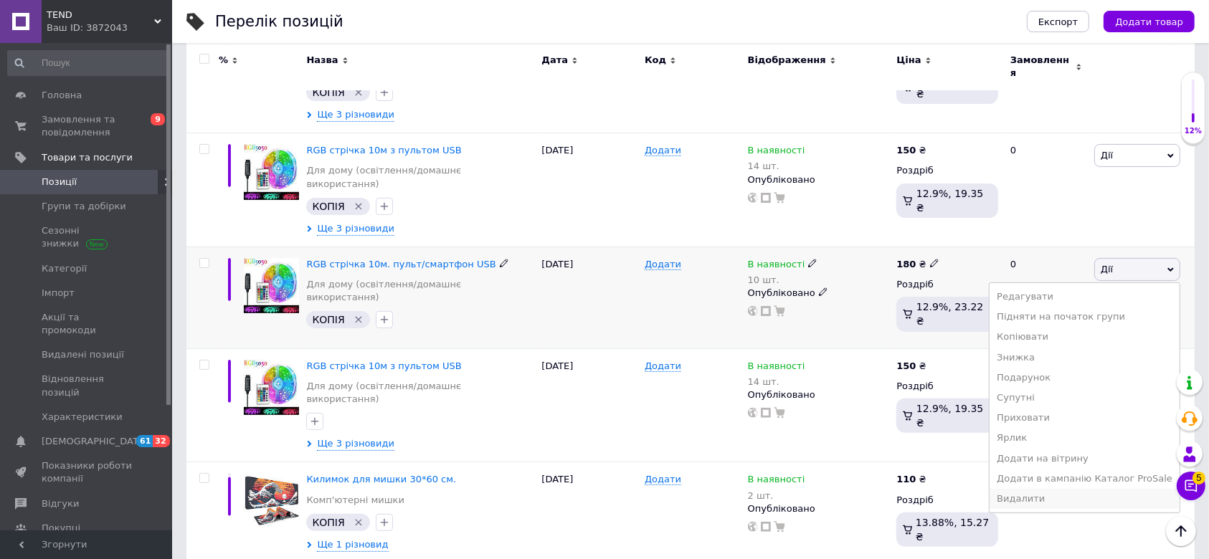
click at [1049, 489] on li "Видалити" at bounding box center [1084, 499] width 190 height 20
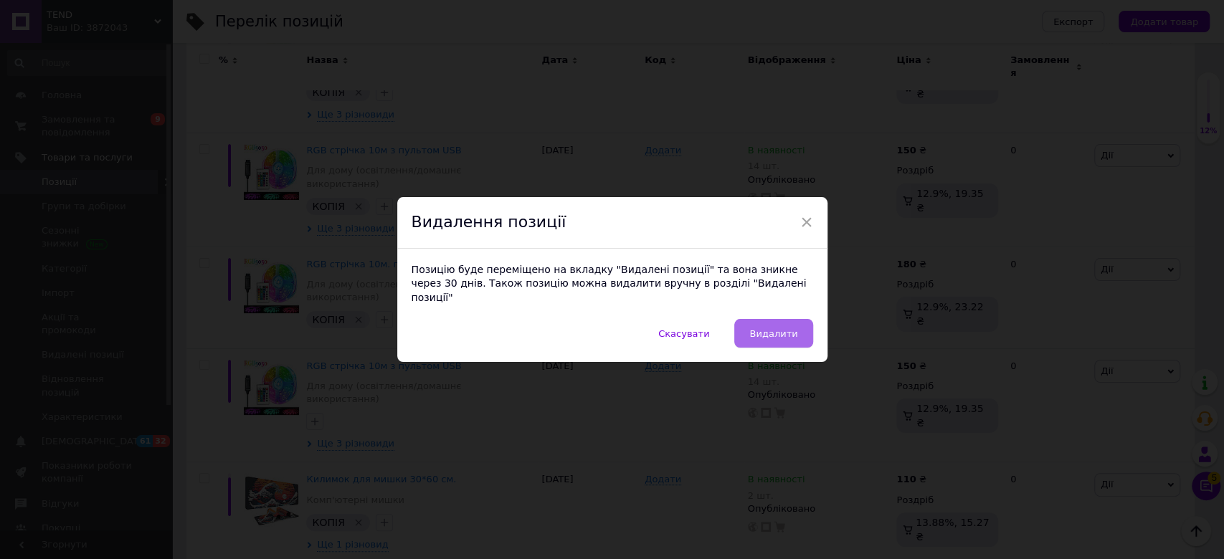
click at [768, 334] on button "Видалити" at bounding box center [773, 333] width 78 height 29
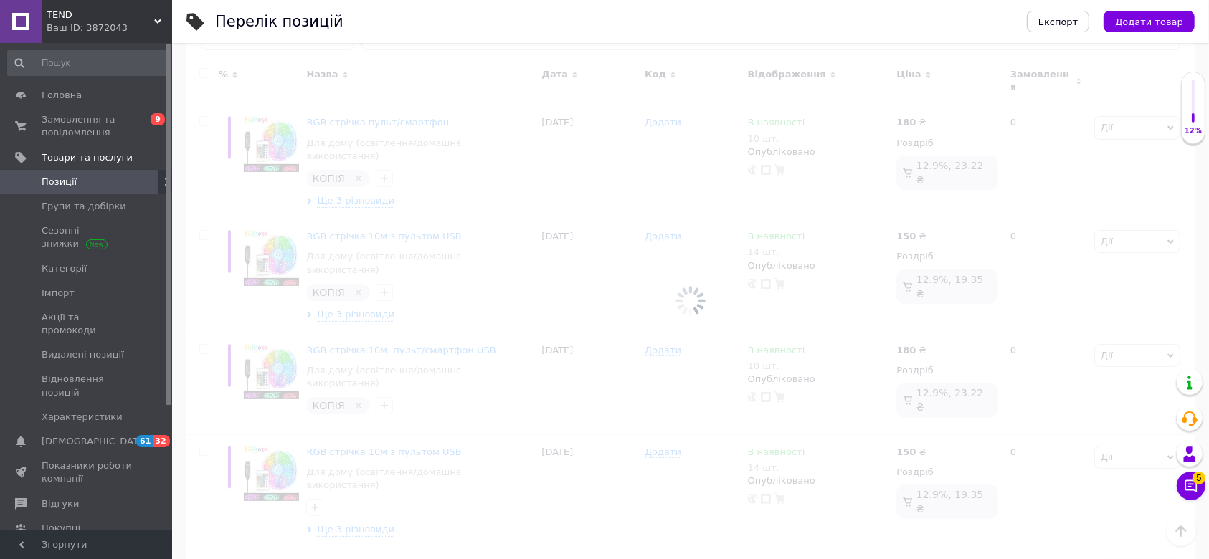
scroll to position [95, 0]
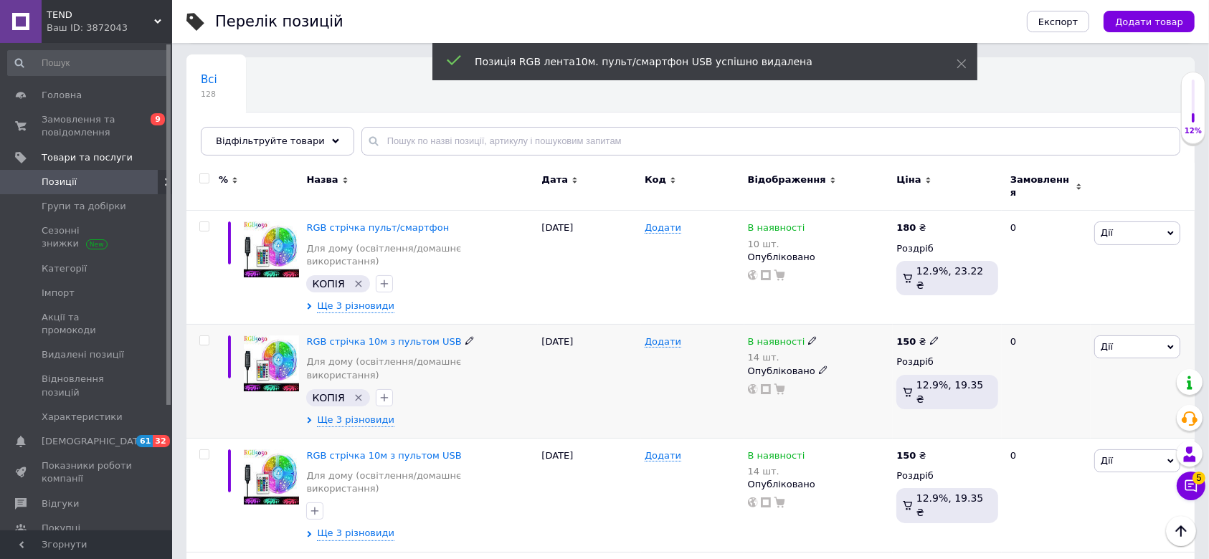
click at [1121, 335] on span "Дії" at bounding box center [1137, 346] width 86 height 23
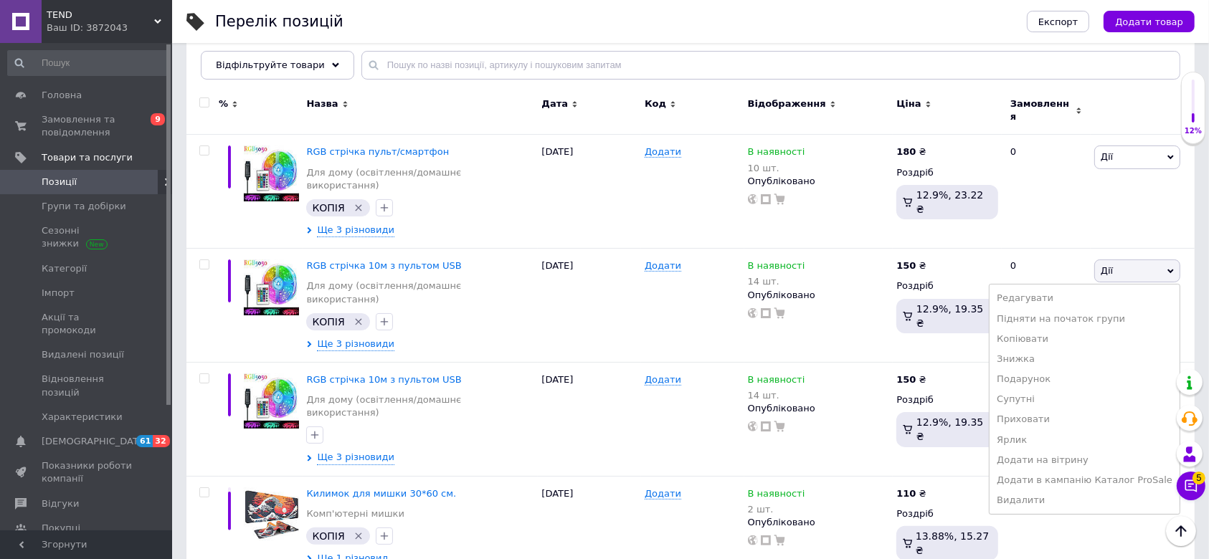
scroll to position [287, 0]
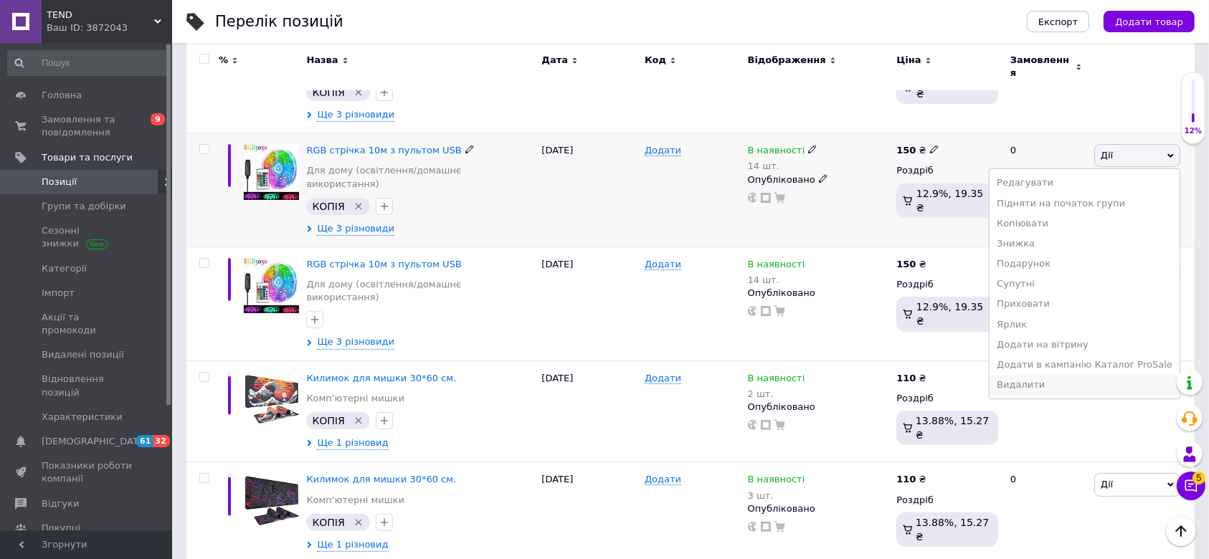
click at [1044, 375] on li "Видалити" at bounding box center [1084, 385] width 190 height 20
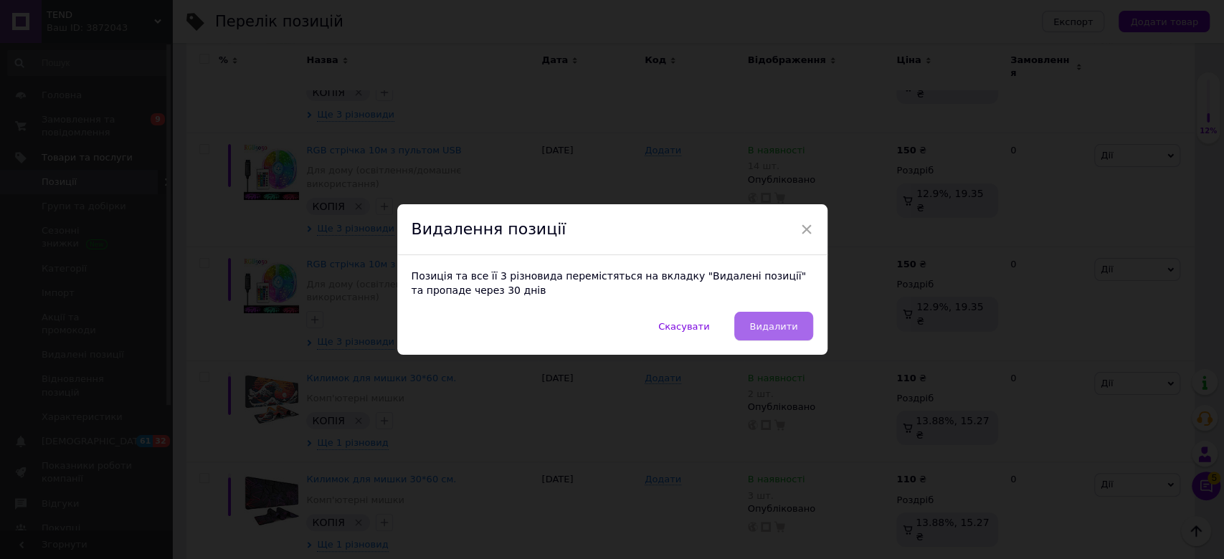
click at [786, 324] on span "Видалити" at bounding box center [773, 326] width 48 height 11
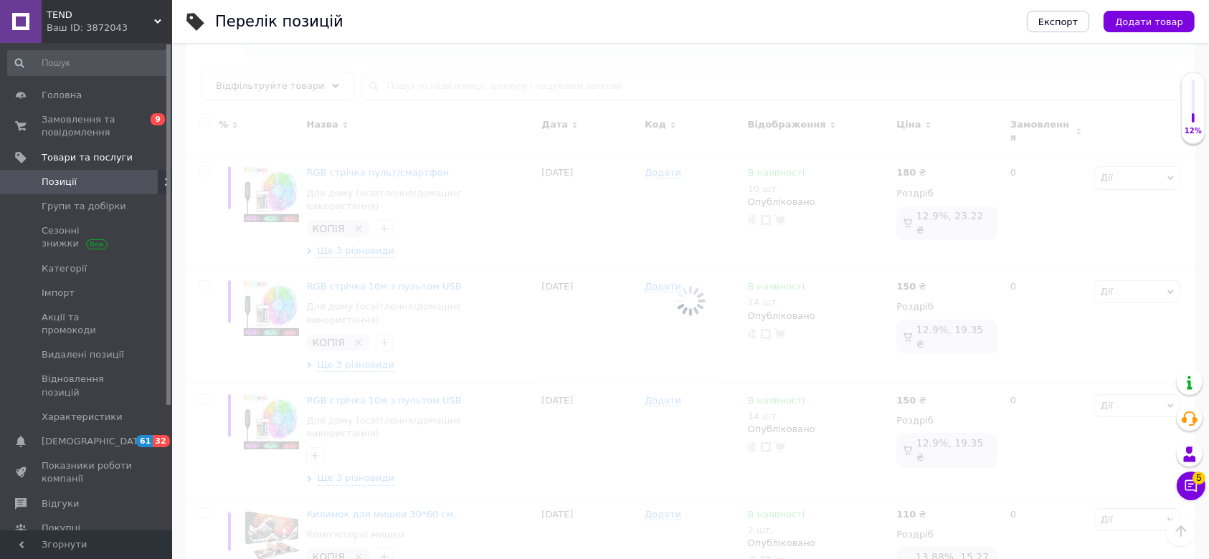
scroll to position [0, 0]
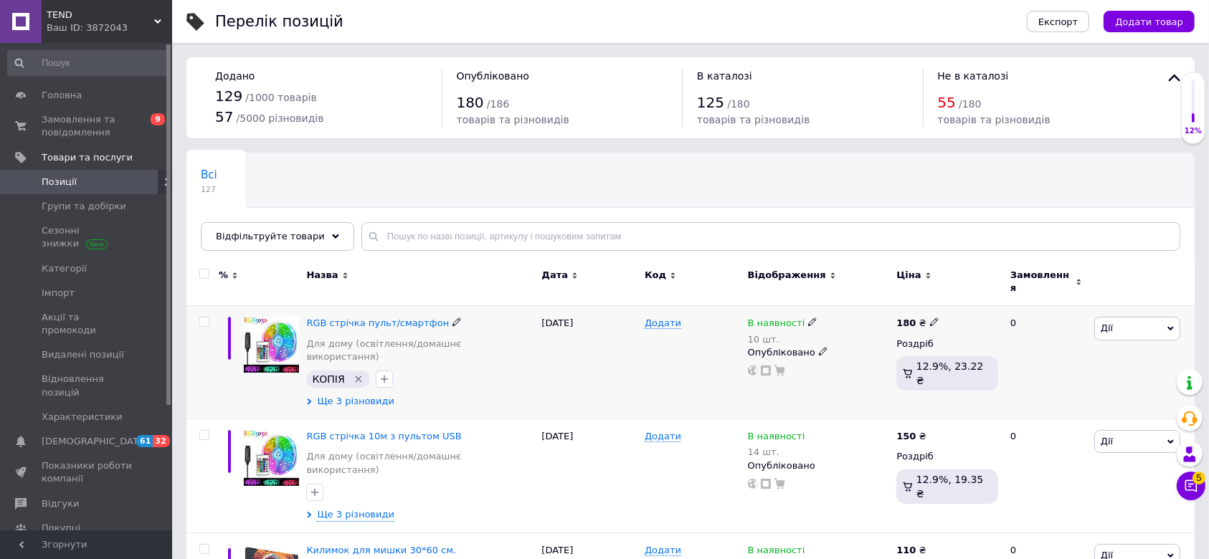
click at [356, 395] on span "Ще 3 різновиди" at bounding box center [355, 401] width 77 height 13
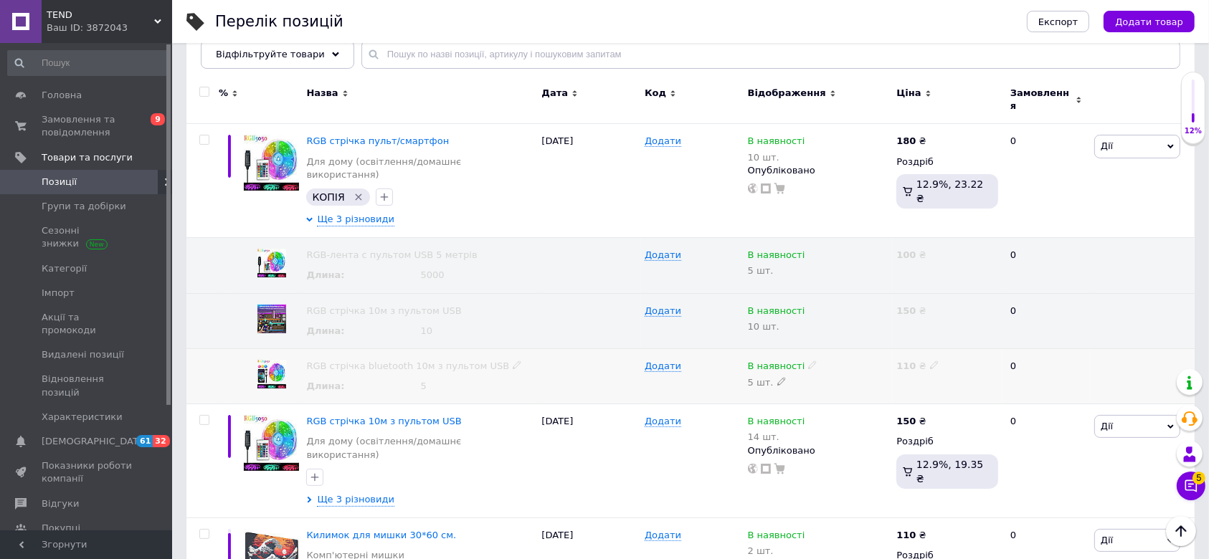
scroll to position [191, 0]
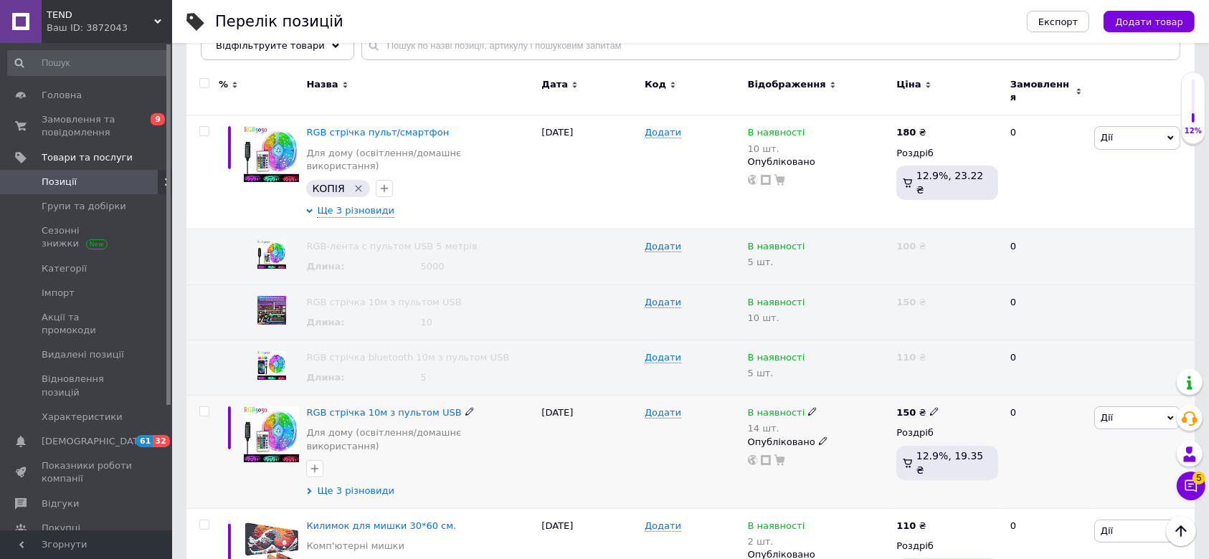
click at [361, 485] on span "Ще 3 різновиди" at bounding box center [355, 491] width 77 height 13
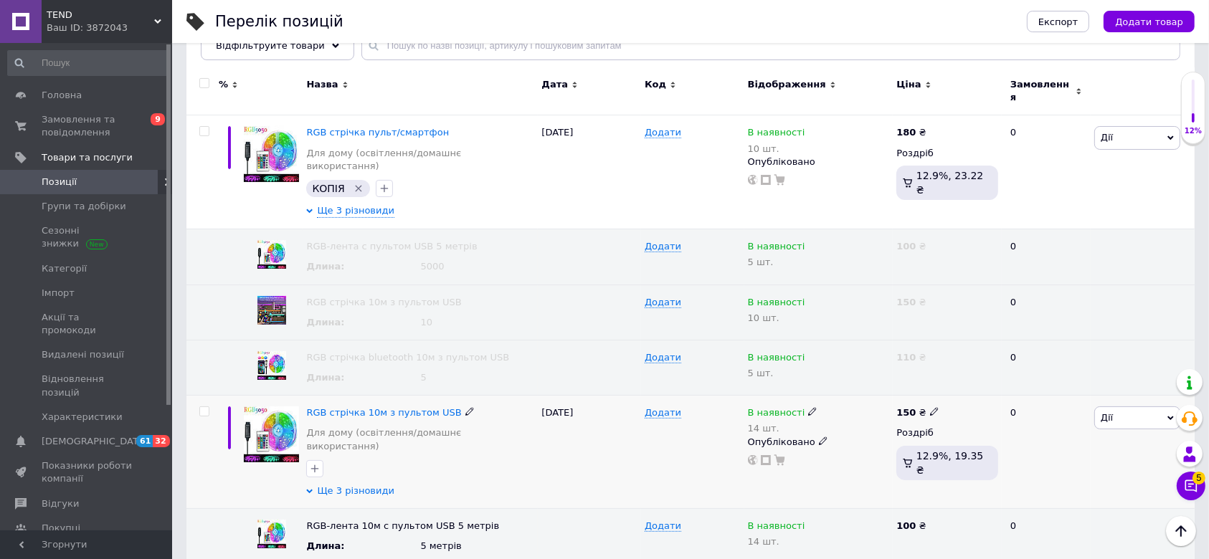
click at [361, 485] on span "Ще 3 різновиди" at bounding box center [355, 491] width 77 height 13
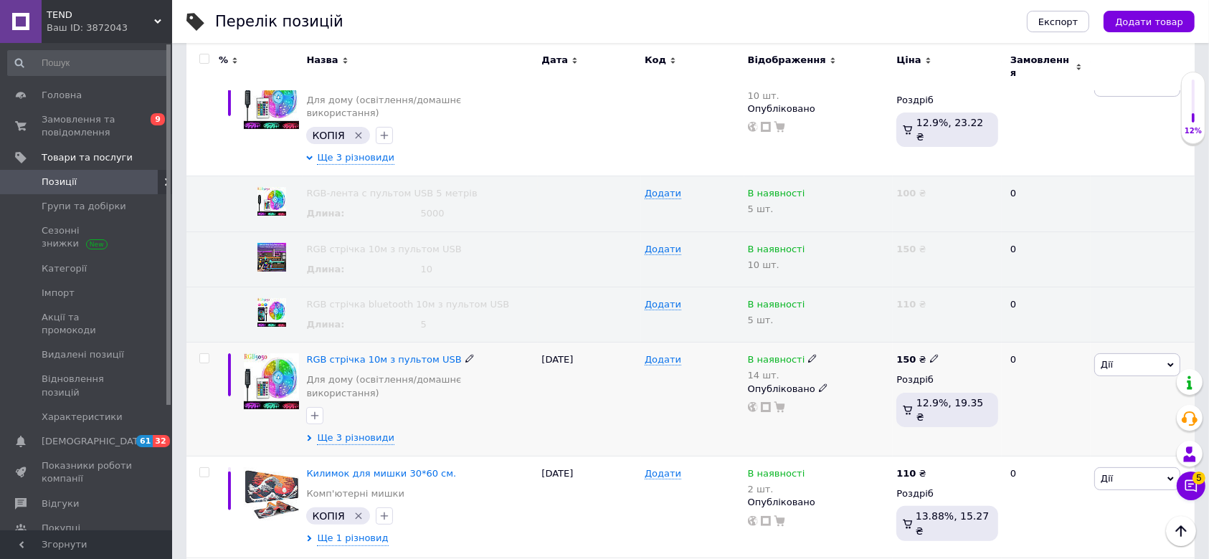
scroll to position [287, 0]
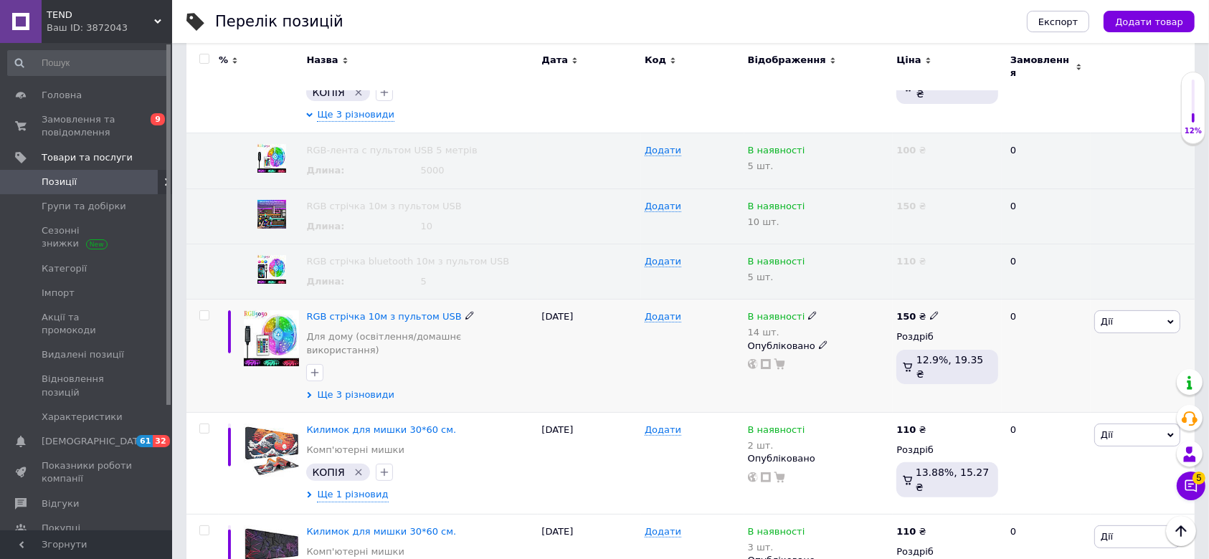
click at [367, 389] on span "Ще 3 різновиди" at bounding box center [355, 395] width 77 height 13
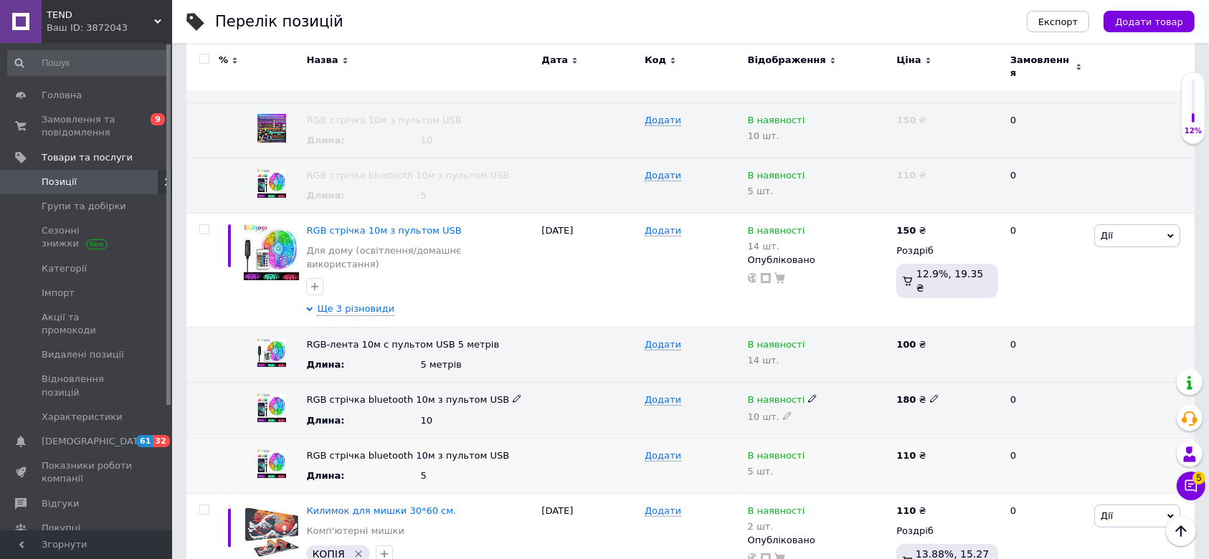
scroll to position [382, 0]
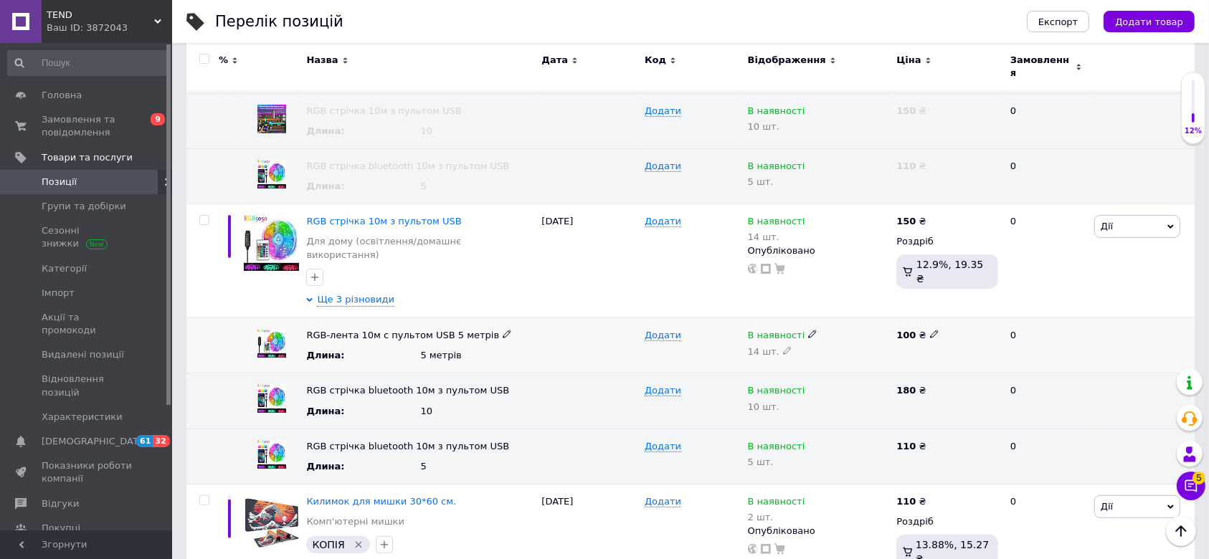
click at [503, 330] on icon at bounding box center [507, 334] width 9 height 9
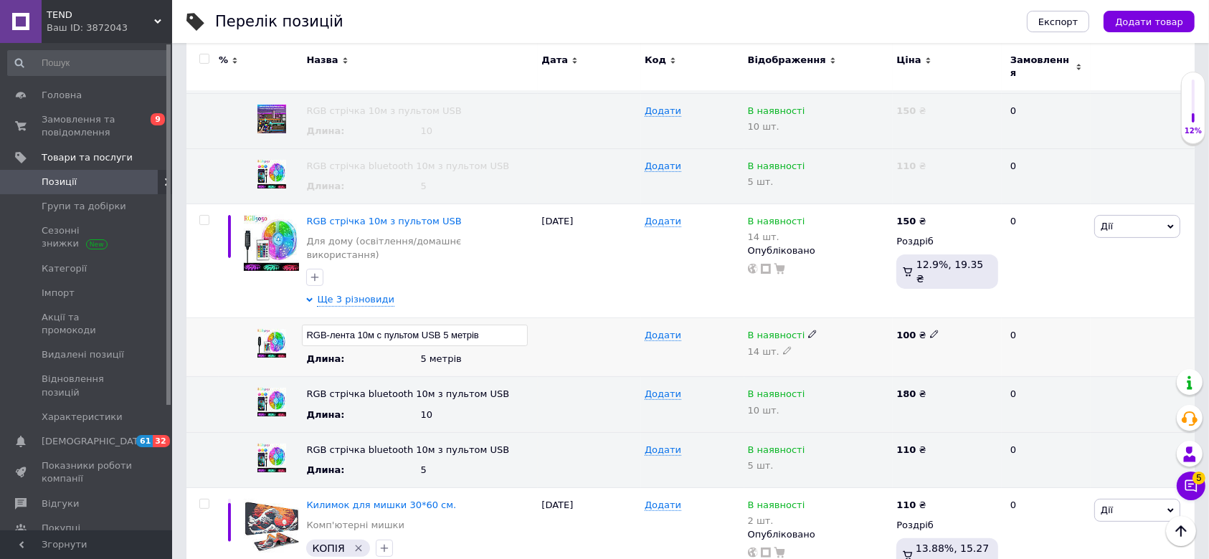
click at [472, 353] on div "5 метрів" at bounding box center [477, 359] width 114 height 13
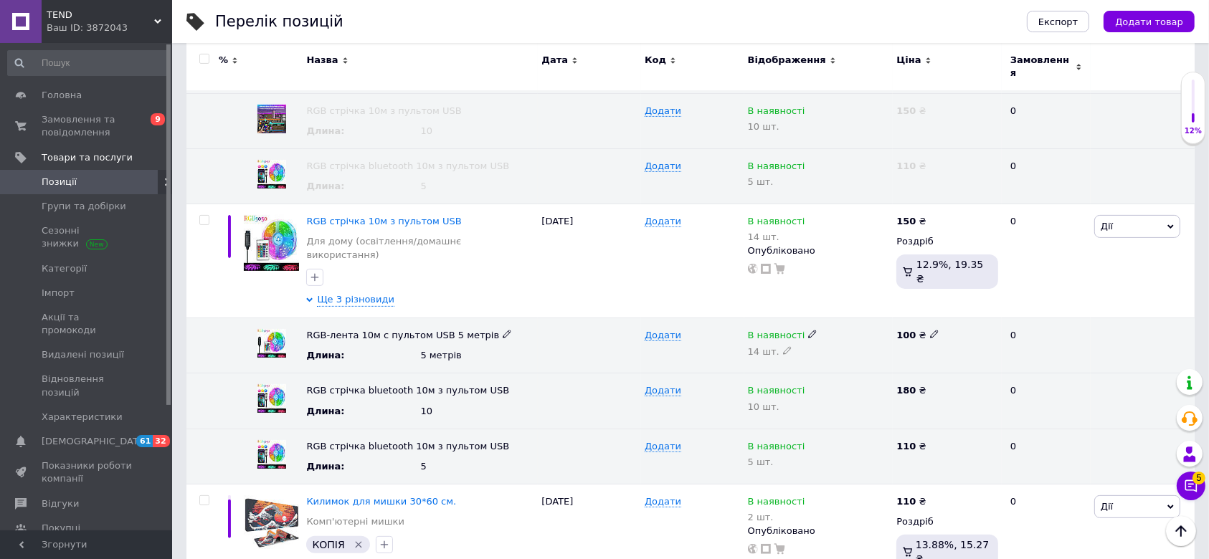
click at [503, 330] on icon at bounding box center [507, 334] width 9 height 9
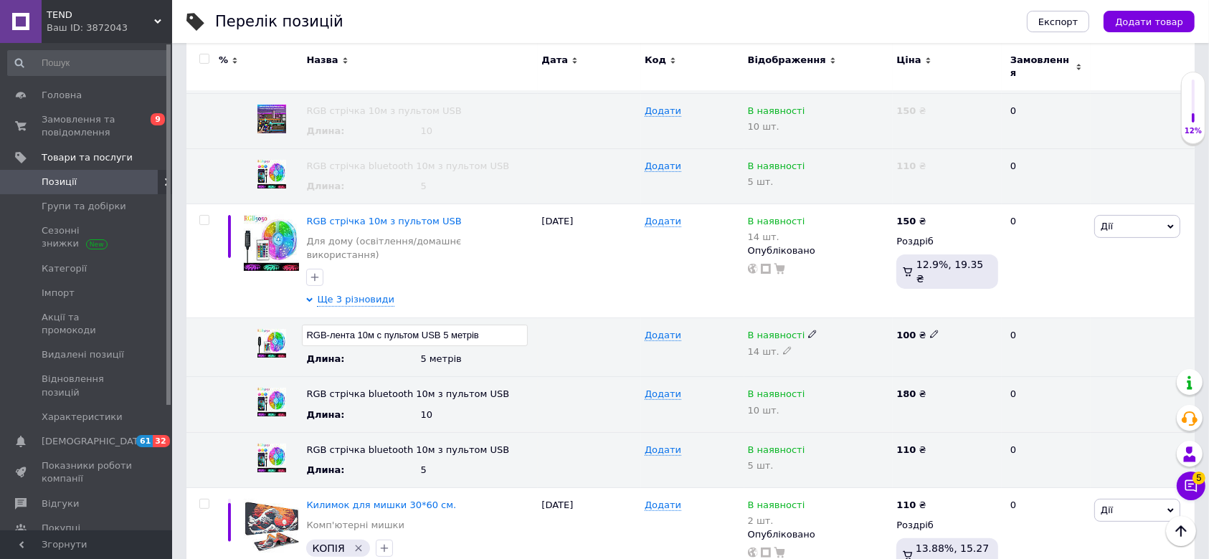
click at [374, 325] on input "RGB-лента 10м с пультом USB 5 метрів" at bounding box center [415, 336] width 226 height 22
type input "RGB-лента с пультом USB 5 метрів"
click at [554, 318] on div at bounding box center [589, 347] width 103 height 59
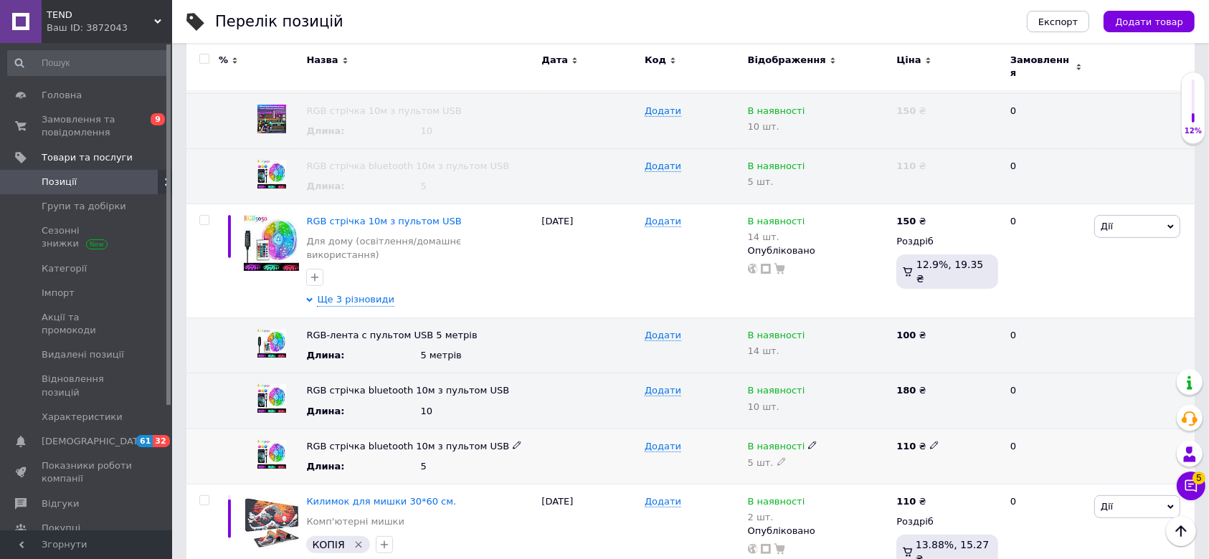
click at [513, 441] on icon at bounding box center [517, 445] width 9 height 9
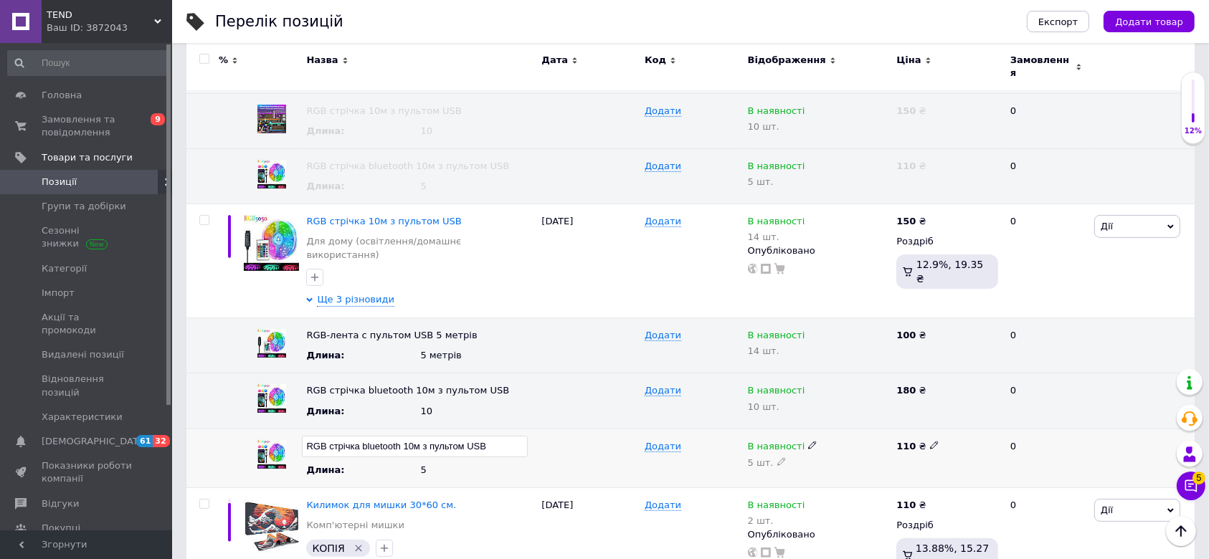
click at [413, 436] on input "RGB стрічка bluetooth 10м з пультом USB" at bounding box center [415, 447] width 226 height 22
type input "RGB стрічка bluetooth 5м з пультом USB"
click at [589, 433] on div at bounding box center [589, 458] width 103 height 59
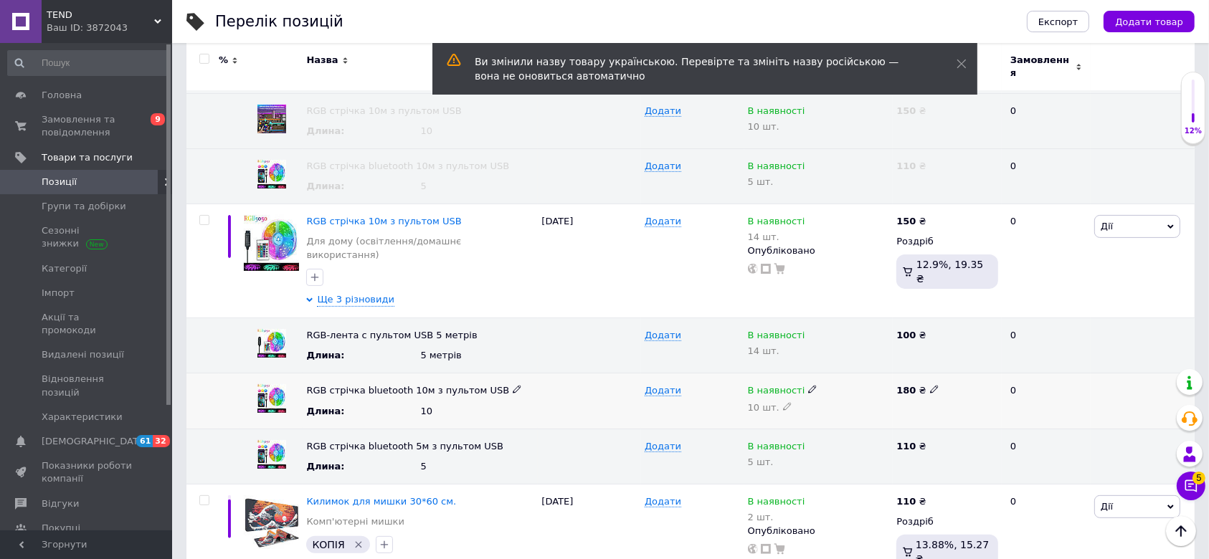
click at [513, 385] on icon at bounding box center [517, 389] width 9 height 9
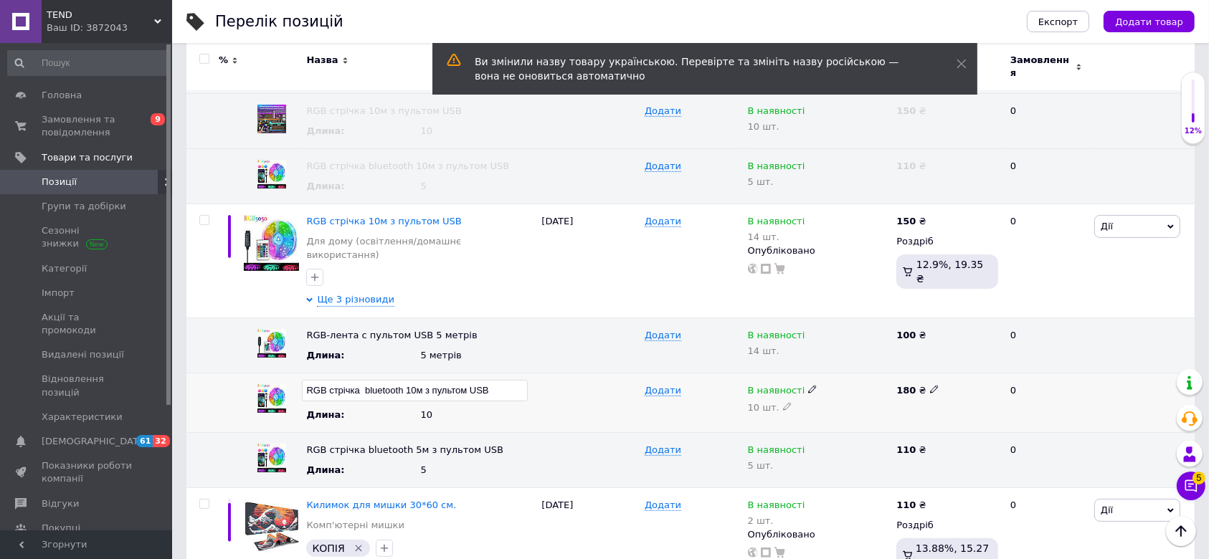
click at [420, 380] on input "RGB стрічка bluetooth 10м з пультом USB" at bounding box center [415, 391] width 226 height 22
click at [491, 380] on input "RGB стрічка bluetooth з пультом USB" at bounding box center [415, 391] width 226 height 22
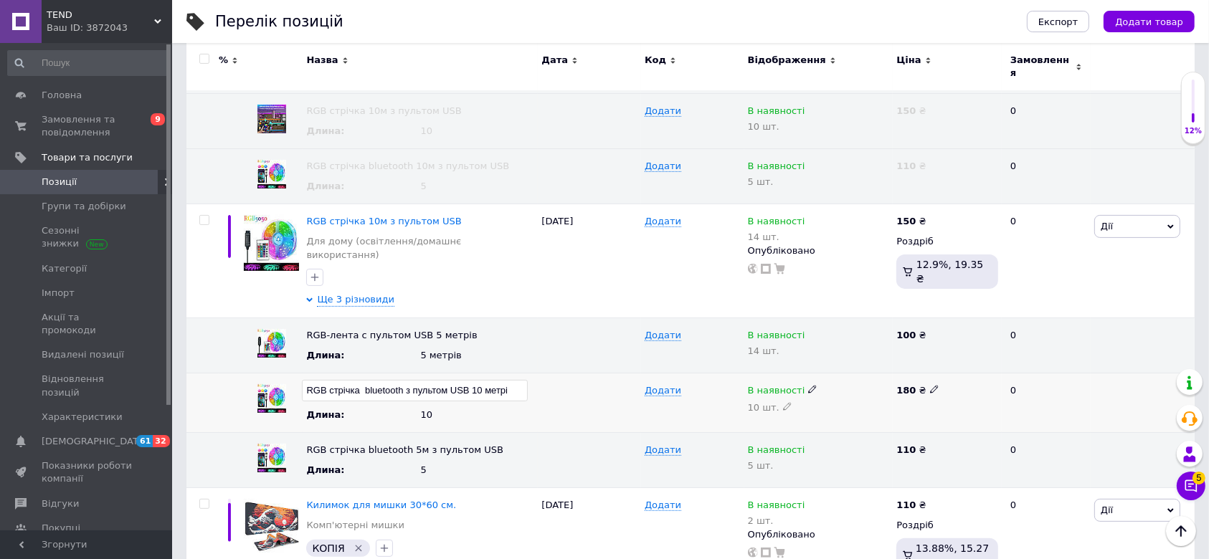
type input "RGB стрічка bluetooth з пультом USB 10 метрів"
click at [507, 444] on icon at bounding box center [511, 448] width 9 height 9
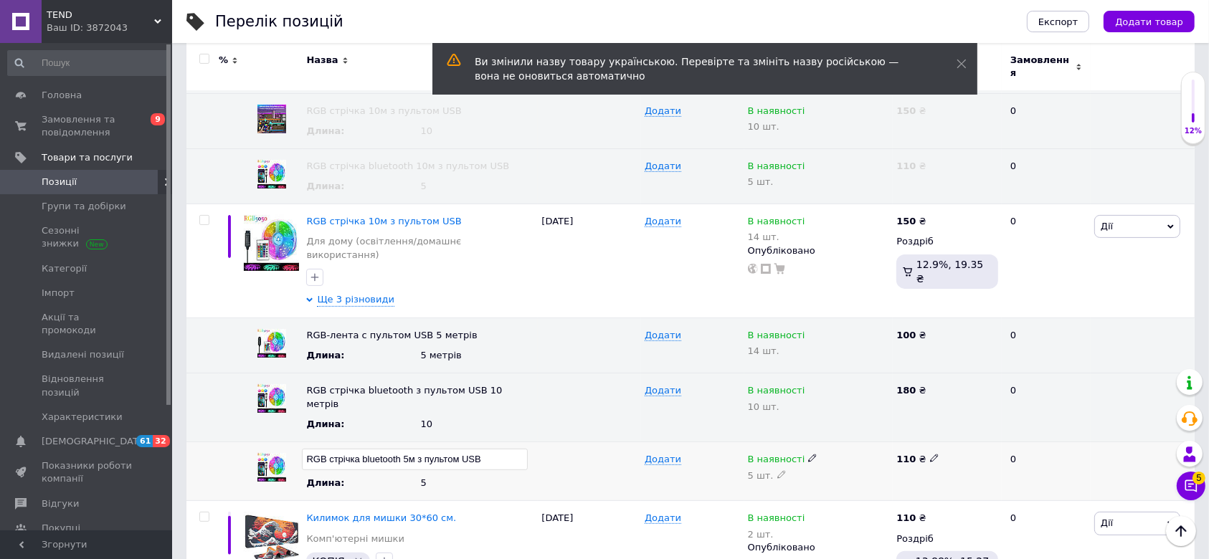
click at [504, 449] on input "RGB стрічка bluetooth 5м з пультом USB" at bounding box center [415, 460] width 226 height 22
click at [412, 449] on input "RGB стрічка bluetooth 5м з пультом USB 5 метрів" at bounding box center [415, 460] width 226 height 22
type input "RGB стрічка bluetooth з пультом USB 5 метрів"
click at [590, 442] on div at bounding box center [589, 471] width 103 height 59
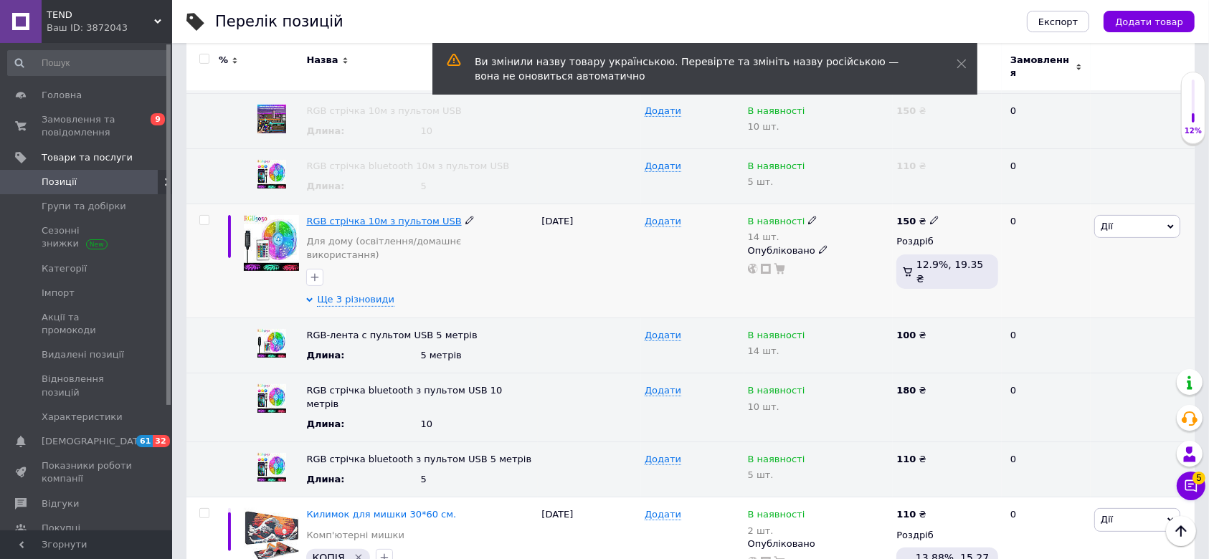
click at [399, 216] on span "RGB стрічка 10м з пультом USB" at bounding box center [383, 221] width 155 height 11
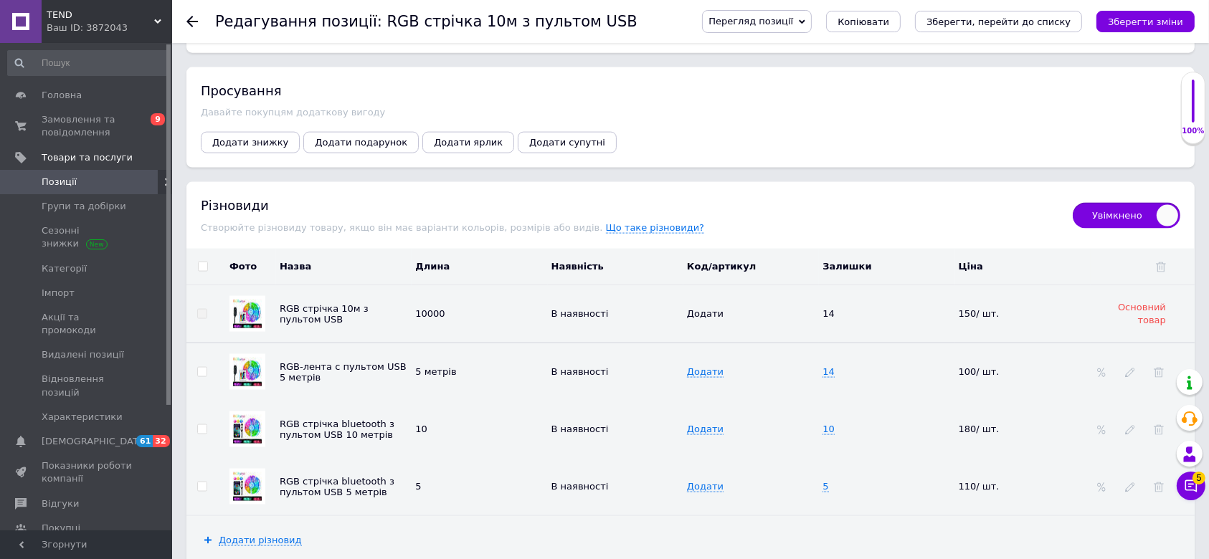
scroll to position [2083, 0]
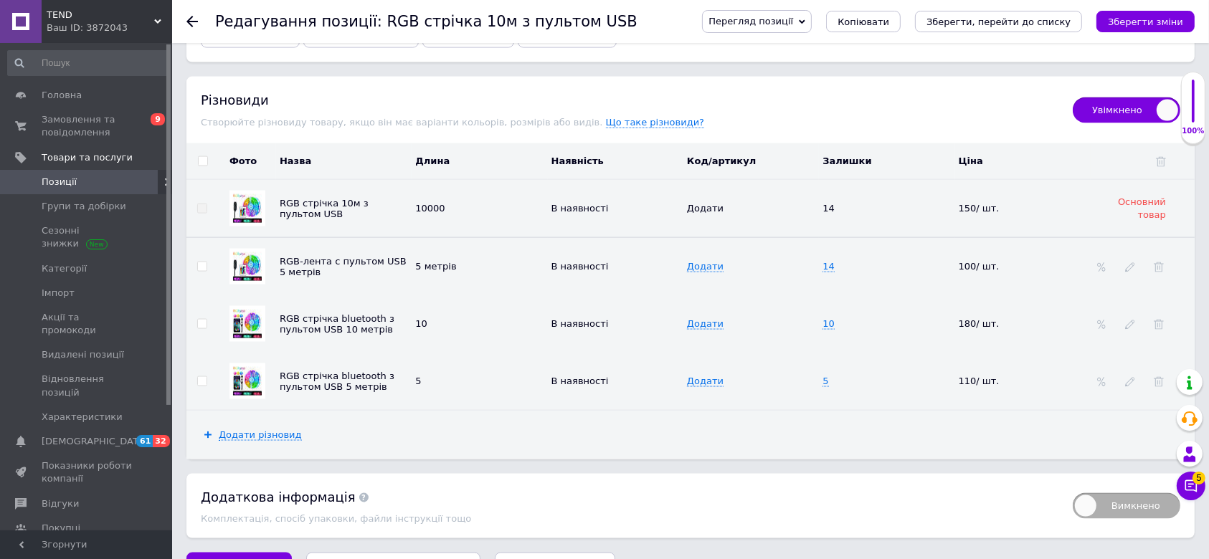
click at [447, 237] on td "5 метрів" at bounding box center [478, 266] width 135 height 58
click at [460, 262] on use at bounding box center [464, 266] width 8 height 8
click at [431, 256] on input "5 метрів" at bounding box center [472, 267] width 122 height 22
click at [480, 310] on td "10" at bounding box center [478, 323] width 135 height 57
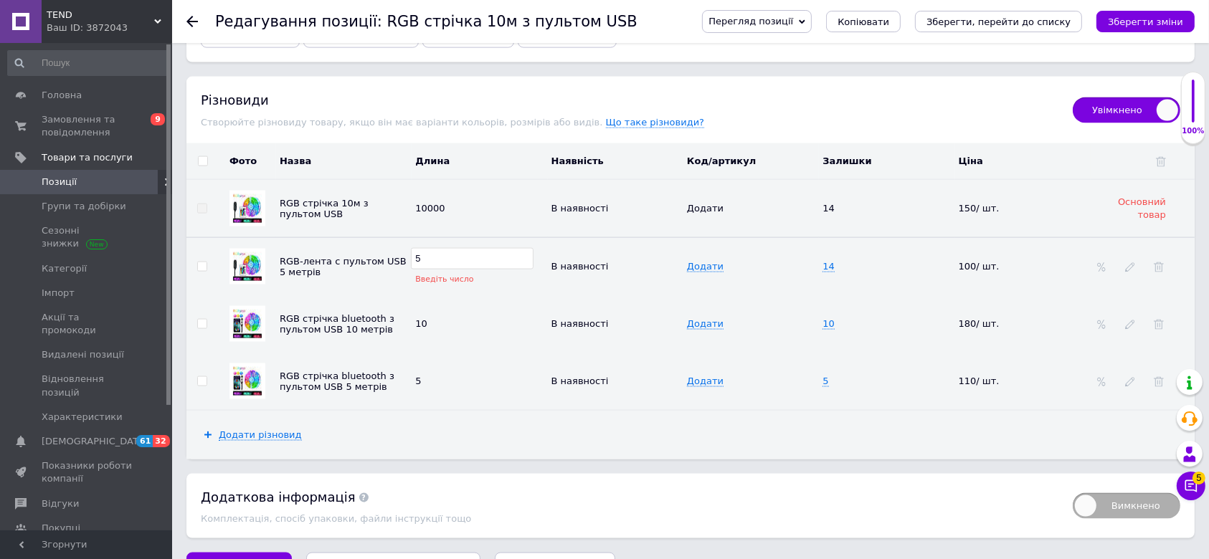
scroll to position [2045, 0]
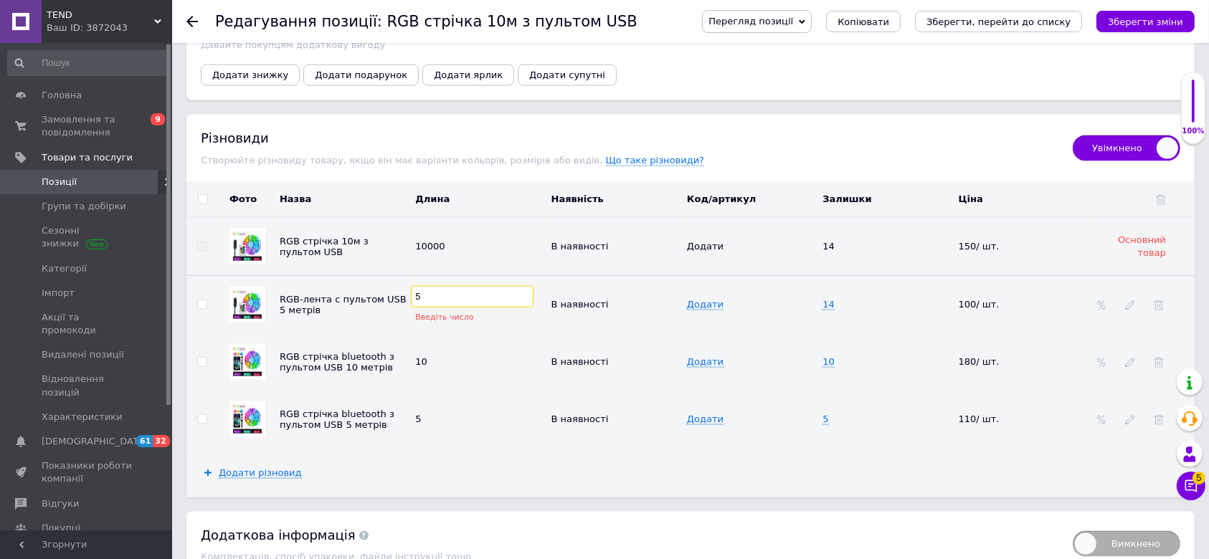
click at [447, 286] on input "5" at bounding box center [472, 297] width 122 height 22
click at [503, 351] on td "10" at bounding box center [478, 361] width 135 height 57
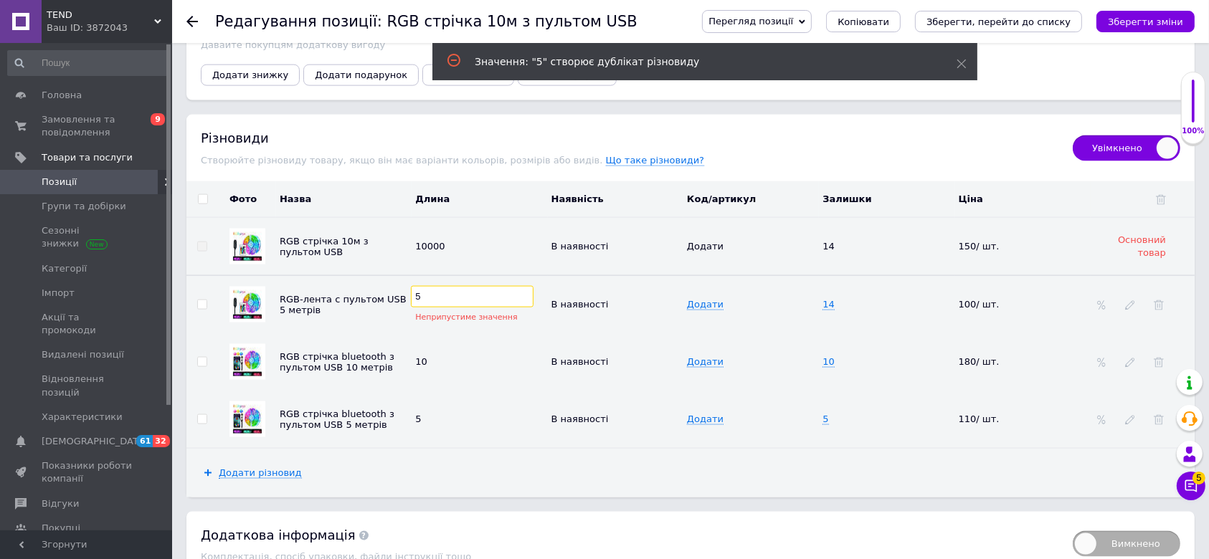
click at [451, 286] on input "5" at bounding box center [472, 297] width 122 height 22
type input "5000"
click at [520, 343] on td "10" at bounding box center [478, 361] width 135 height 57
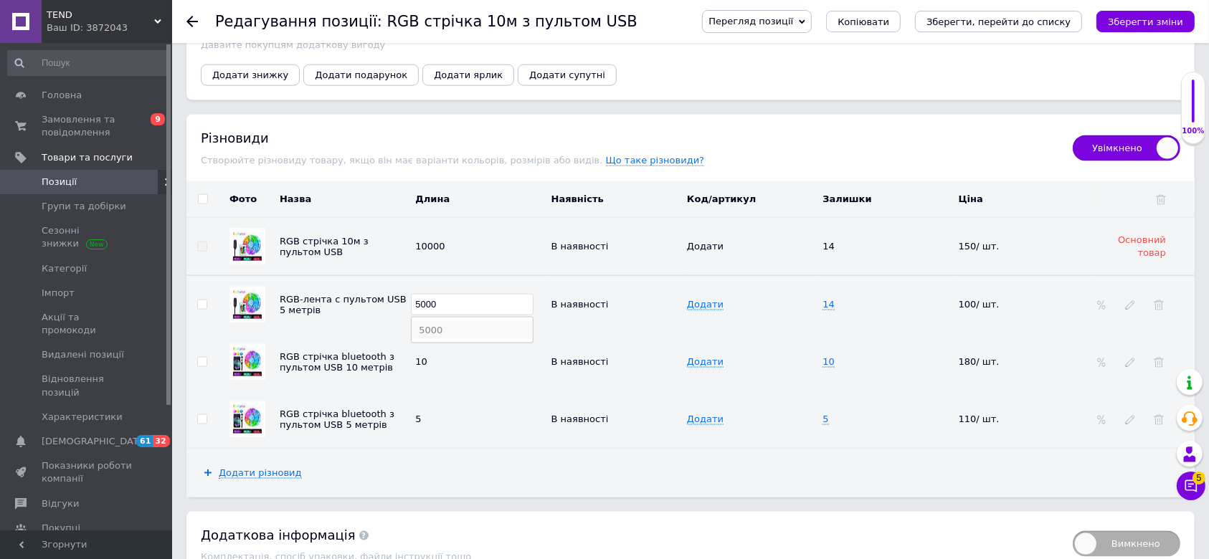
click at [463, 321] on li "5000" at bounding box center [471, 330] width 120 height 18
click at [1131, 300] on icon at bounding box center [1130, 305] width 10 height 10
click at [855, 275] on td "14" at bounding box center [886, 304] width 135 height 58
click at [1136, 299] on div at bounding box center [1130, 304] width 14 height 11
click at [1127, 300] on icon at bounding box center [1130, 305] width 10 height 10
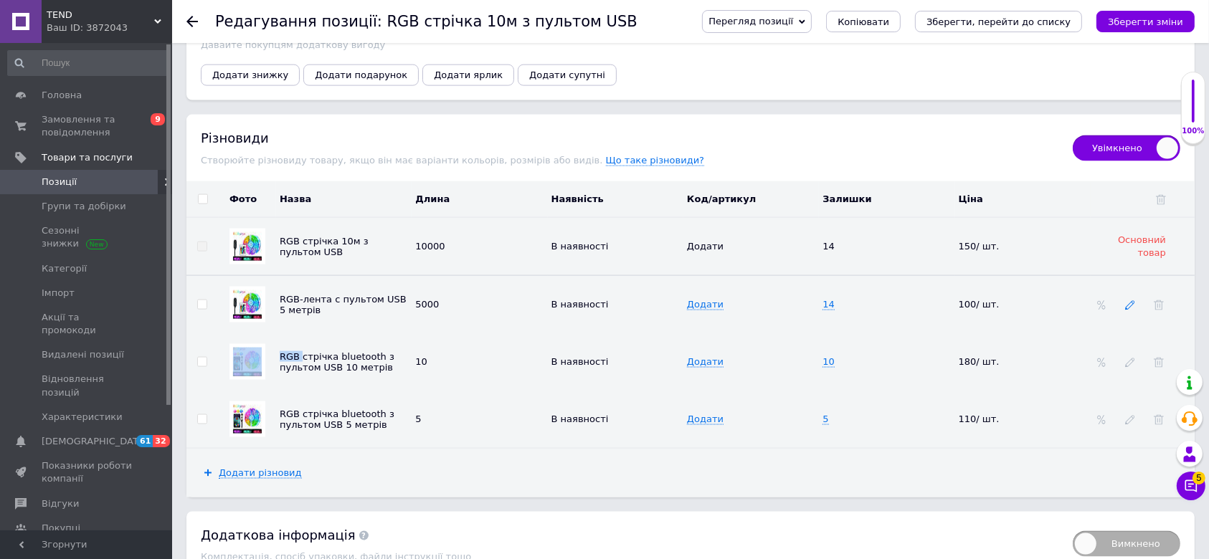
click at [1127, 300] on icon at bounding box center [1130, 305] width 10 height 10
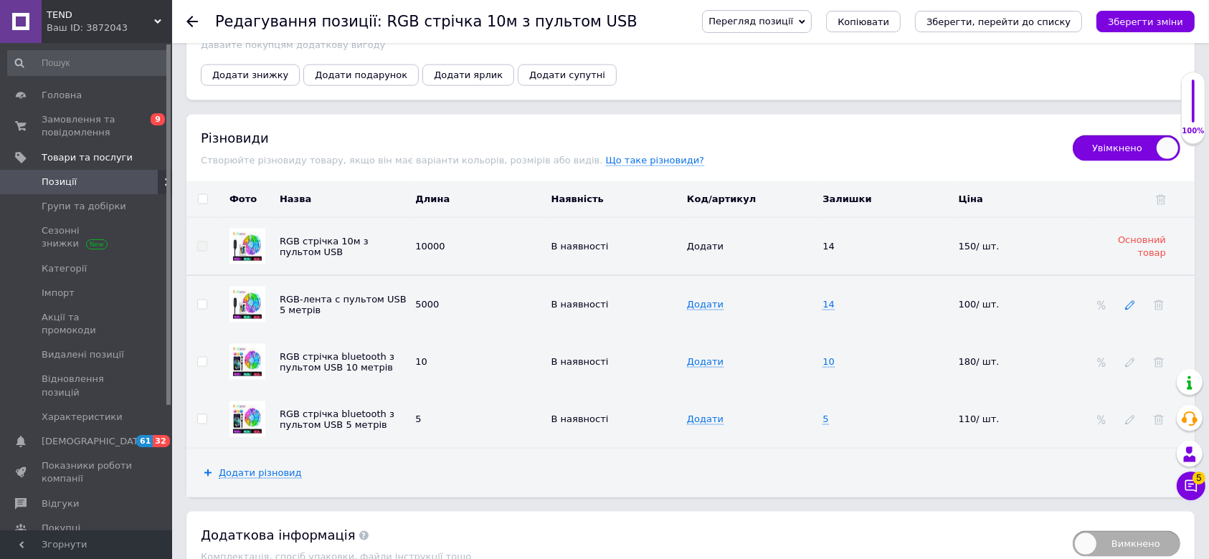
click at [1127, 300] on icon at bounding box center [1130, 305] width 10 height 10
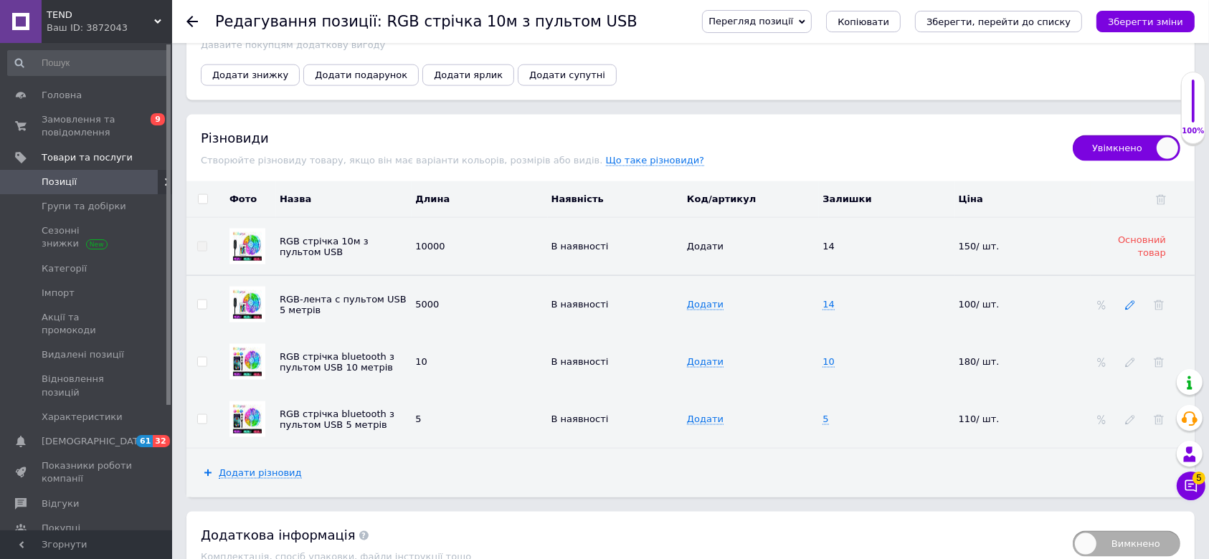
click at [1127, 300] on icon at bounding box center [1130, 305] width 10 height 10
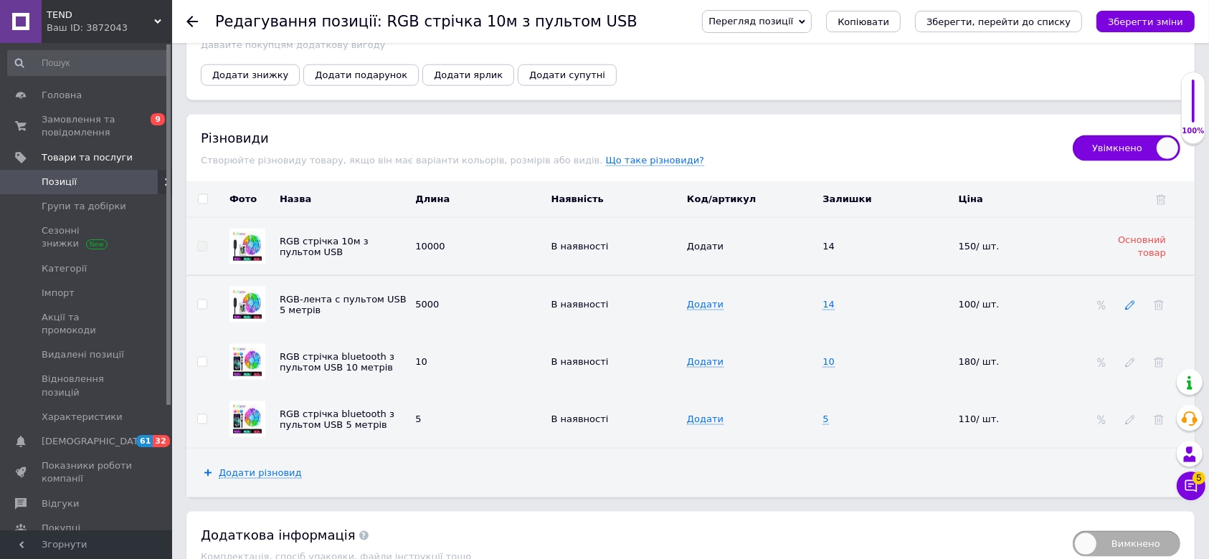
click at [1127, 300] on icon at bounding box center [1130, 305] width 10 height 10
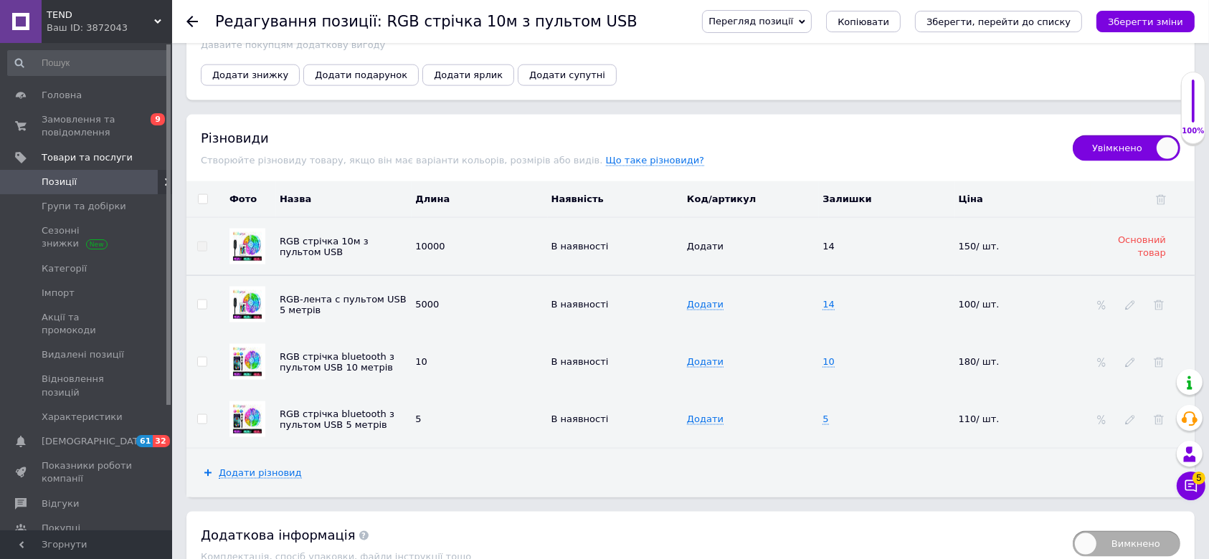
drag, startPoint x: 847, startPoint y: 282, endPoint x: 854, endPoint y: 270, distance: 14.4
click at [849, 282] on td "14" at bounding box center [886, 304] width 135 height 58
click at [1136, 276] on td at bounding box center [1142, 304] width 104 height 58
click at [1126, 300] on icon at bounding box center [1130, 305] width 10 height 10
click at [881, 275] on td "14" at bounding box center [886, 304] width 135 height 58
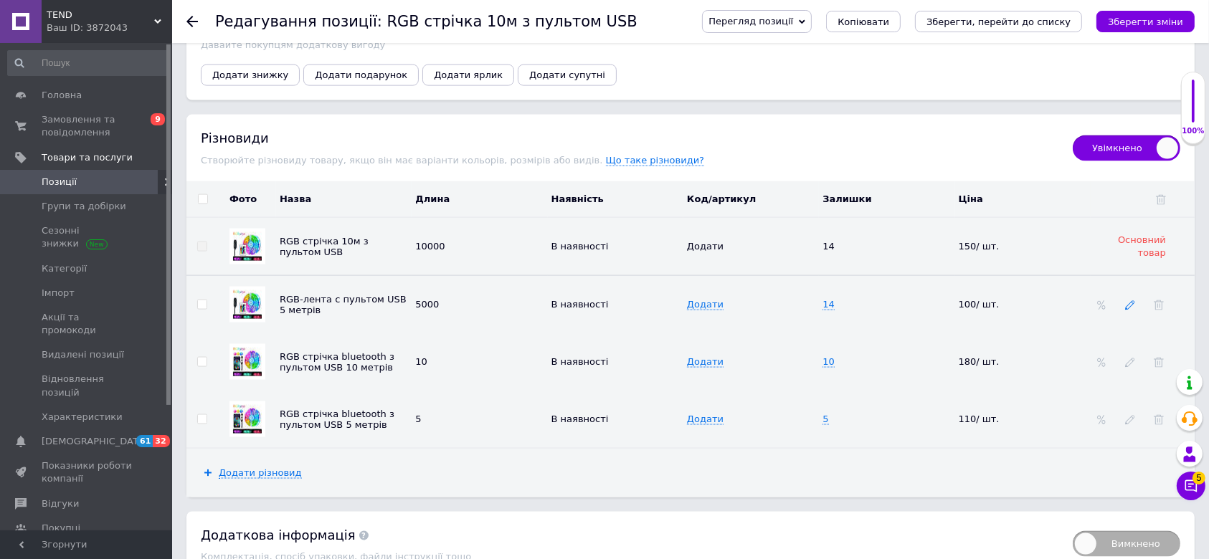
click at [1130, 301] on use at bounding box center [1129, 305] width 9 height 9
click at [1148, 20] on icon "Зберегти зміни" at bounding box center [1145, 21] width 75 height 11
click at [1163, 26] on icon "Зберегти зміни" at bounding box center [1145, 21] width 75 height 11
